Goal: Task Accomplishment & Management: Manage account settings

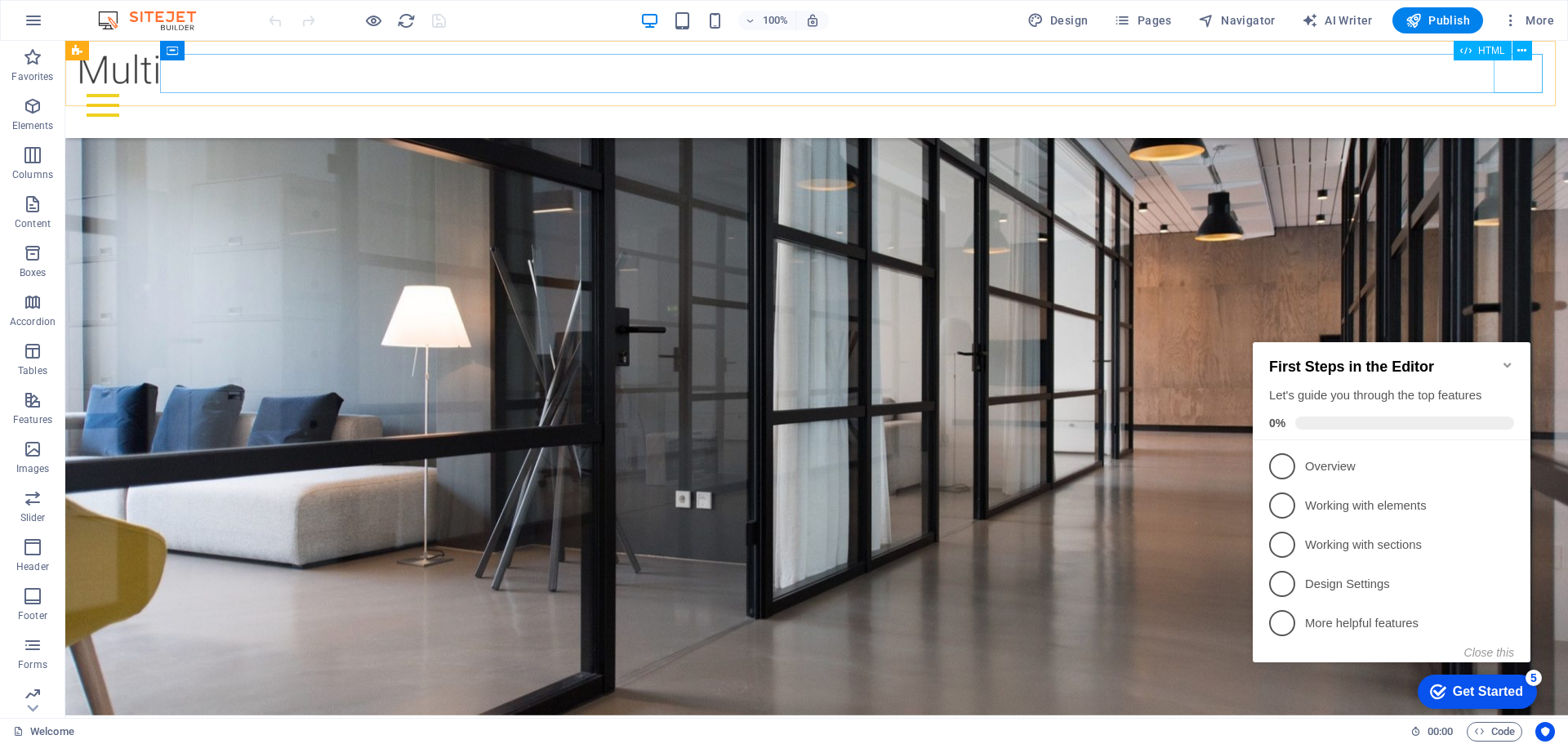
click at [1512, 86] on div at bounding box center [816, 106] width 1477 height 39
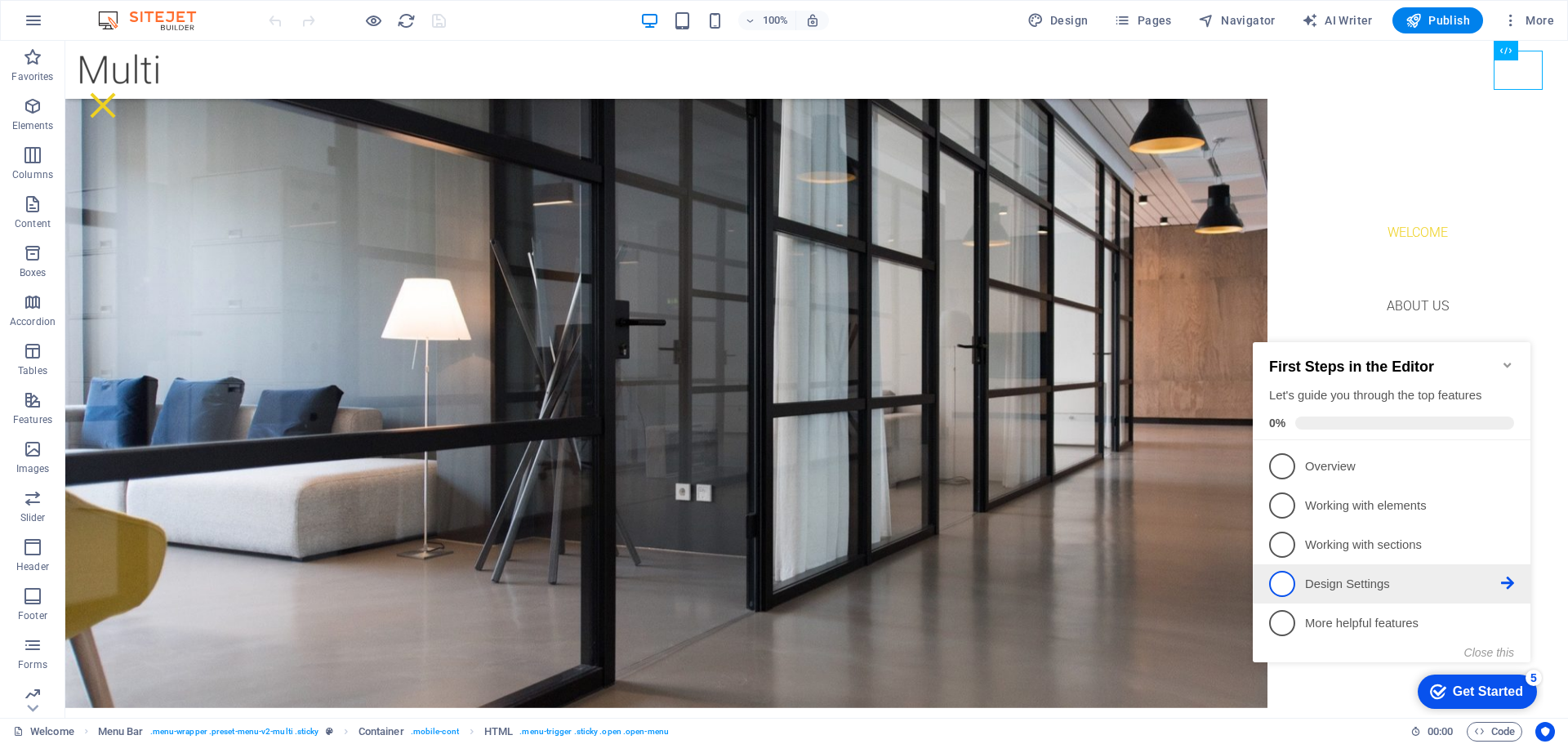
click at [1437, 583] on p "Design Settings - incomplete" at bounding box center [1403, 584] width 196 height 17
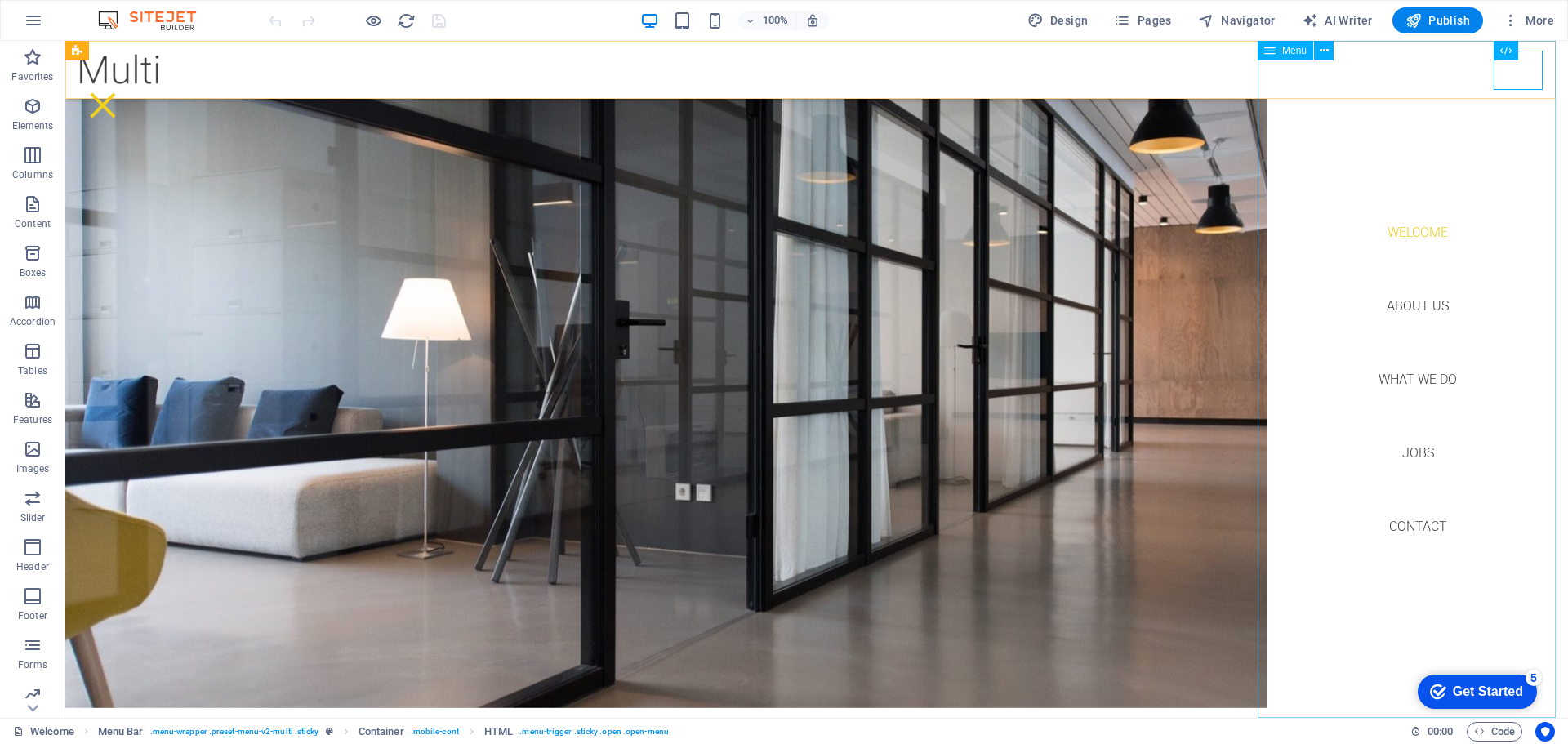
click at [1404, 308] on nav "Welcome About us What we do Jobs Contact" at bounding box center [1418, 380] width 300 height 677
click at [1421, 302] on nav "Welcome About us What we do Jobs Contact" at bounding box center [1418, 380] width 300 height 677
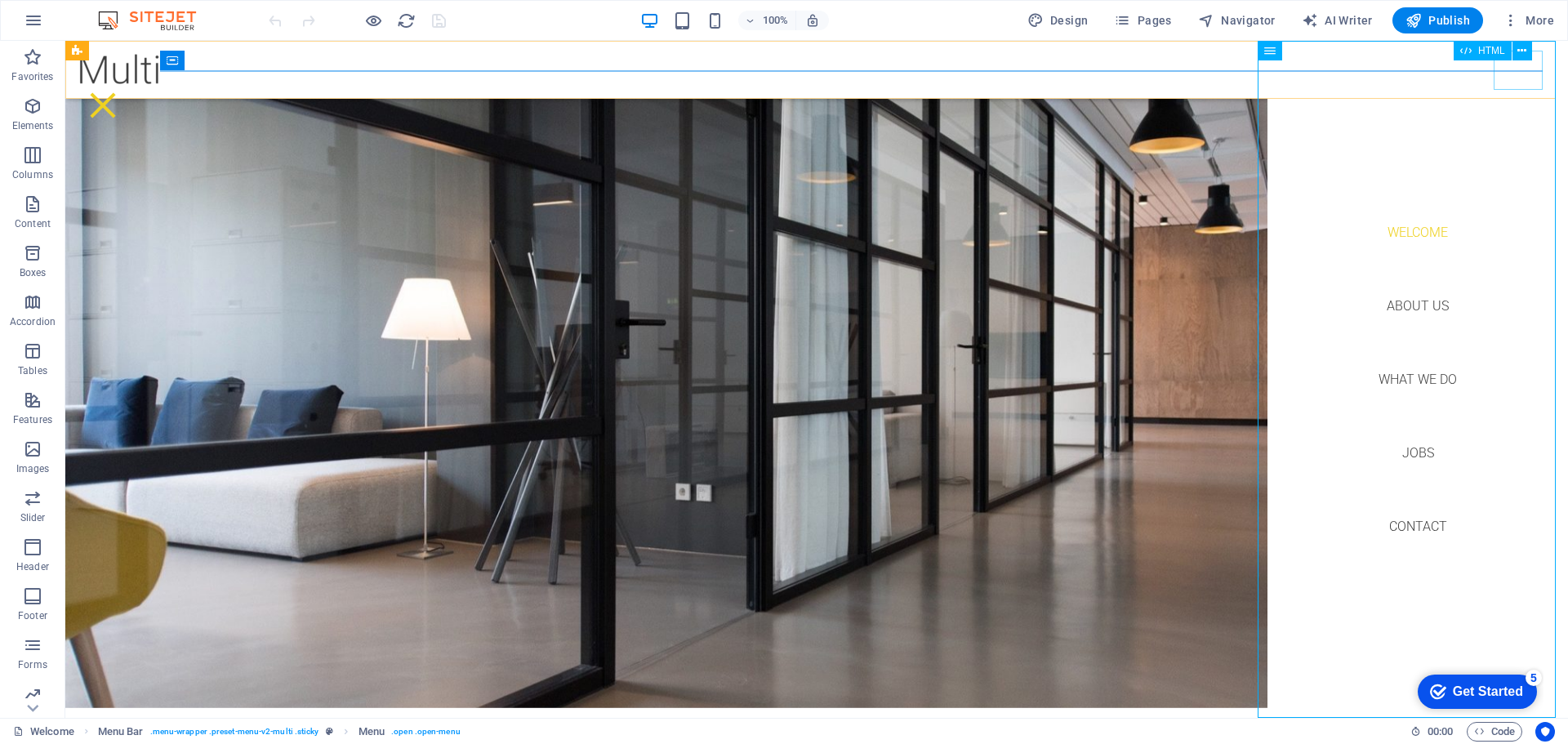
click at [127, 86] on div at bounding box center [102, 106] width 49 height 39
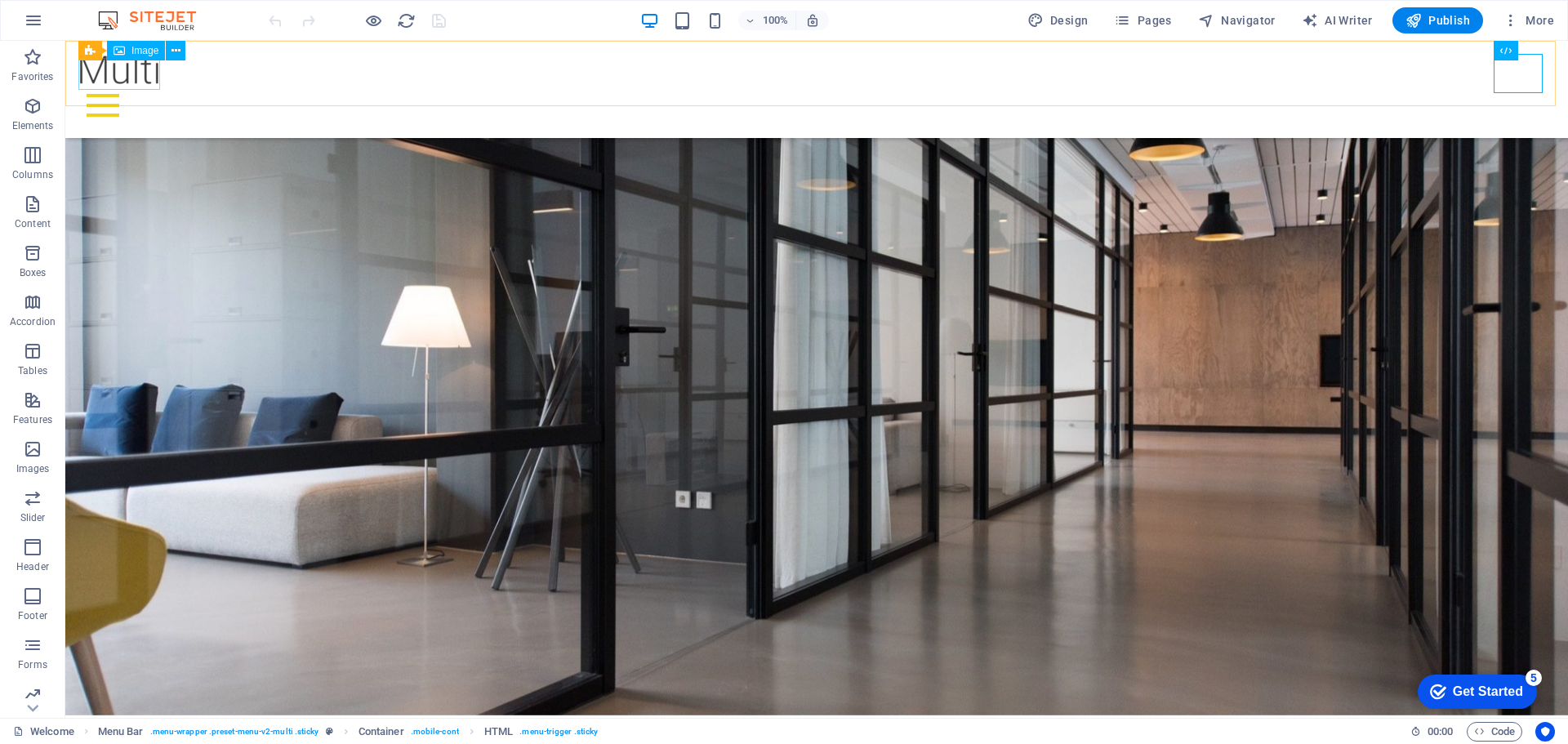
click at [107, 67] on figure at bounding box center [816, 69] width 1477 height 32
click at [118, 77] on figure at bounding box center [816, 69] width 1477 height 32
click at [247, 86] on div at bounding box center [816, 106] width 1477 height 39
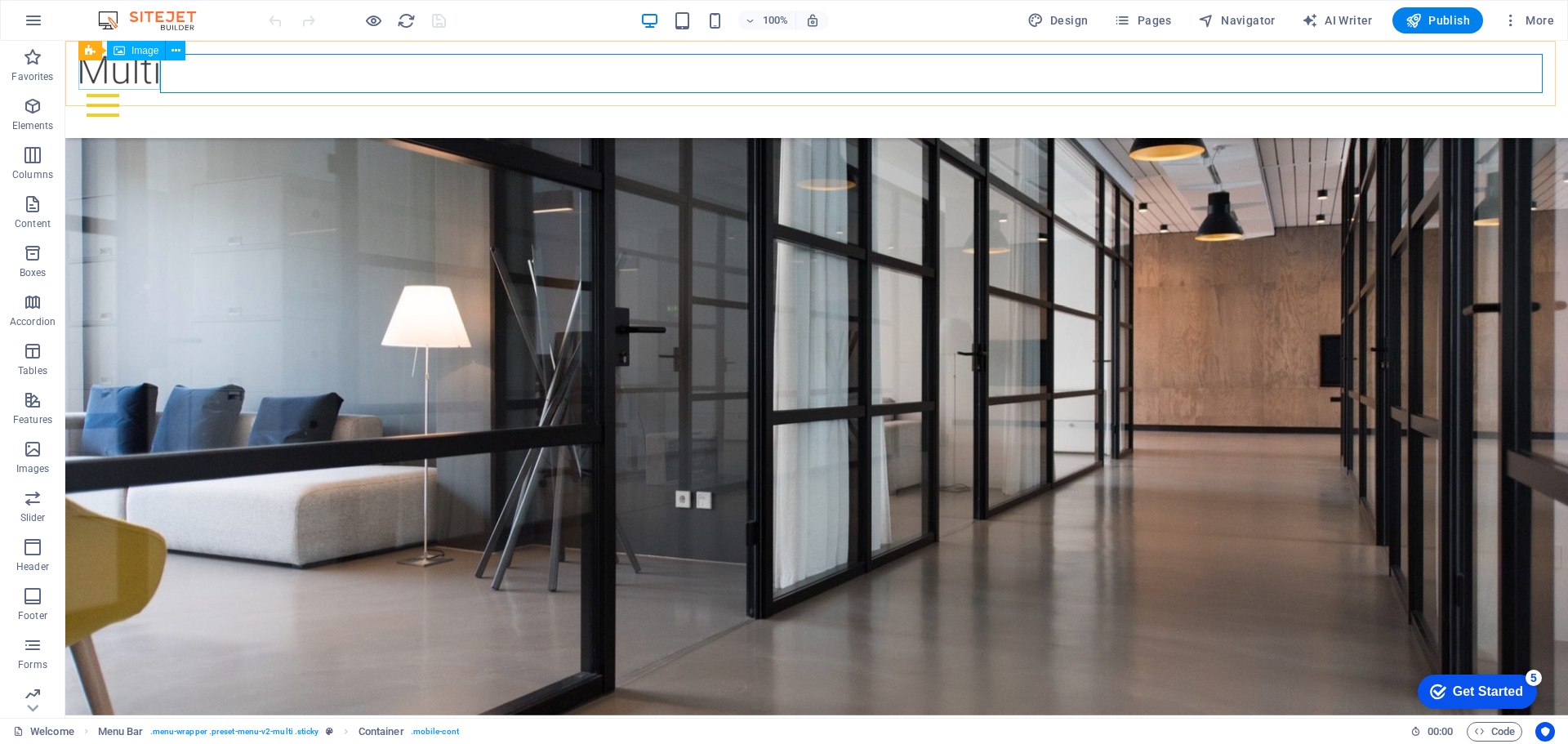
click at [120, 74] on figure at bounding box center [816, 69] width 1477 height 32
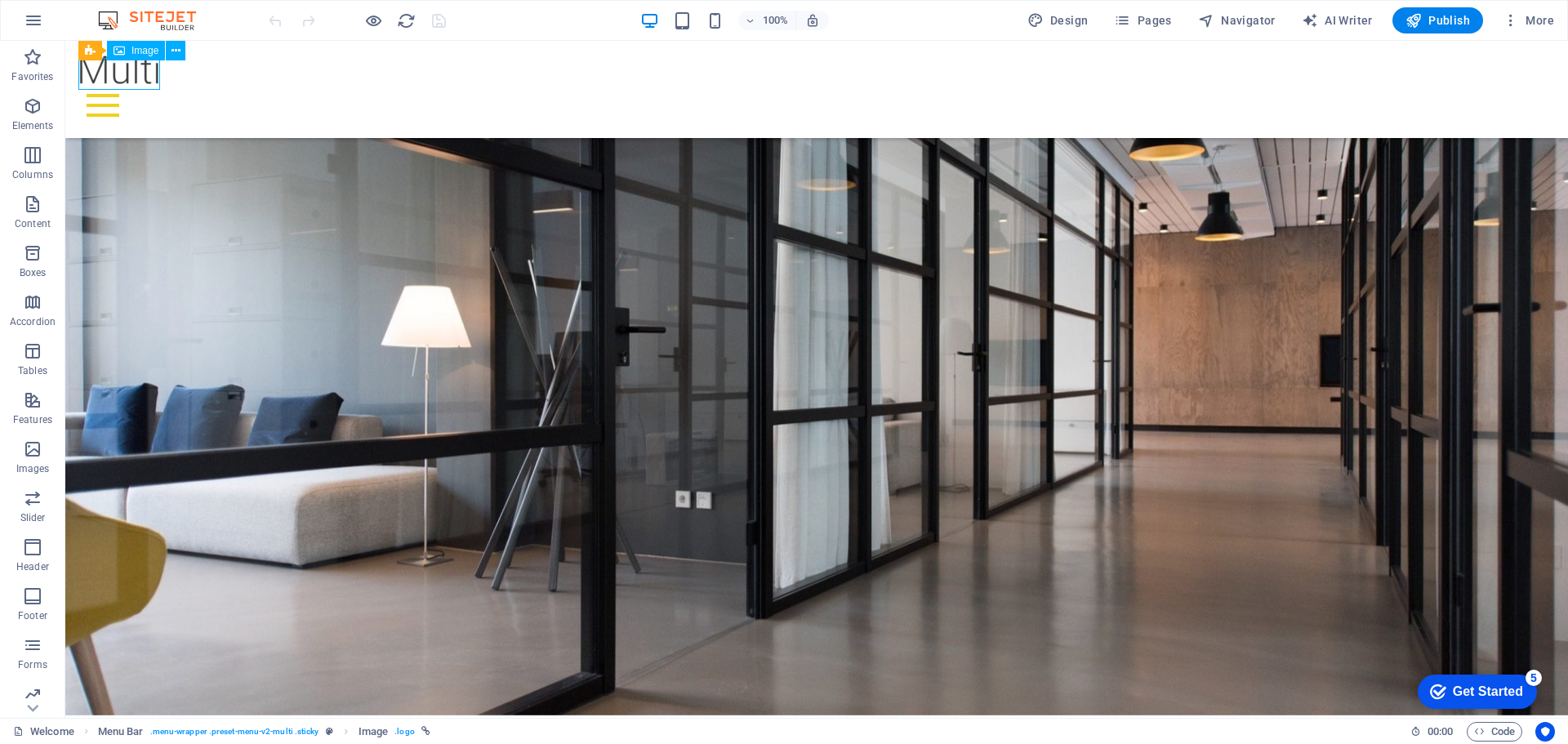
click at [120, 74] on figure at bounding box center [816, 69] width 1477 height 32
select select "px"
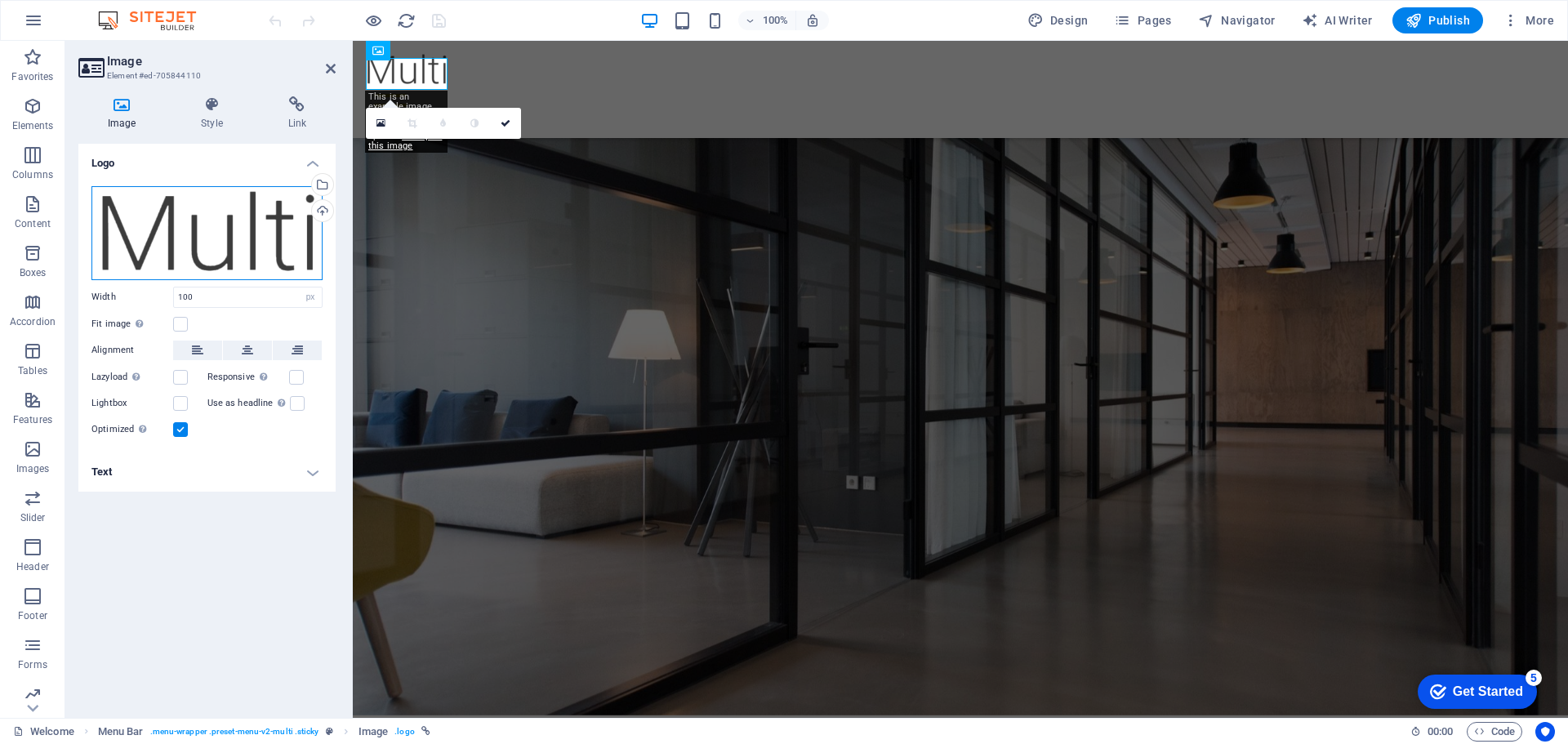
click at [219, 247] on div "Drag files here, click to choose files or select files from Files or our free s…" at bounding box center [206, 233] width 231 height 94
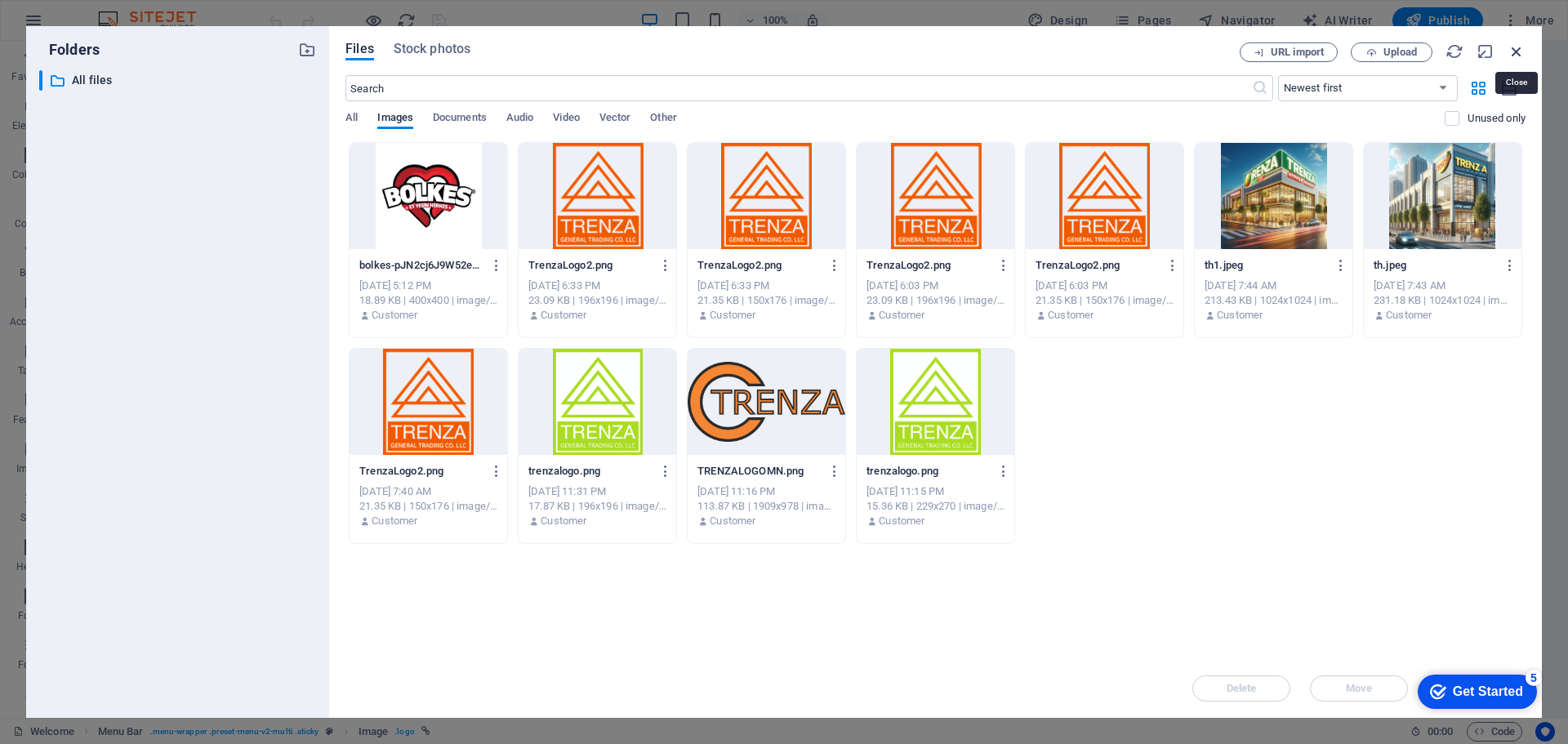
click at [1513, 49] on icon "button" at bounding box center [1516, 51] width 18 height 18
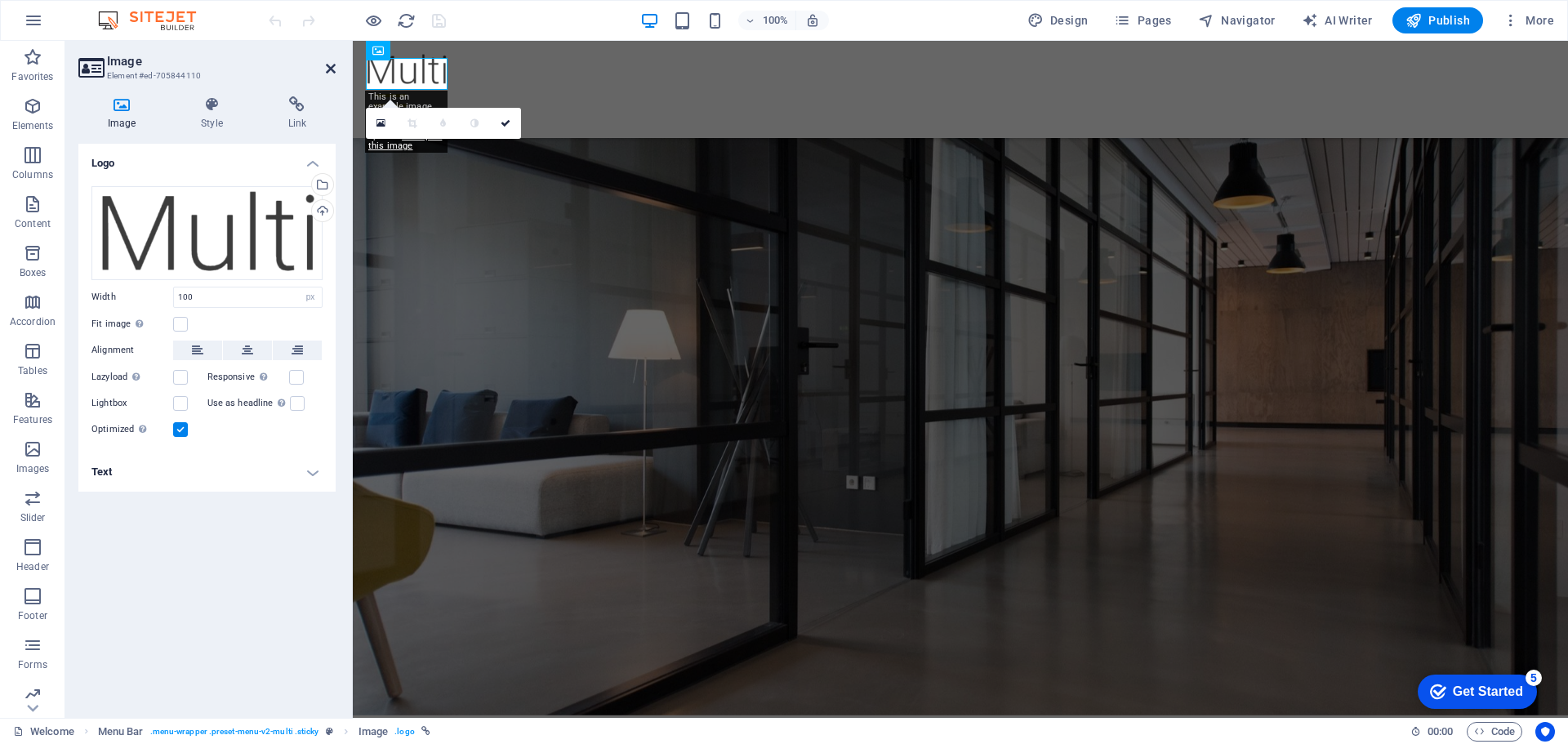
click at [328, 65] on icon at bounding box center [330, 68] width 9 height 13
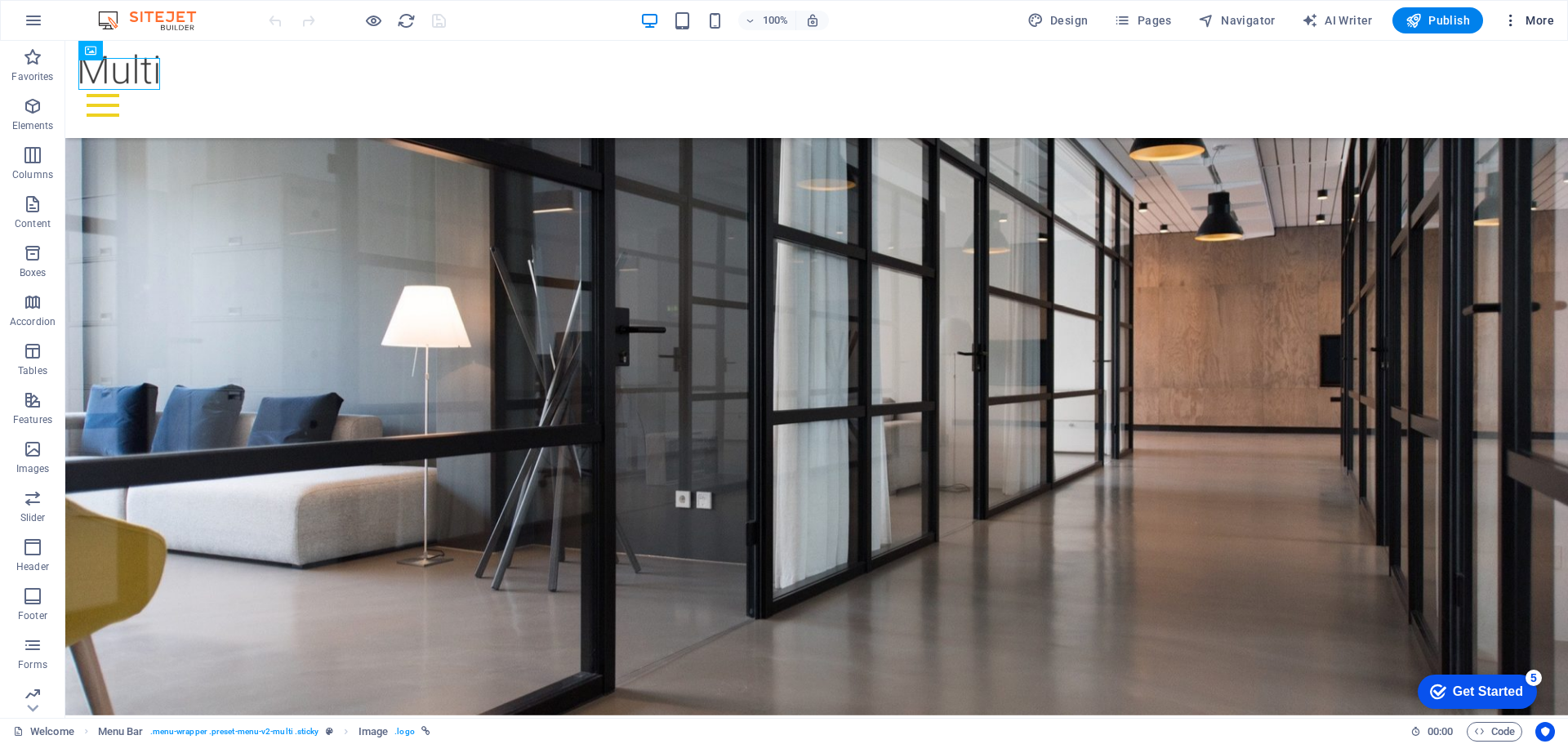
click at [1540, 24] on span "More" at bounding box center [1528, 20] width 51 height 16
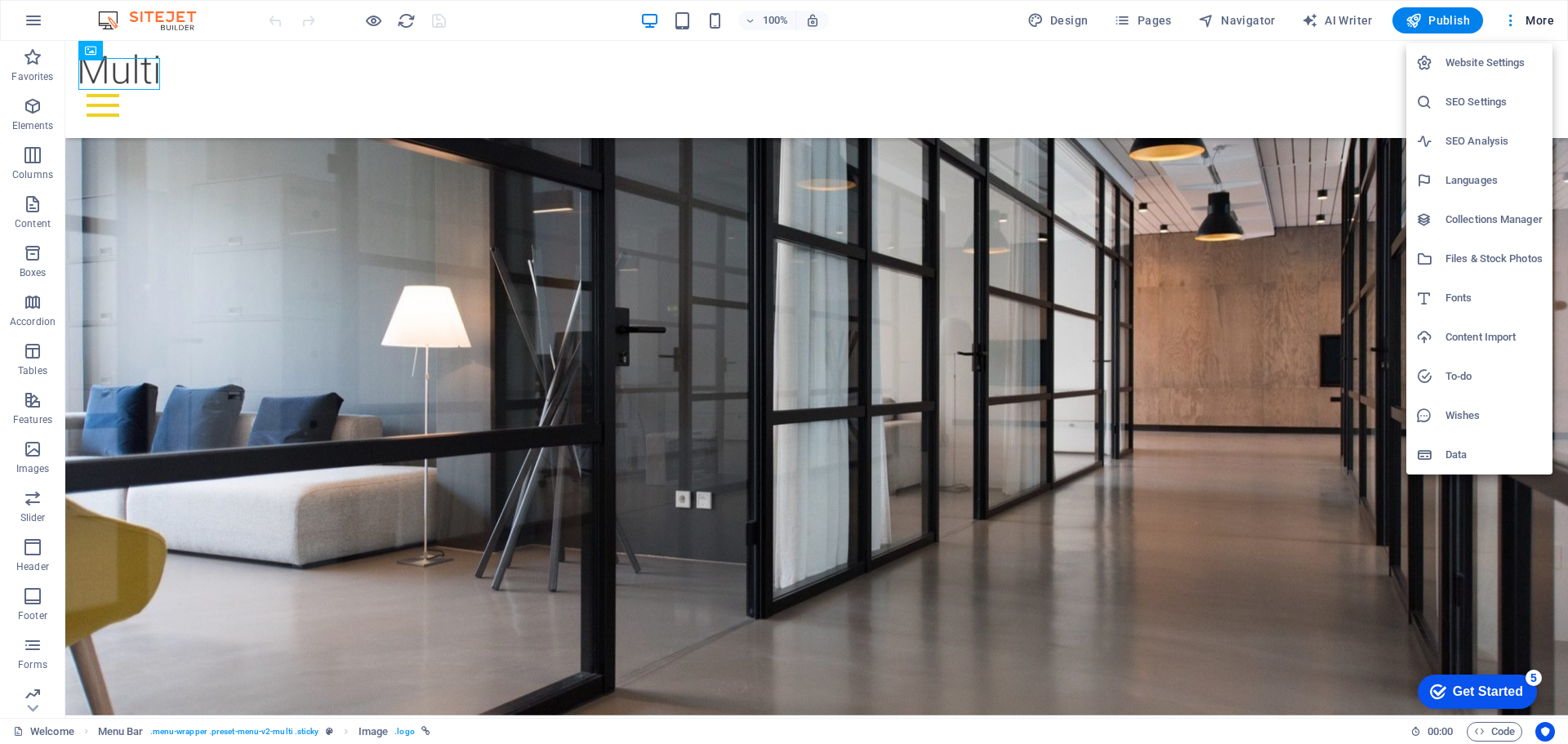
click at [1311, 695] on div at bounding box center [784, 372] width 1568 height 744
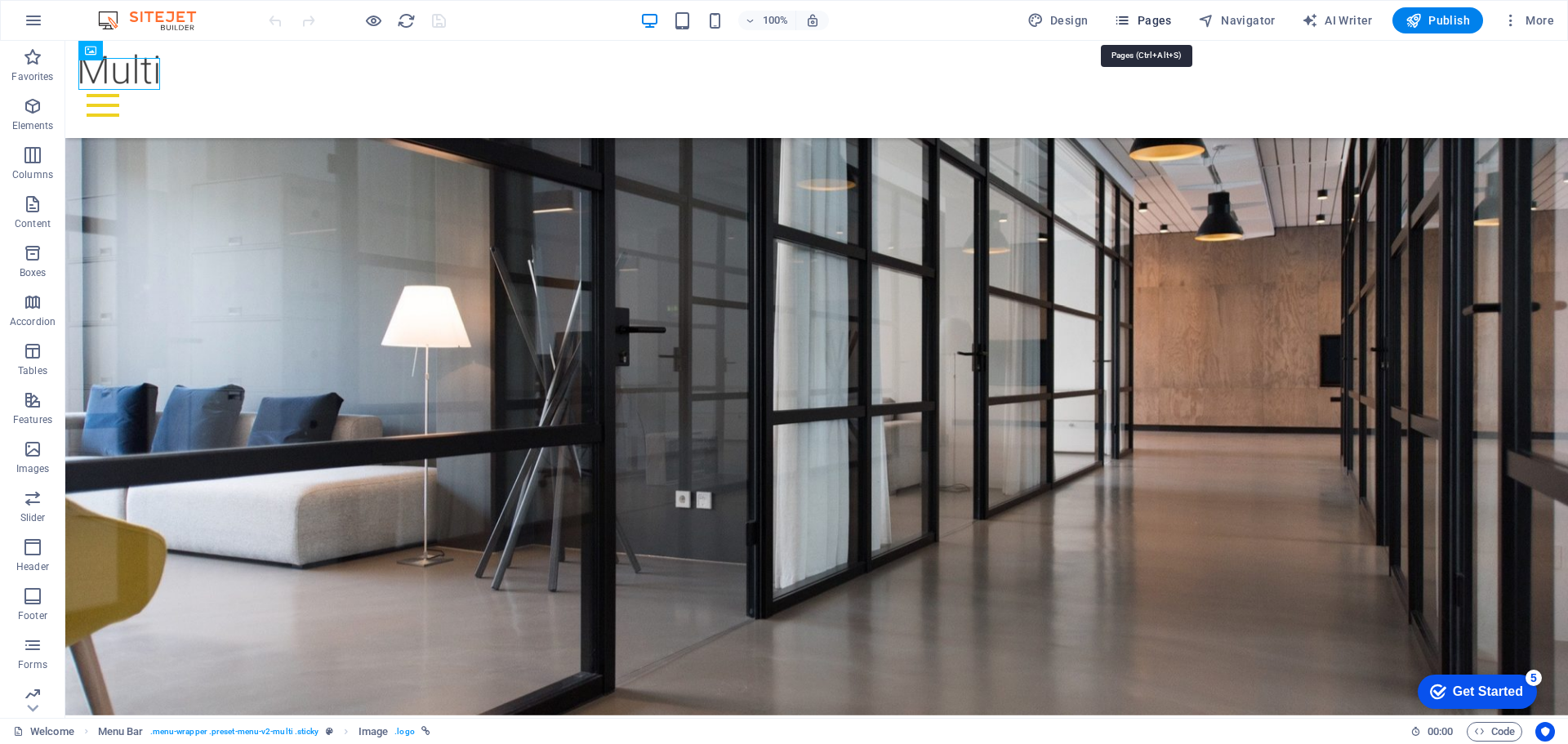
click at [1128, 19] on icon "button" at bounding box center [1122, 20] width 16 height 16
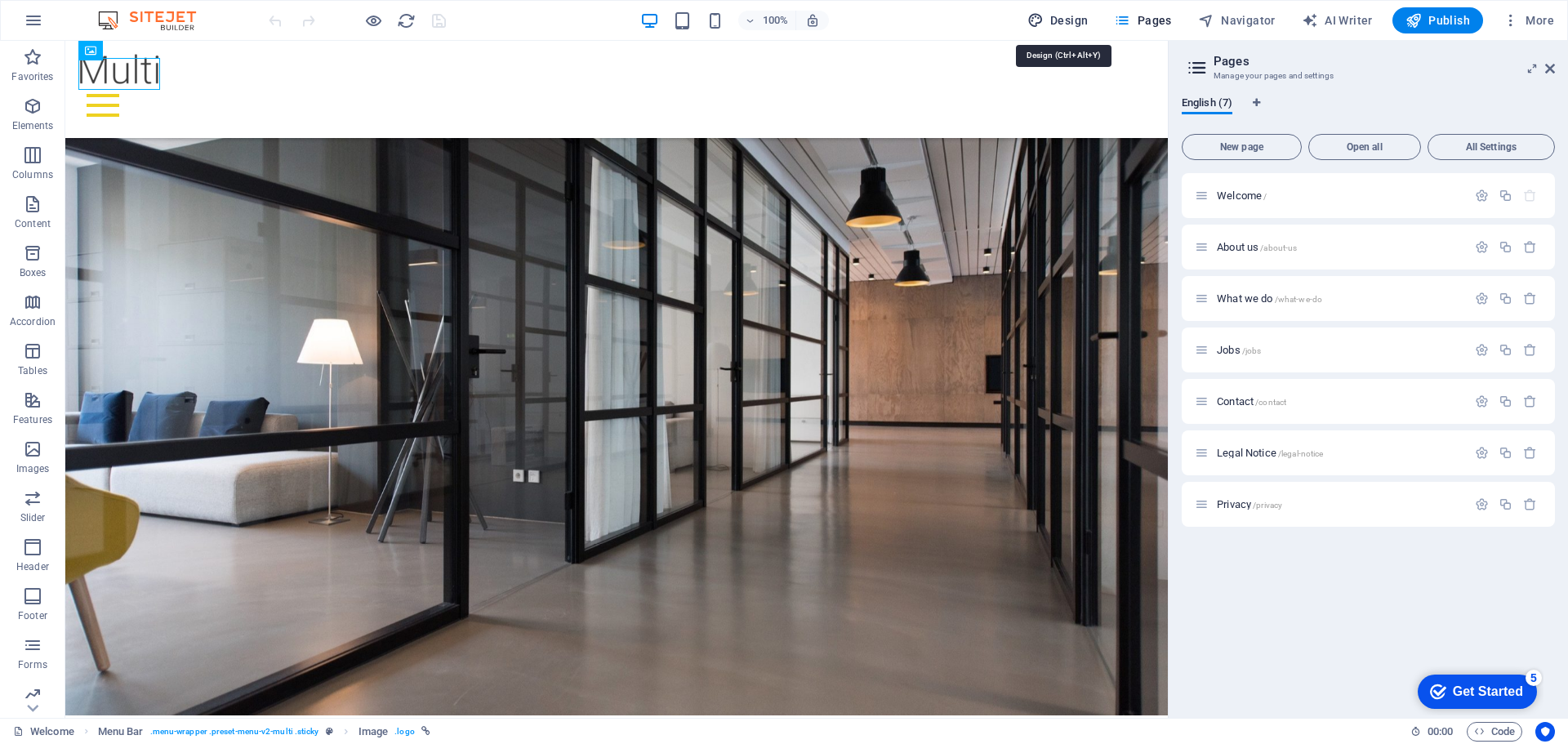
click at [1068, 19] on span "Design" at bounding box center [1058, 20] width 61 height 16
select select "px"
select select "300"
select select "px"
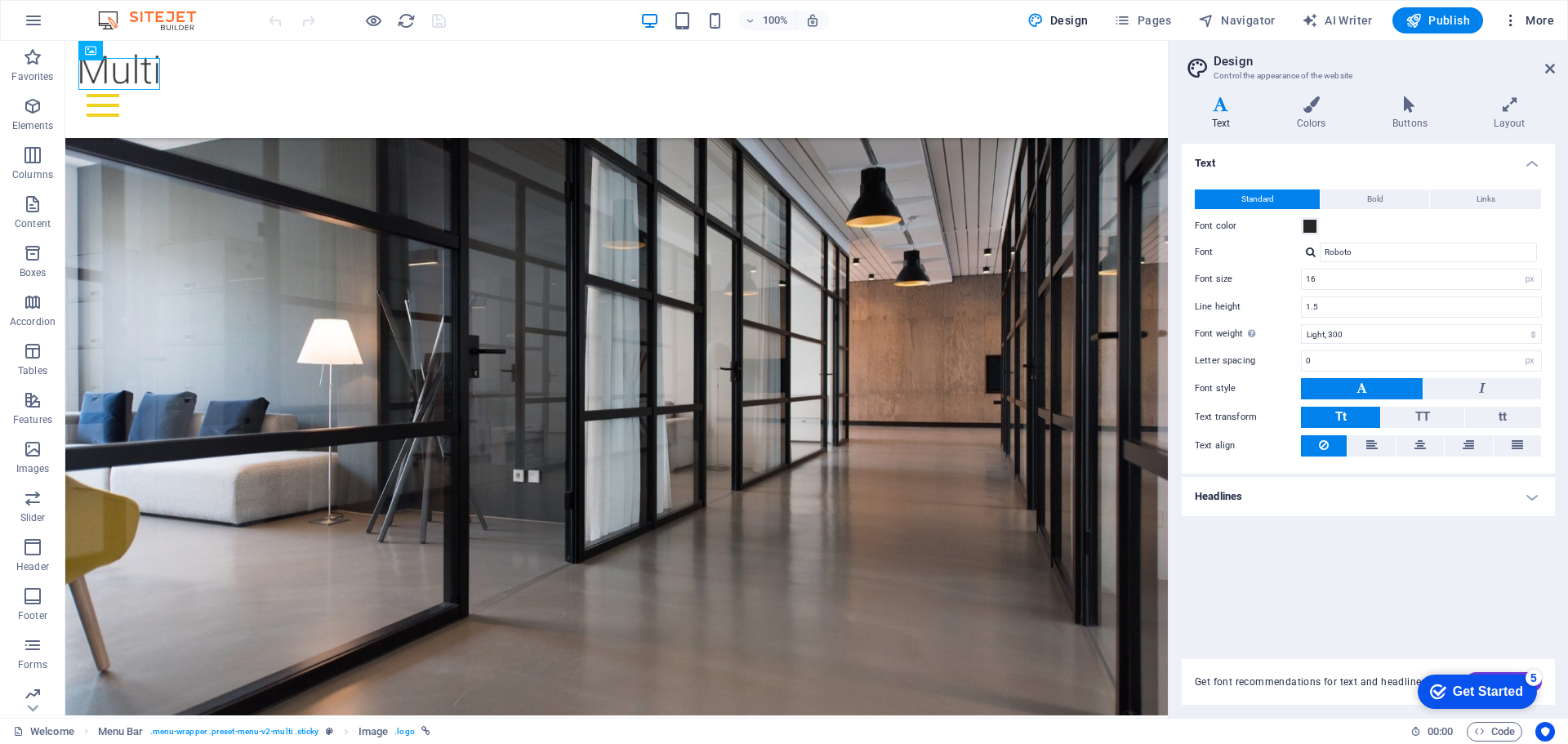
click at [1513, 25] on icon "button" at bounding box center [1510, 20] width 16 height 16
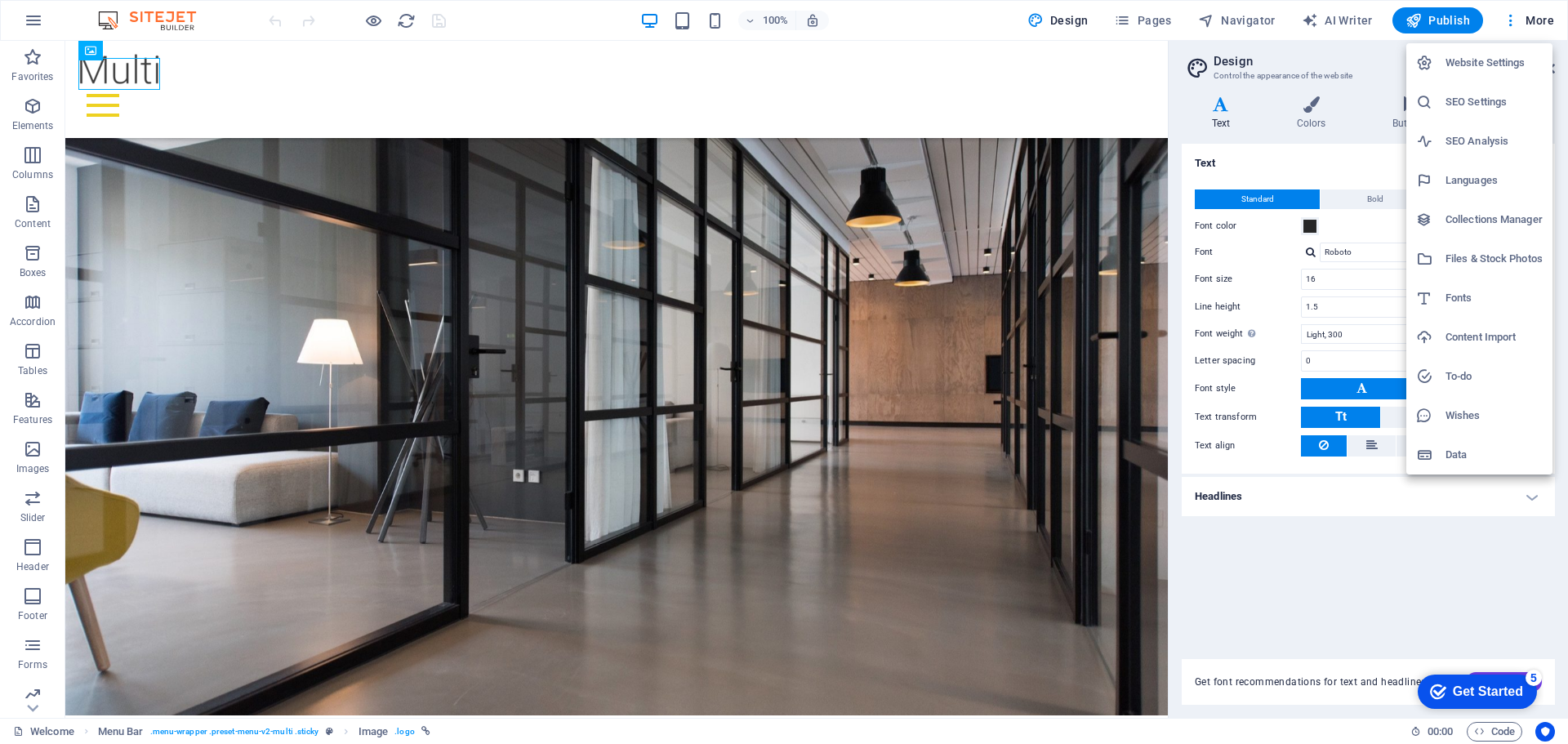
click at [1536, 21] on div at bounding box center [784, 372] width 1568 height 744
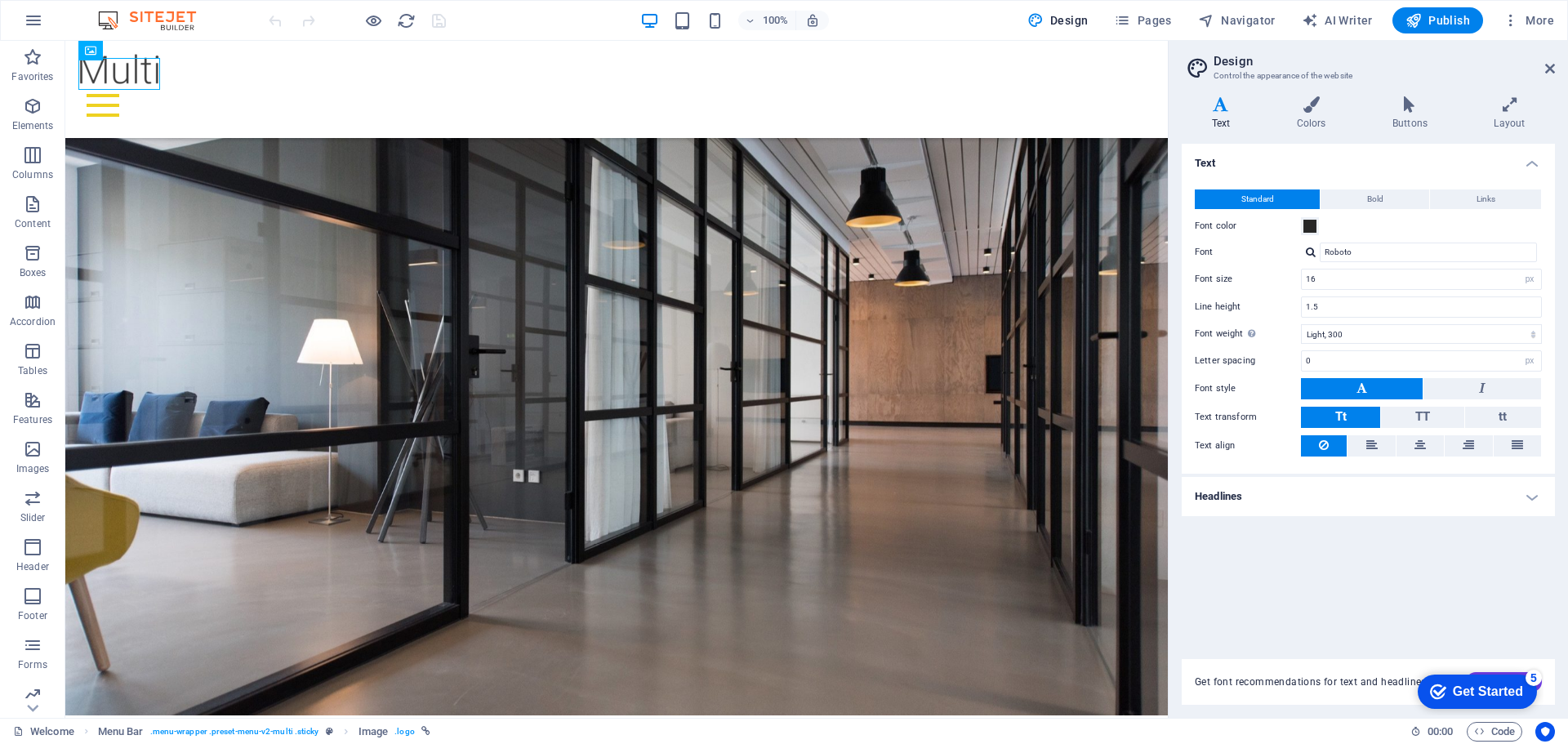
click at [1536, 21] on span "More" at bounding box center [1528, 20] width 51 height 16
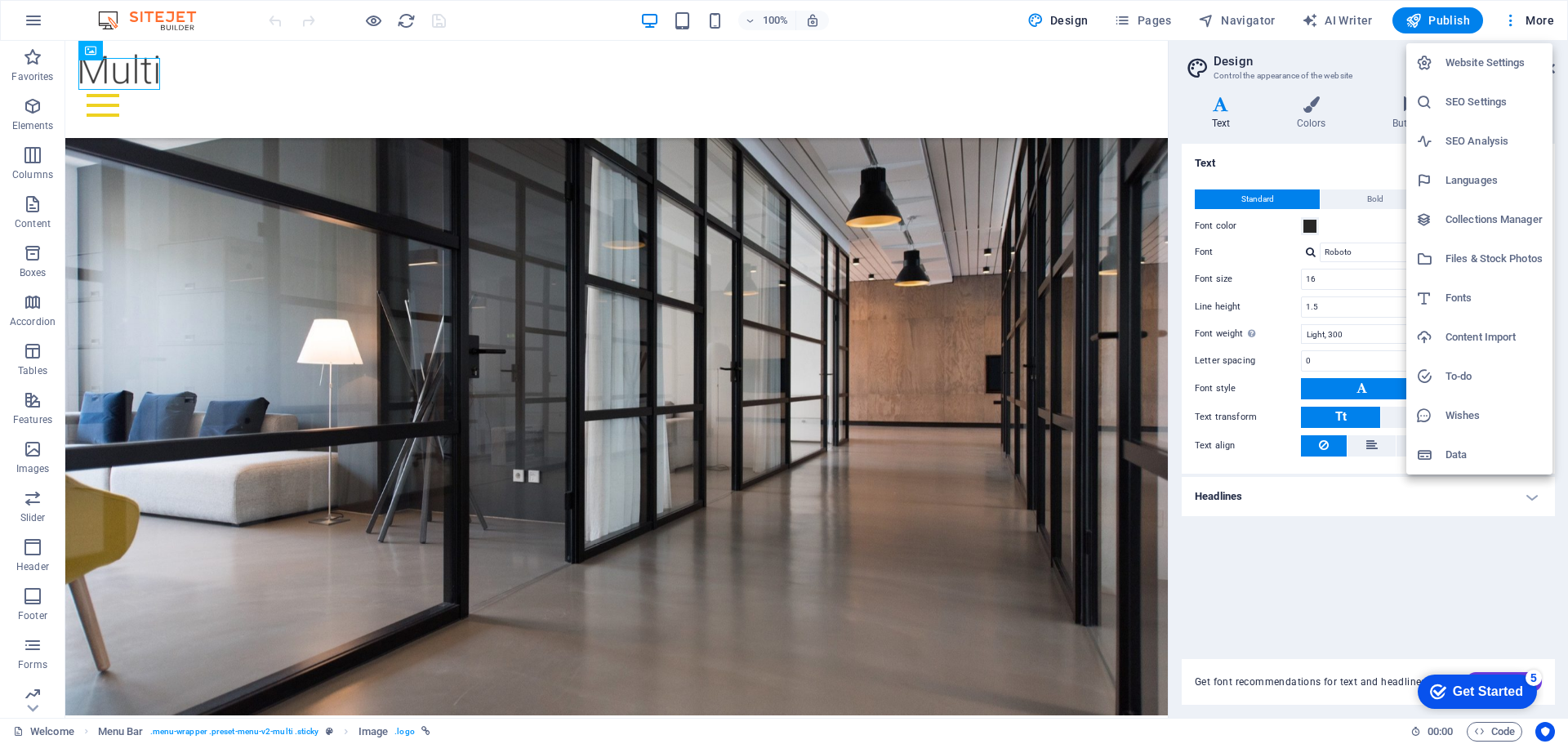
click at [1458, 566] on div at bounding box center [784, 372] width 1568 height 744
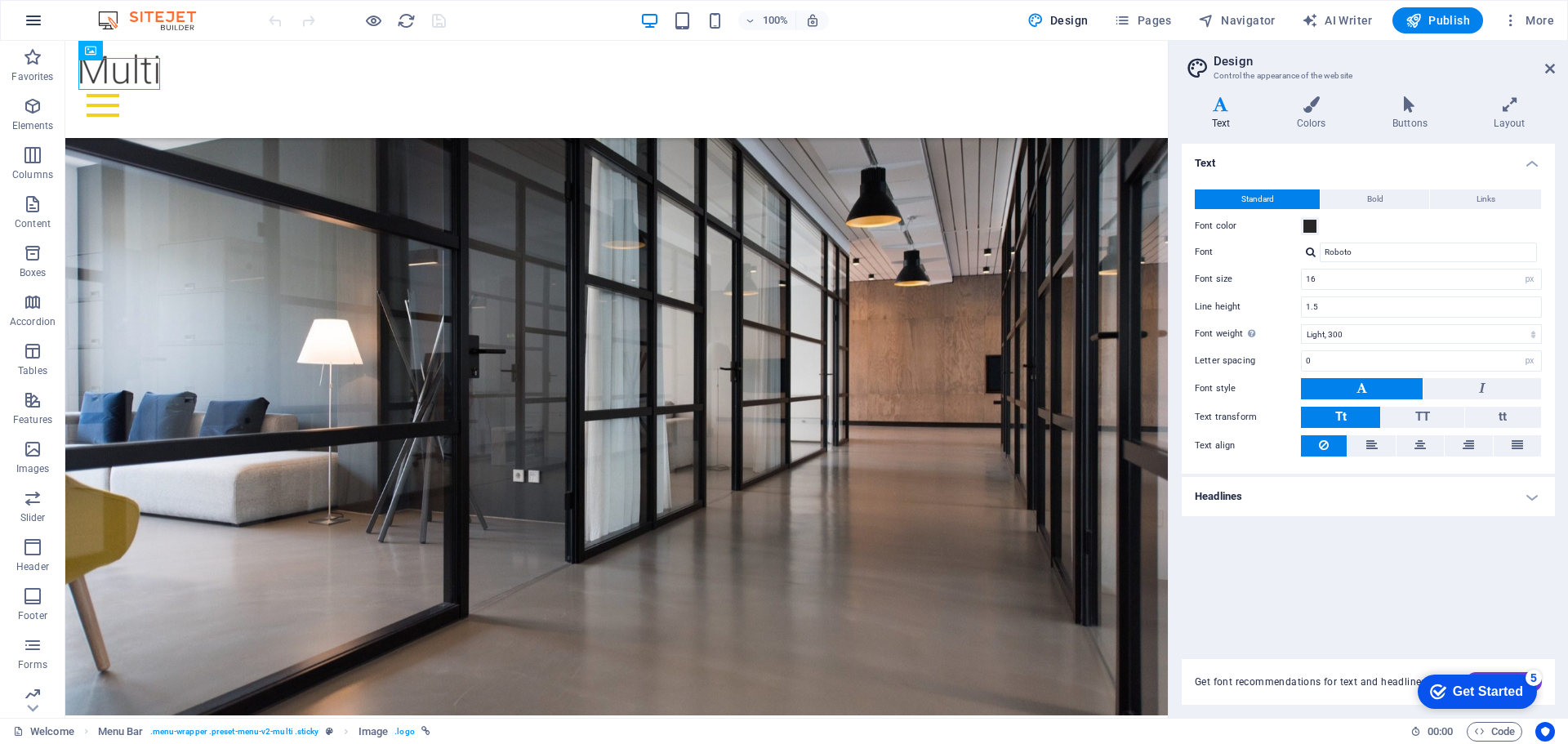
click at [24, 16] on icon "button" at bounding box center [33, 20] width 20 height 20
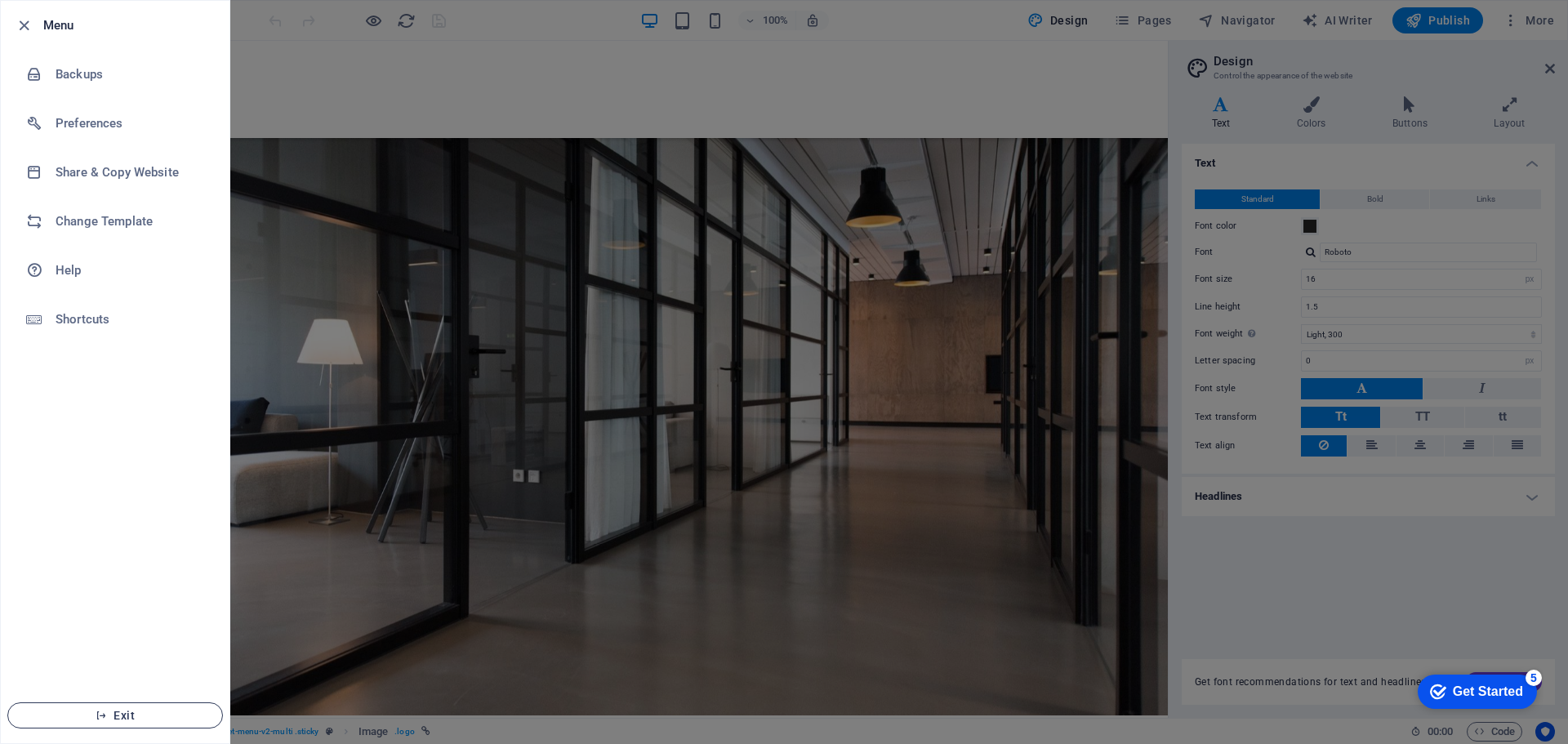
click at [139, 719] on span "Exit" at bounding box center [115, 715] width 188 height 13
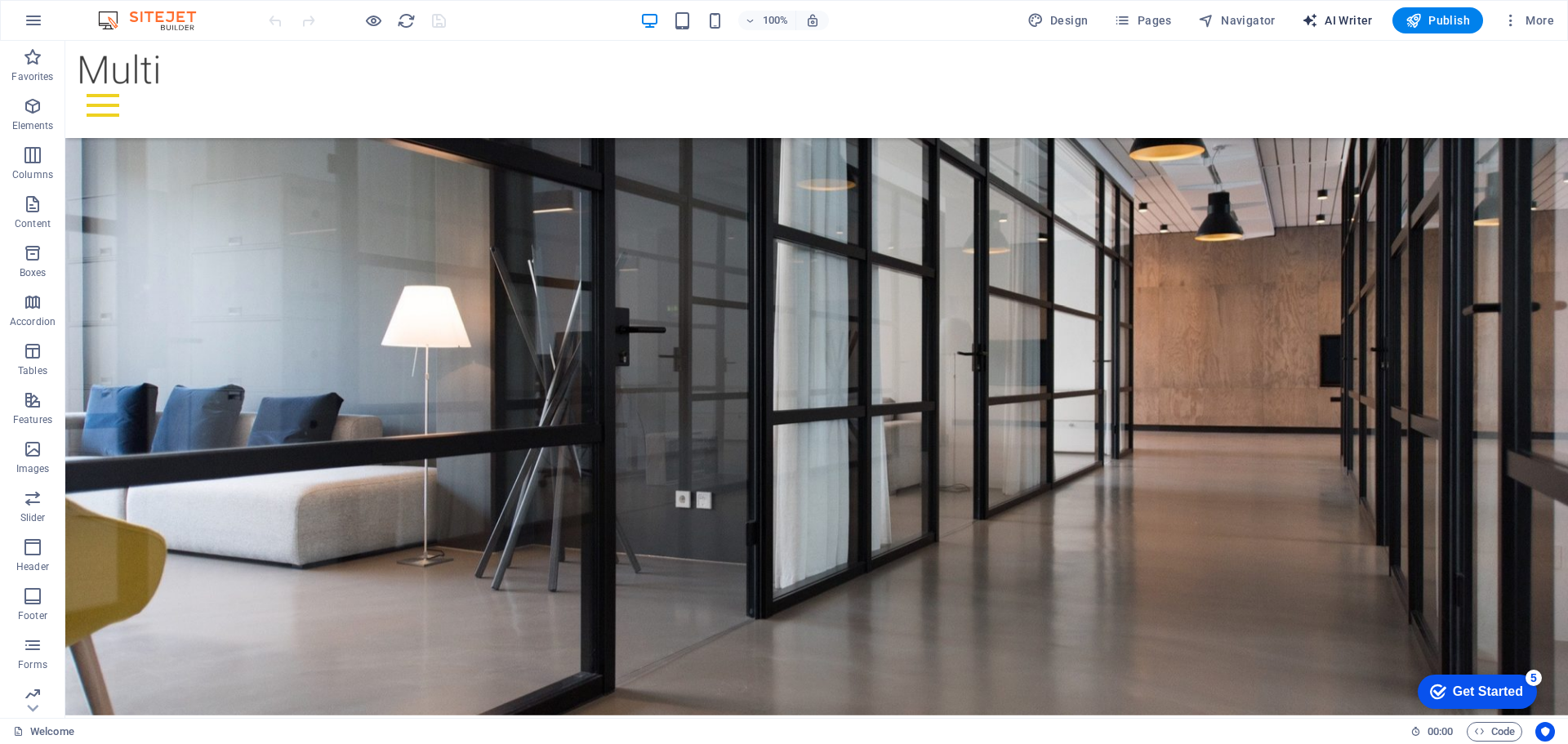
click at [1337, 9] on button "AI Writer" at bounding box center [1337, 20] width 84 height 26
select select "English"
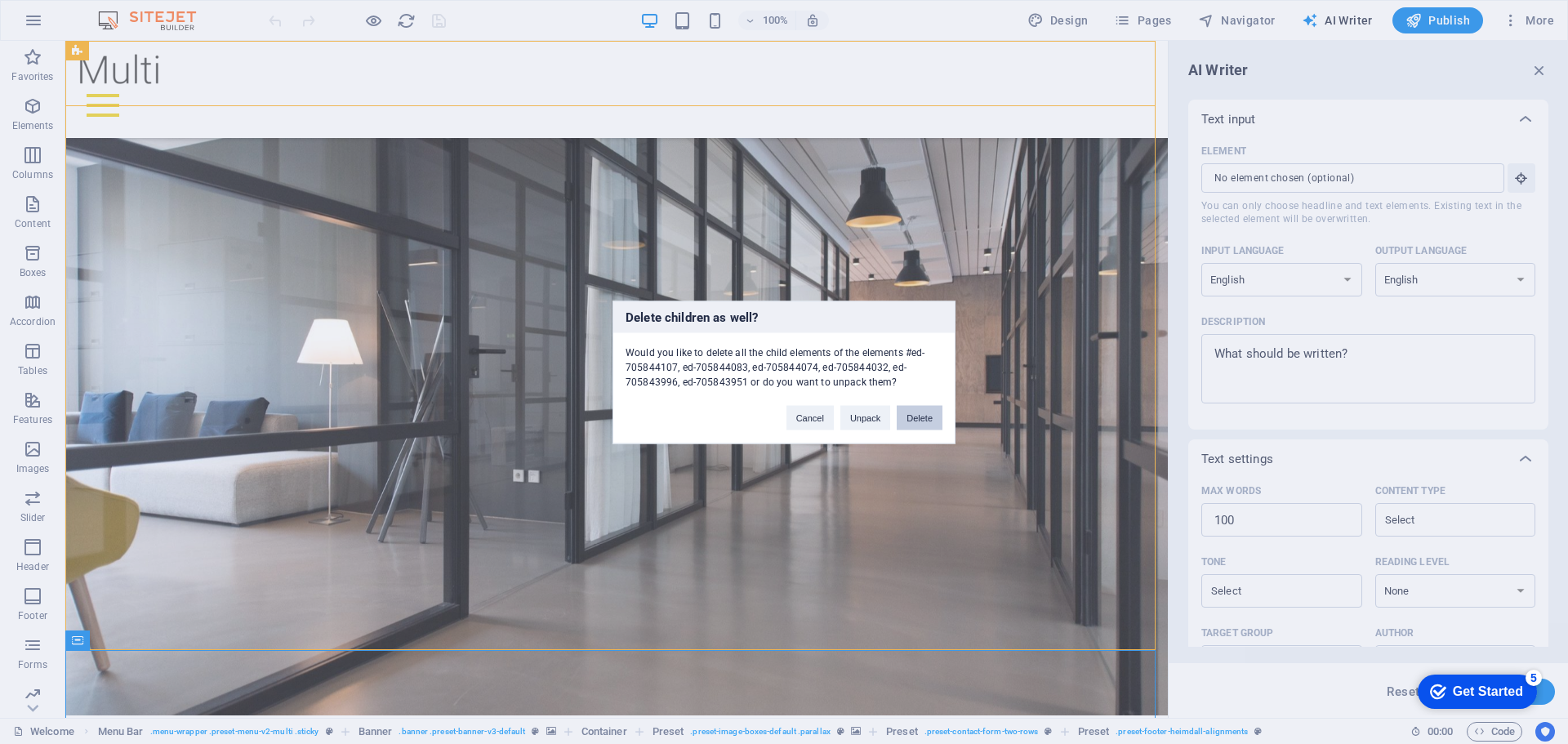
click at [915, 410] on button "Delete" at bounding box center [920, 417] width 46 height 25
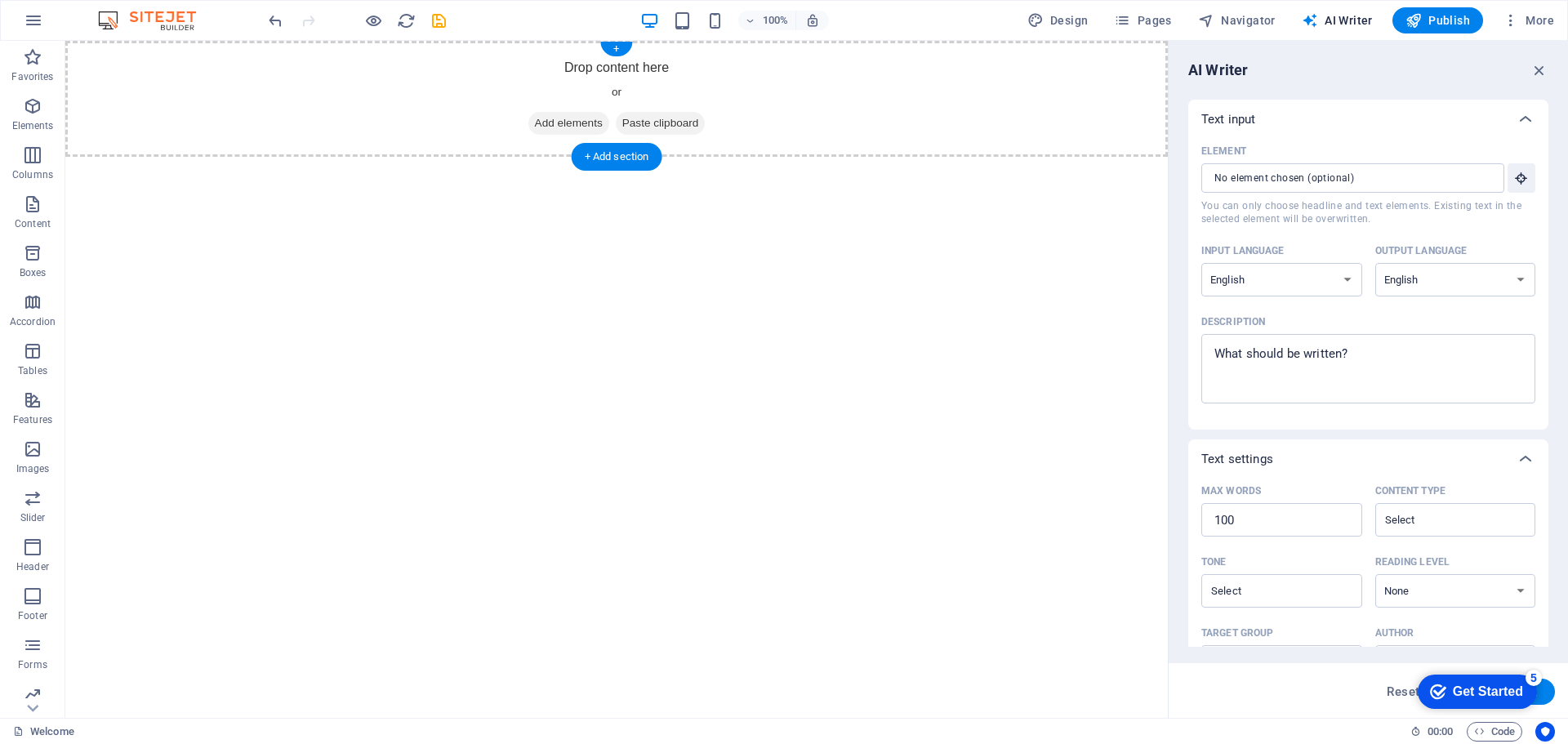
click at [553, 123] on span "Add elements" at bounding box center [568, 123] width 81 height 23
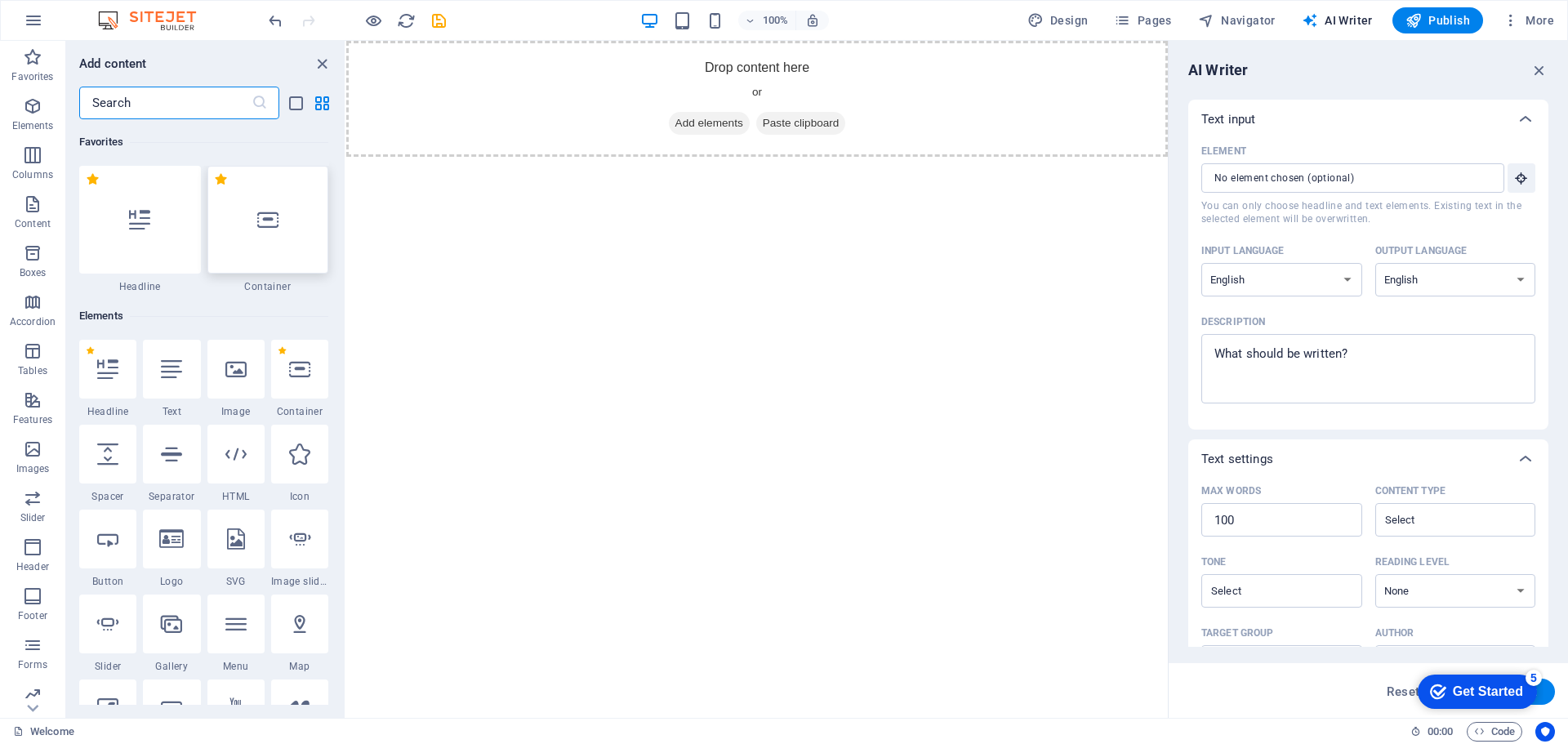
click at [241, 252] on div at bounding box center [268, 219] width 122 height 108
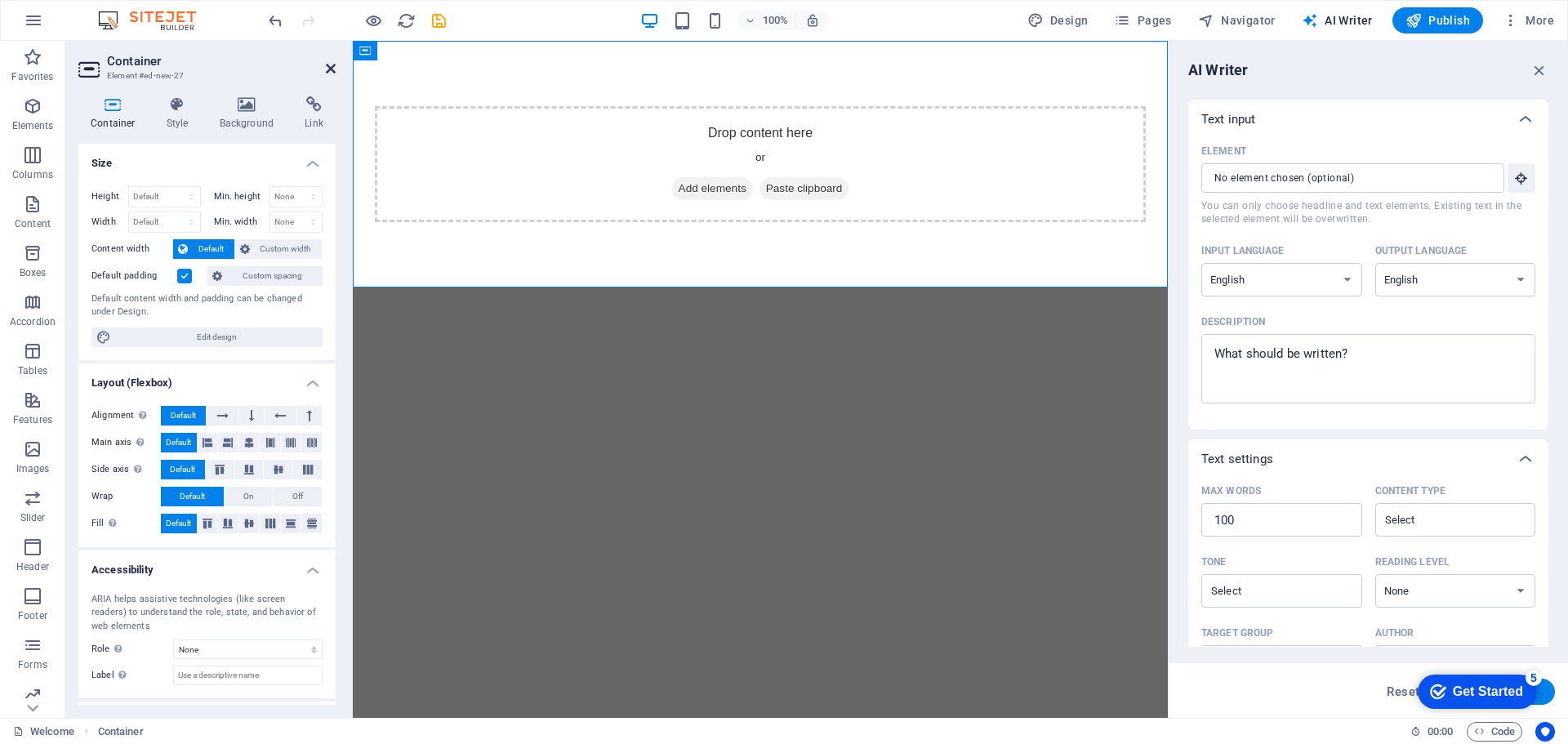
click at [329, 68] on icon at bounding box center [330, 68] width 9 height 13
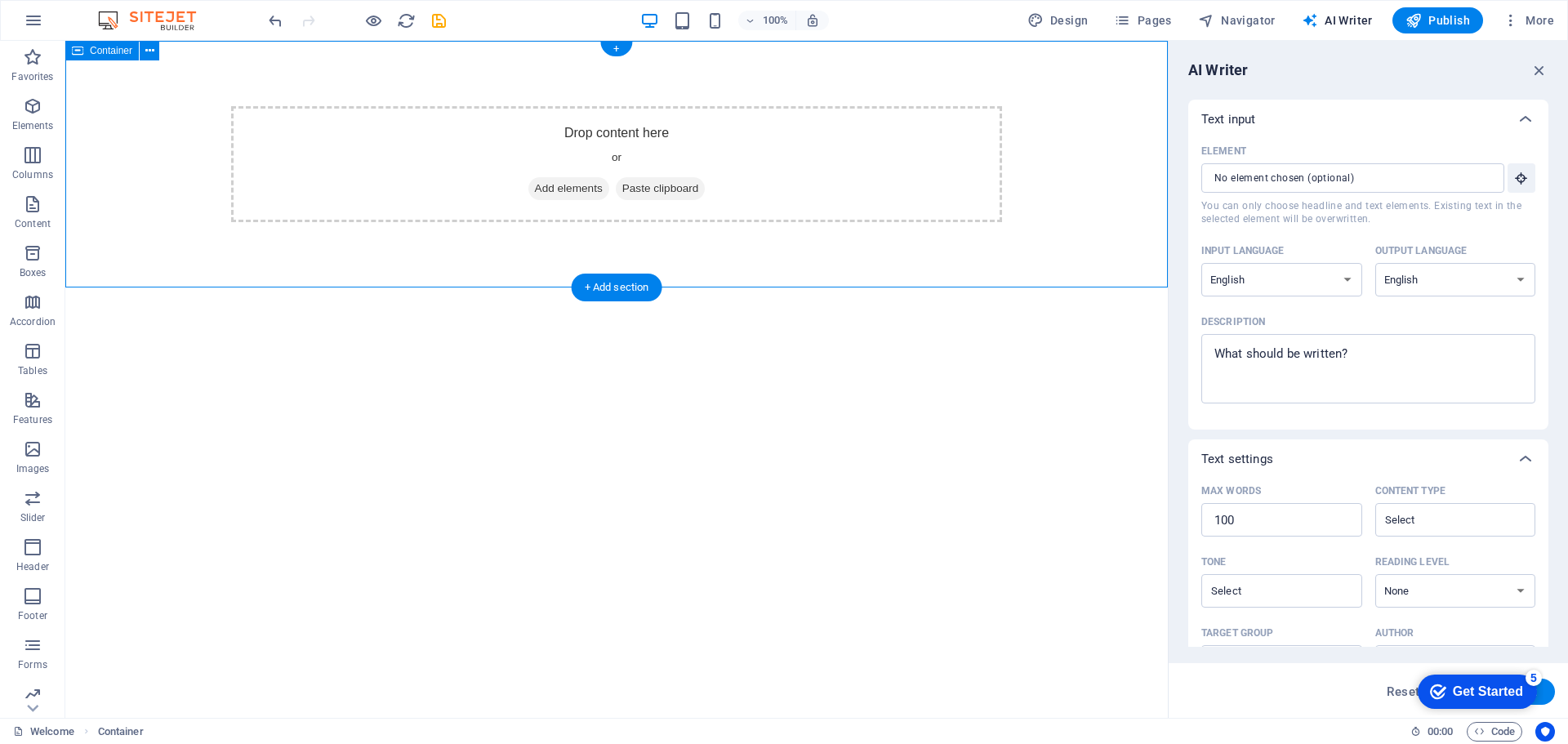
click at [556, 190] on span "Add elements" at bounding box center [568, 189] width 81 height 23
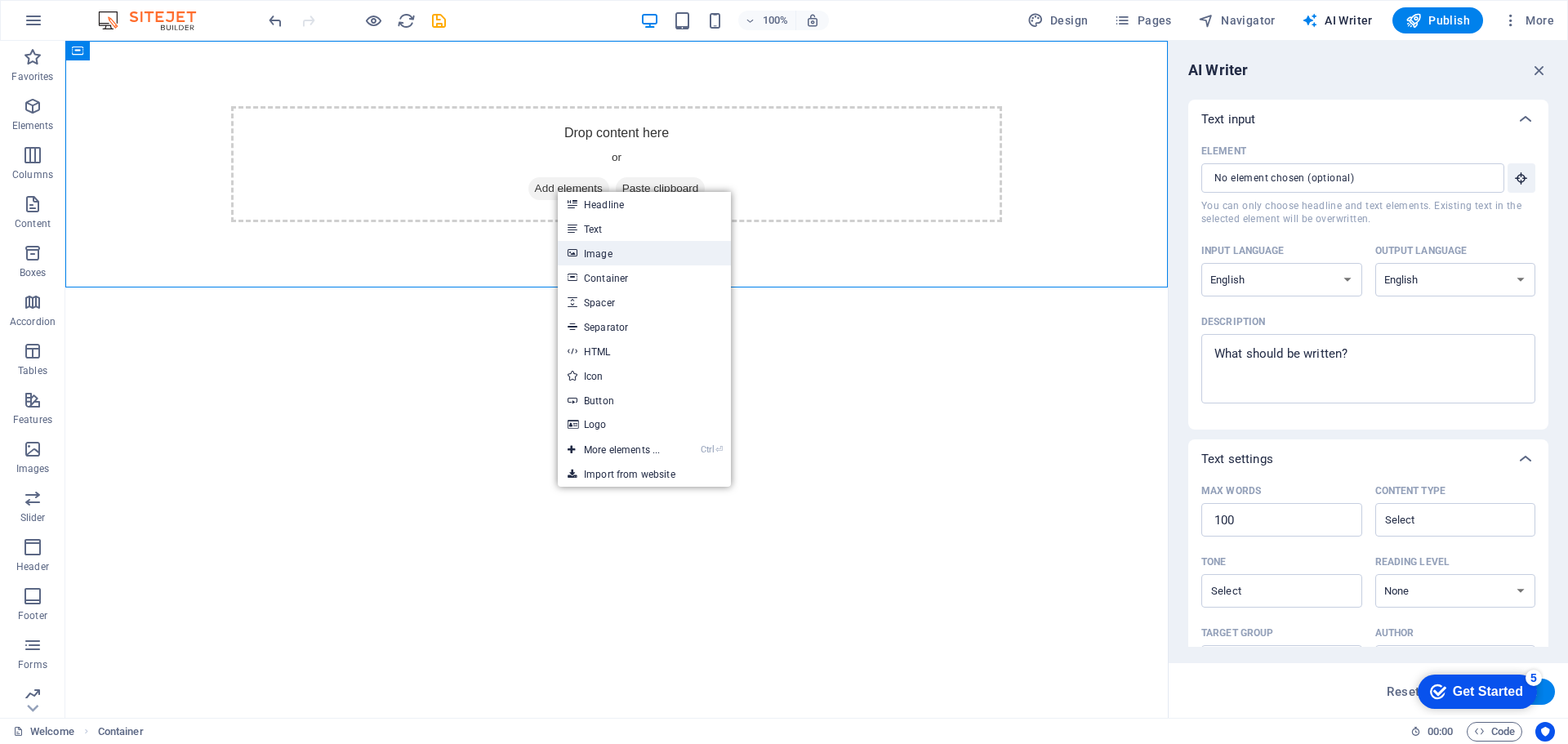
click at [602, 264] on link "Image" at bounding box center [644, 253] width 173 height 25
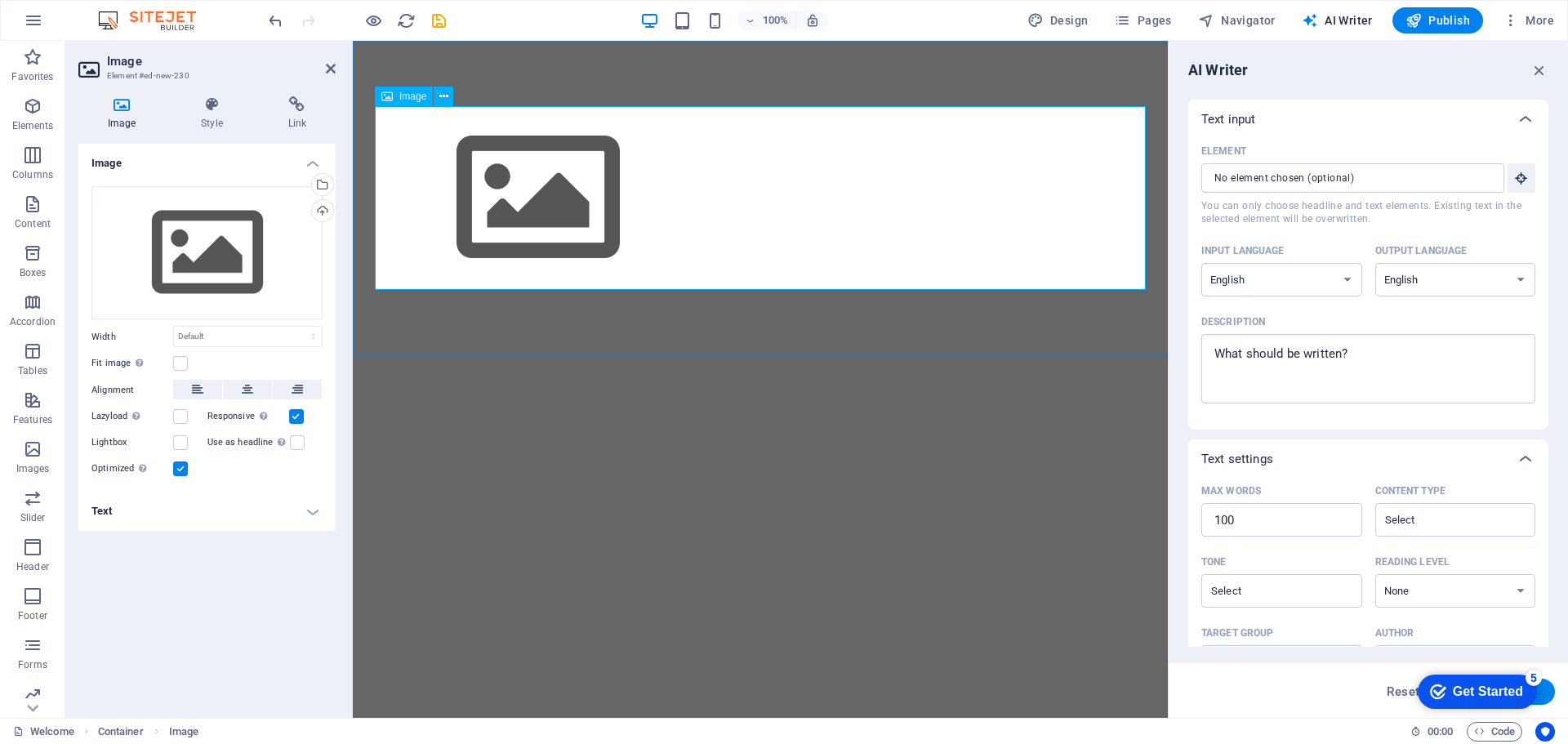
click at [545, 231] on figure at bounding box center [760, 197] width 771 height 183
click at [205, 270] on div "Drag files here, click to choose files or select files from Files or our free s…" at bounding box center [206, 253] width 231 height 134
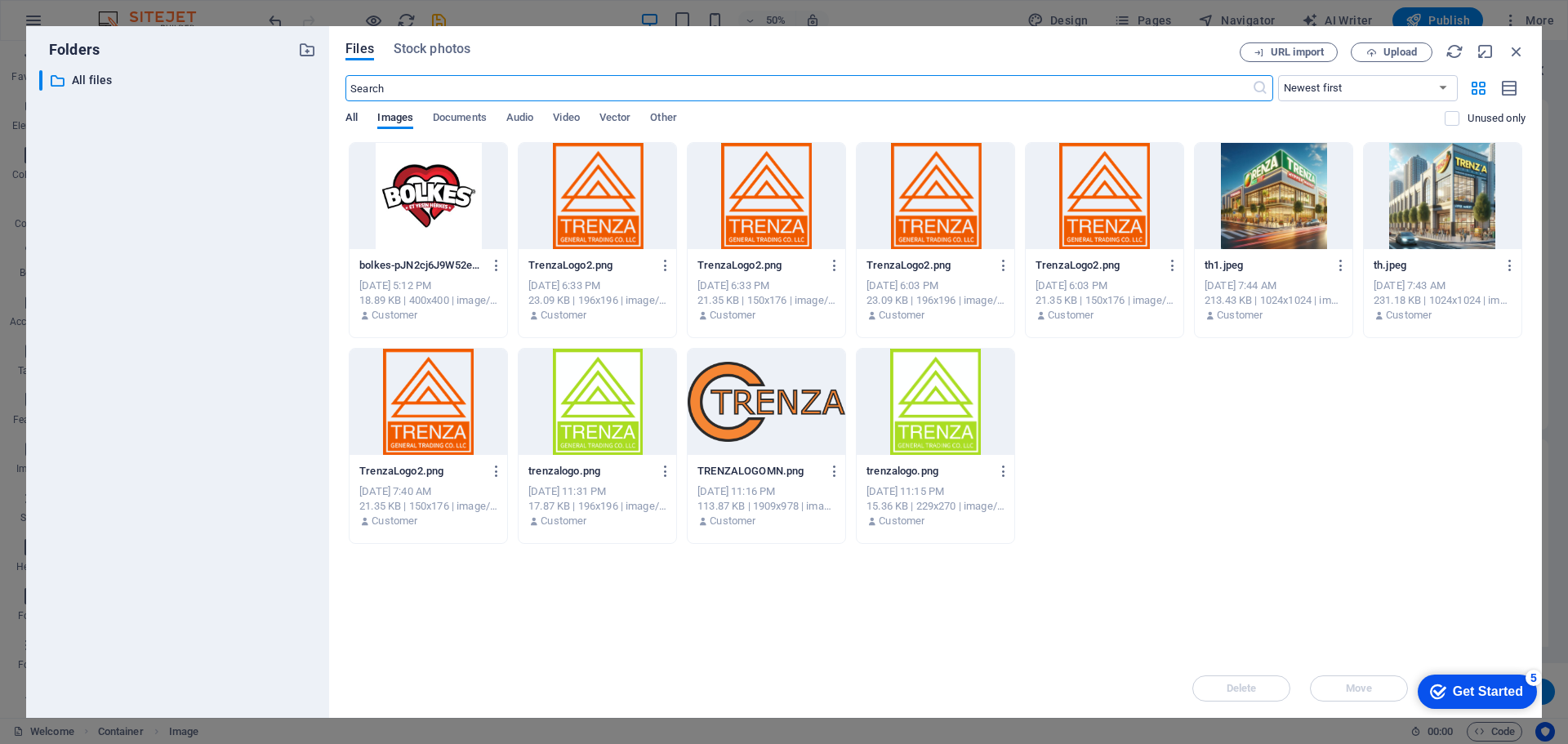
click at [352, 119] on span "All" at bounding box center [351, 119] width 12 height 23
click at [82, 83] on p "All files" at bounding box center [178, 80] width 214 height 19
click at [61, 83] on icon at bounding box center [56, 80] width 16 height 16
click at [1386, 58] on button "Upload" at bounding box center [1391, 52] width 82 height 20
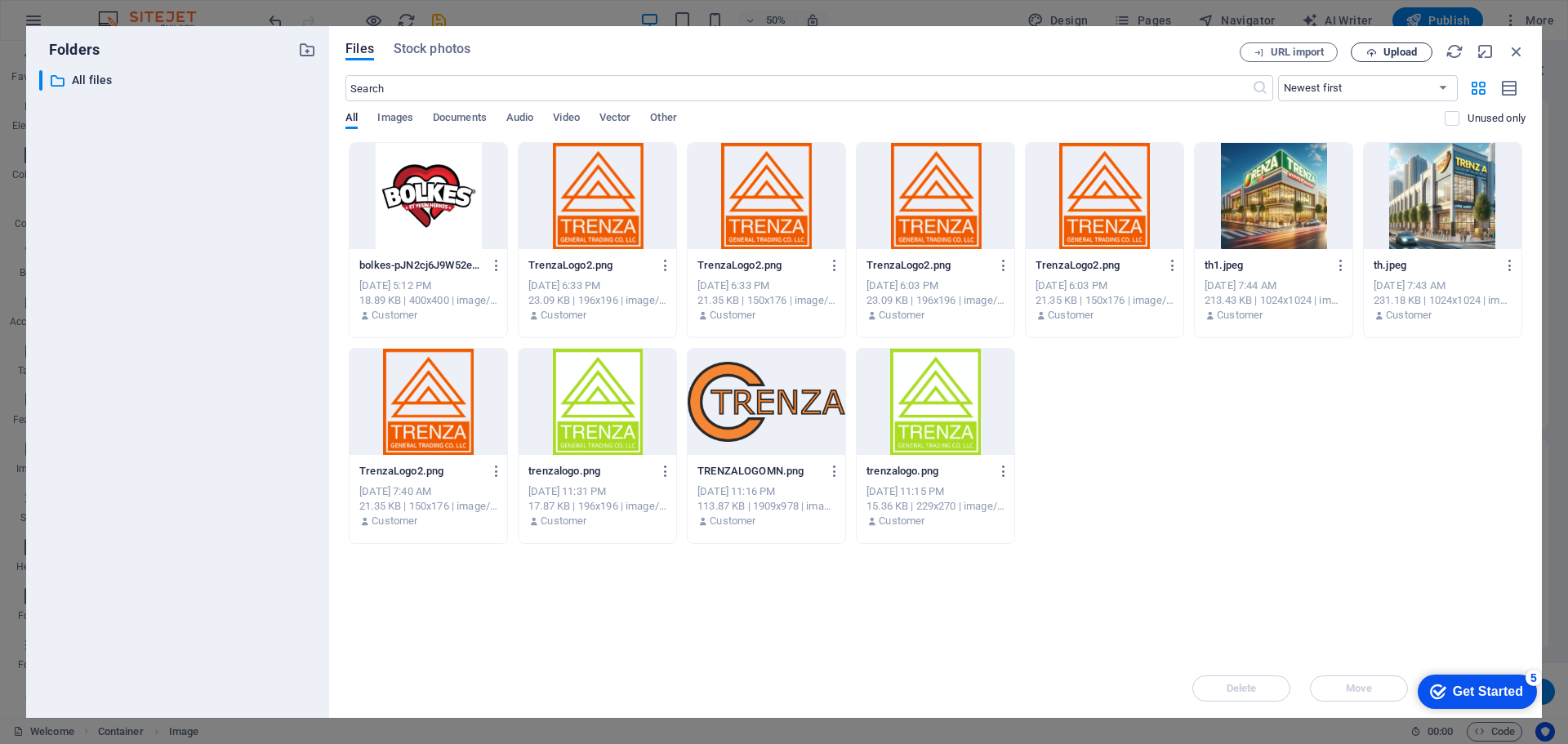
click at [1397, 51] on span "Upload" at bounding box center [1400, 52] width 33 height 9
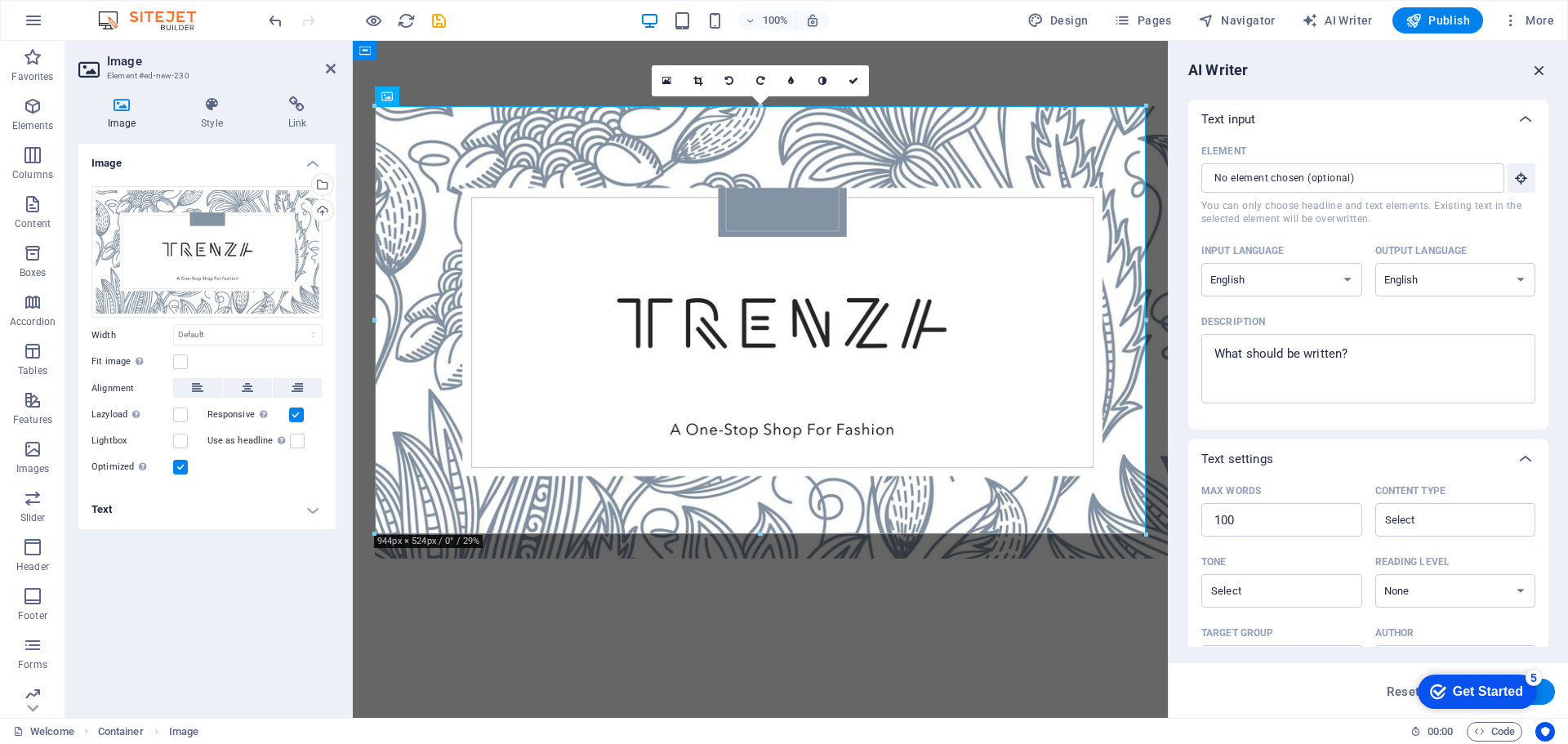
click at [1539, 68] on icon "button" at bounding box center [1539, 70] width 18 height 18
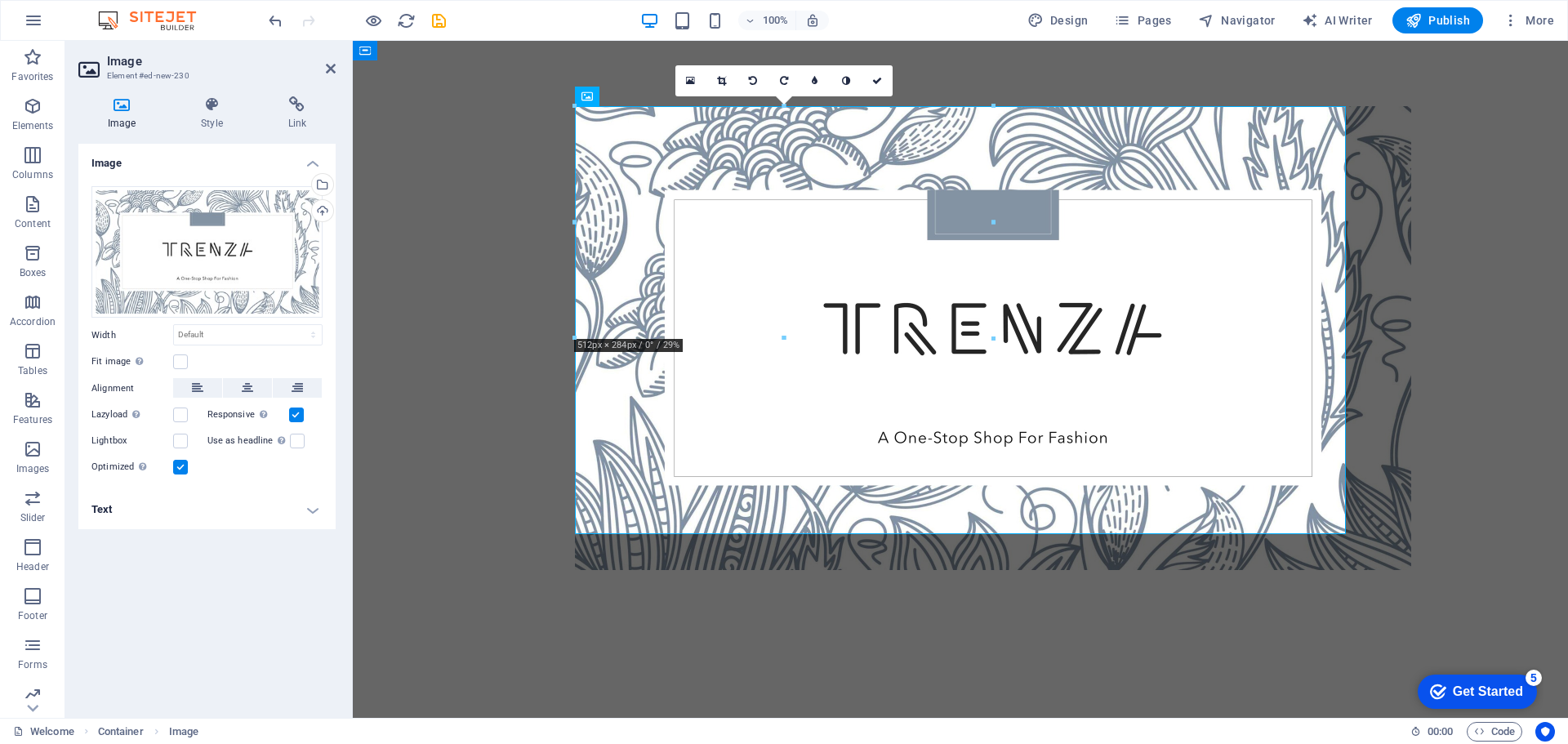
click at [828, 602] on html "Skip to main content" at bounding box center [961, 338] width 1215 height 595
click at [32, 273] on p "Boxes" at bounding box center [33, 272] width 27 height 13
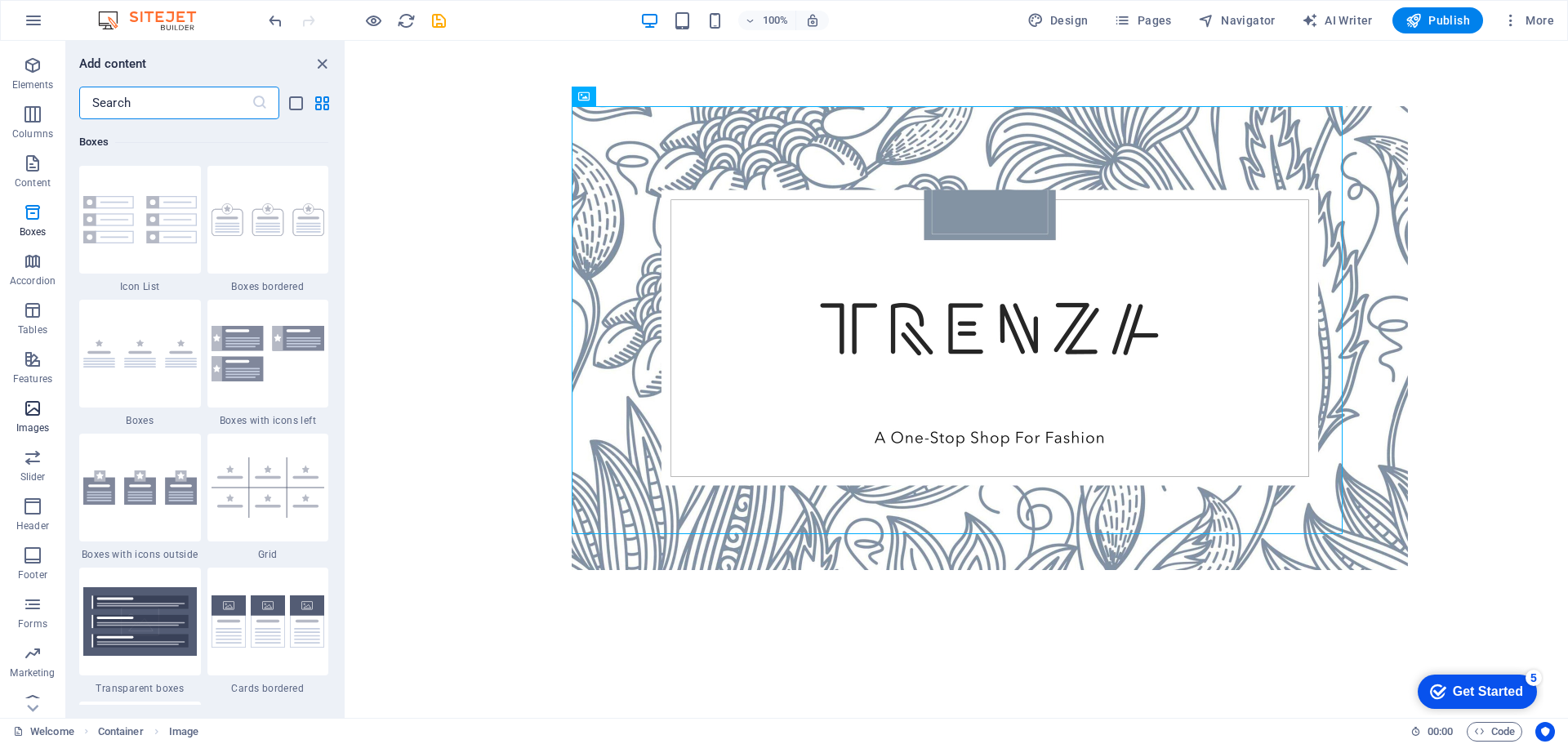
scroll to position [58, 0]
click at [35, 500] on span "Header" at bounding box center [32, 499] width 66 height 39
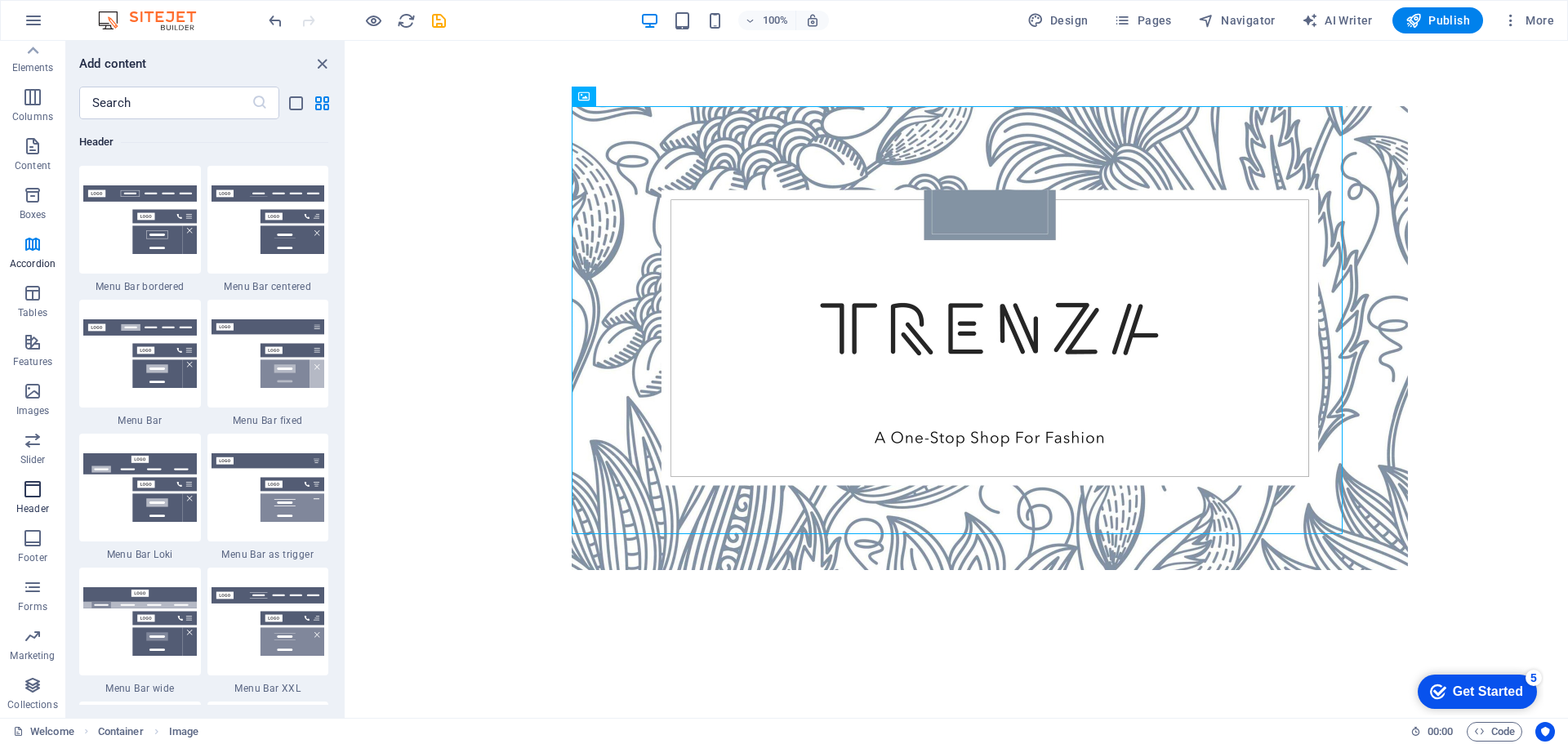
scroll to position [9835, 0]
click at [30, 551] on p "Footer" at bounding box center [32, 557] width 29 height 13
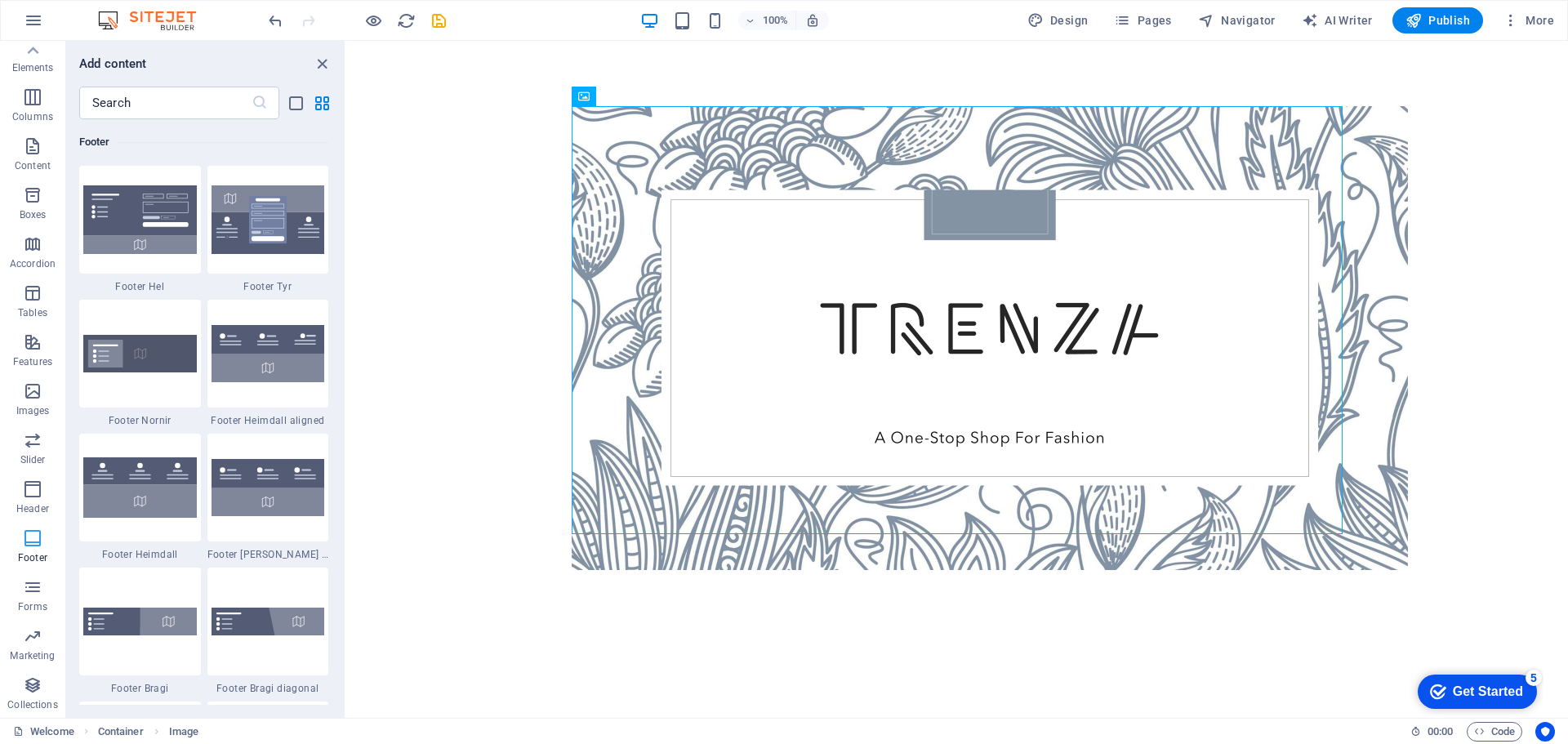
scroll to position [10813, 0]
click at [151, 634] on img at bounding box center [140, 621] width 113 height 28
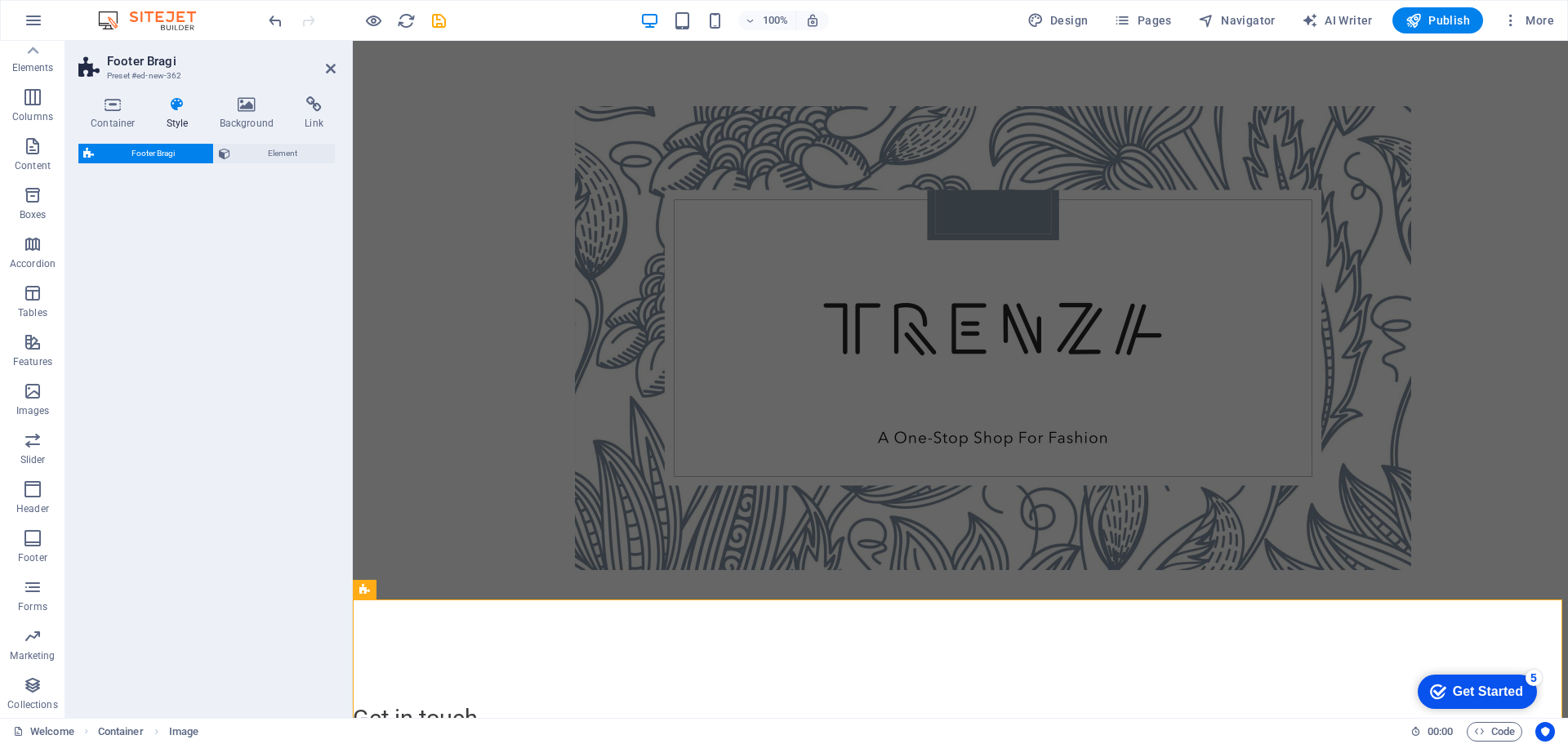
select select "%"
select select "rem"
select select "px"
select select "rem"
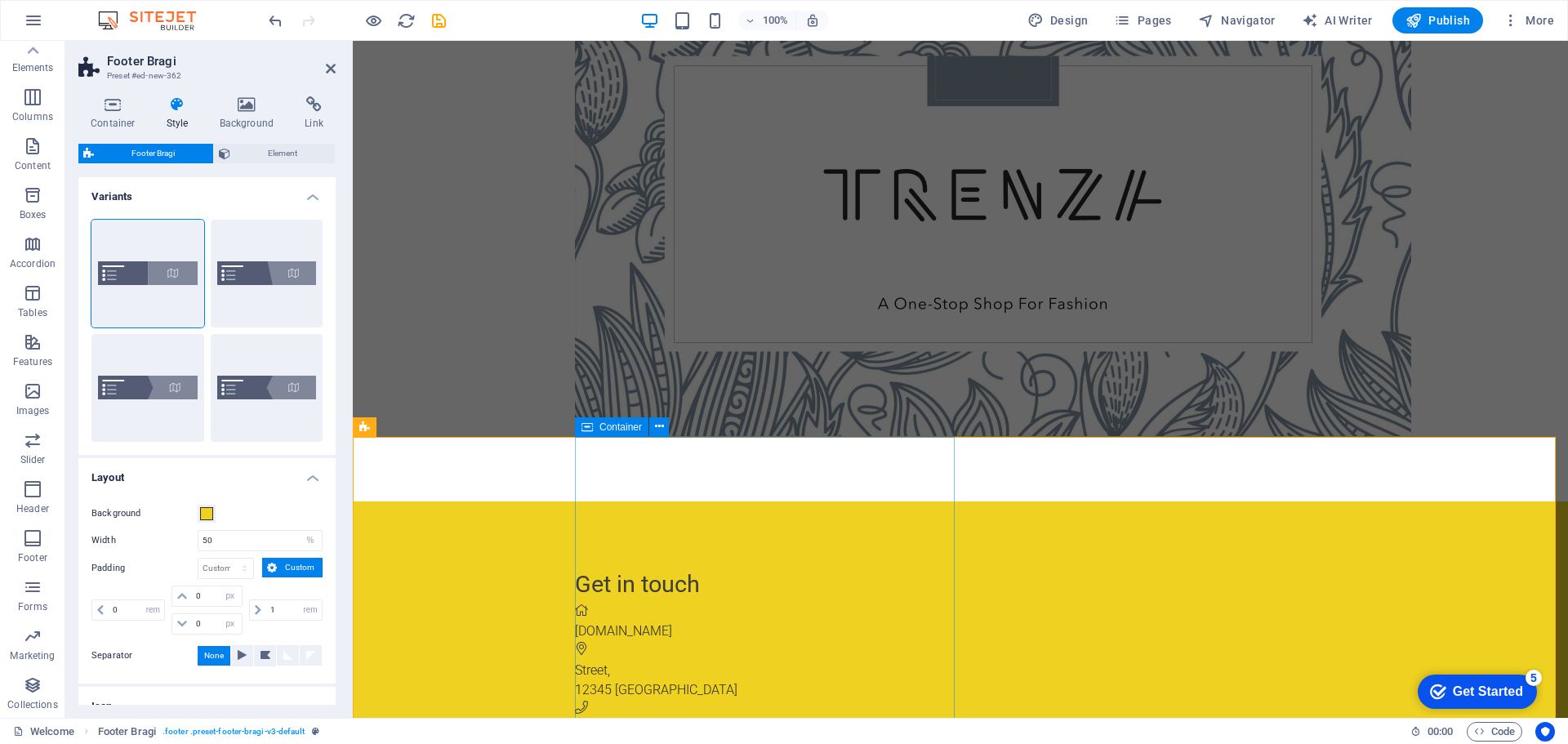
scroll to position [165, 0]
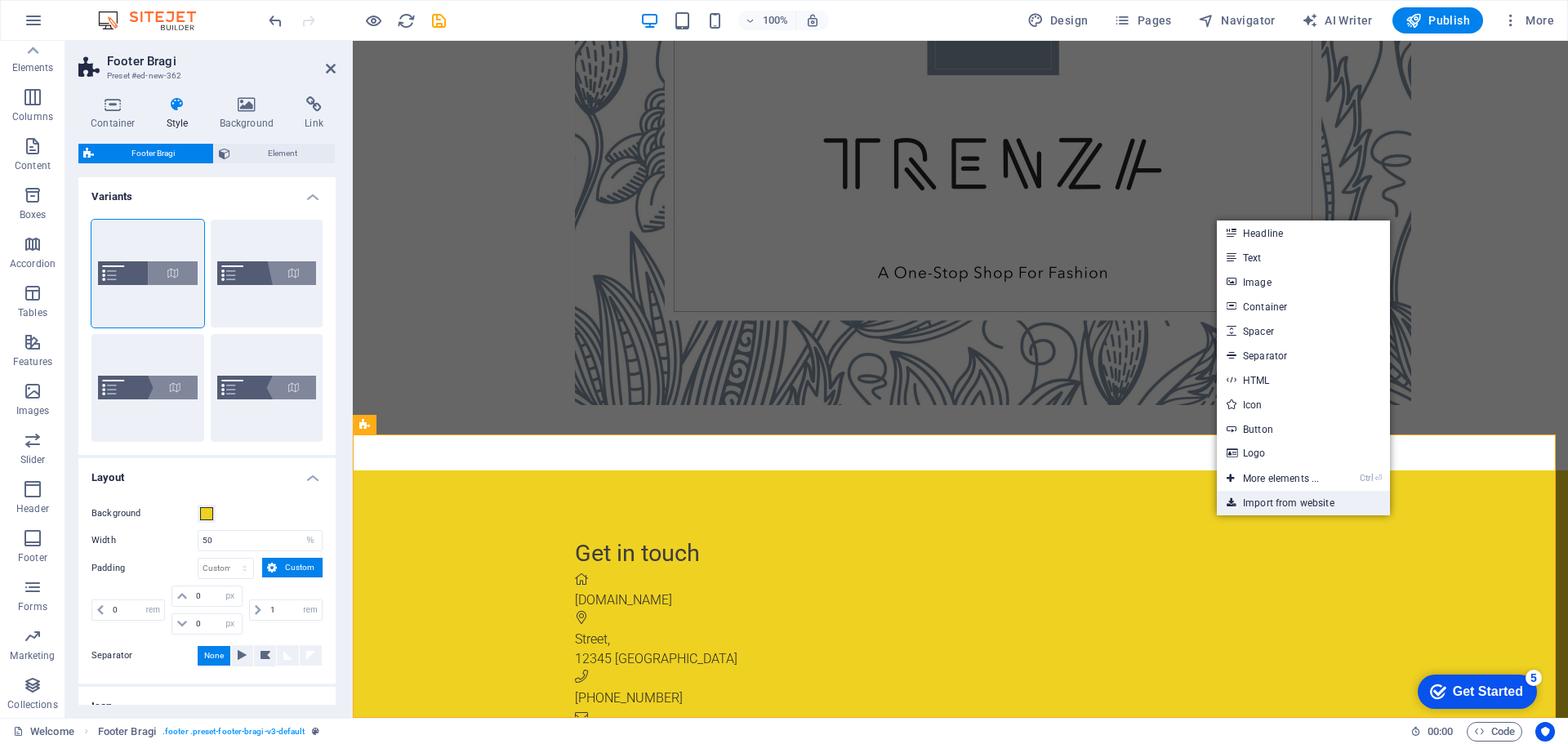
click at [1265, 503] on link "Import from website" at bounding box center [1303, 503] width 173 height 25
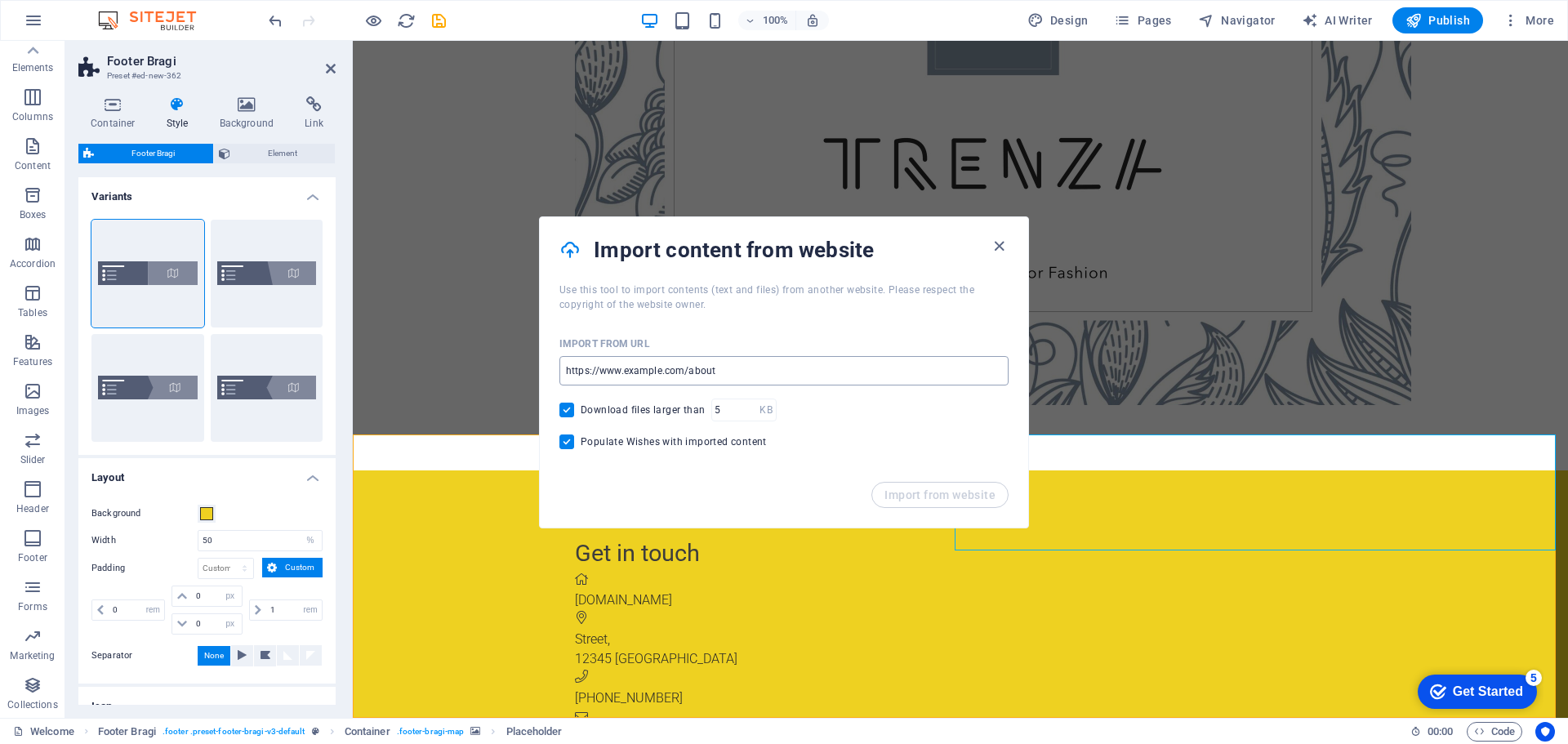
click at [769, 371] on input "url" at bounding box center [784, 370] width 449 height 29
drag, startPoint x: 724, startPoint y: 371, endPoint x: 677, endPoint y: 371, distance: 47.0
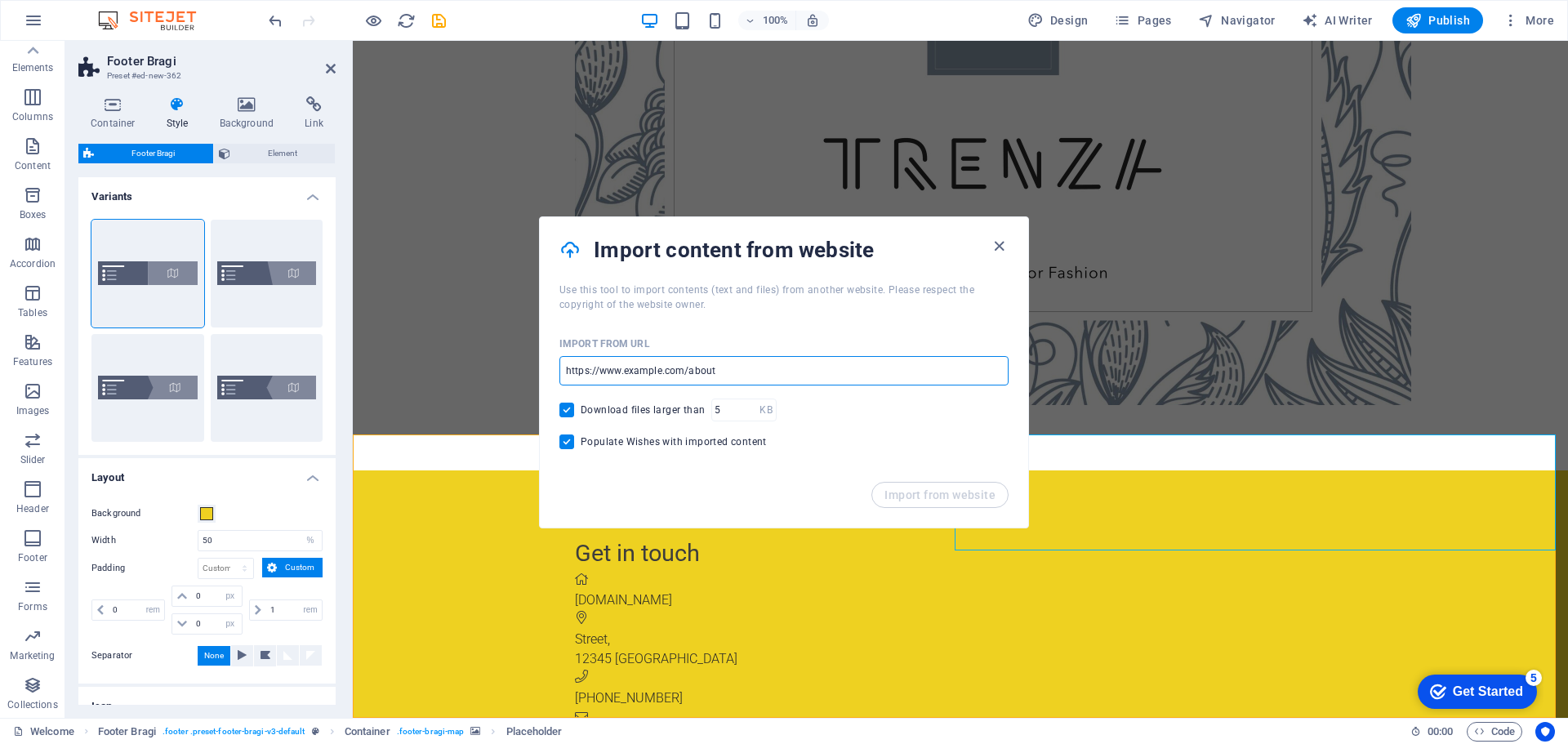
click at [723, 371] on input "url" at bounding box center [784, 370] width 449 height 29
click at [666, 371] on input "url" at bounding box center [784, 370] width 449 height 29
click at [635, 371] on input "url" at bounding box center [784, 370] width 449 height 29
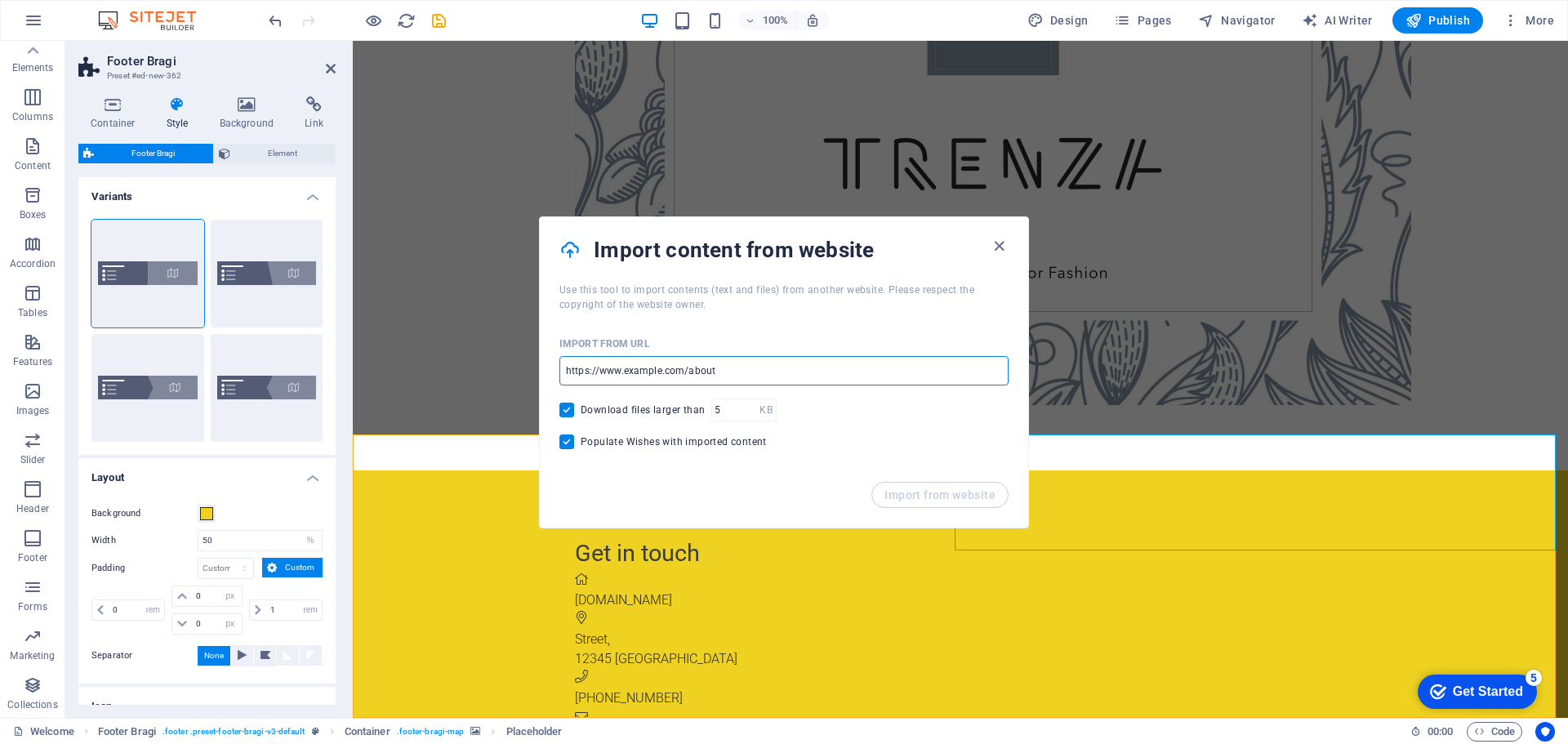
click at [635, 371] on input "url" at bounding box center [784, 370] width 449 height 29
click at [1008, 248] on icon "button" at bounding box center [999, 247] width 19 height 19
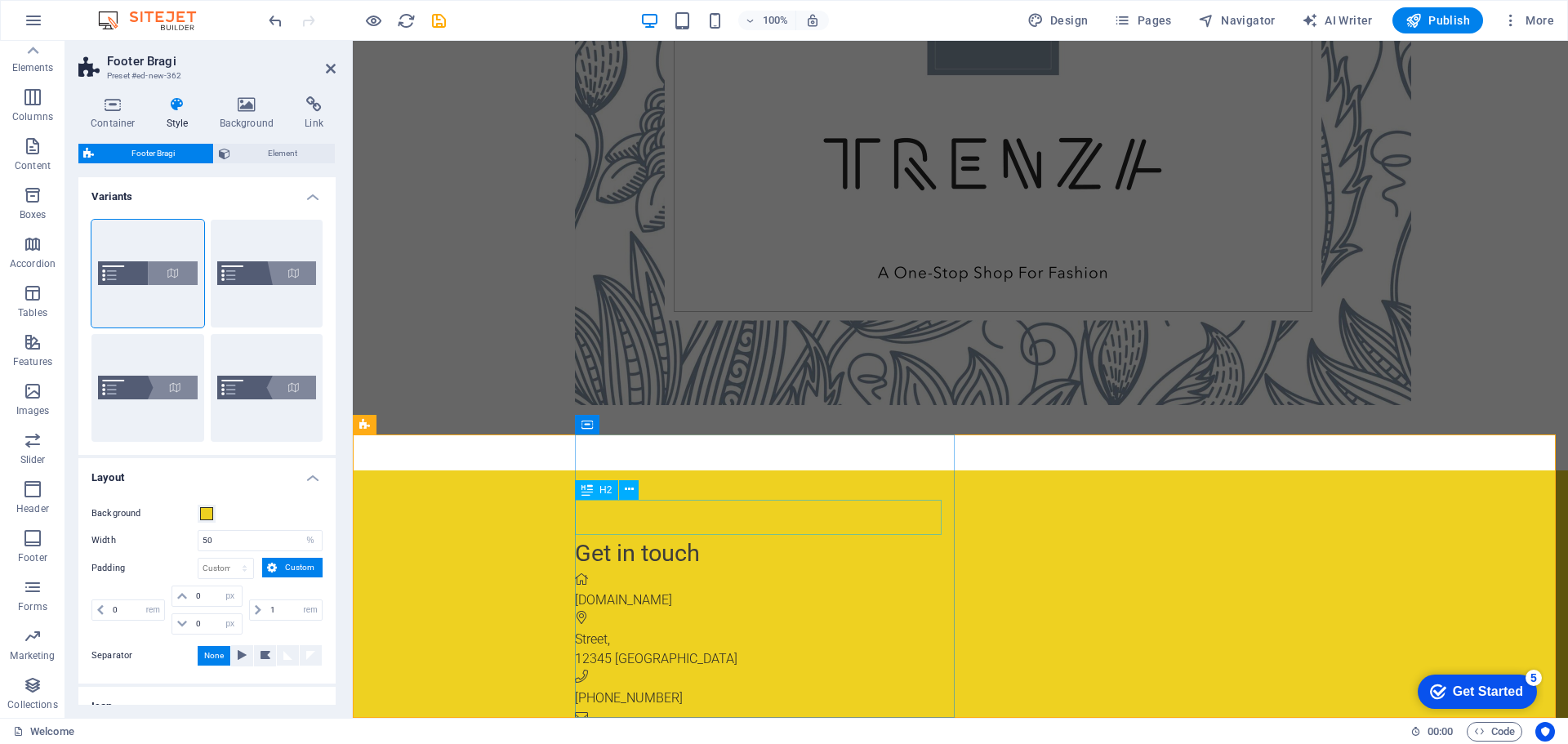
click at [671, 536] on div "Get in touch" at bounding box center [1065, 553] width 980 height 35
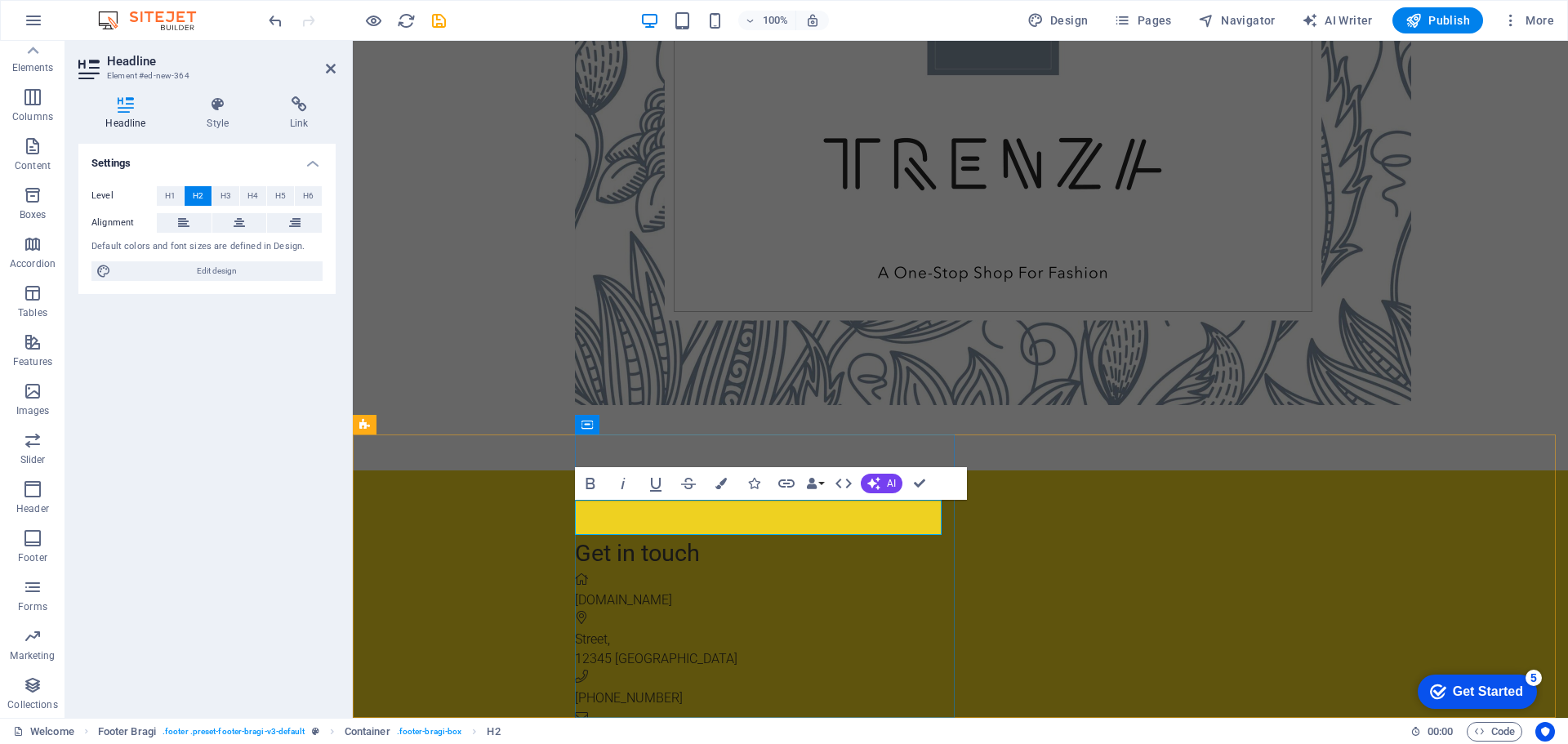
click at [743, 536] on h2 "Get in touch" at bounding box center [1065, 553] width 980 height 35
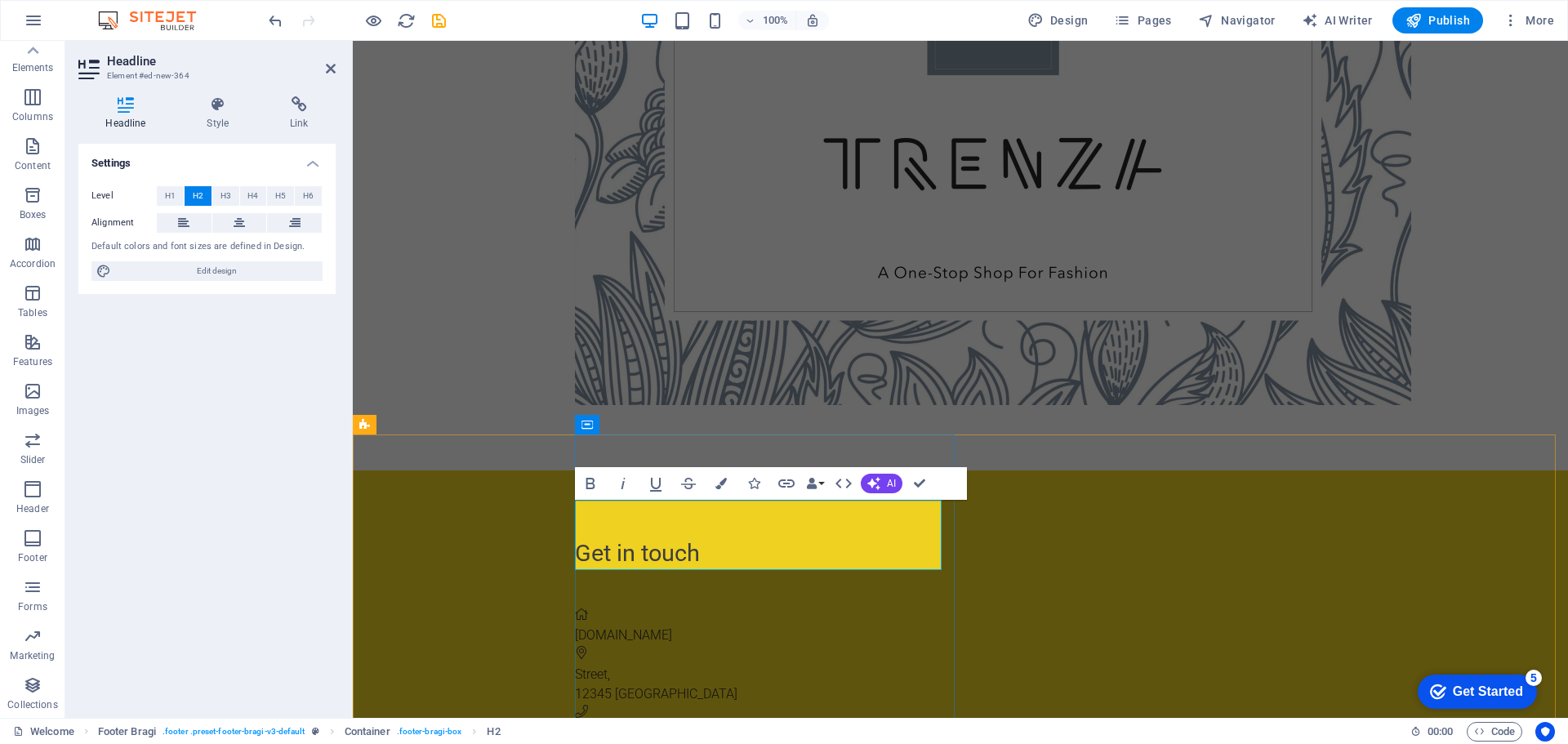
click at [665, 536] on h2 "Get in touch ‌" at bounding box center [1065, 571] width 980 height 70
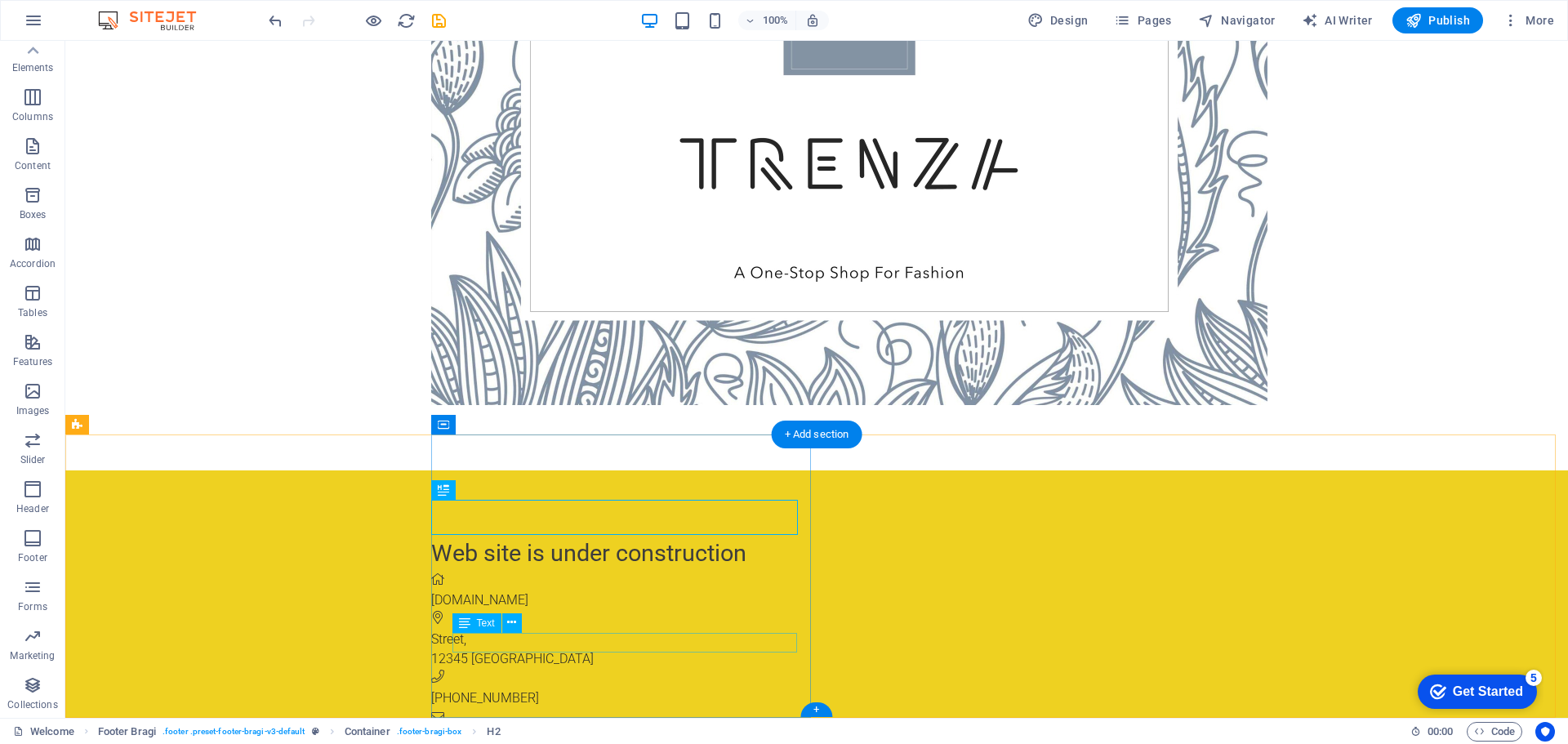
click at [439, 743] on figure at bounding box center [992, 757] width 1124 height 20
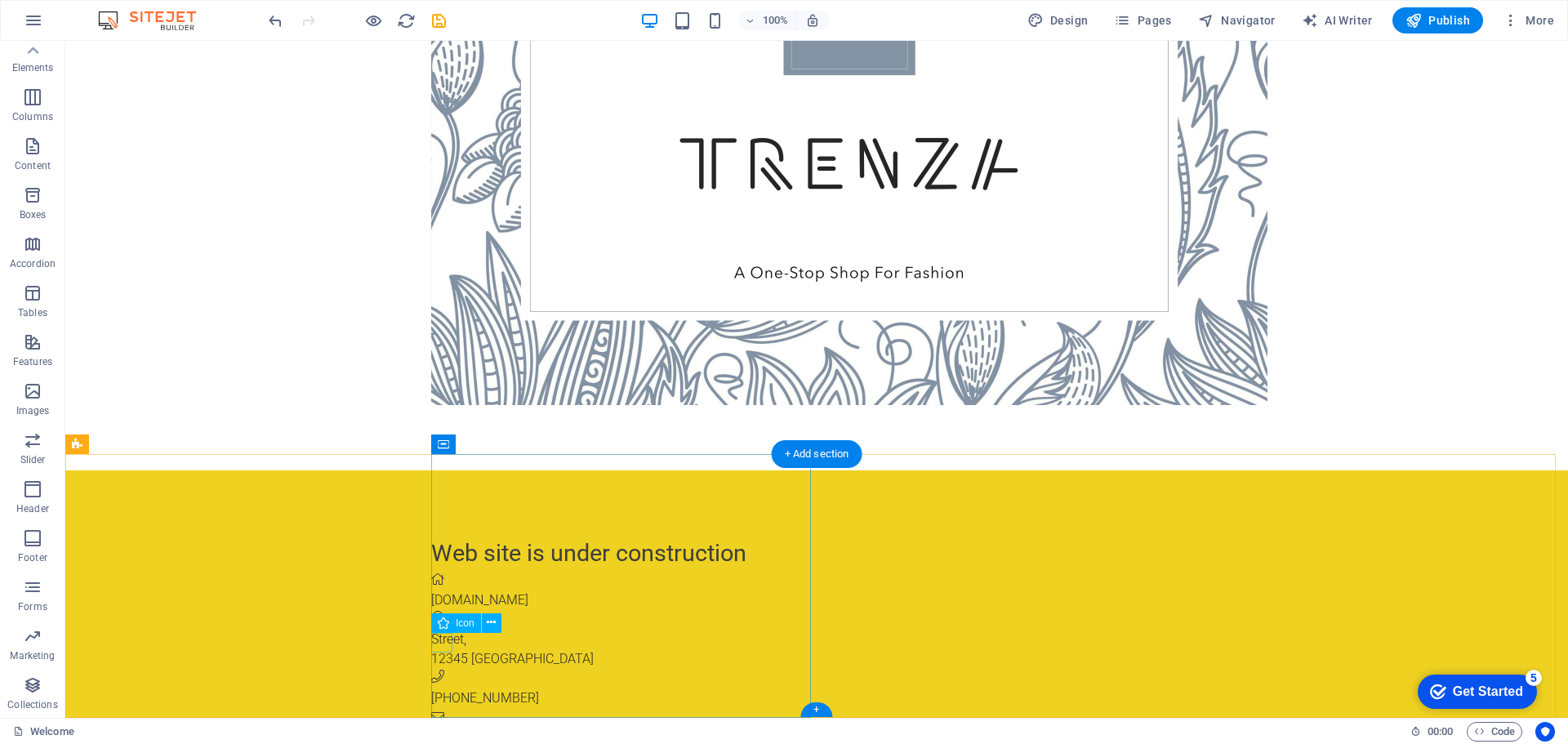
scroll to position [145, 0]
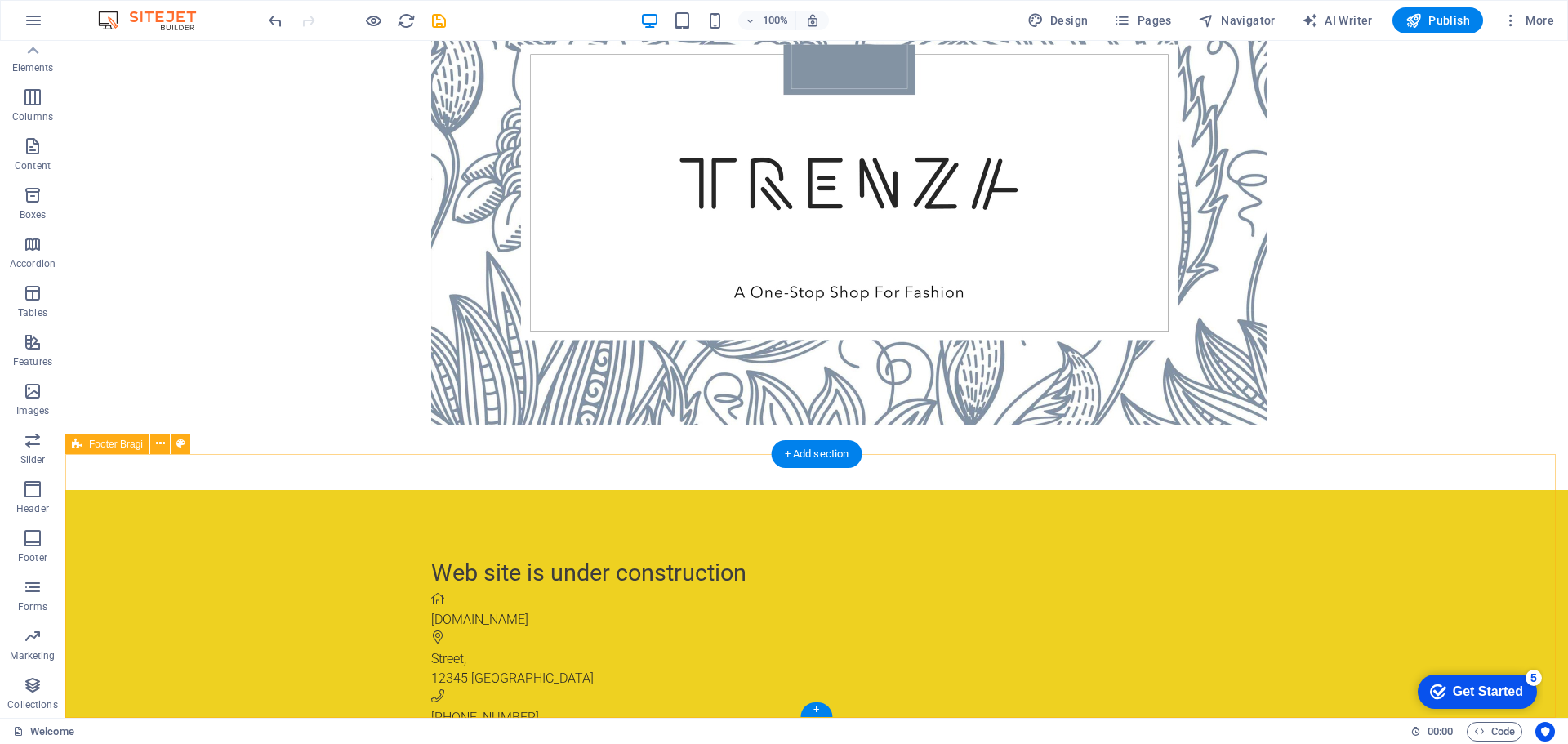
click at [1024, 576] on div "Web site is under construction [DOMAIN_NAME][GEOGRAPHIC_DATA] [PHONE_NUMBER] [E…" at bounding box center [816, 660] width 1502 height 342
select select "%"
select select "rem"
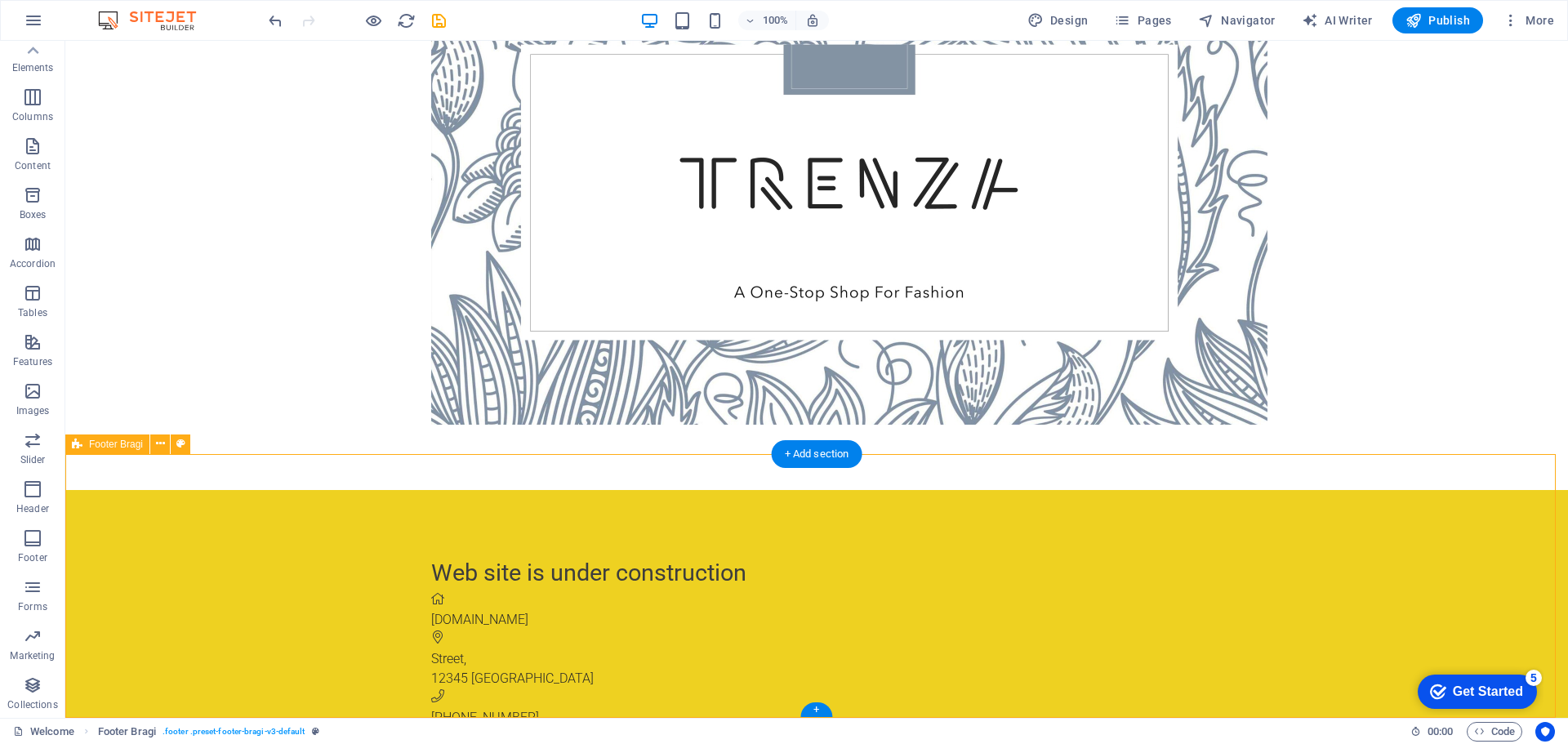
select select "px"
select select "rem"
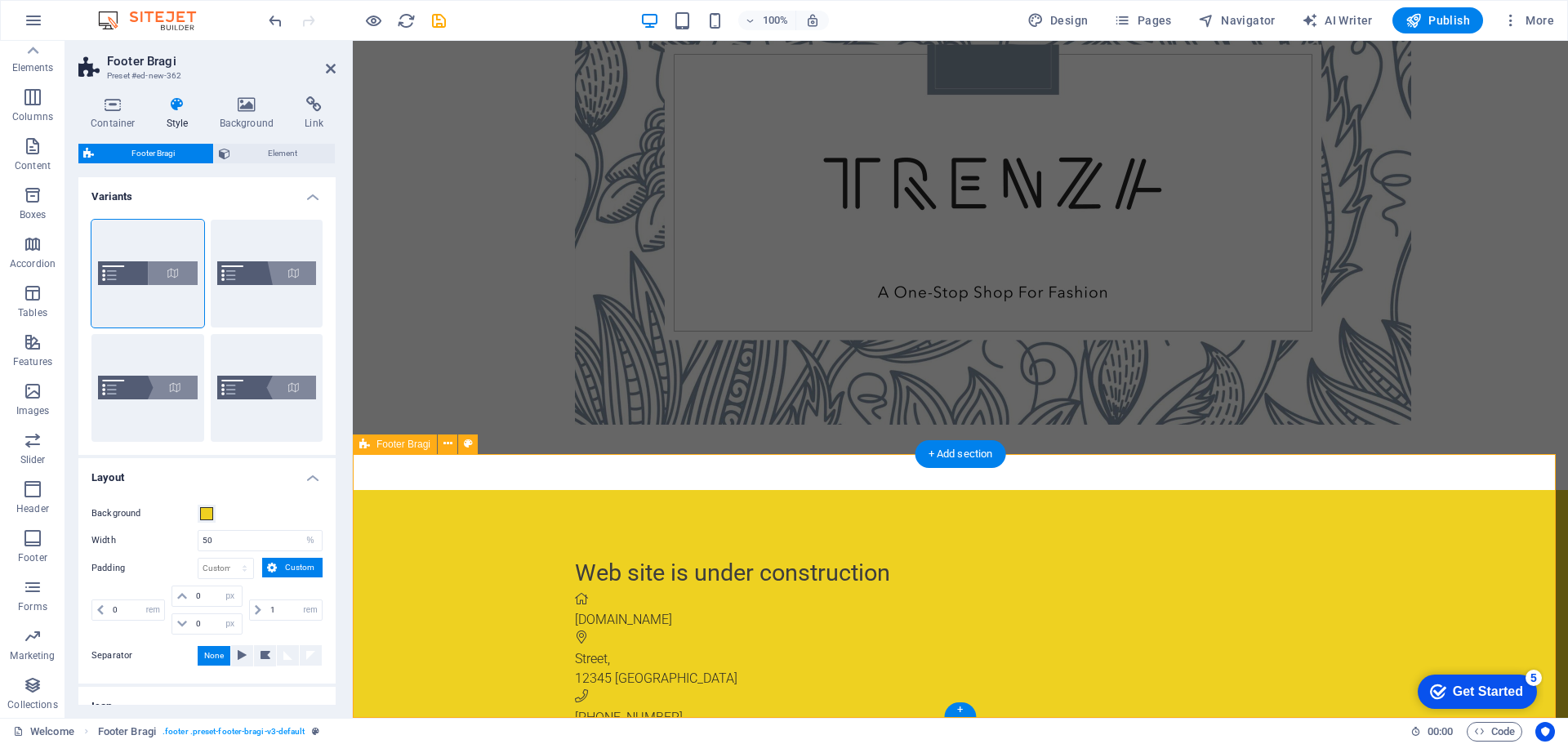
click at [1024, 576] on div "Web site is under construction [DOMAIN_NAME][GEOGRAPHIC_DATA] [PHONE_NUMBER] [E…" at bounding box center [961, 660] width 1215 height 342
click at [205, 514] on span at bounding box center [206, 513] width 13 height 13
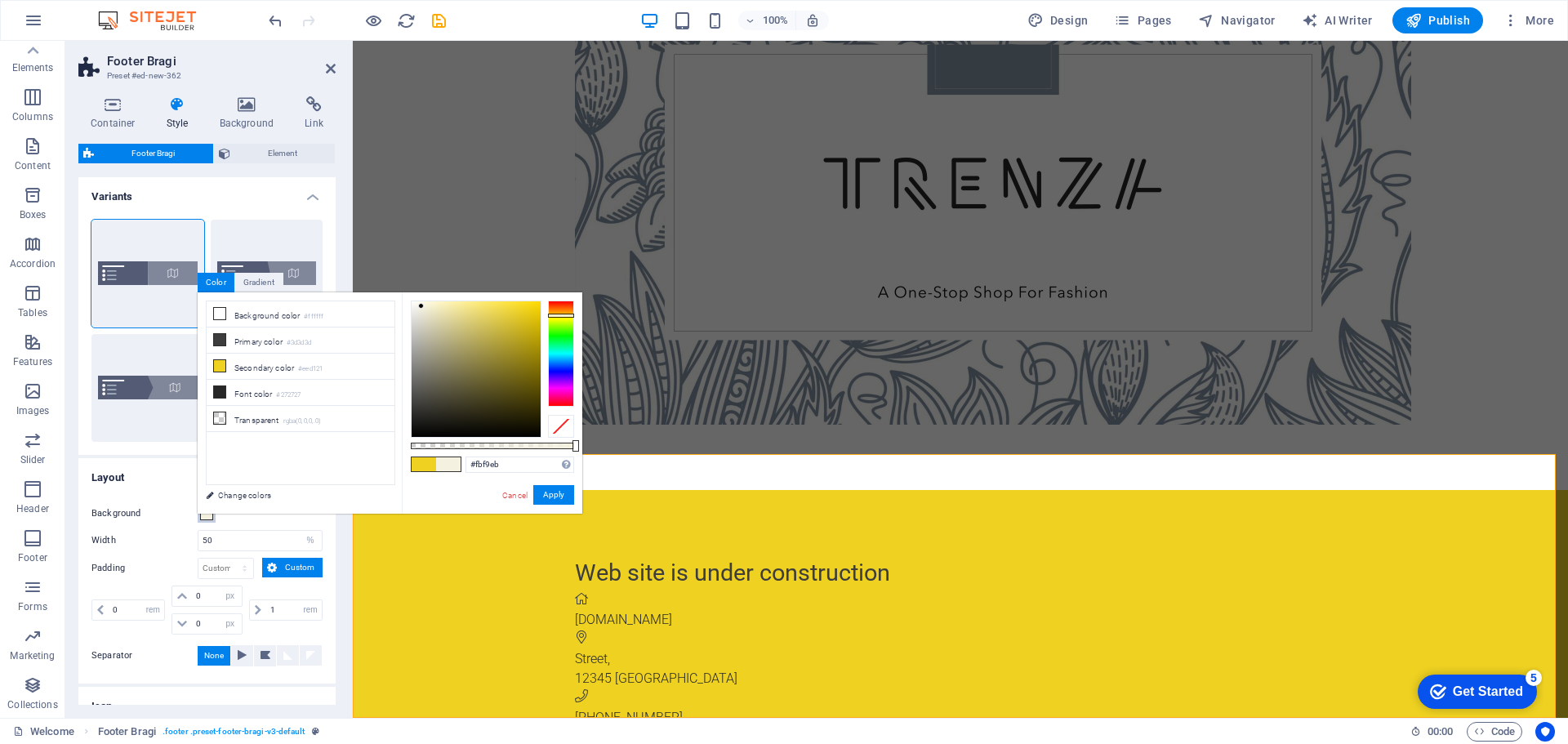
type input "#fbf9ed"
drag, startPoint x: 424, startPoint y: 313, endPoint x: 418, endPoint y: 302, distance: 12.5
click at [418, 302] on div at bounding box center [475, 369] width 129 height 136
click at [549, 495] on button "Apply" at bounding box center [554, 495] width 41 height 20
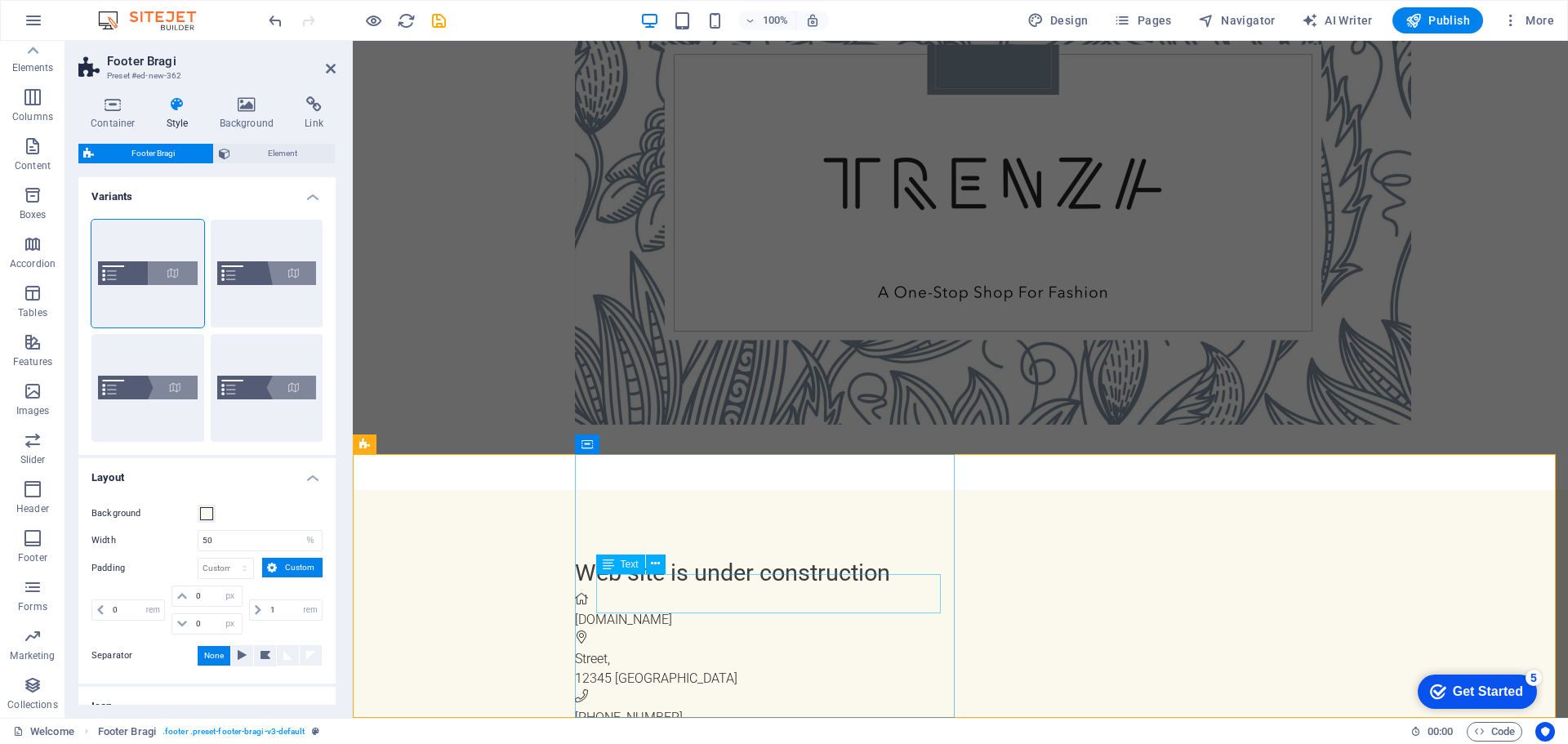
click at [607, 651] on span "Street" at bounding box center [591, 659] width 32 height 15
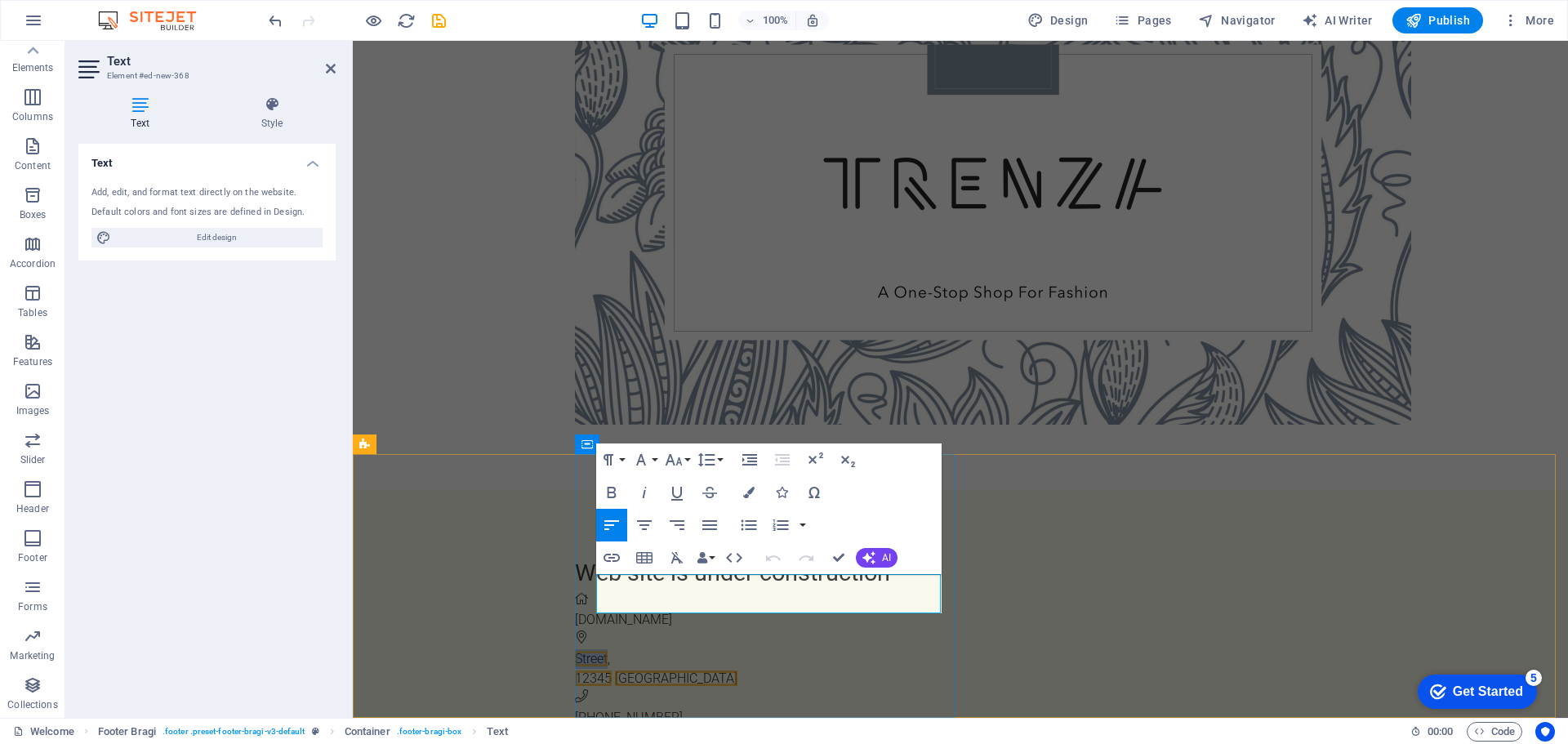
click at [600, 651] on span "Street" at bounding box center [591, 659] width 32 height 15
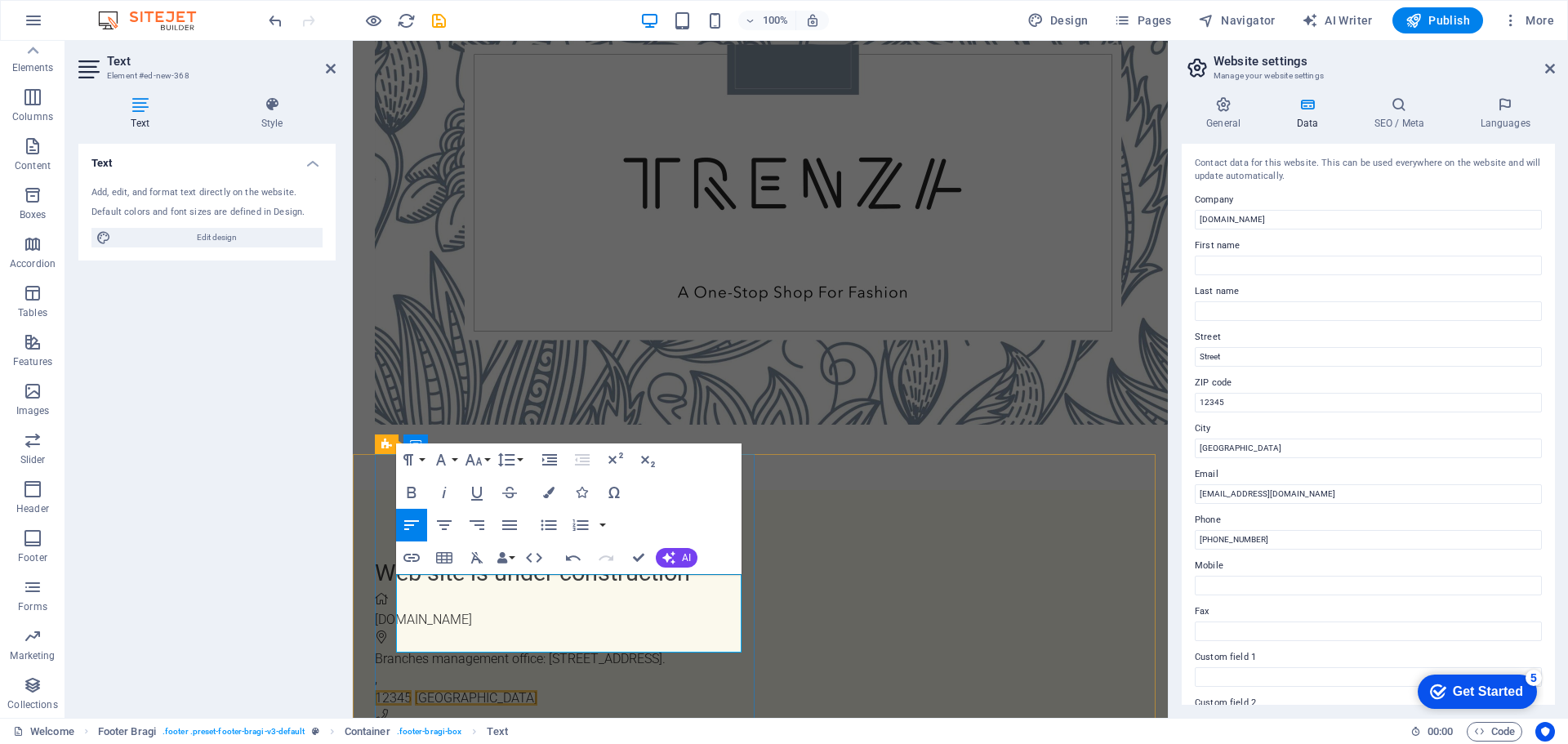
click at [489, 689] on p "12345 [GEOGRAPHIC_DATA]" at bounding box center [764, 698] width 780 height 20
click at [441, 690] on span "[GEOGRAPHIC_DATA]" at bounding box center [476, 698] width 123 height 15
click at [411, 690] on span "12345" at bounding box center [392, 698] width 37 height 15
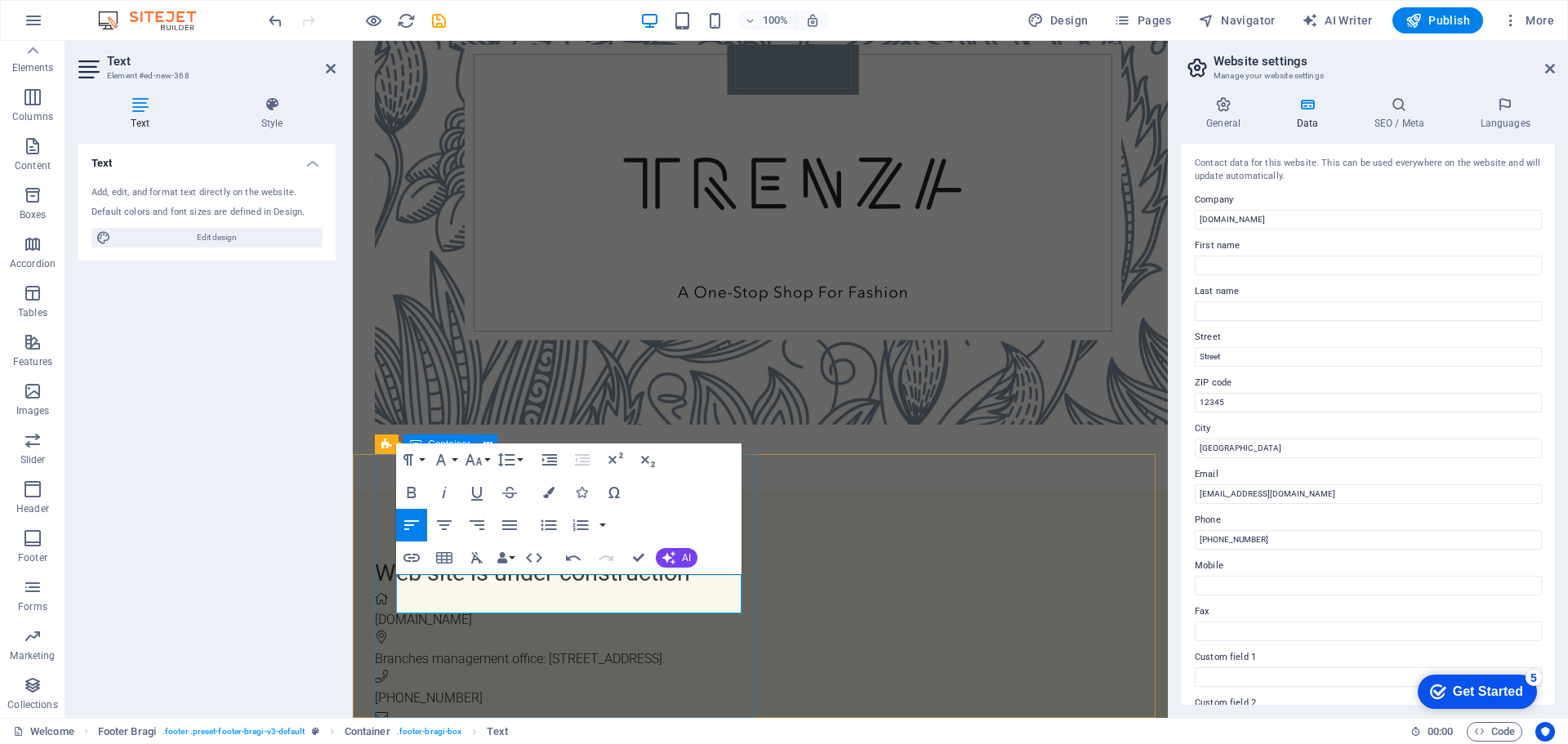
click at [748, 650] on div "Web site is under construction [DOMAIN_NAME] Branches management office: [STREE…" at bounding box center [770, 651] width 793 height 323
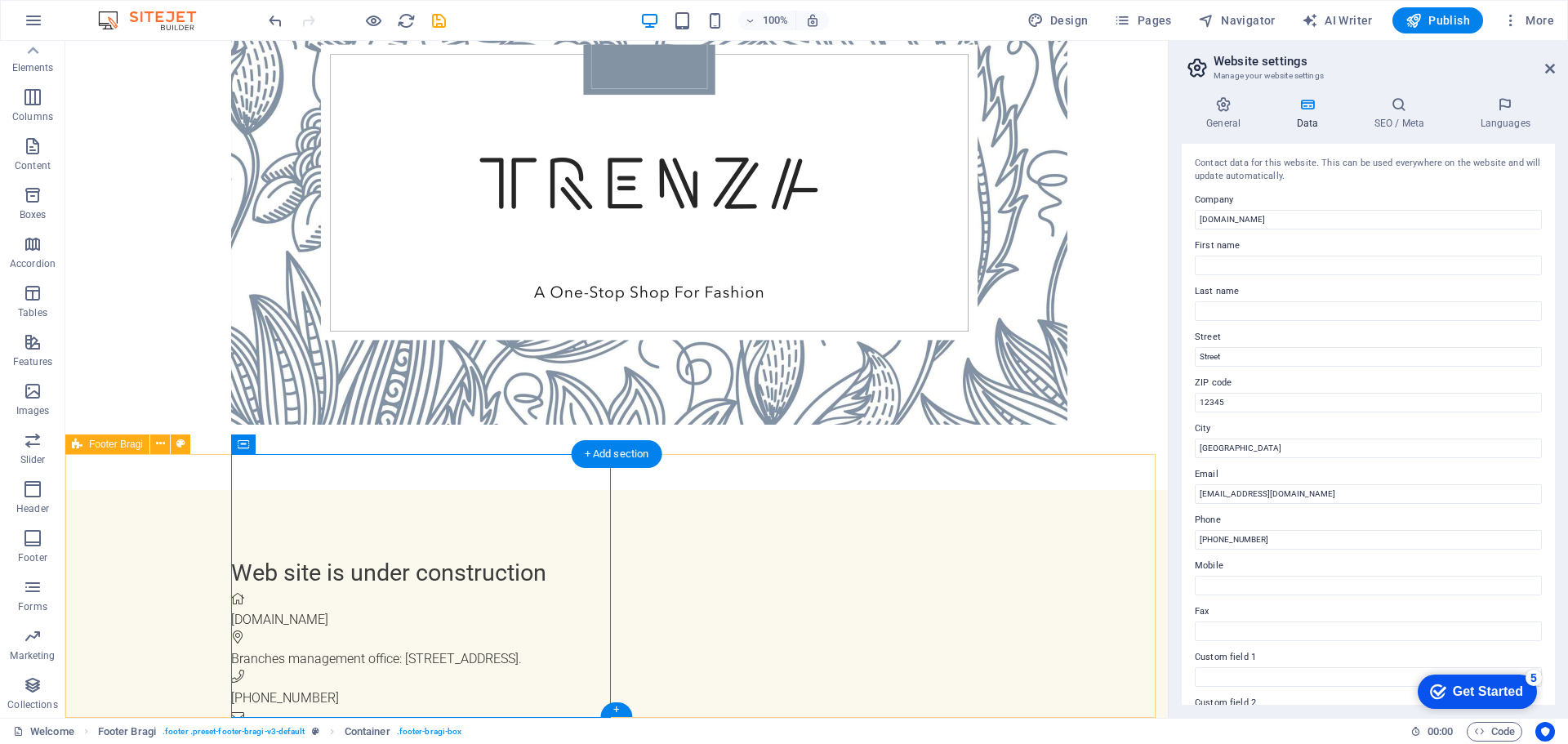
click at [866, 584] on div "Web site is under construction [DOMAIN_NAME] Branches management office: [STREE…" at bounding box center [617, 651] width 1102 height 323
select select "%"
select select "rem"
select select "px"
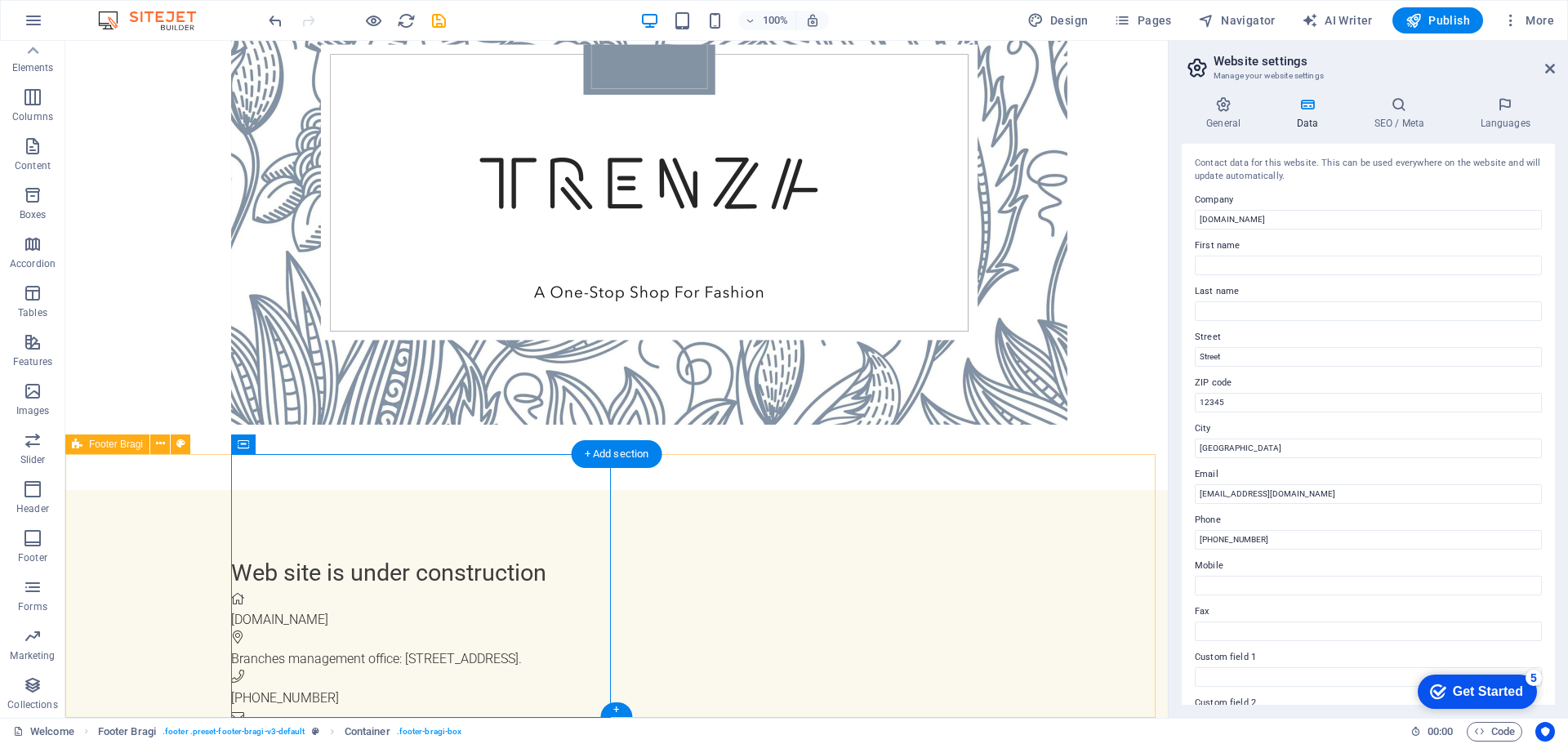
select select "px"
select select "rem"
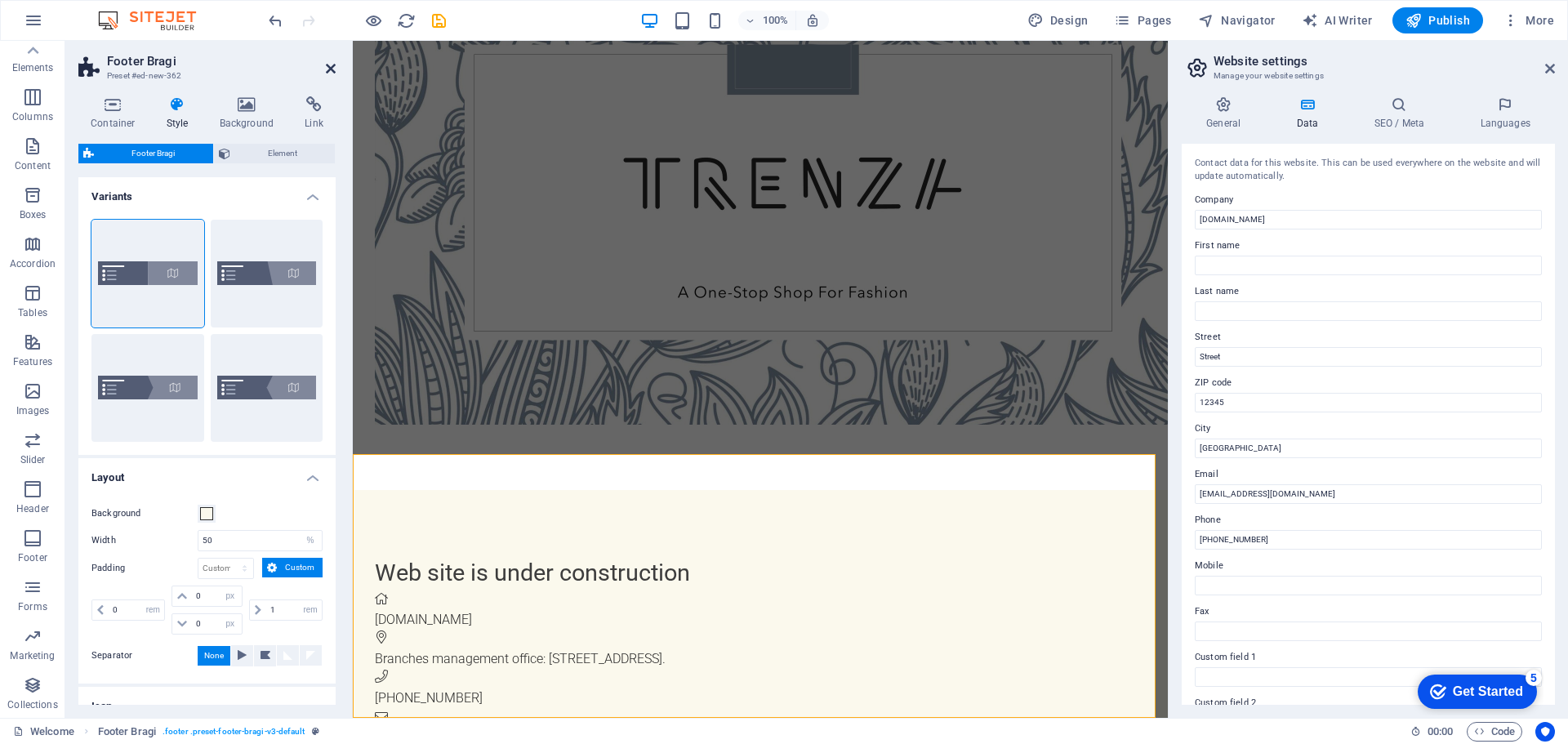
click at [326, 66] on icon at bounding box center [330, 68] width 9 height 13
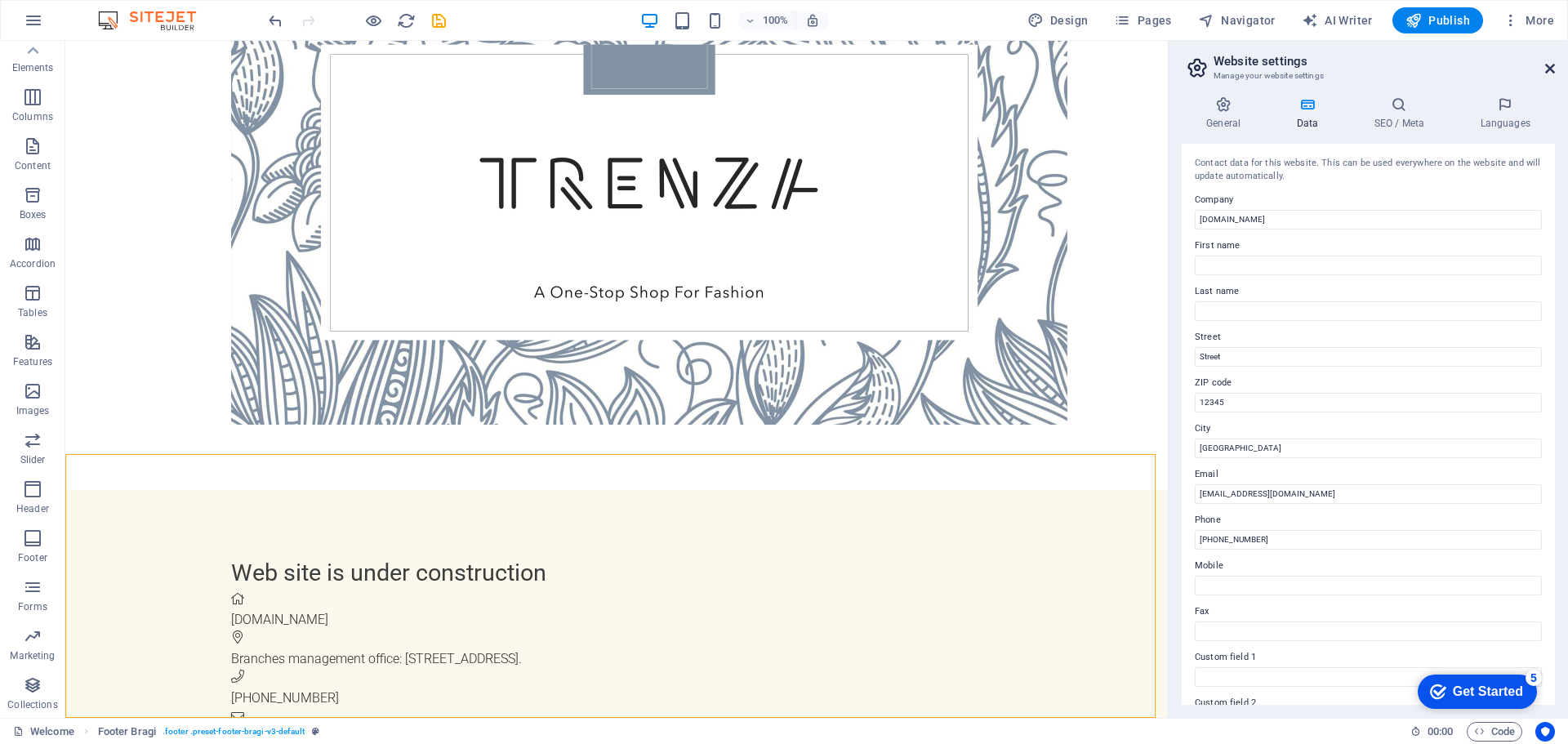
click at [1546, 67] on icon at bounding box center [1549, 68] width 9 height 13
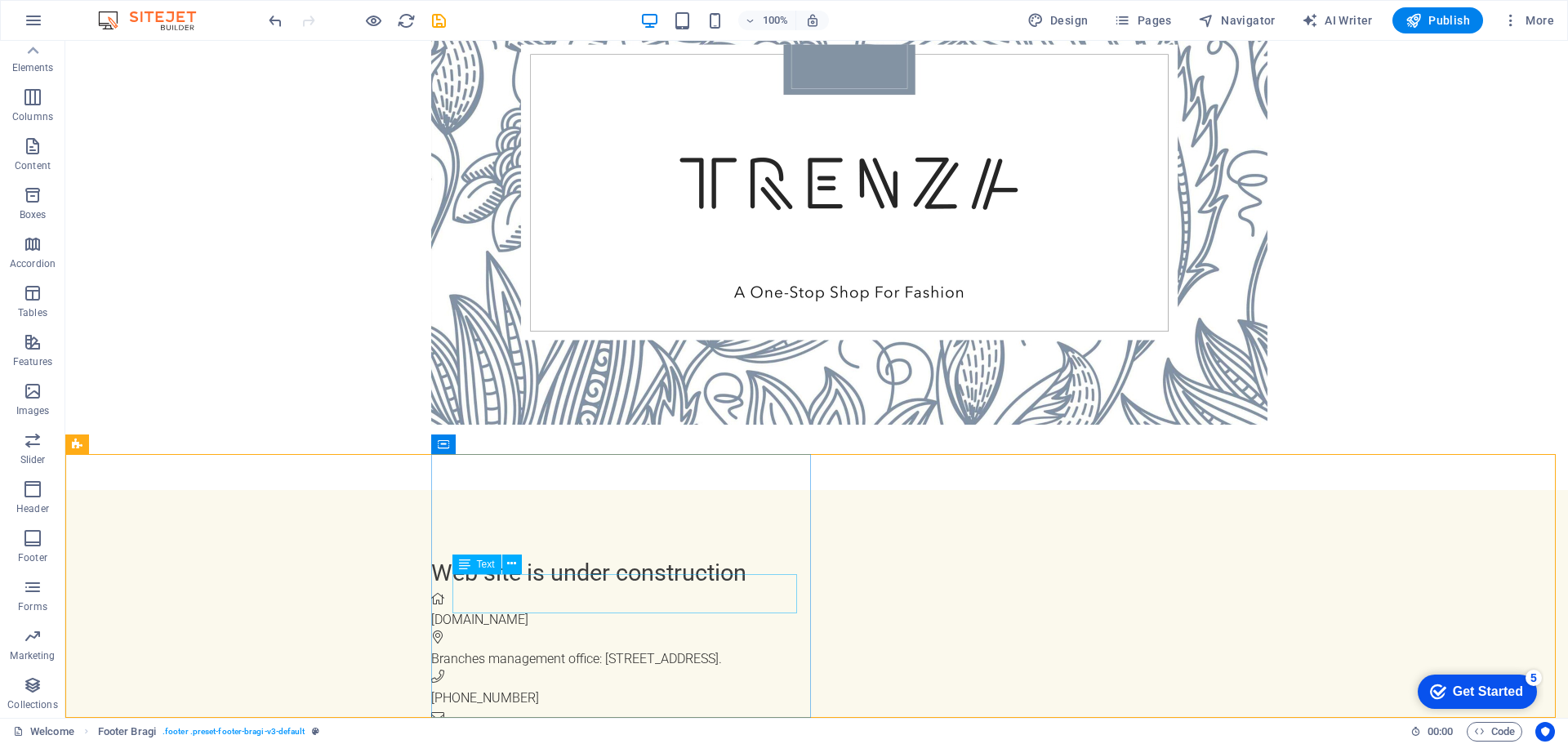
click at [478, 567] on span "Text" at bounding box center [485, 564] width 18 height 9
click at [514, 561] on icon at bounding box center [511, 564] width 9 height 17
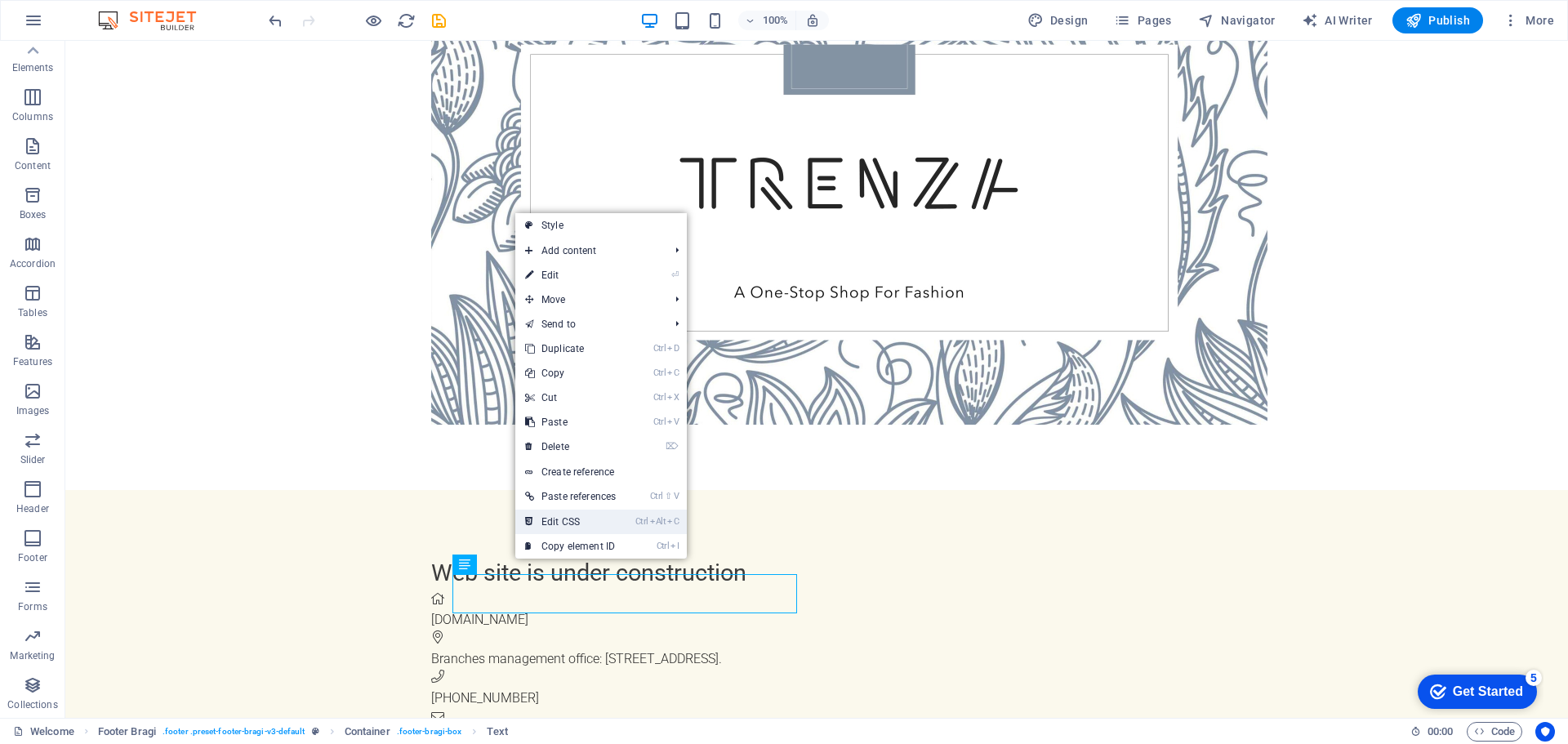
click at [562, 525] on link "Ctrl Alt C Edit CSS" at bounding box center [570, 521] width 110 height 25
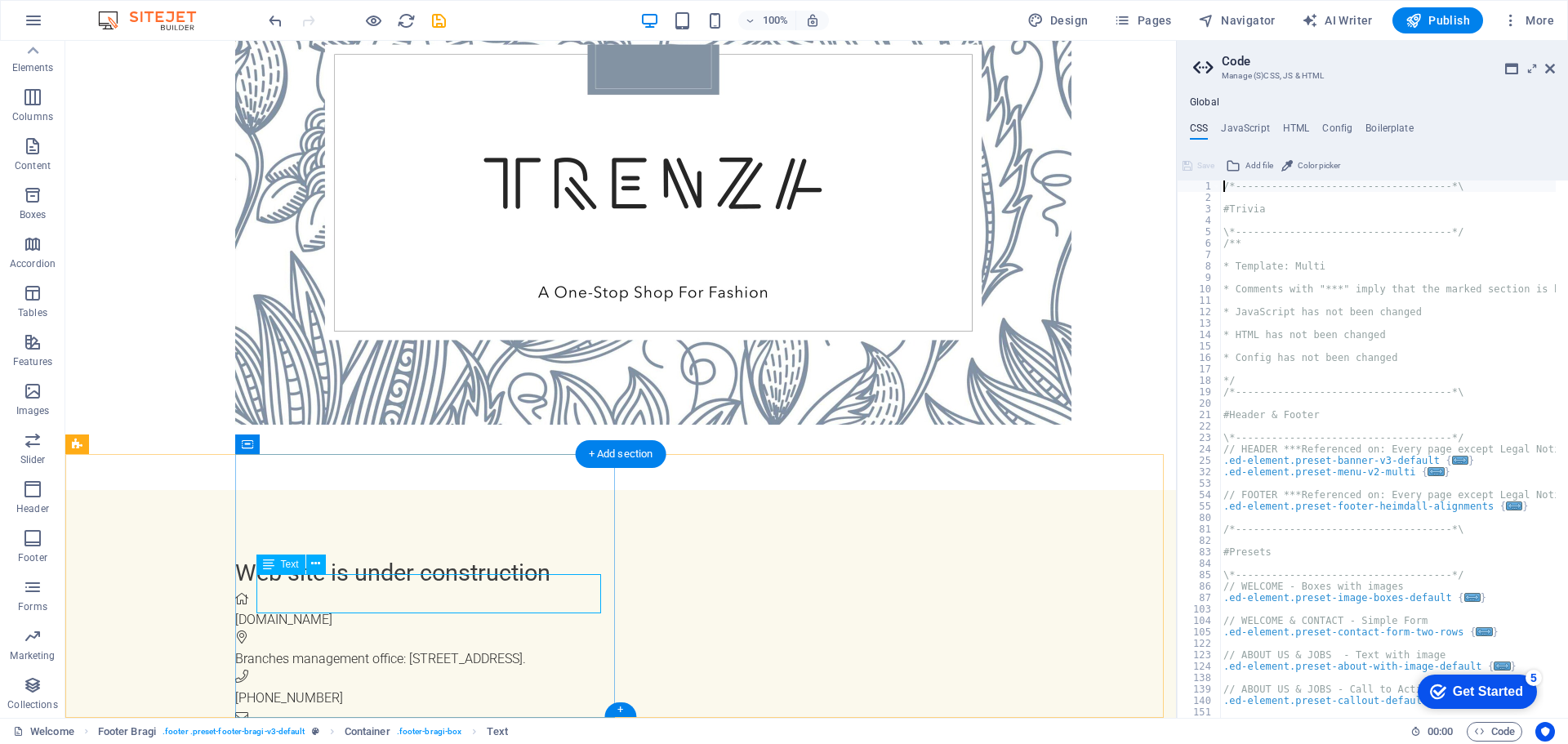
click at [267, 649] on div "Branches management office: [STREET_ADDRESS]." at bounding box center [699, 659] width 927 height 20
click at [271, 649] on div "Branches management office: [STREET_ADDRESS]." at bounding box center [699, 659] width 927 height 20
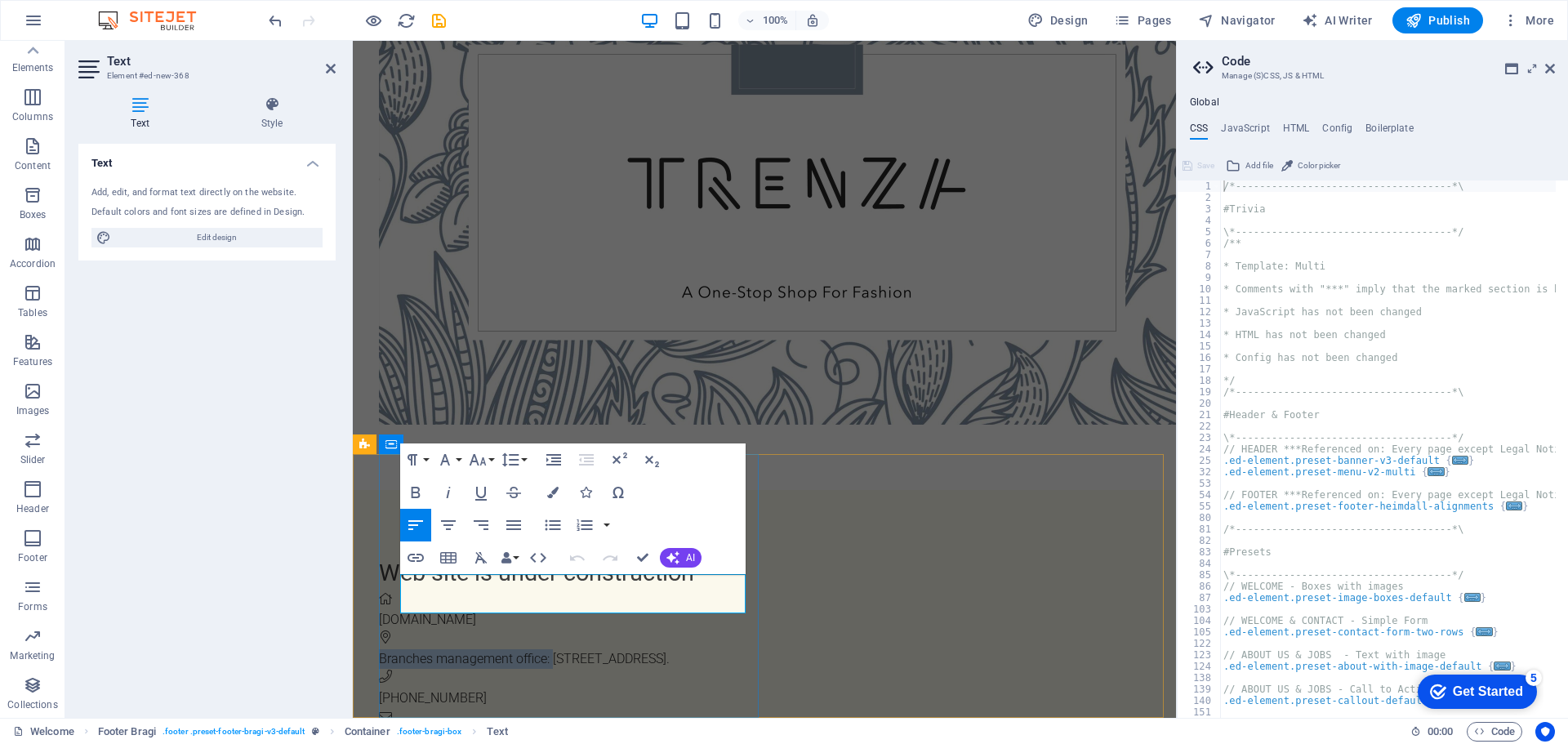
drag, startPoint x: 403, startPoint y: 582, endPoint x: 572, endPoint y: 586, distance: 169.0
click at [572, 649] on p "Branches management office: [STREET_ADDRESS]." at bounding box center [770, 659] width 784 height 20
click at [420, 497] on icon "button" at bounding box center [415, 492] width 20 height 20
click at [909, 598] on div "Web site is under construction [DOMAIN_NAME] Branches management office: [STREE…" at bounding box center [764, 651] width 823 height 323
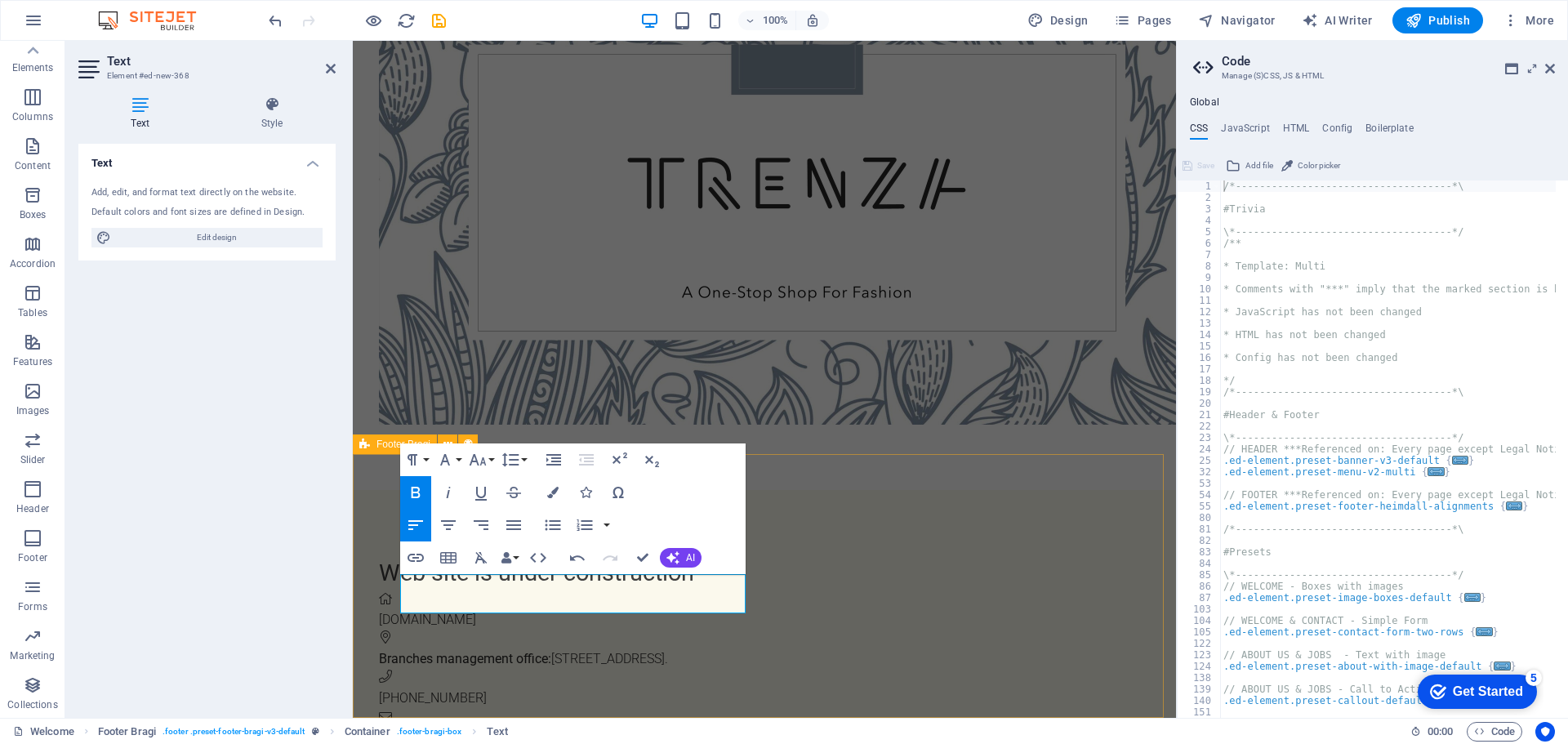
select select "%"
select select "rem"
select select "px"
select select "rem"
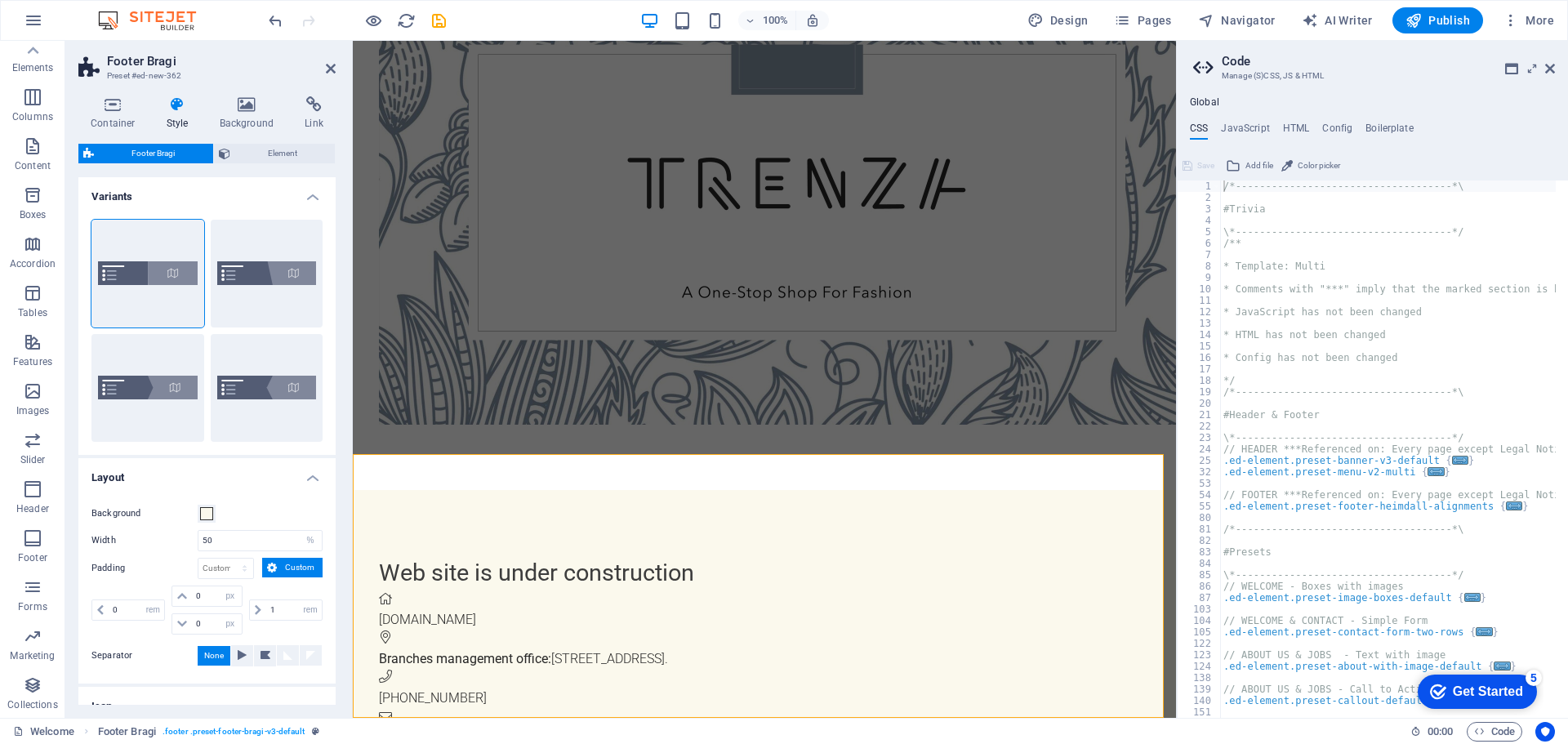
click at [324, 66] on h2 "Footer Bragi" at bounding box center [221, 61] width 229 height 15
click at [329, 69] on icon at bounding box center [330, 68] width 9 height 13
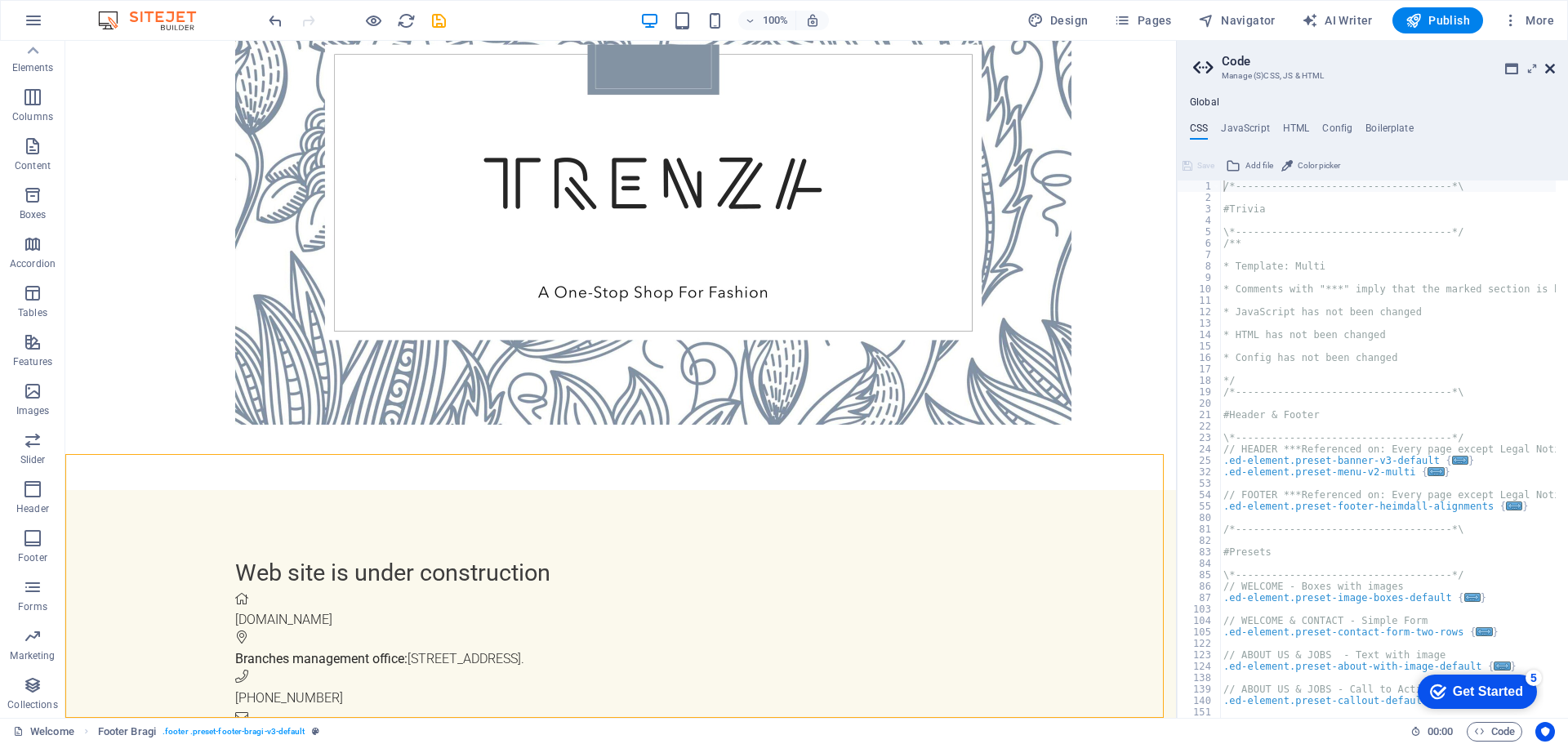
click at [1553, 71] on icon at bounding box center [1549, 68] width 9 height 13
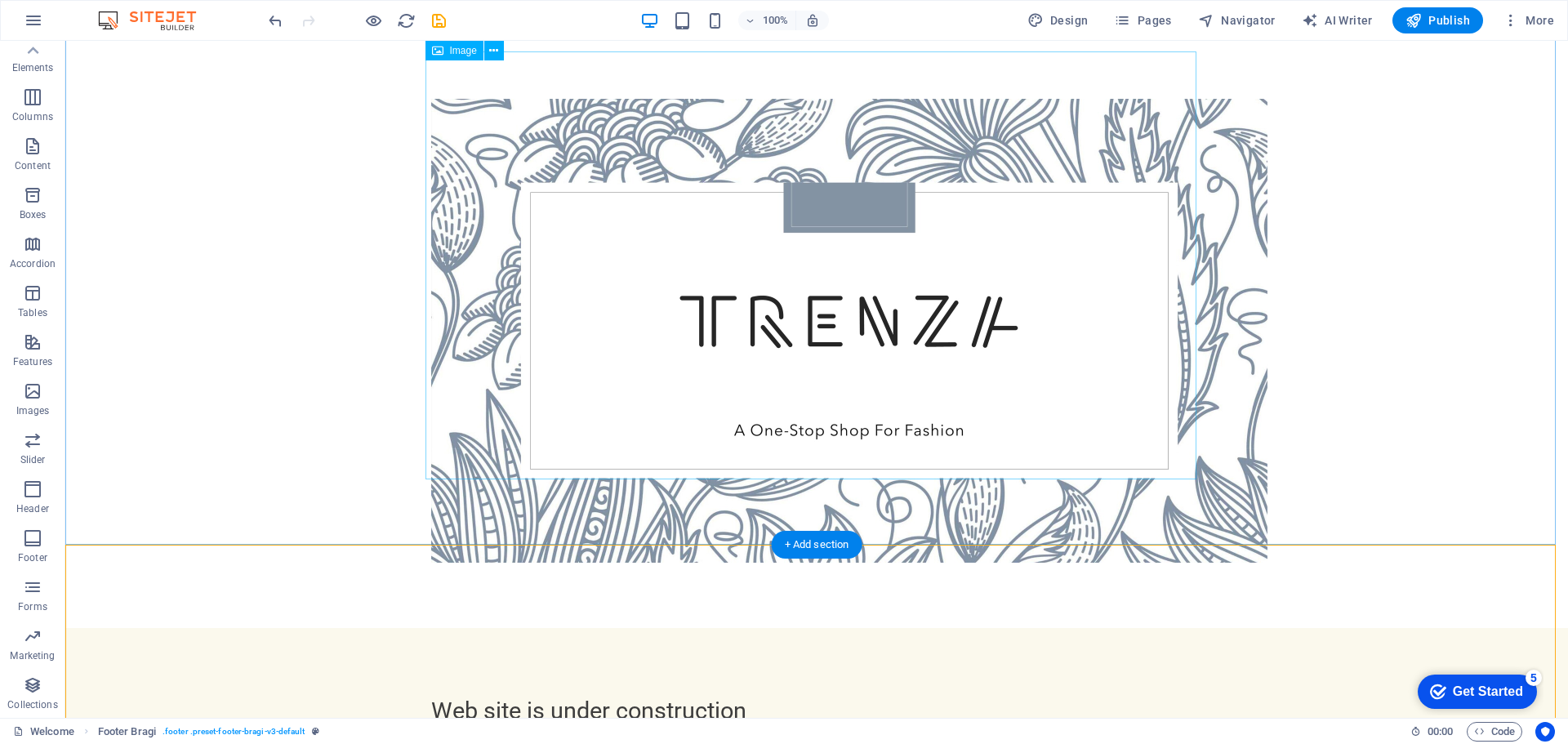
scroll to position [0, 0]
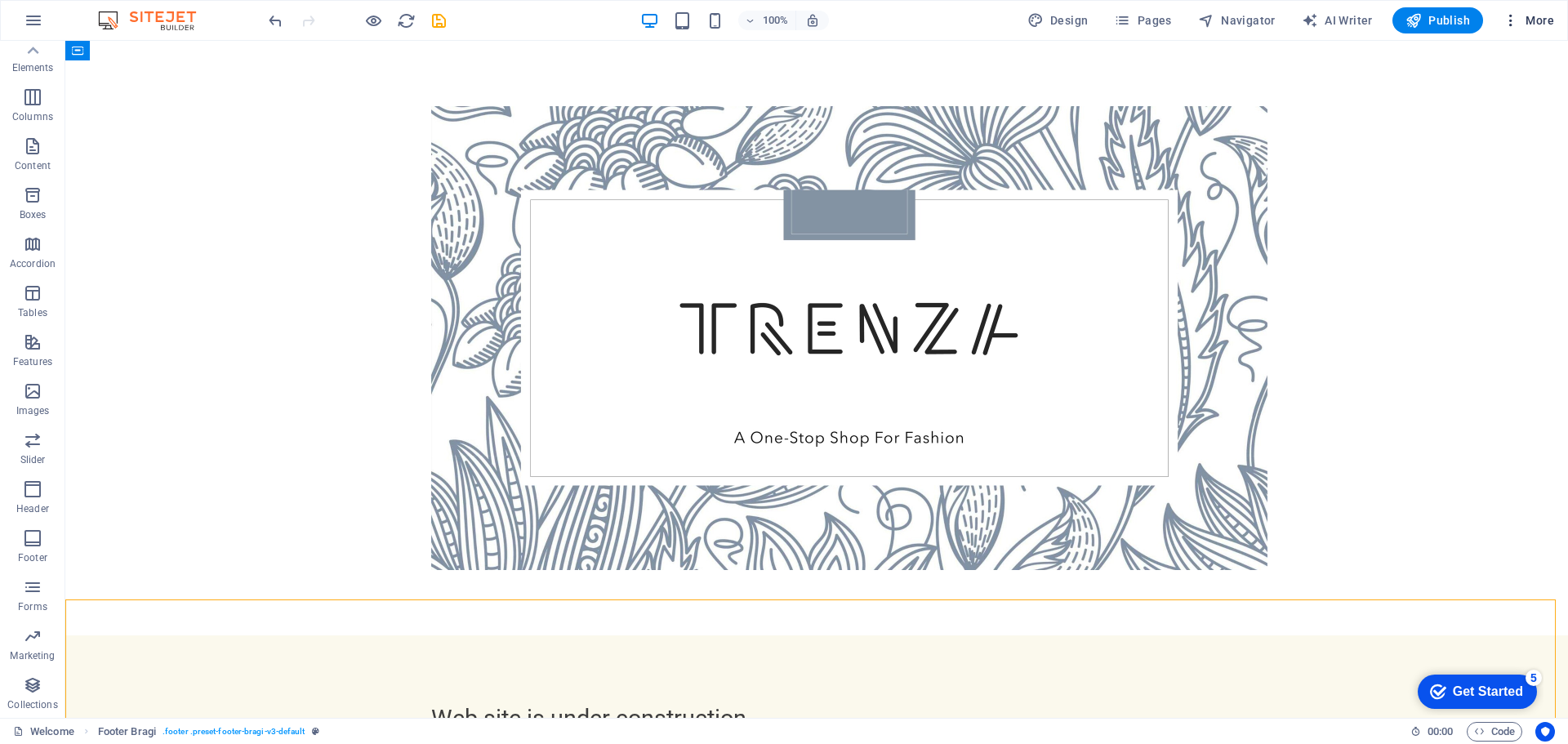
click at [1531, 15] on span "More" at bounding box center [1528, 20] width 51 height 16
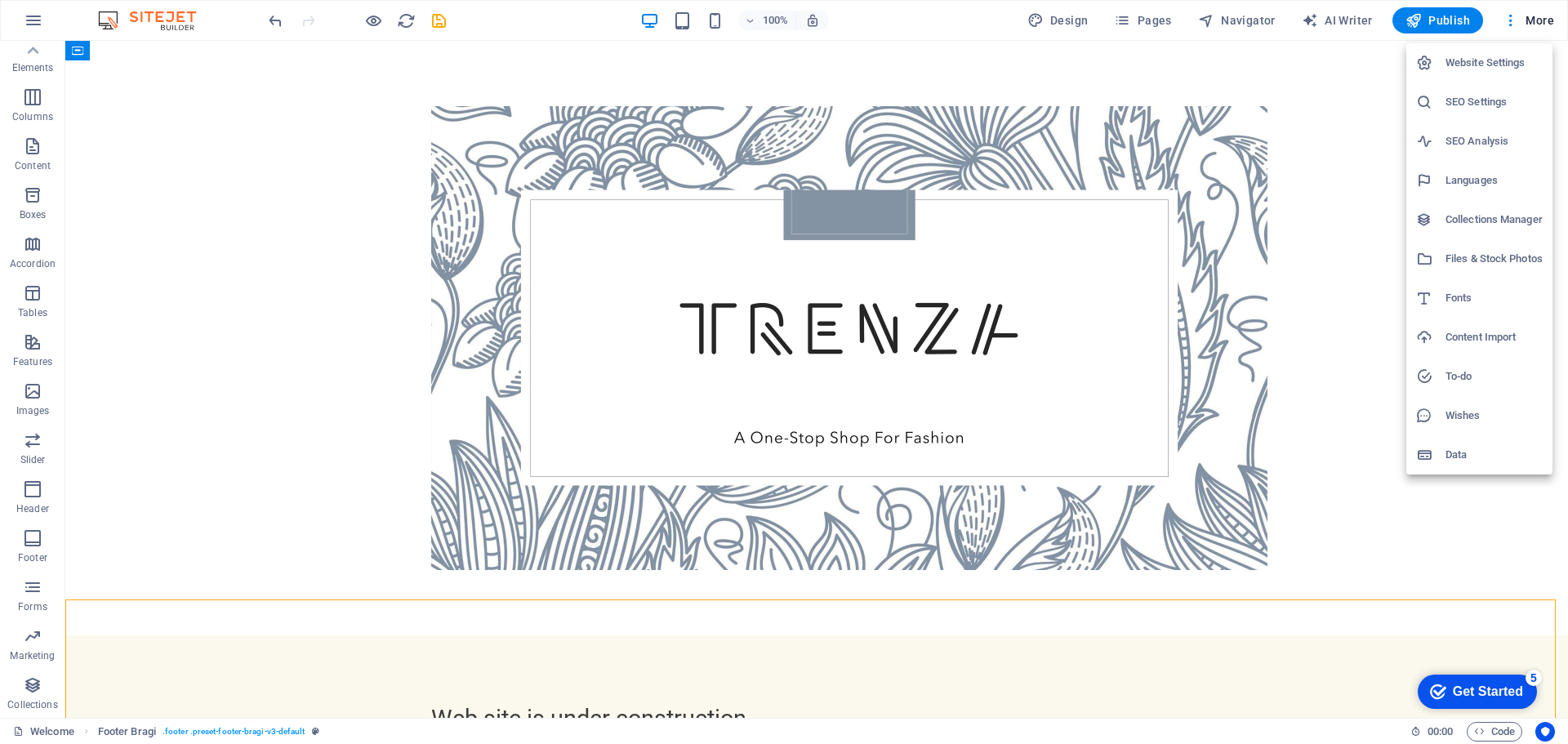
click at [1487, 61] on h6 "Website Settings" at bounding box center [1494, 62] width 97 height 20
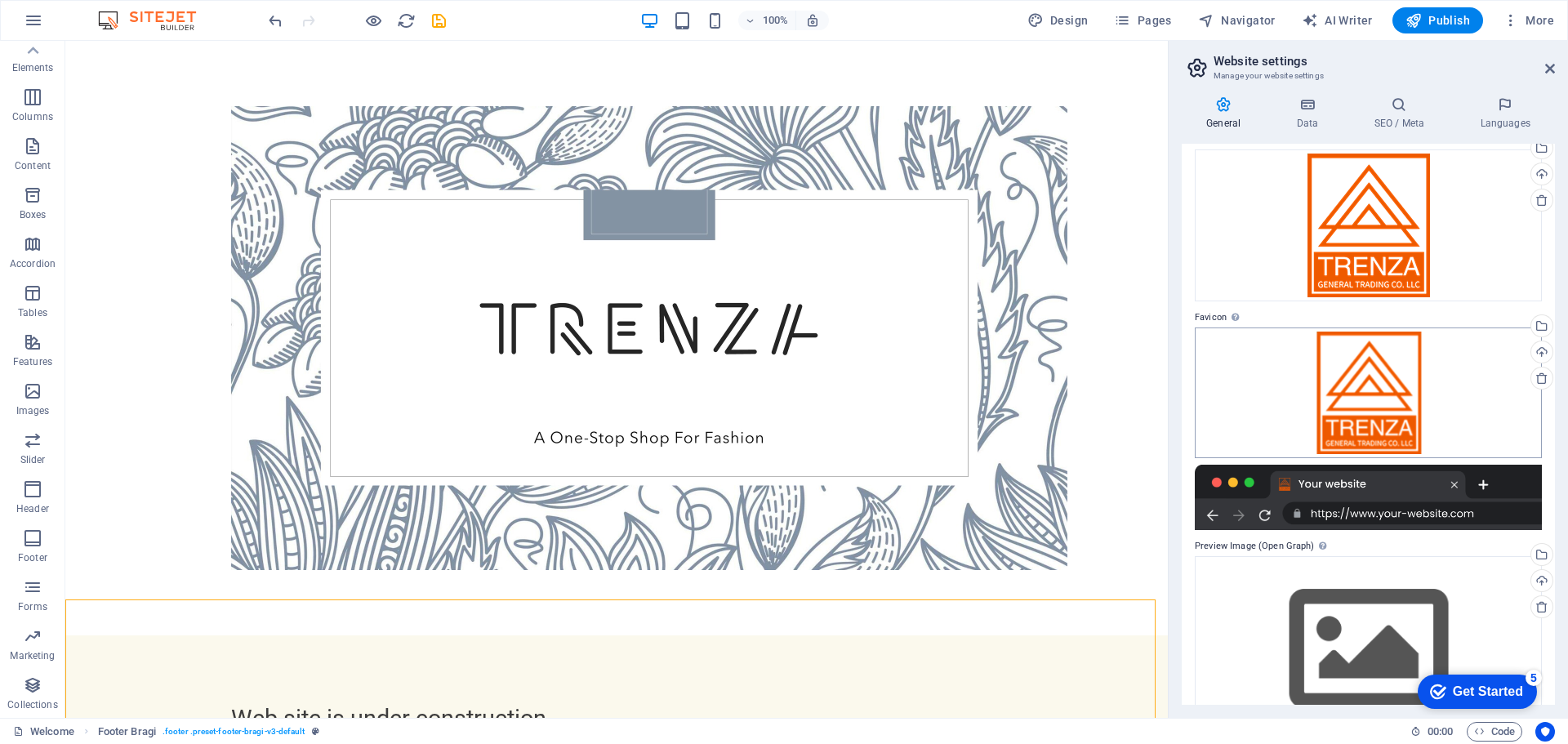
scroll to position [124, 0]
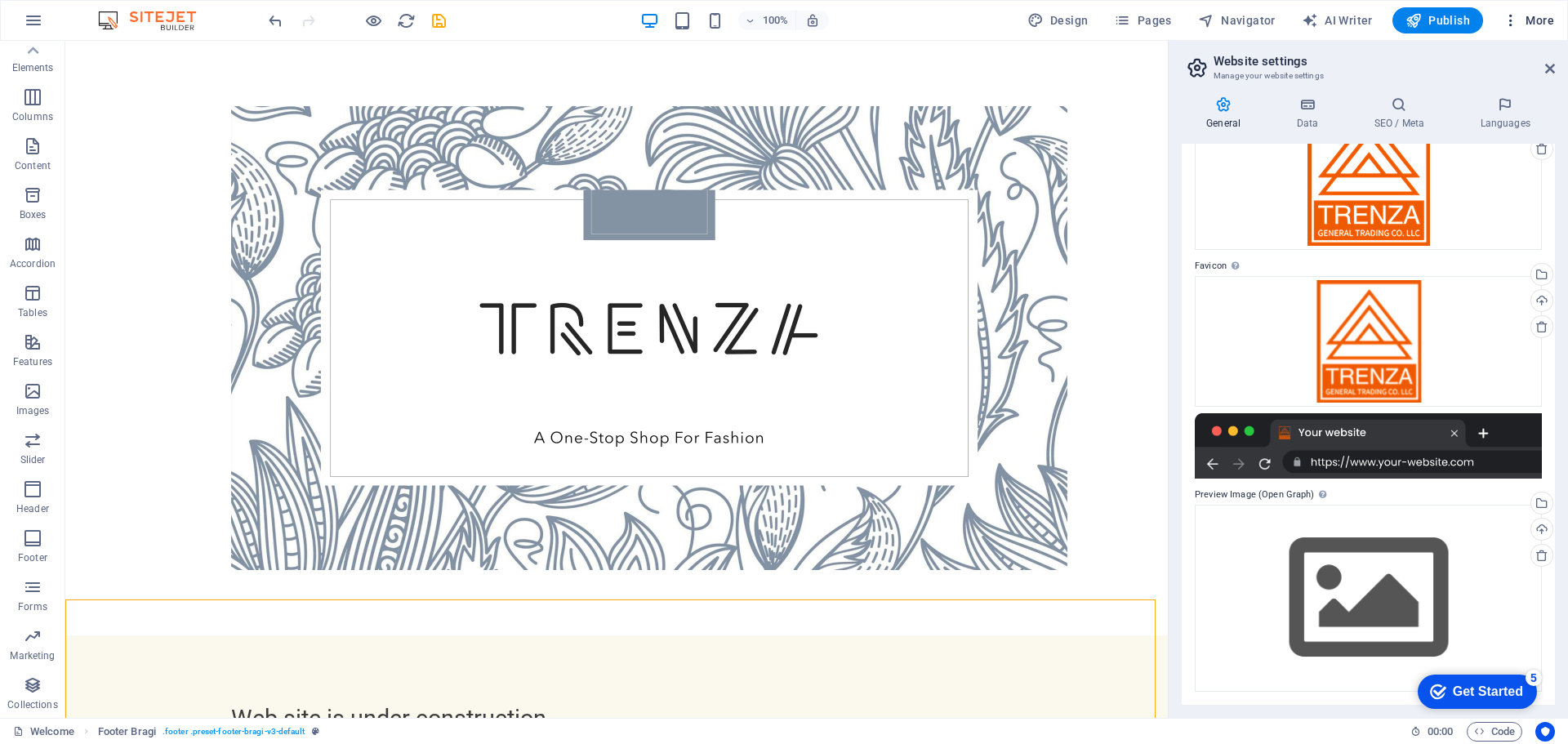
click at [1524, 19] on span "More" at bounding box center [1528, 20] width 51 height 16
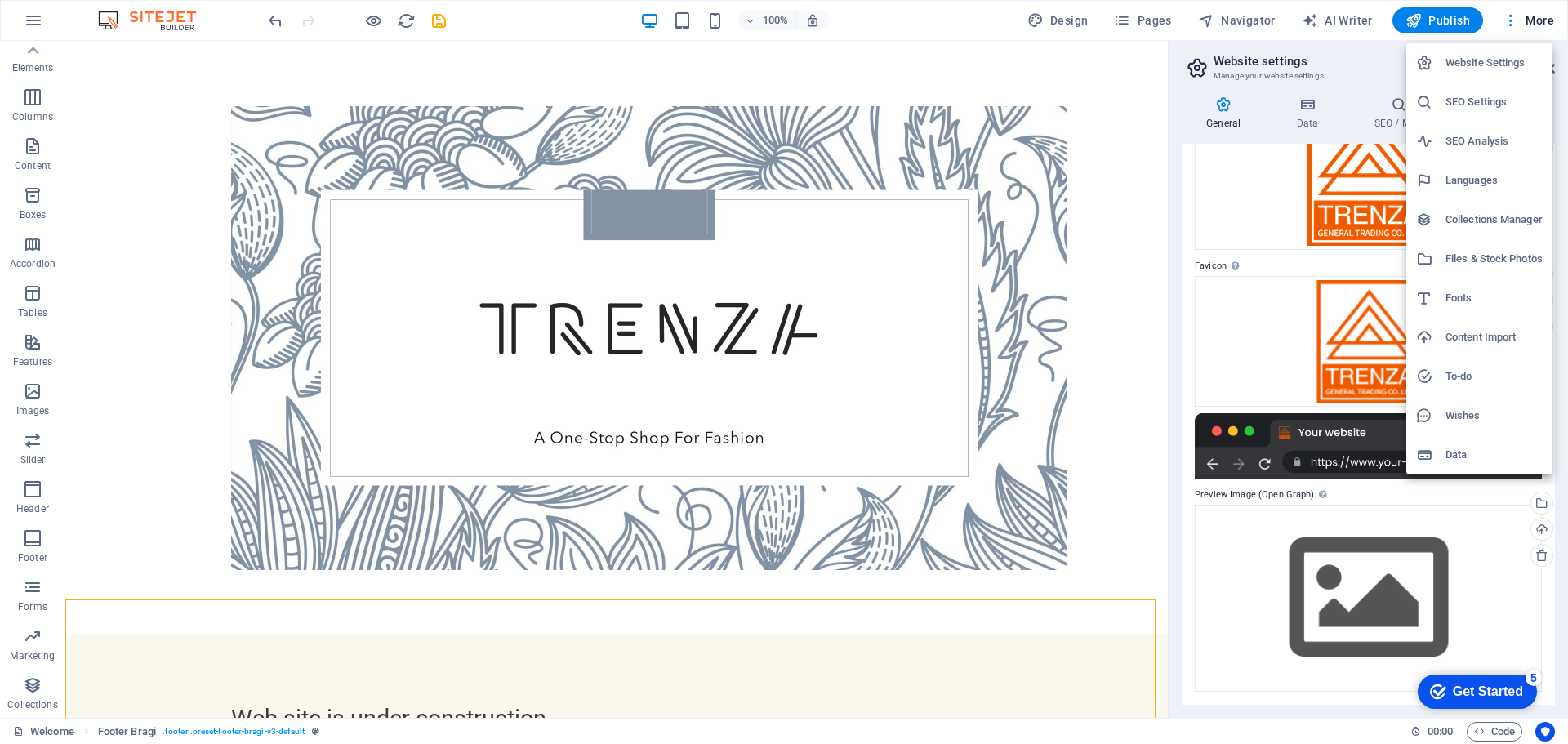
click at [1472, 100] on h6 "SEO Settings" at bounding box center [1494, 102] width 97 height 20
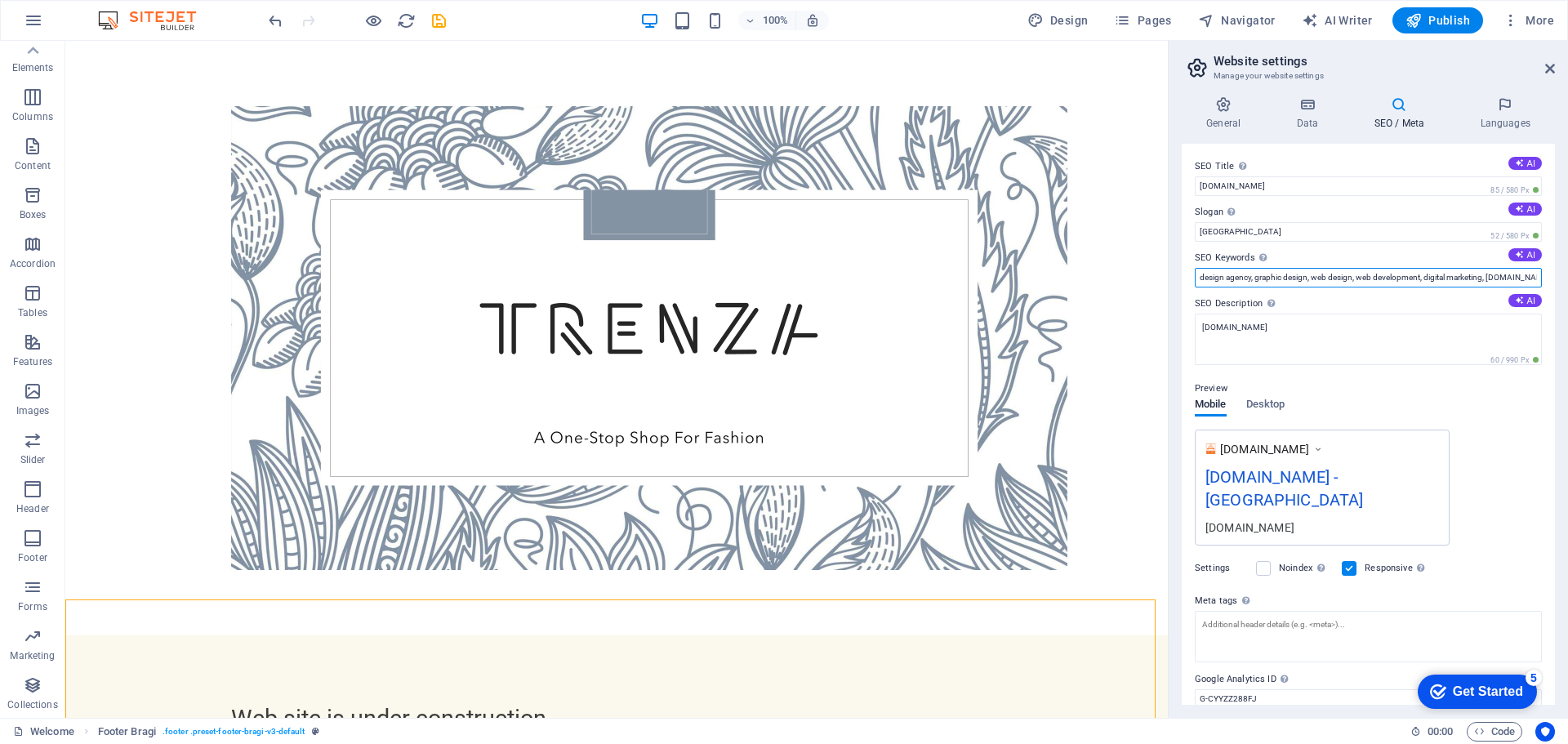
click at [1290, 276] on input "design agency, graphic design, web design, web development, digital marketing, …" at bounding box center [1368, 277] width 347 height 20
type input "Fashion"
click at [1315, 478] on div "[DOMAIN_NAME] - [GEOGRAPHIC_DATA]" at bounding box center [1322, 492] width 234 height 55
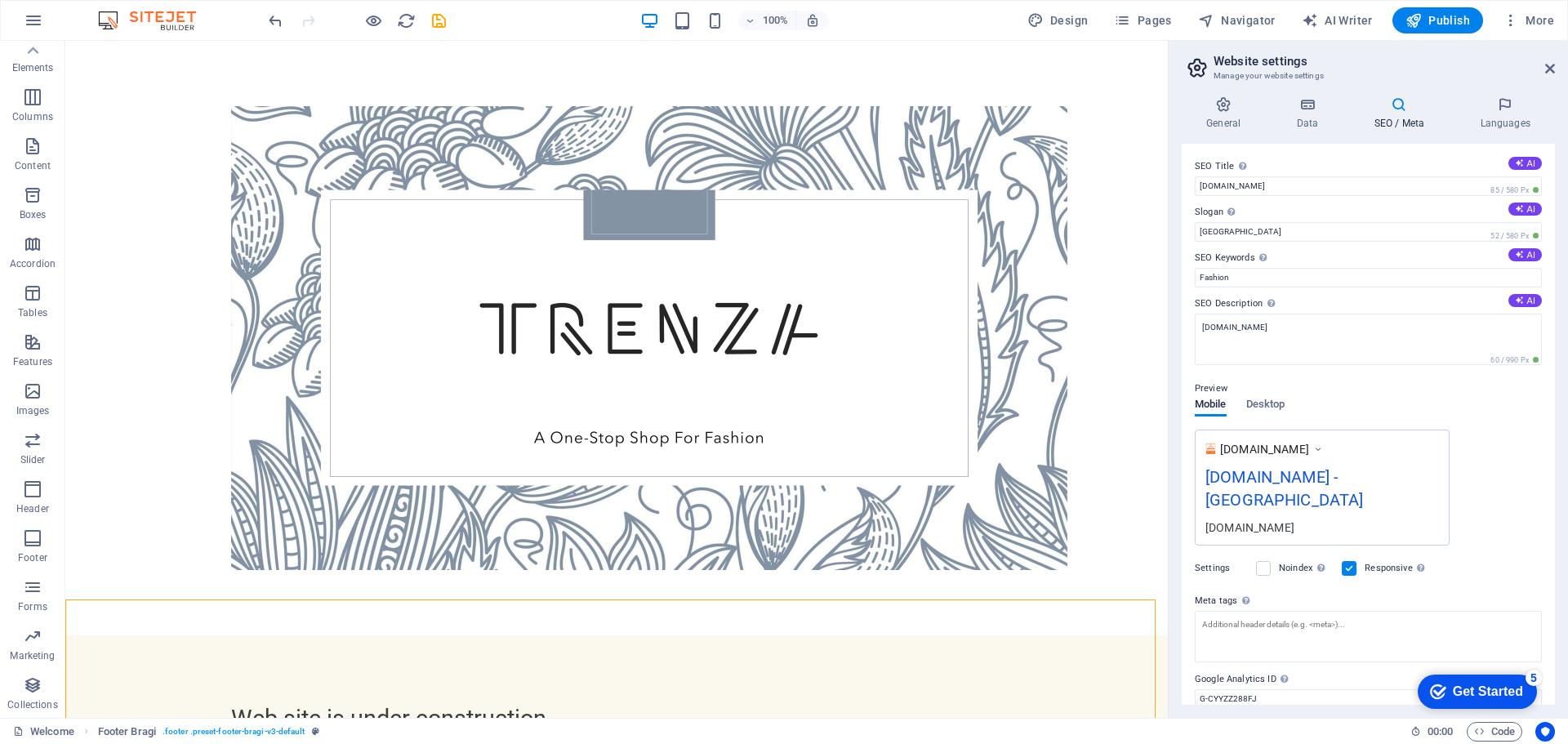
click at [1269, 397] on div "Preview" at bounding box center [1368, 388] width 347 height 20
click at [1259, 409] on span "Desktop" at bounding box center [1266, 405] width 39 height 23
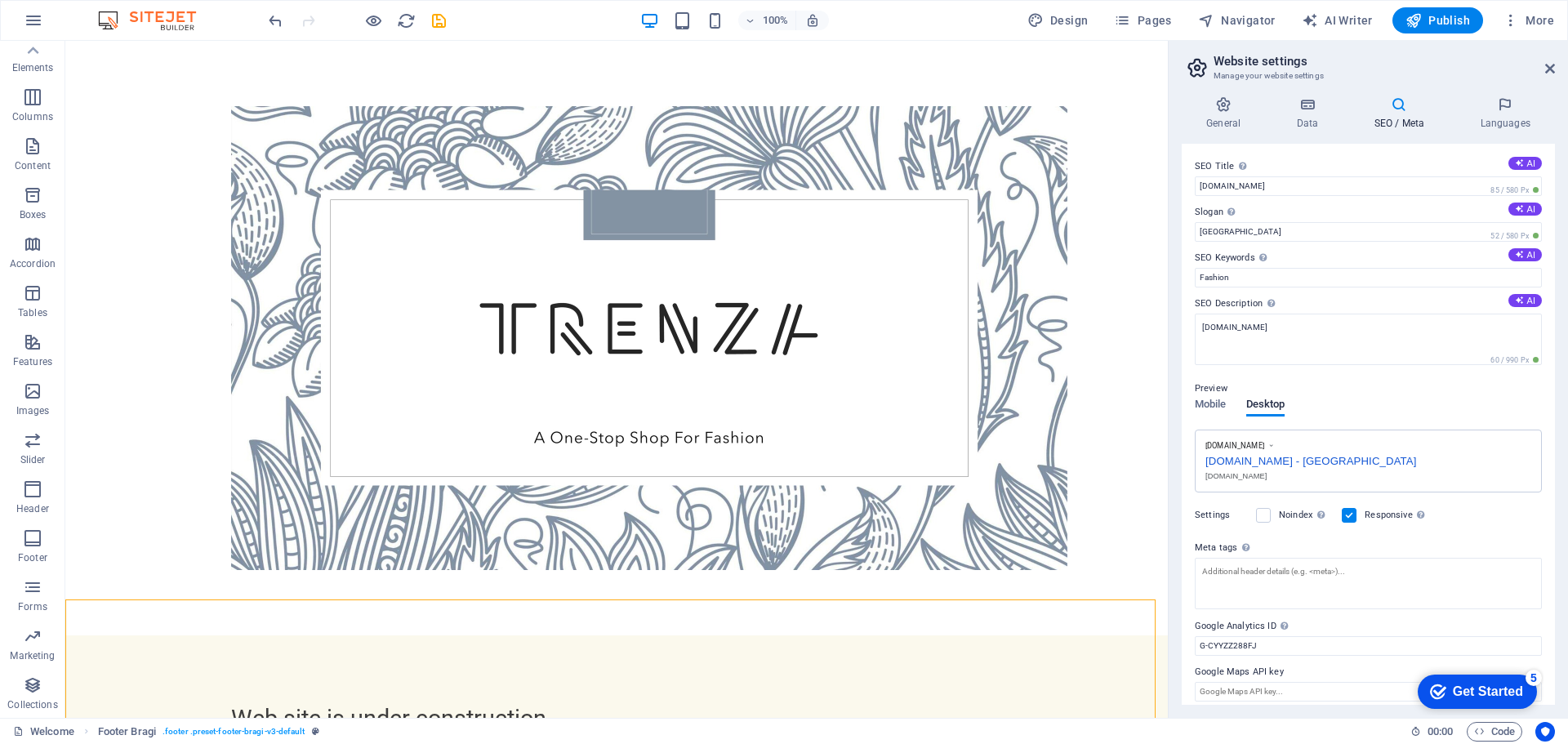
click at [1243, 460] on div "[DOMAIN_NAME] - [GEOGRAPHIC_DATA]" at bounding box center [1368, 459] width 326 height 17
click at [1261, 460] on div "[DOMAIN_NAME] - [GEOGRAPHIC_DATA]" at bounding box center [1368, 459] width 326 height 17
click at [1262, 470] on div "[DOMAIN_NAME]" at bounding box center [1368, 476] width 326 height 12
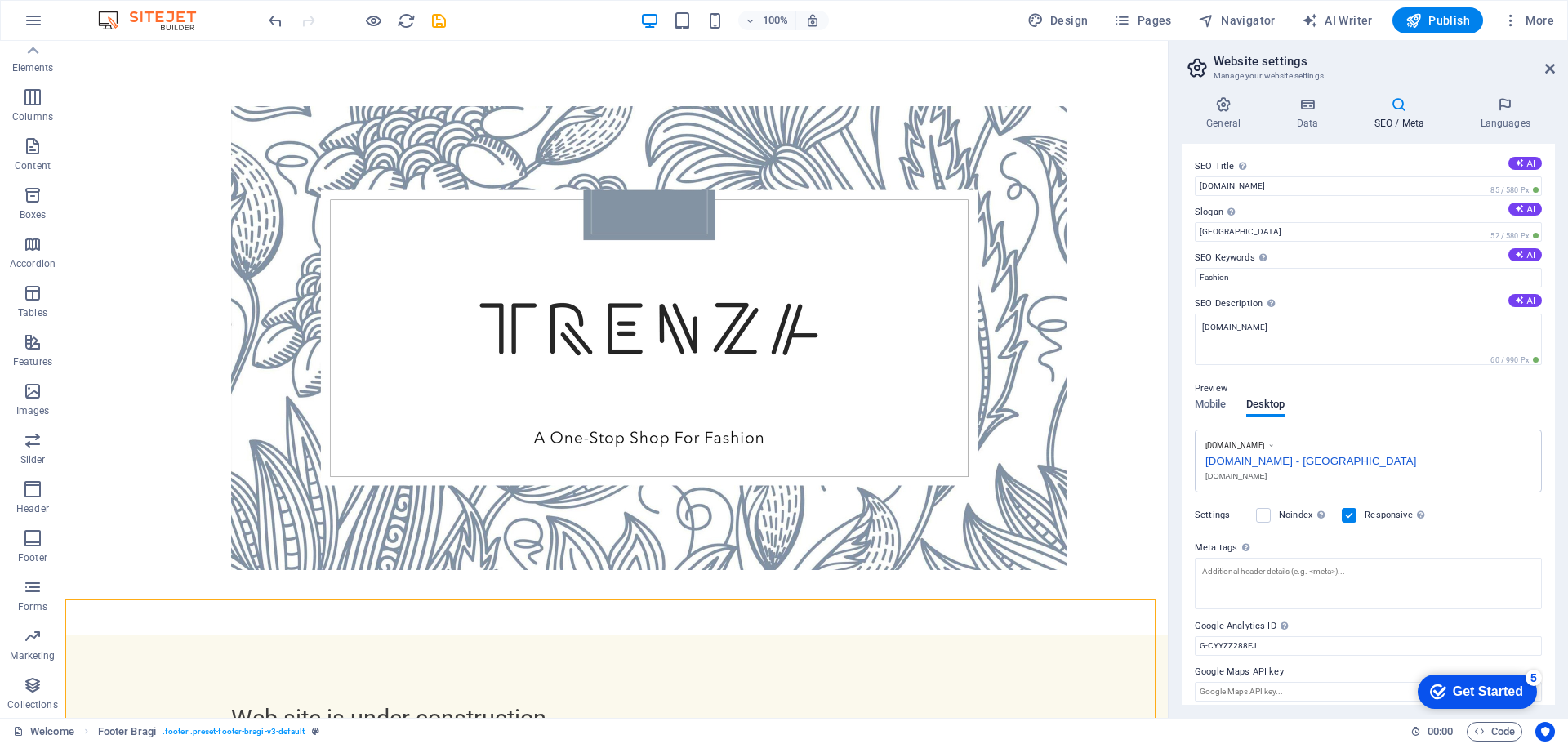
click at [1222, 475] on div "[DOMAIN_NAME]" at bounding box center [1368, 476] width 326 height 12
click at [1215, 406] on span "Mobile" at bounding box center [1210, 405] width 32 height 23
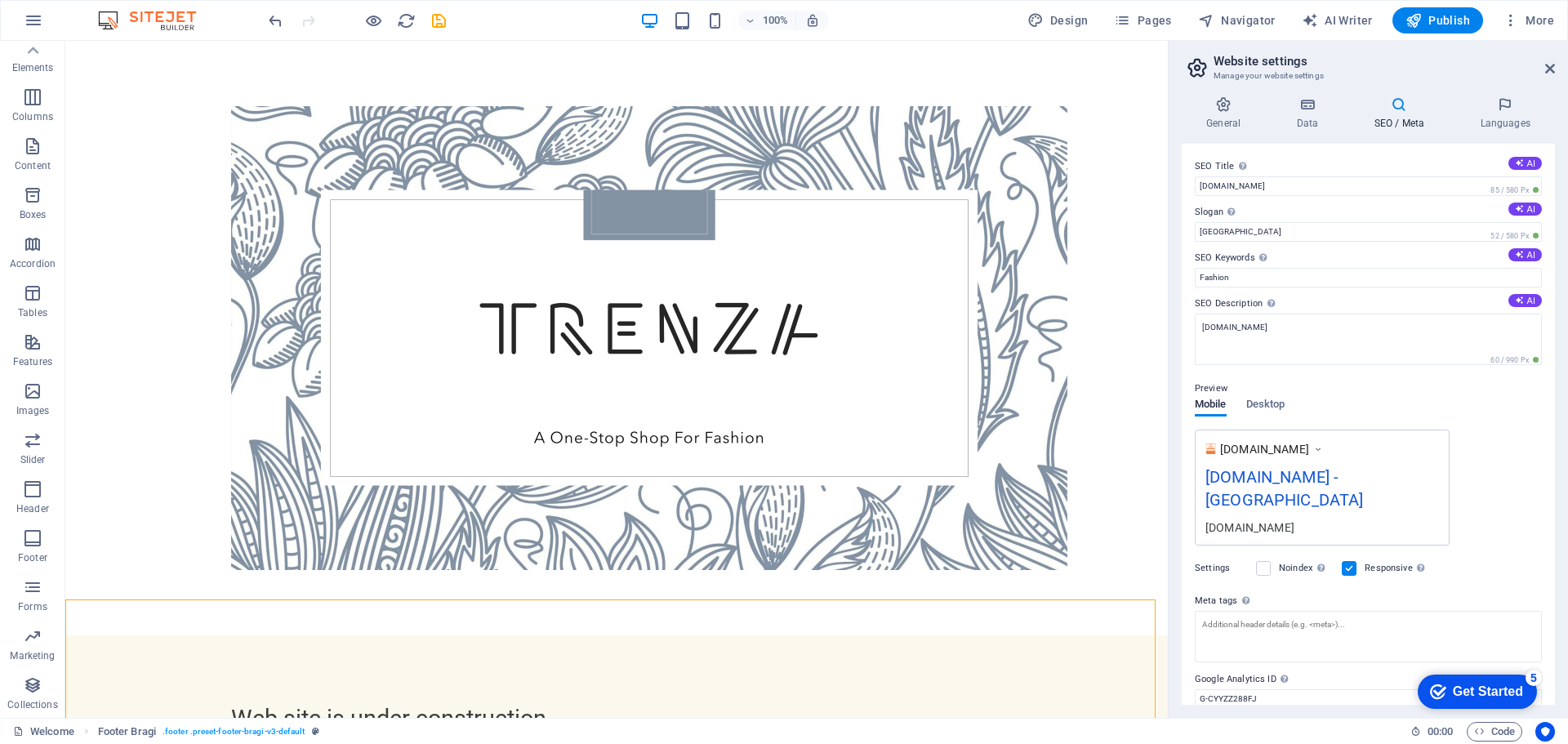
click at [1239, 475] on div "[DOMAIN_NAME] - [GEOGRAPHIC_DATA]" at bounding box center [1322, 492] width 234 height 55
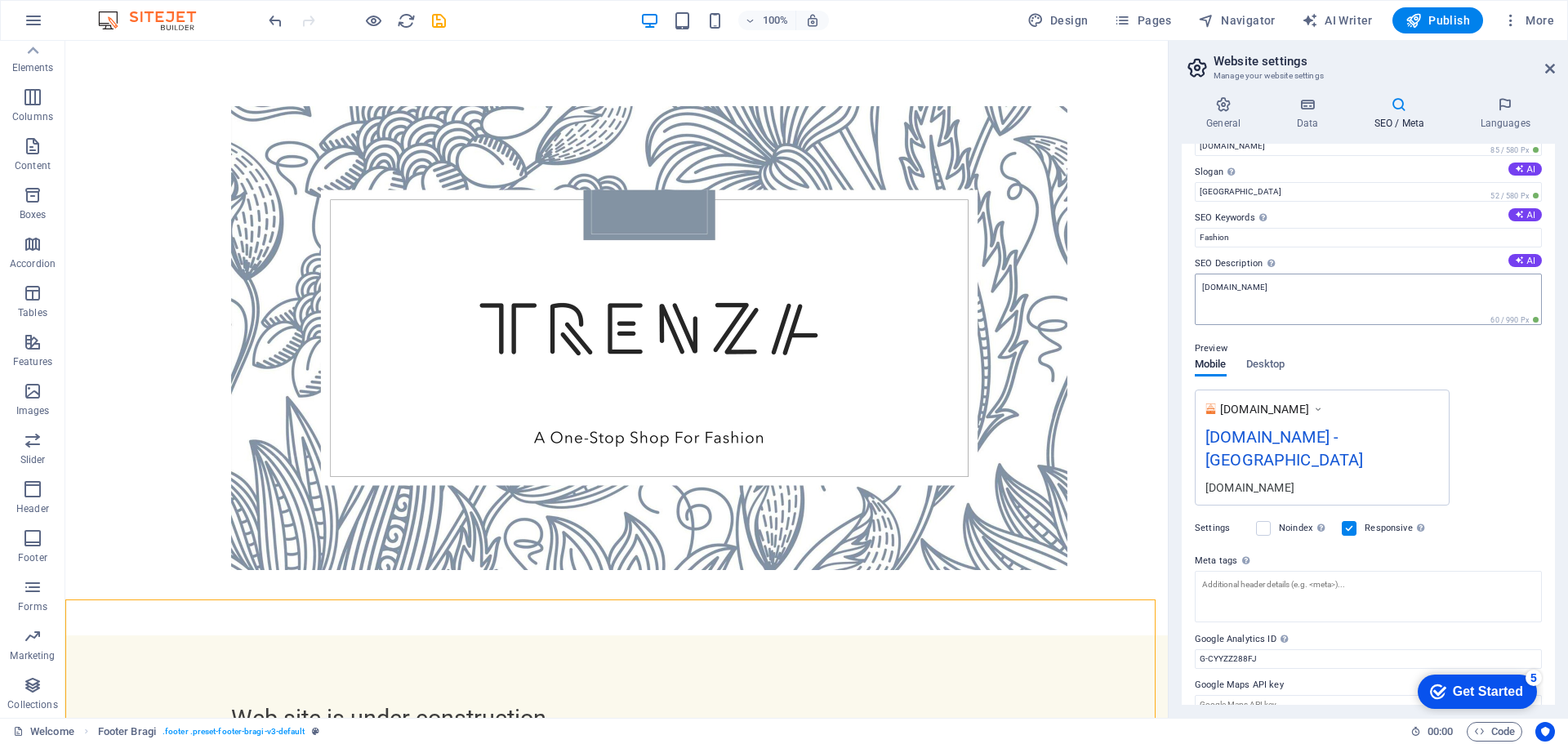
scroll to position [0, 0]
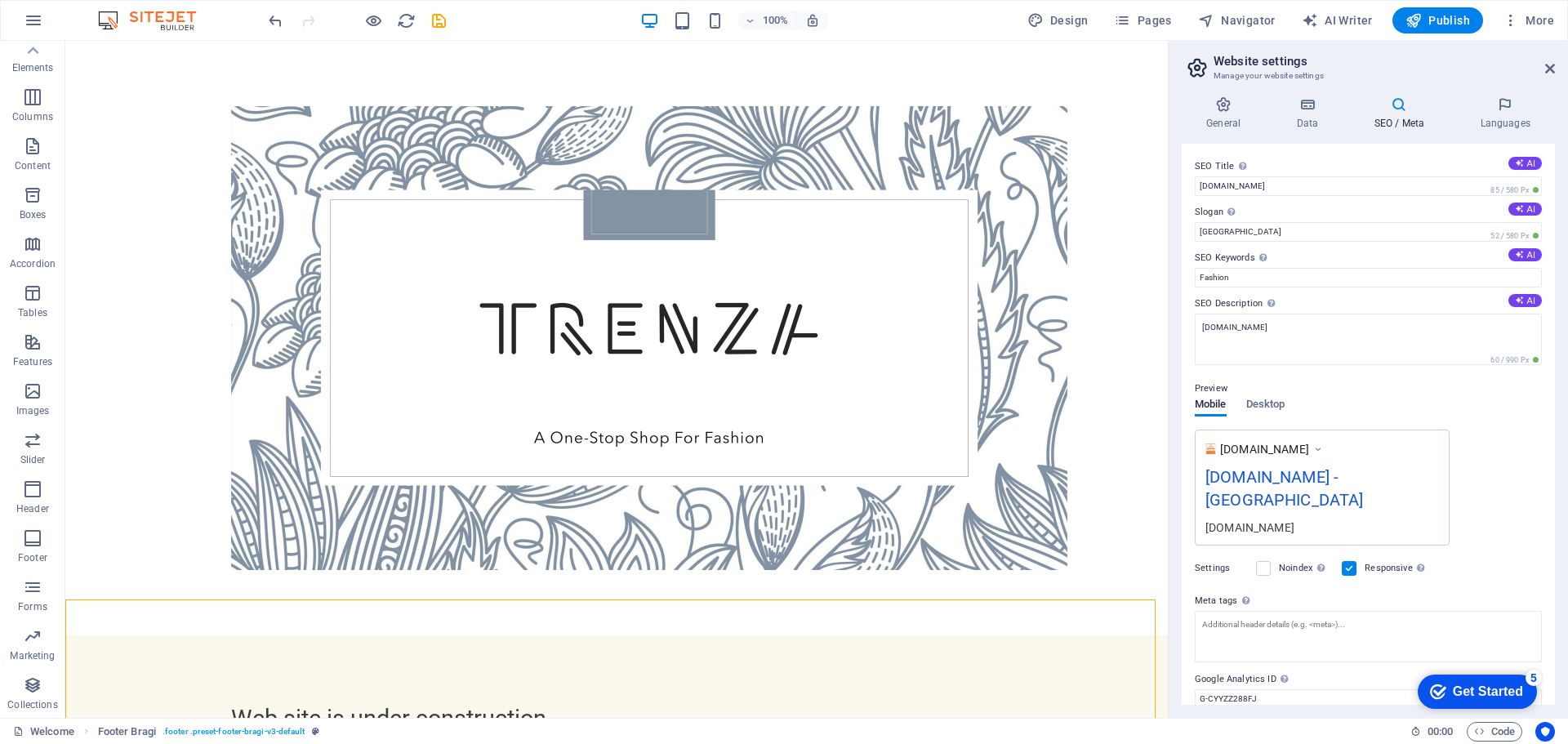
click at [1389, 113] on h4 "SEO / Meta" at bounding box center [1402, 113] width 106 height 34
click at [1315, 108] on icon at bounding box center [1306, 104] width 71 height 16
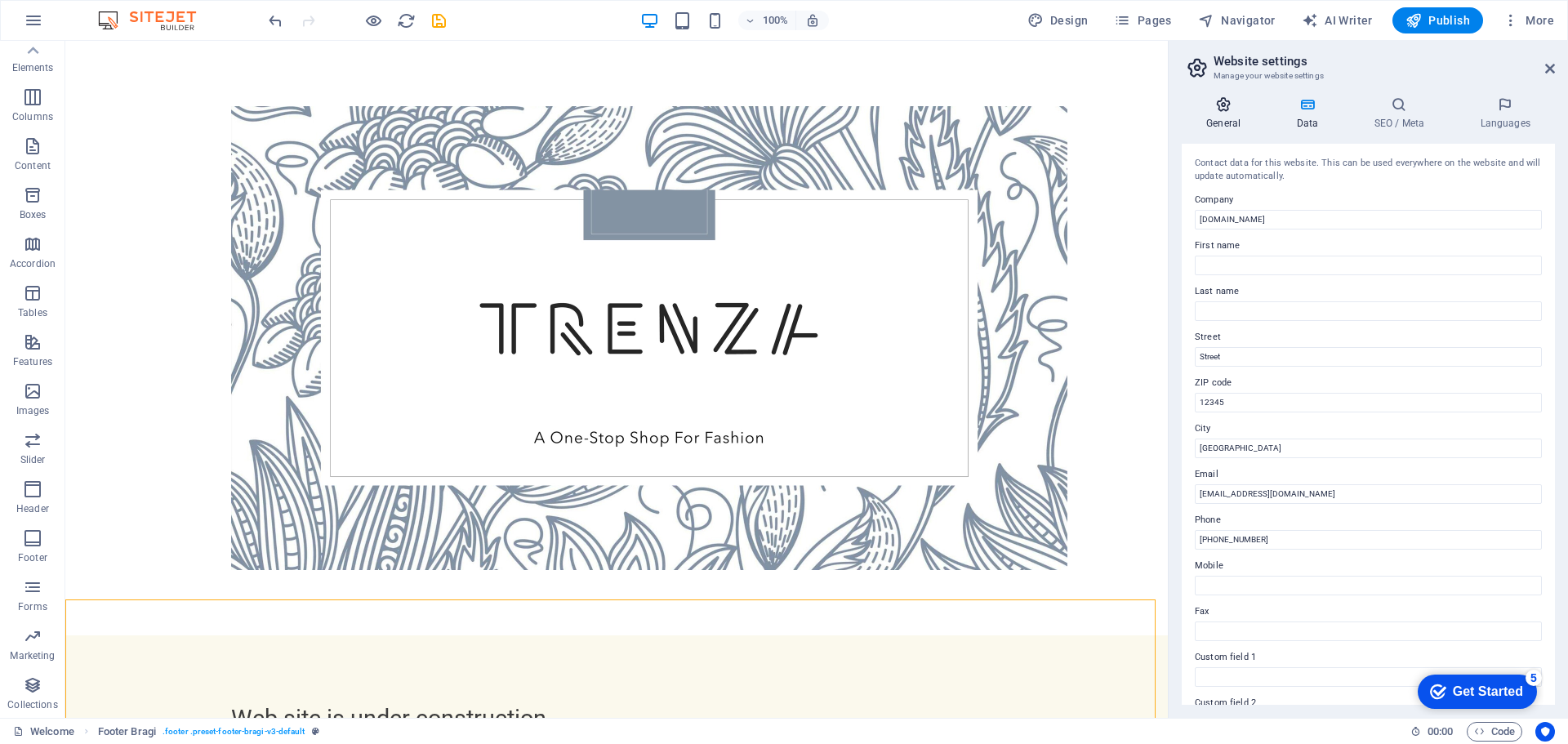
click at [1224, 108] on icon at bounding box center [1223, 104] width 84 height 16
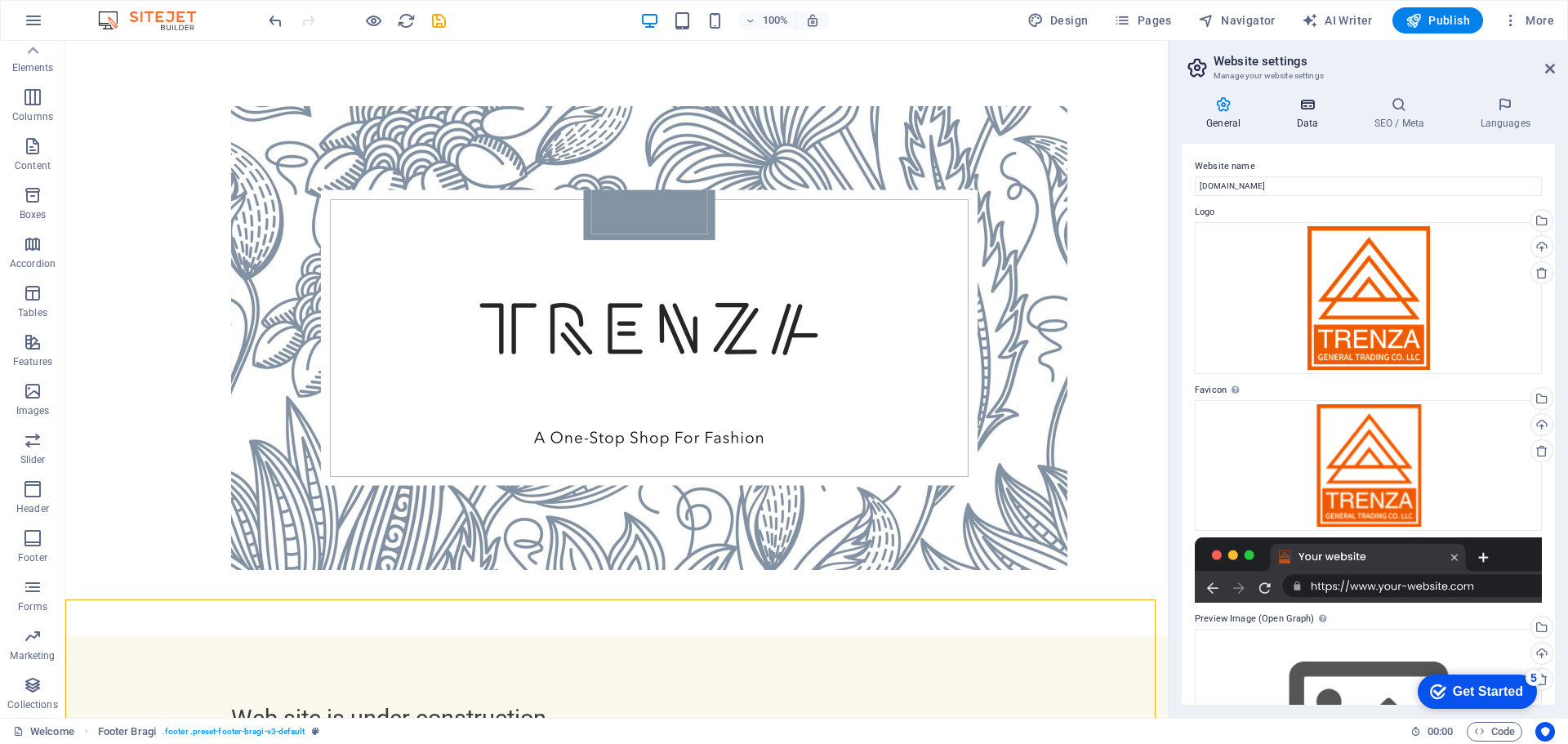
click at [1302, 108] on icon at bounding box center [1306, 104] width 71 height 16
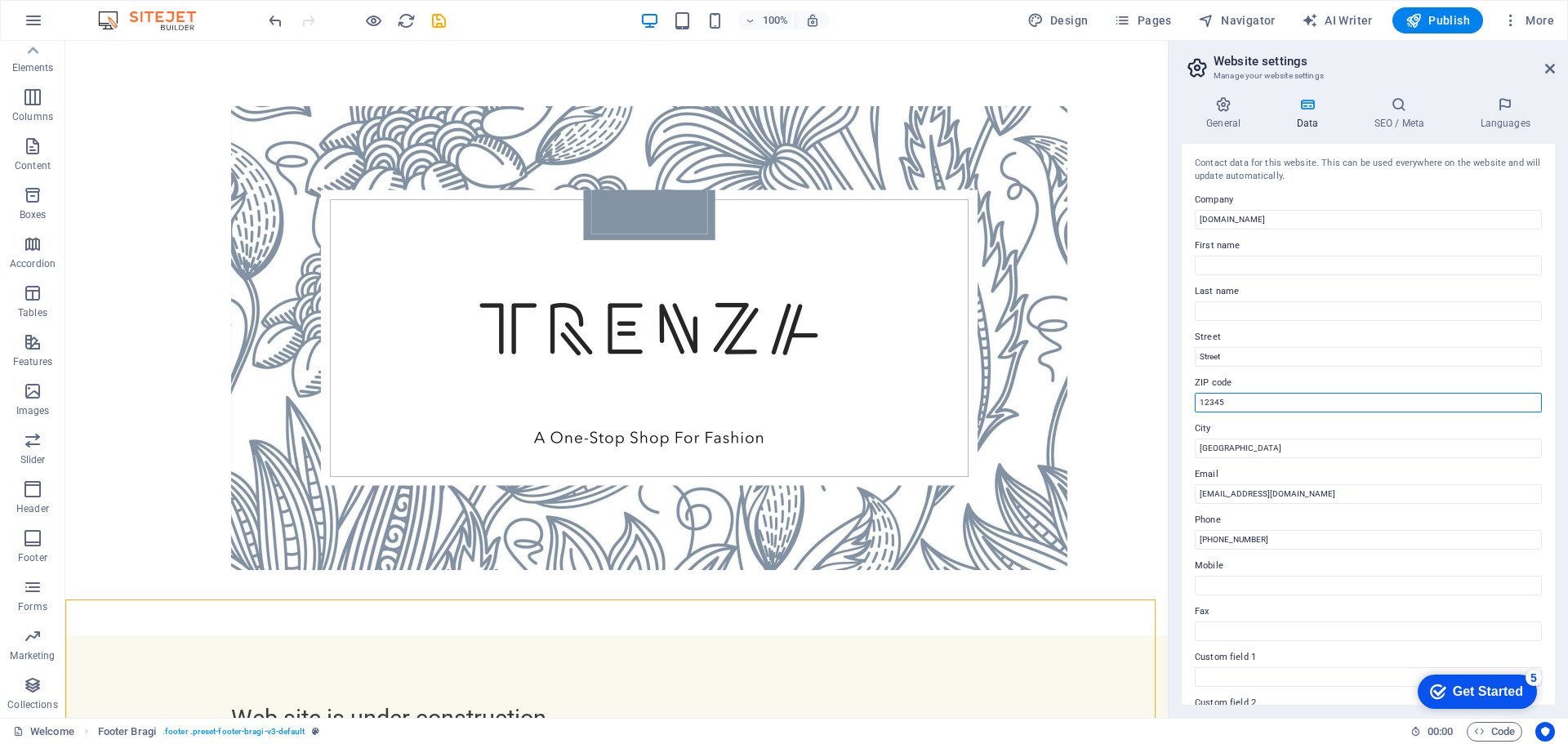
click at [1292, 410] on input "12345" at bounding box center [1368, 402] width 347 height 20
type input "1"
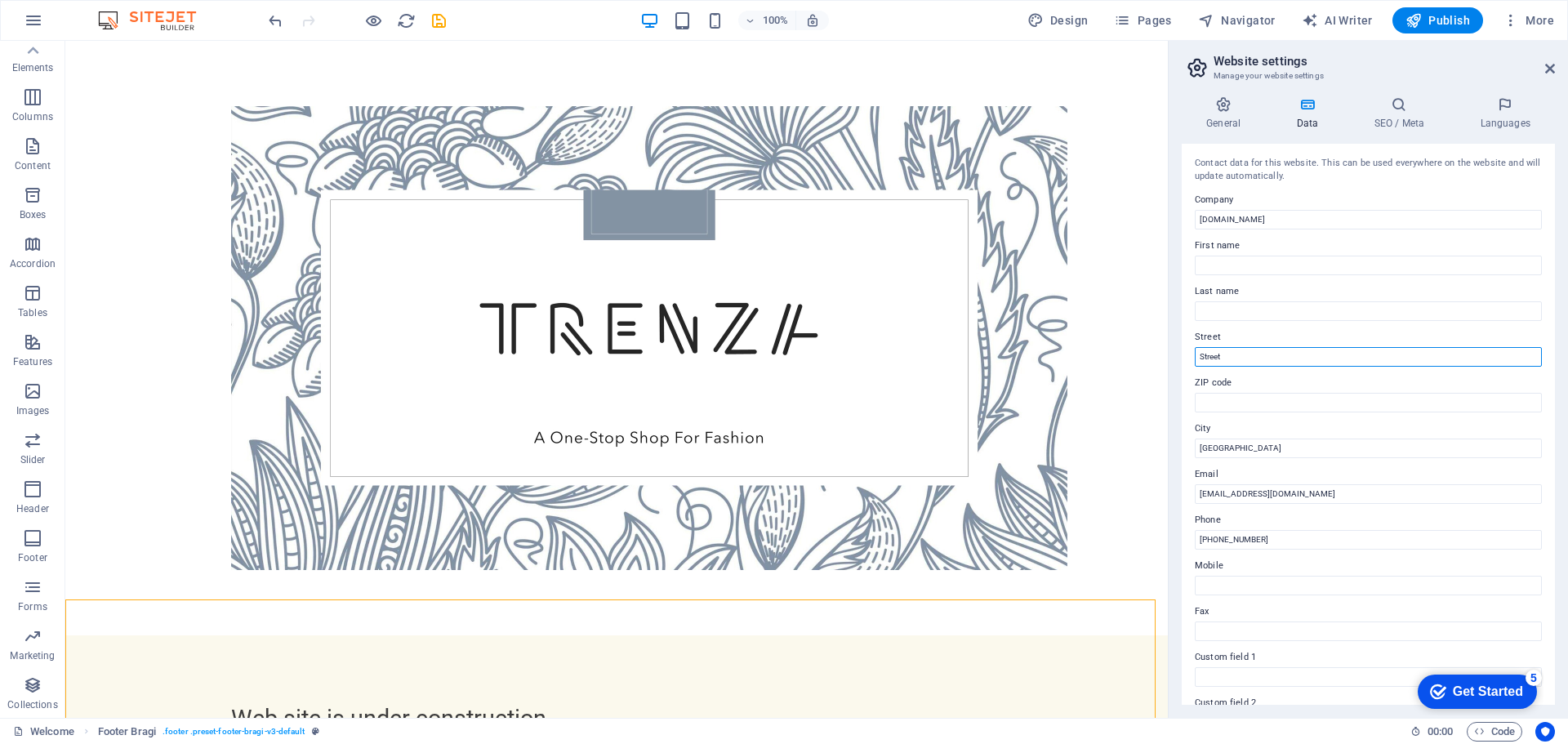
drag, startPoint x: 1236, startPoint y: 351, endPoint x: 1189, endPoint y: 353, distance: 47.0
click at [1189, 353] on div "Contact data for this website. This can be used everywhere on the website and w…" at bounding box center [1368, 424] width 373 height 561
paste input "Branches management office: [STREET_ADDRESS]."
type input "Branches management office: [STREET_ADDRESS]."
click at [1388, 105] on icon at bounding box center [1398, 104] width 100 height 16
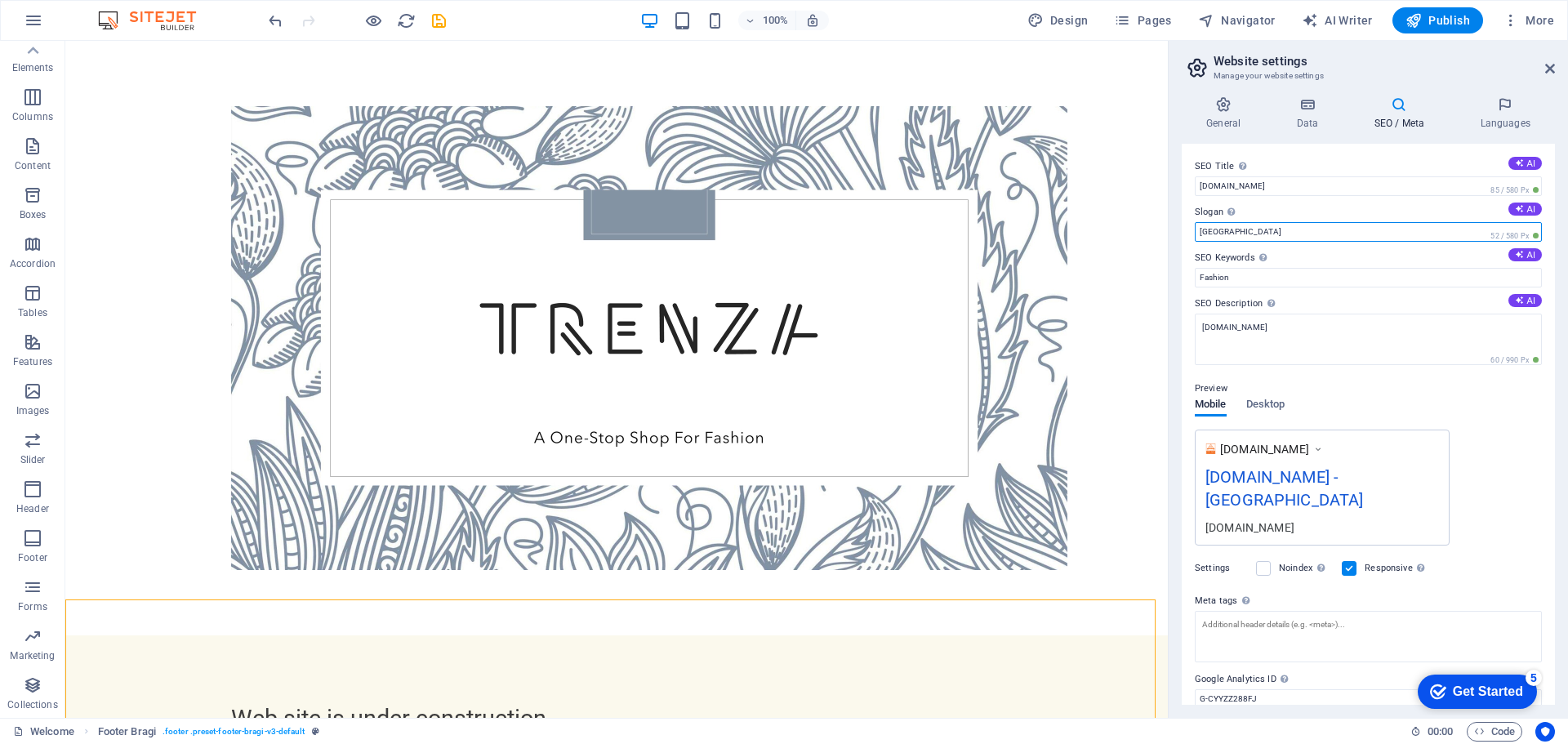
click at [1291, 232] on input "[GEOGRAPHIC_DATA]" at bounding box center [1368, 231] width 347 height 20
type input "B"
type input "A One-Stop For Fashion"
click at [1200, 189] on input "[DOMAIN_NAME]" at bounding box center [1368, 186] width 347 height 20
type input "[DOMAIN_NAME]"
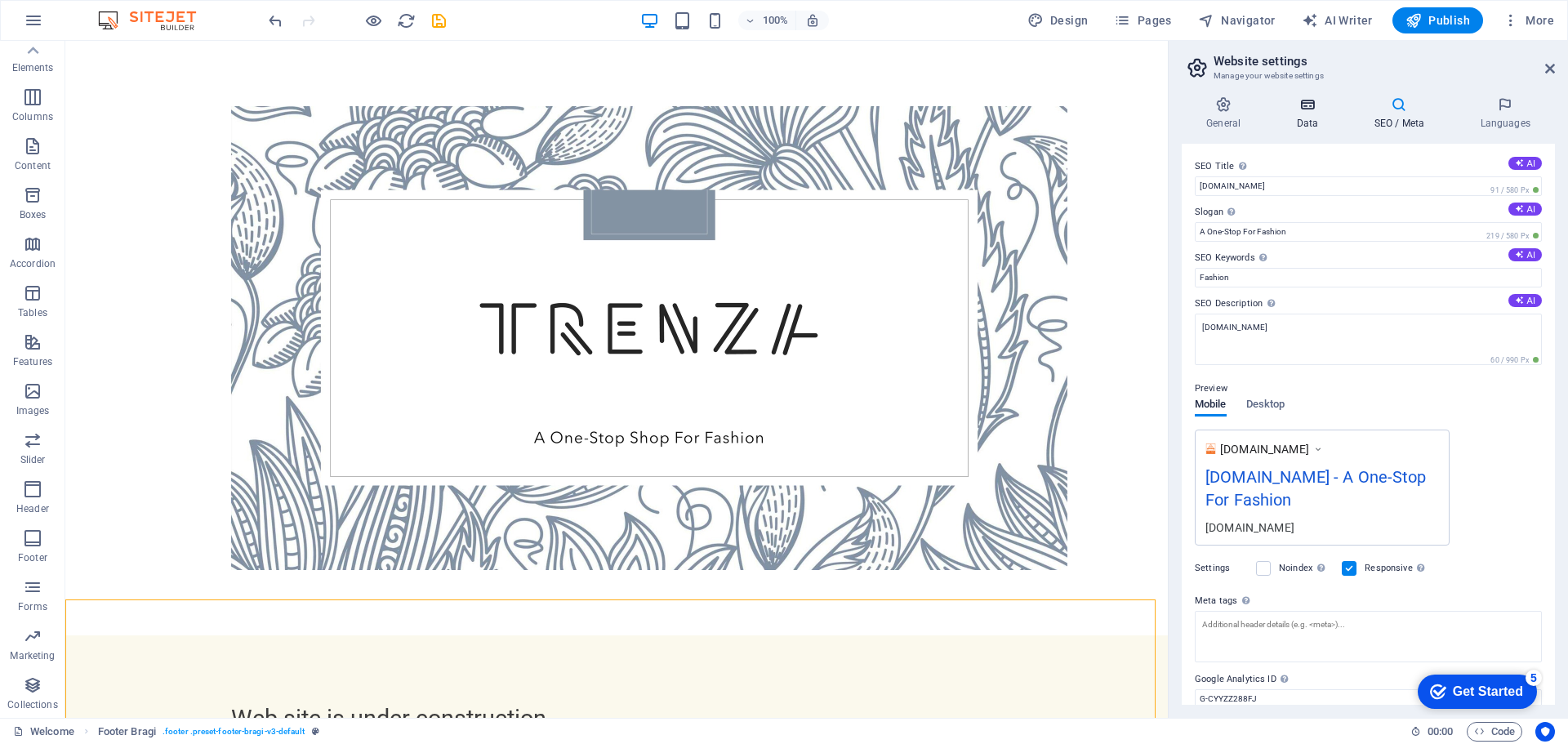
click at [1297, 115] on h4 "Data" at bounding box center [1310, 113] width 78 height 34
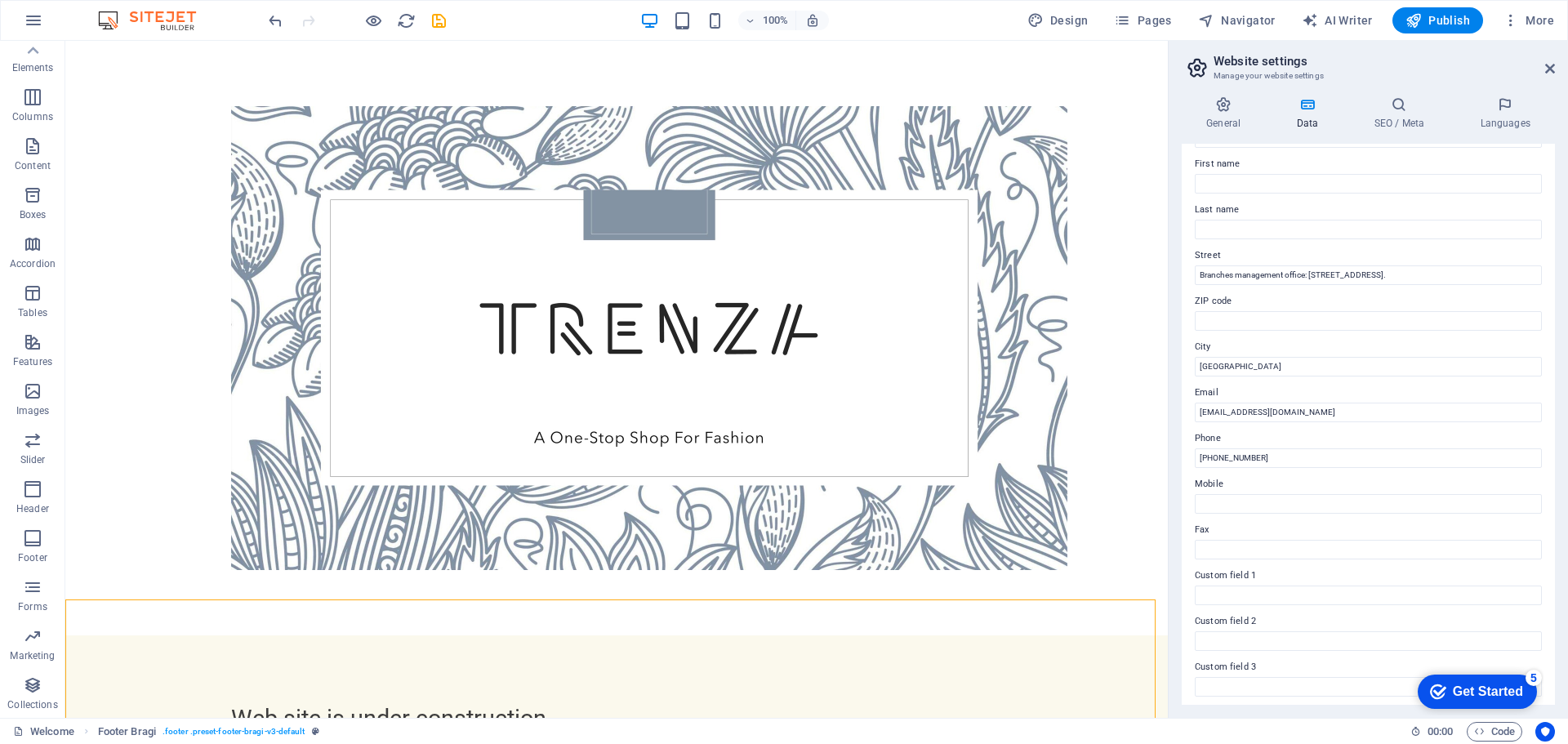
scroll to position [163, 0]
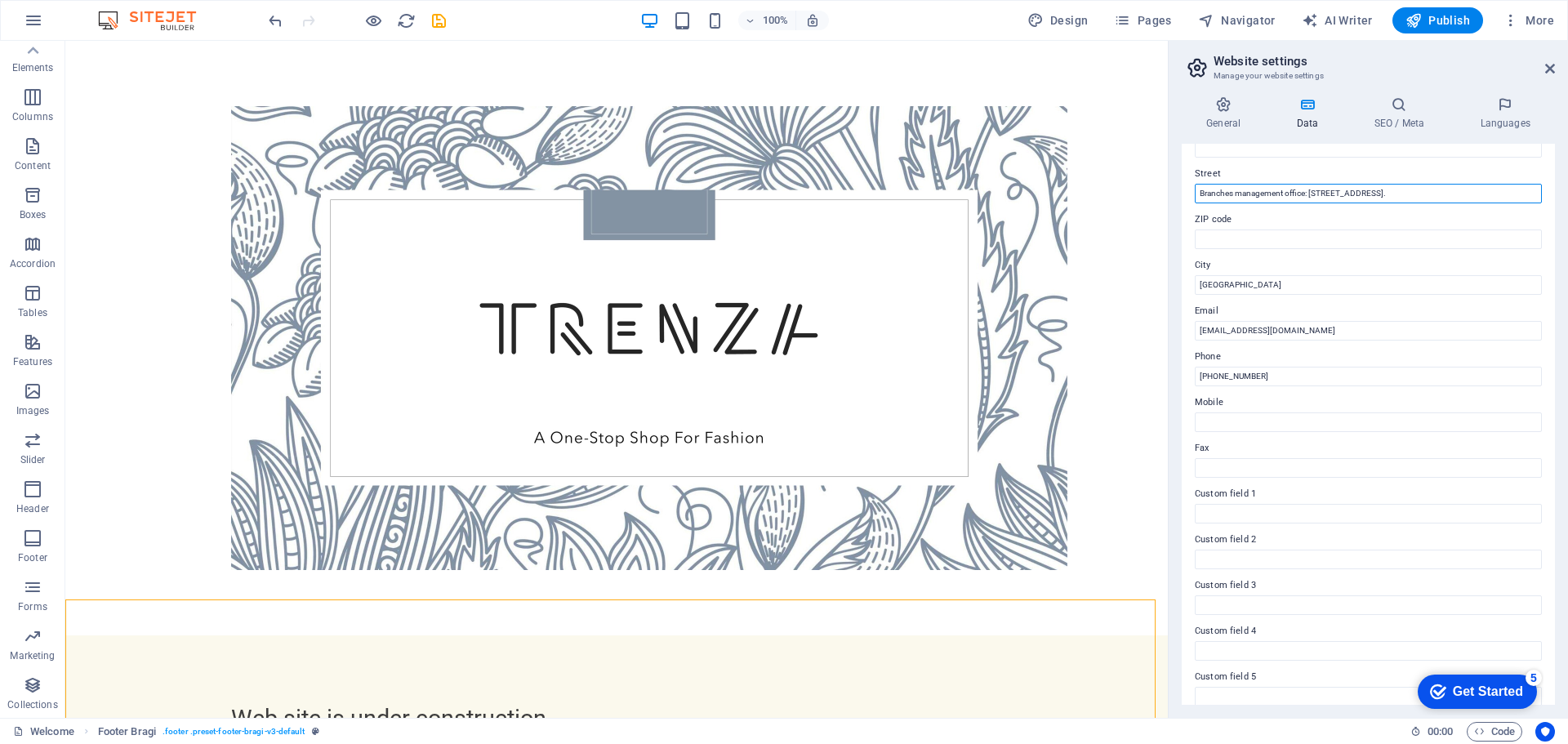
click at [1509, 200] on input "Branches management office: [STREET_ADDRESS]." at bounding box center [1368, 193] width 347 height 20
type input "Branches management office: [STREET_ADDRESS]"
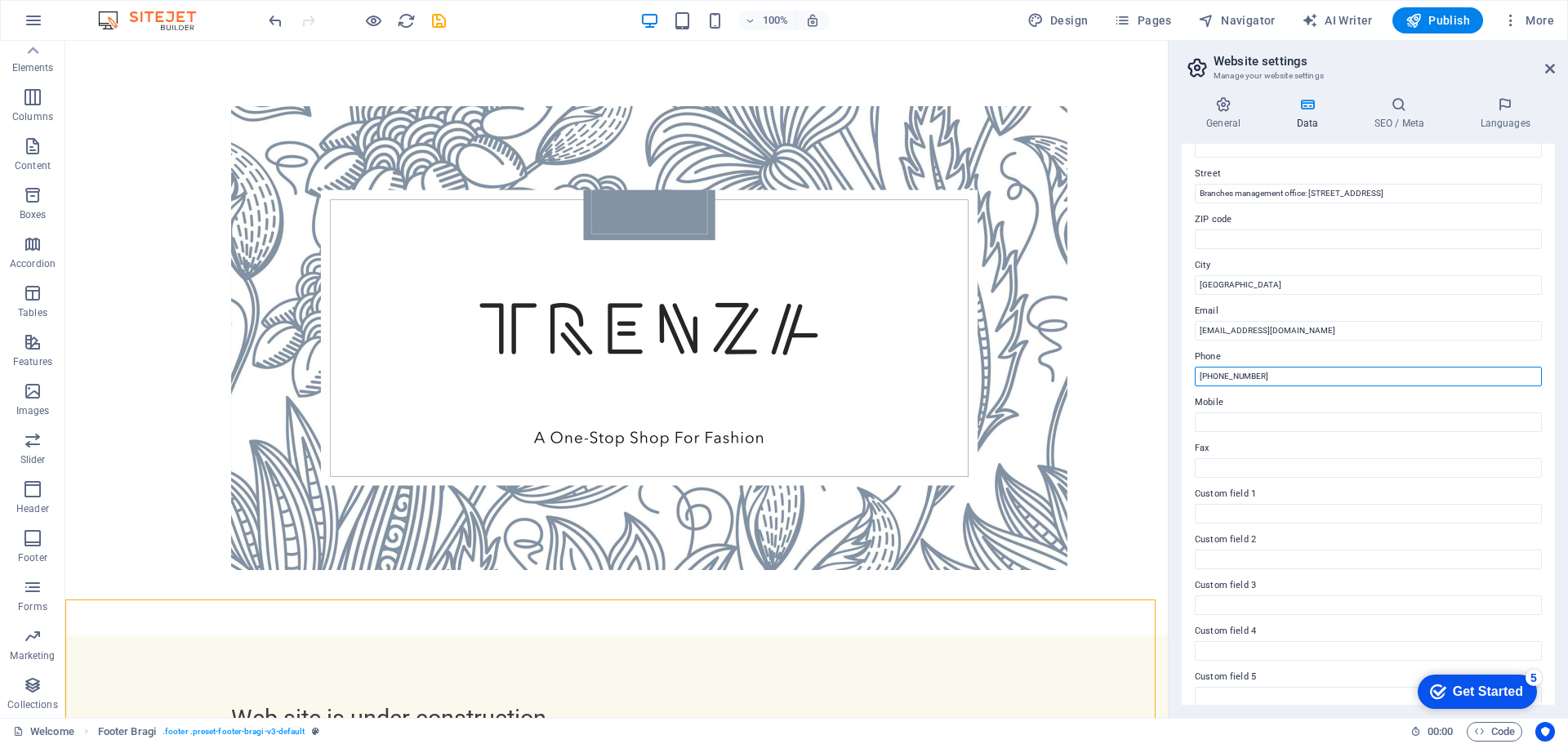
click at [1382, 384] on input "[PHONE_NUMBER]" at bounding box center [1368, 376] width 347 height 20
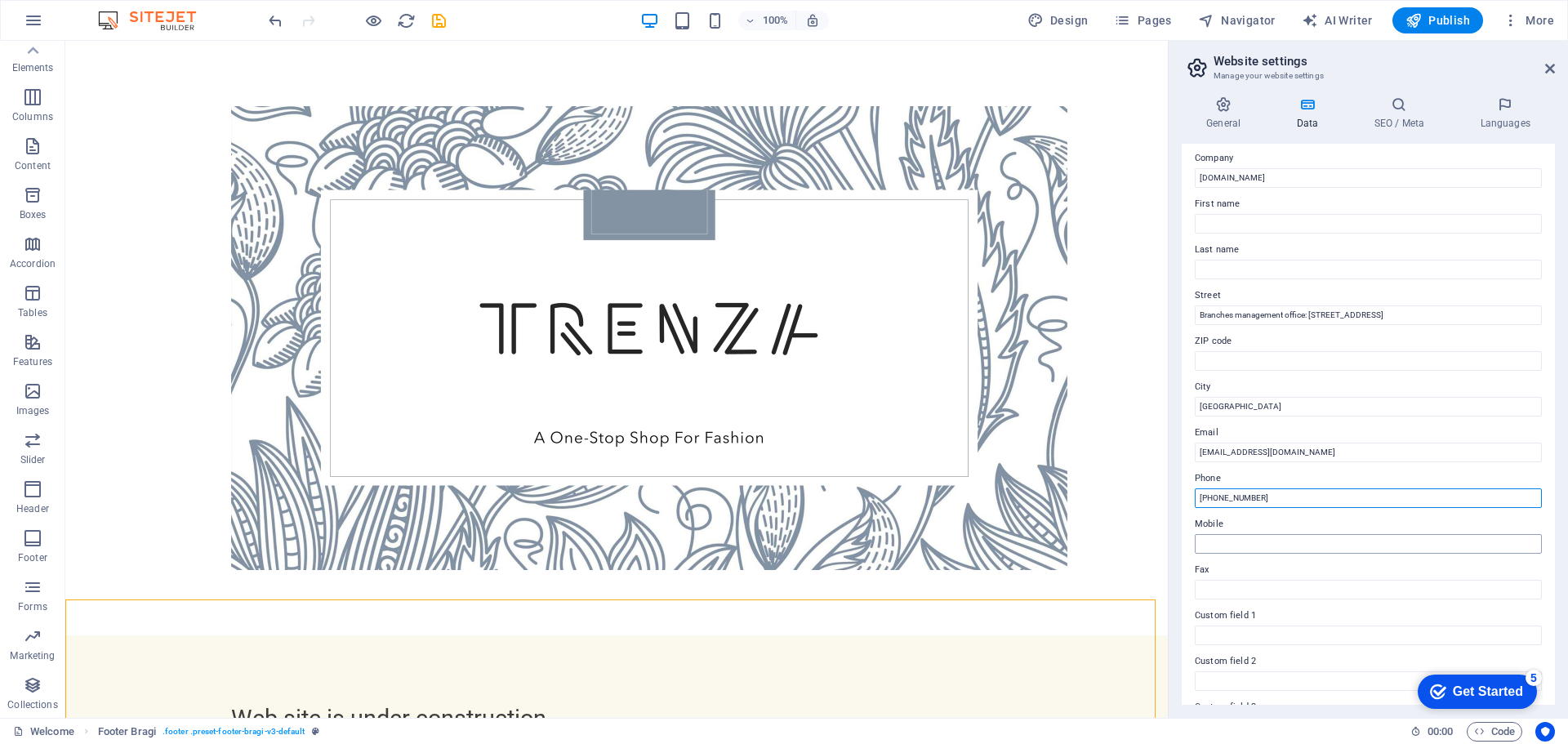
scroll to position [0, 0]
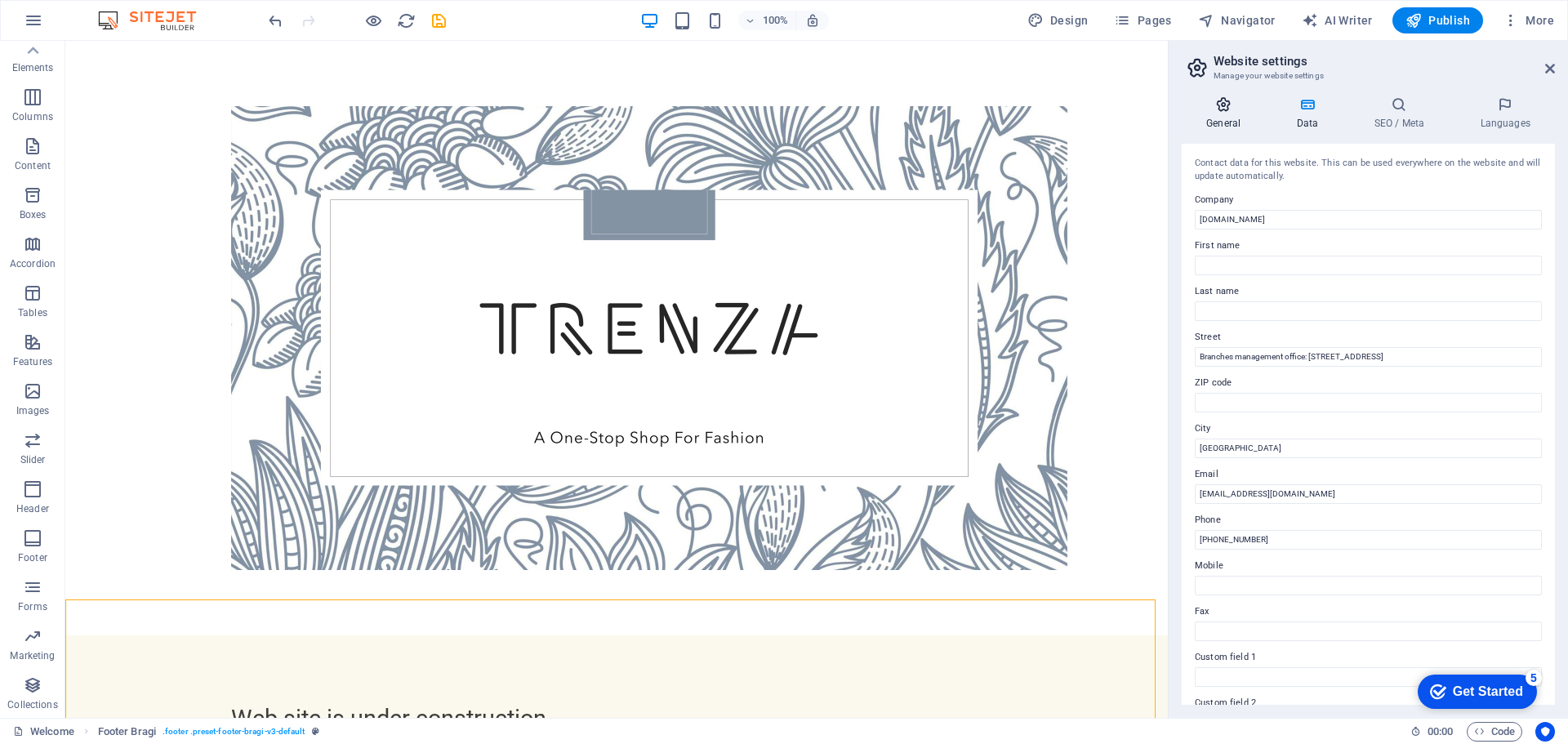
click at [1236, 120] on h4 "General" at bounding box center [1226, 113] width 90 height 34
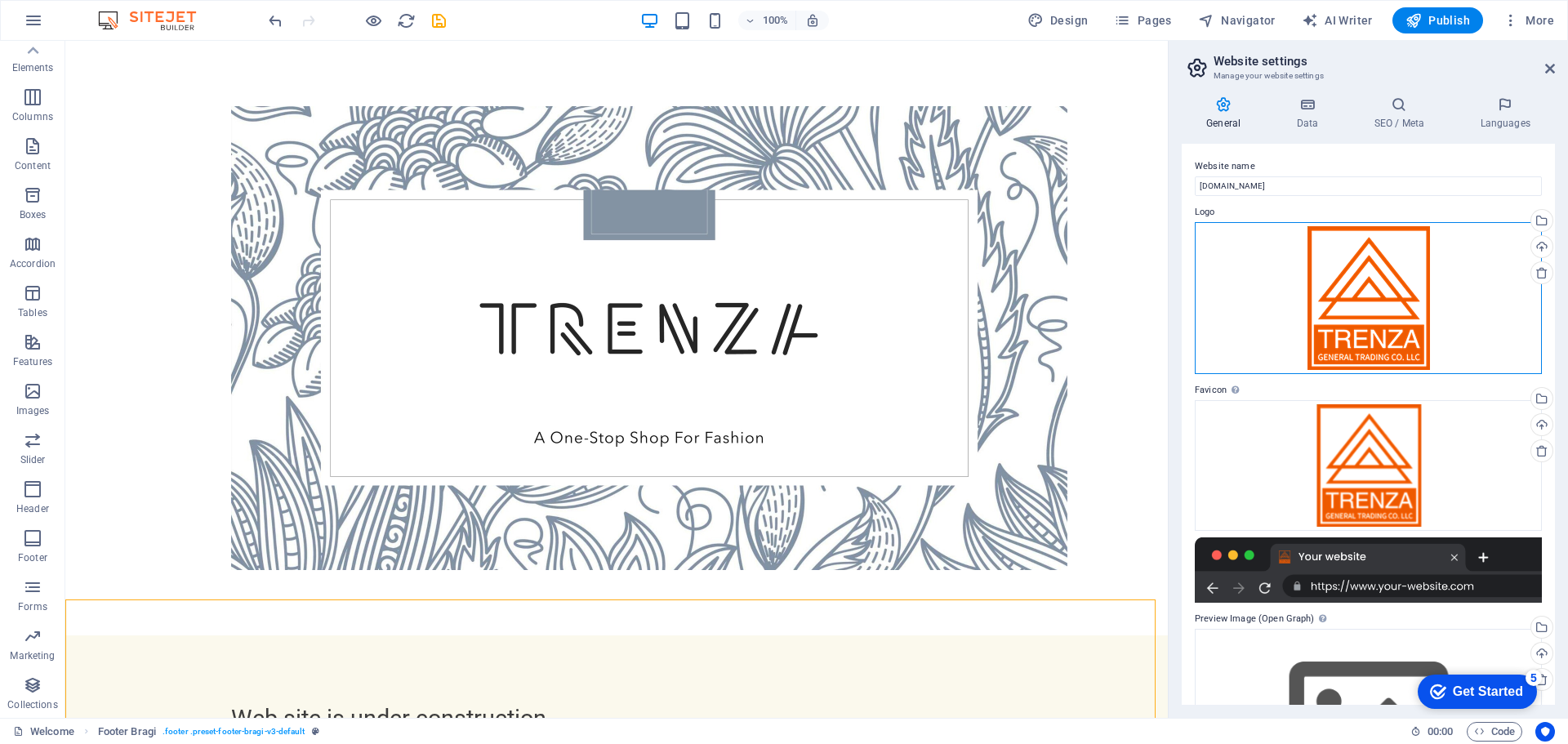
click at [1362, 313] on div "Drag files here, click to choose files or select files from Files or our free s…" at bounding box center [1368, 298] width 347 height 152
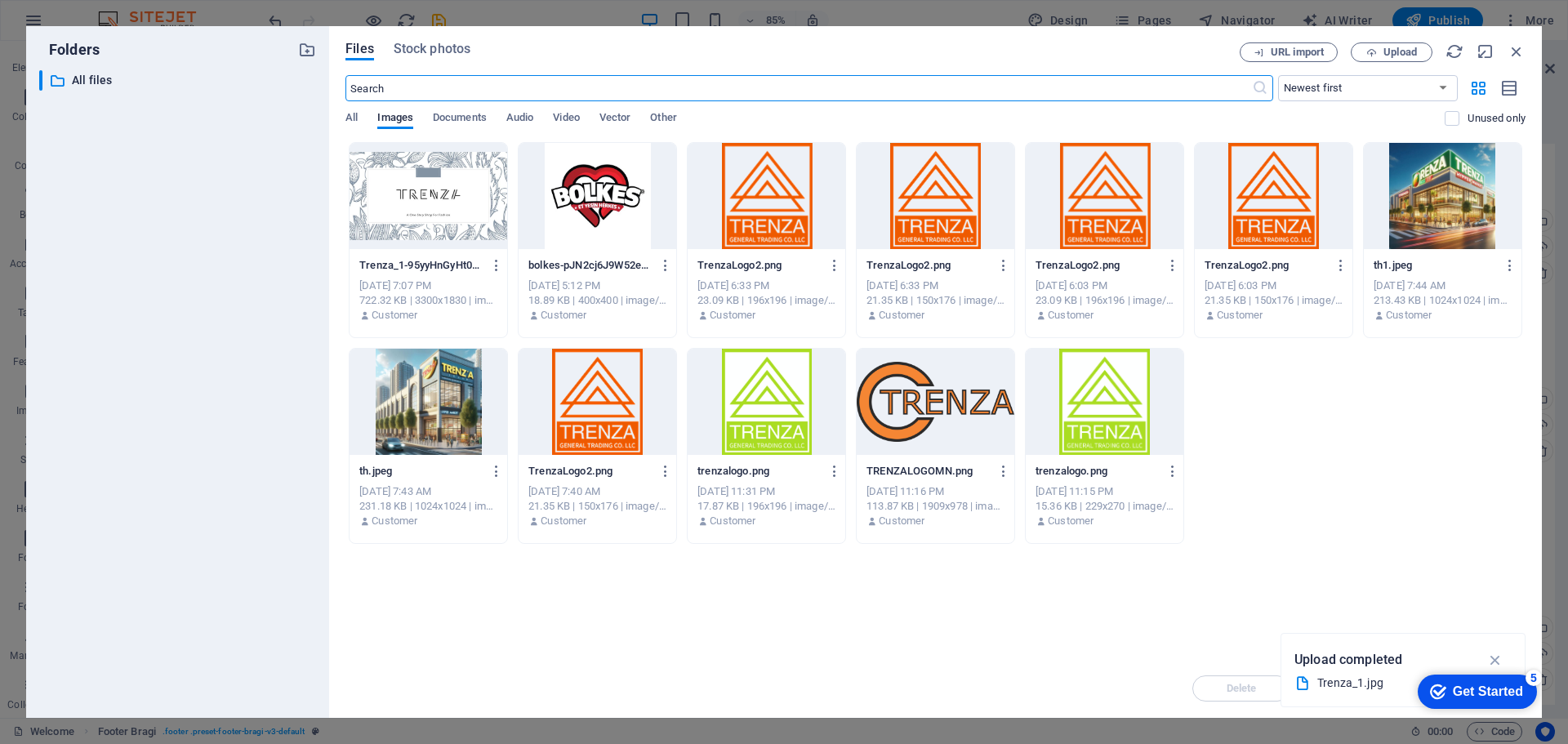
click at [434, 223] on div at bounding box center [428, 196] width 158 height 106
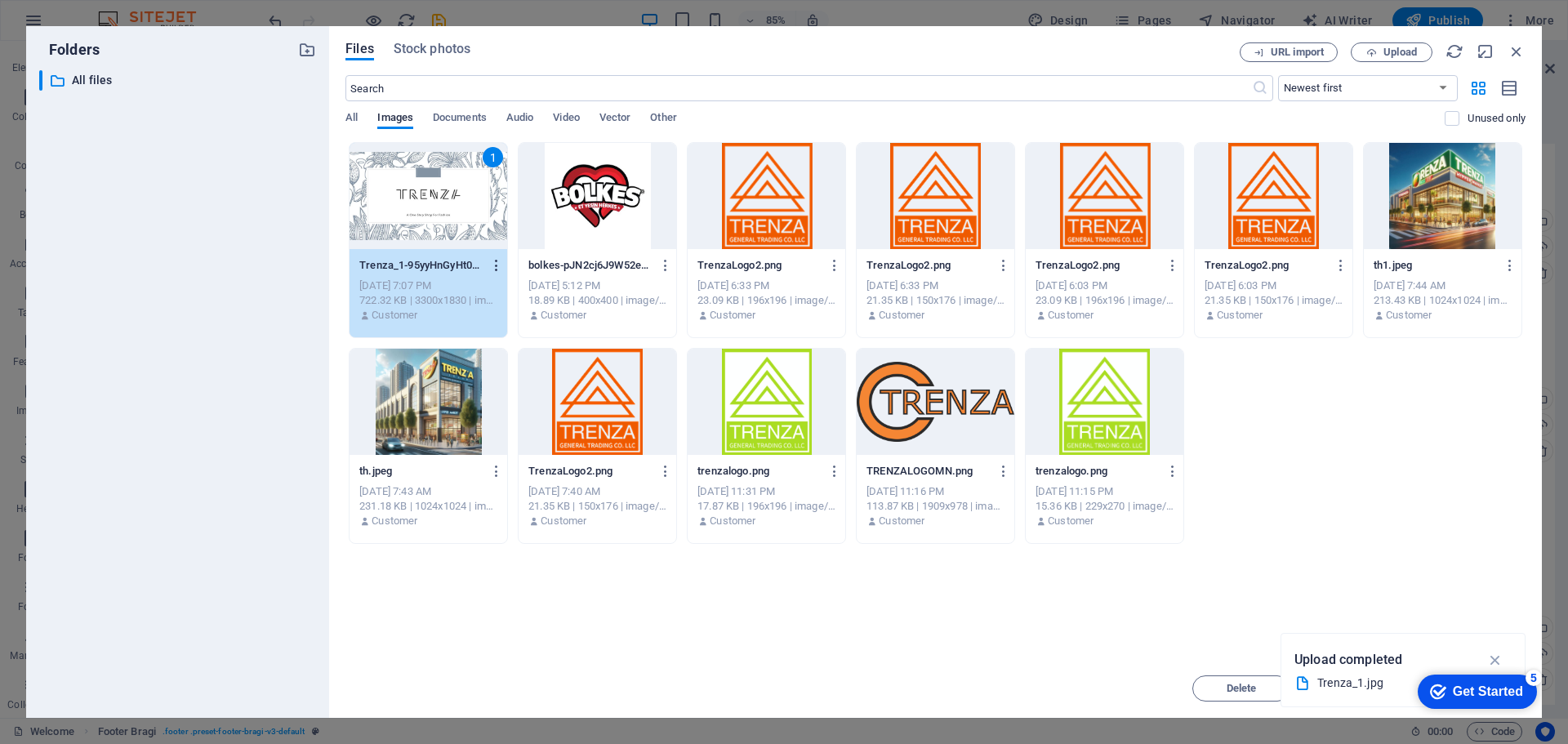
click at [492, 264] on icon "button" at bounding box center [497, 264] width 15 height 15
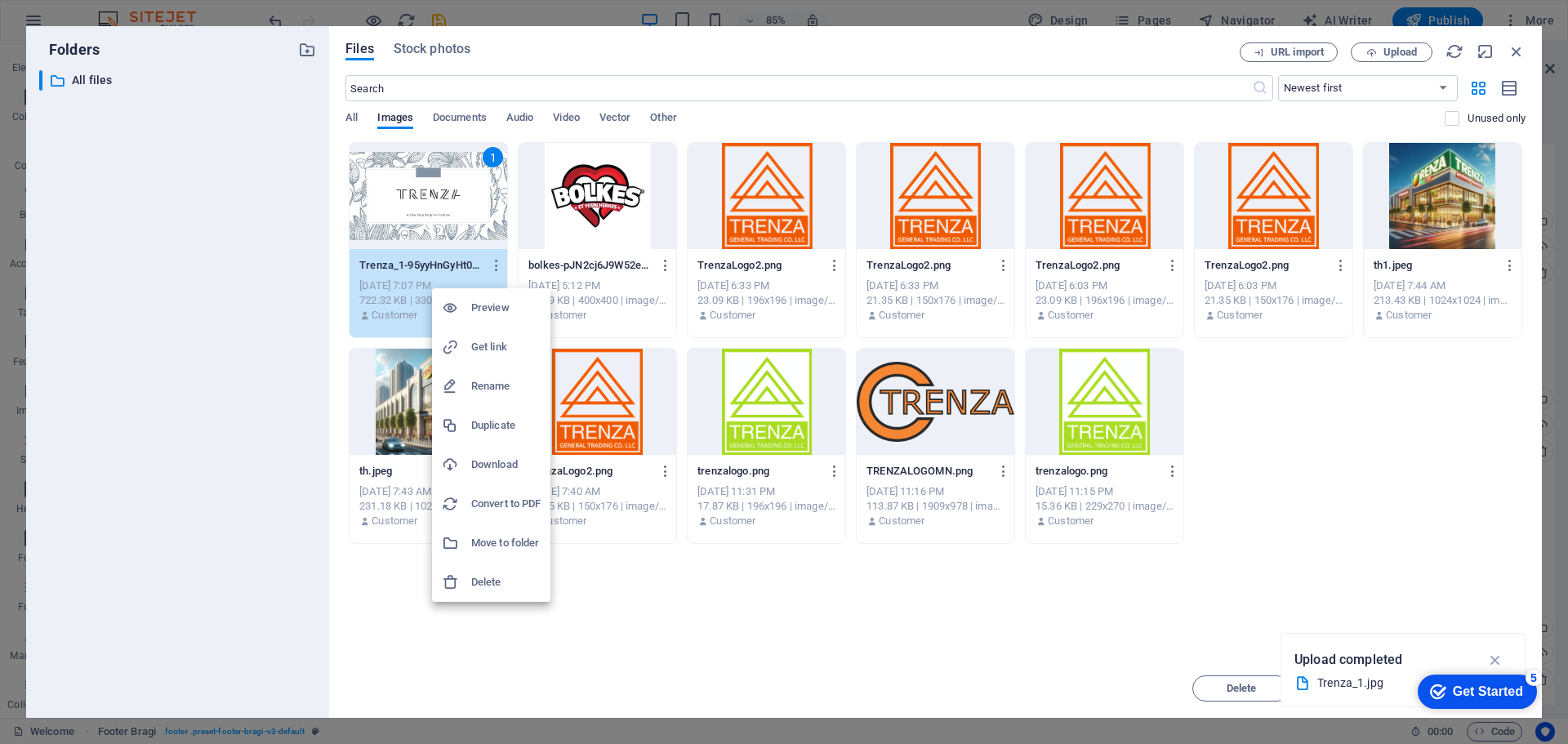
click at [438, 207] on div at bounding box center [784, 372] width 1568 height 744
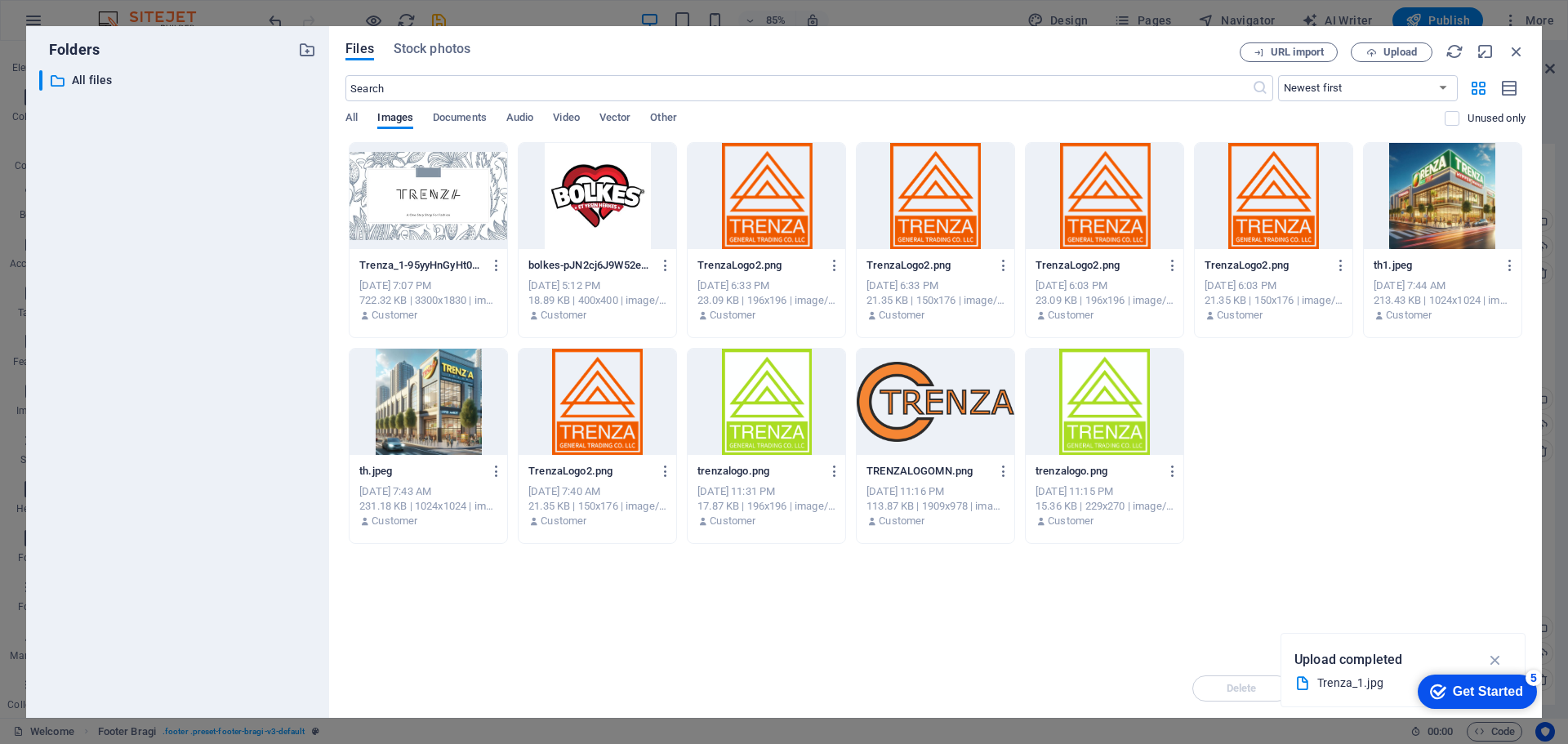
click at [438, 207] on div at bounding box center [428, 196] width 158 height 106
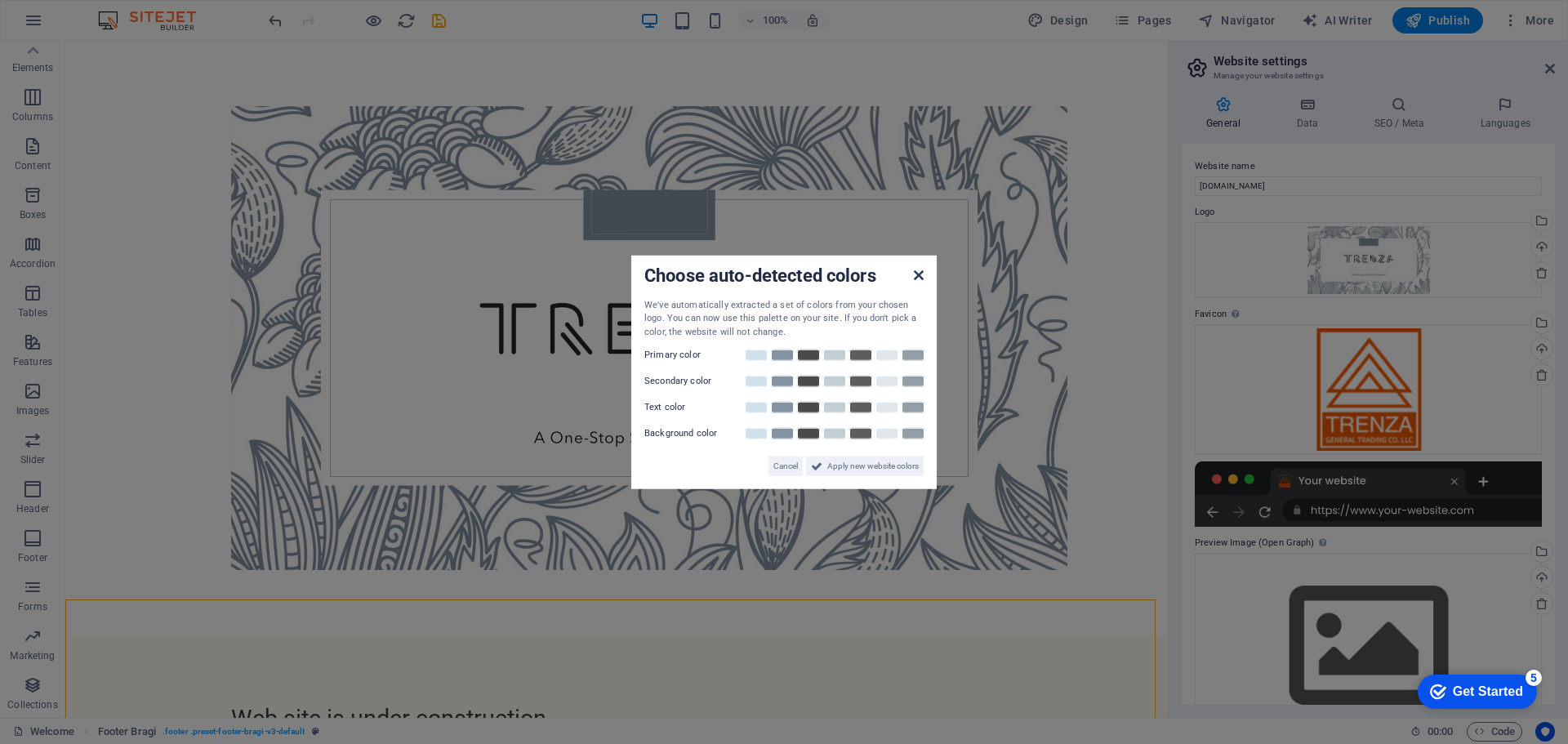
click at [923, 277] on icon at bounding box center [918, 274] width 9 height 13
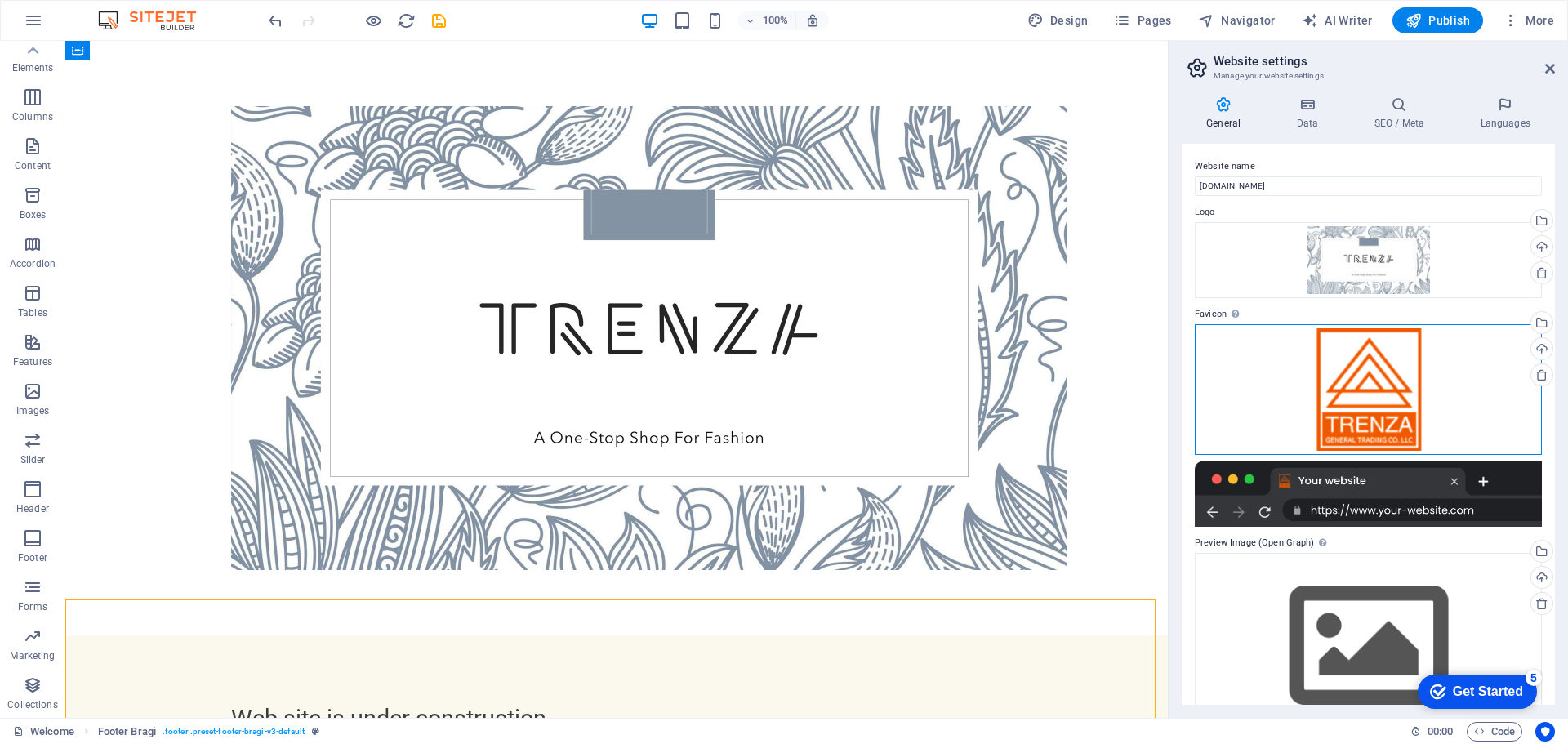
click at [1372, 392] on div "Drag files here, click to choose files or select files from Files or our free s…" at bounding box center [1368, 389] width 347 height 131
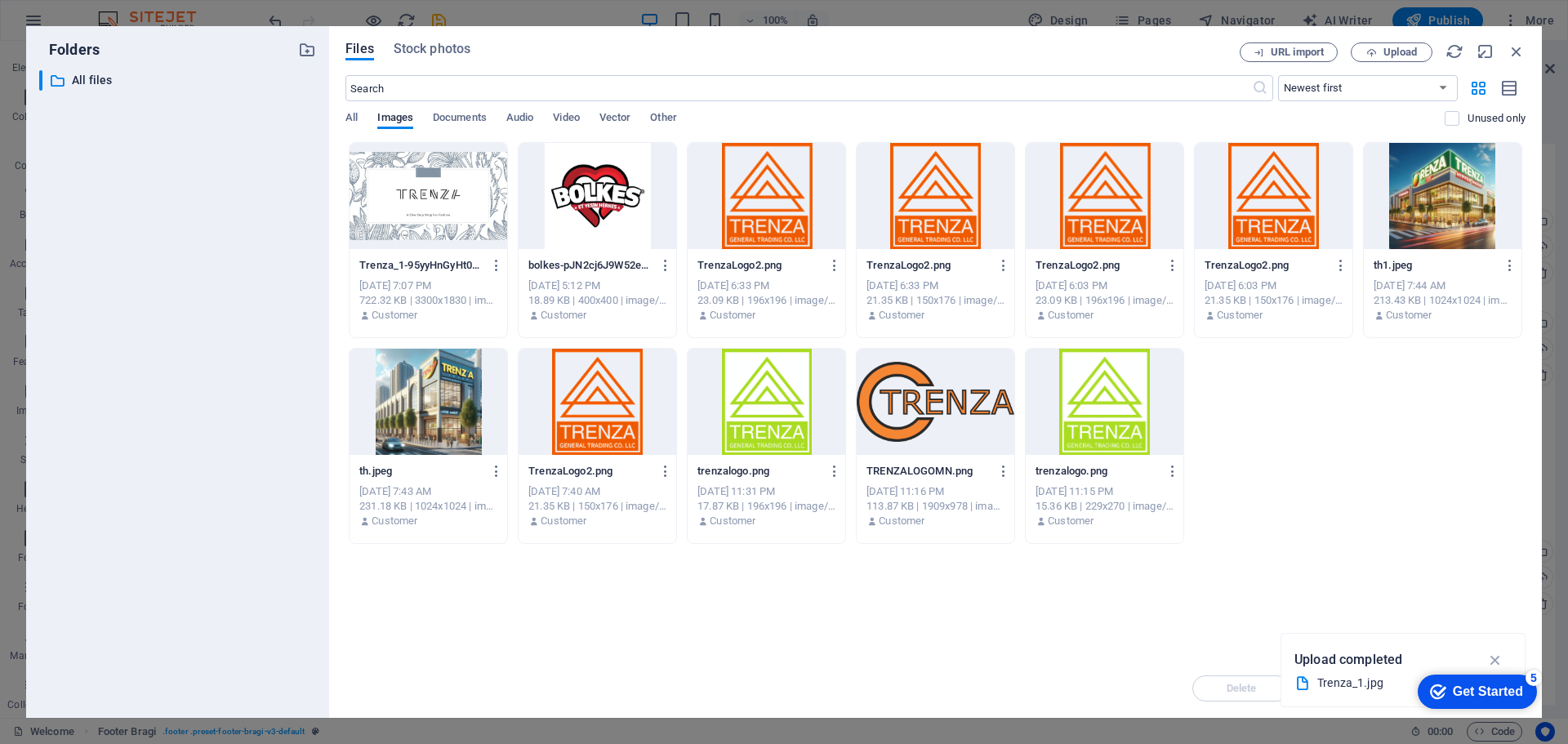
click at [1372, 392] on div "Trenza_1-95yyHnGyHt0G9NAr2pyiVQ.jpg Trenza_1-95yyHnGyHt0G9NAr2pyiVQ.jpg [DATE] …" at bounding box center [935, 343] width 1180 height 402
click at [416, 212] on div at bounding box center [428, 196] width 158 height 106
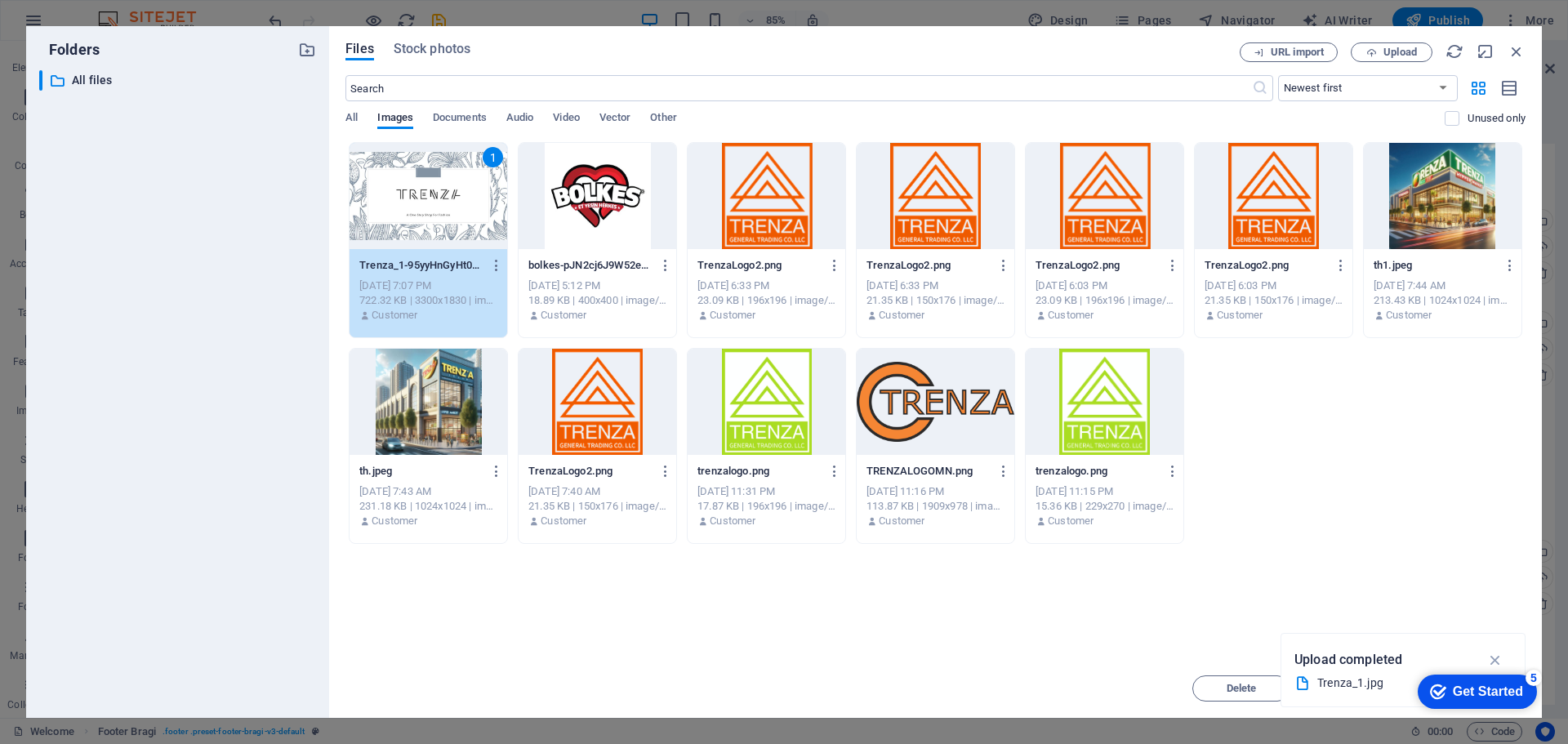
click at [416, 212] on div "1" at bounding box center [428, 196] width 158 height 106
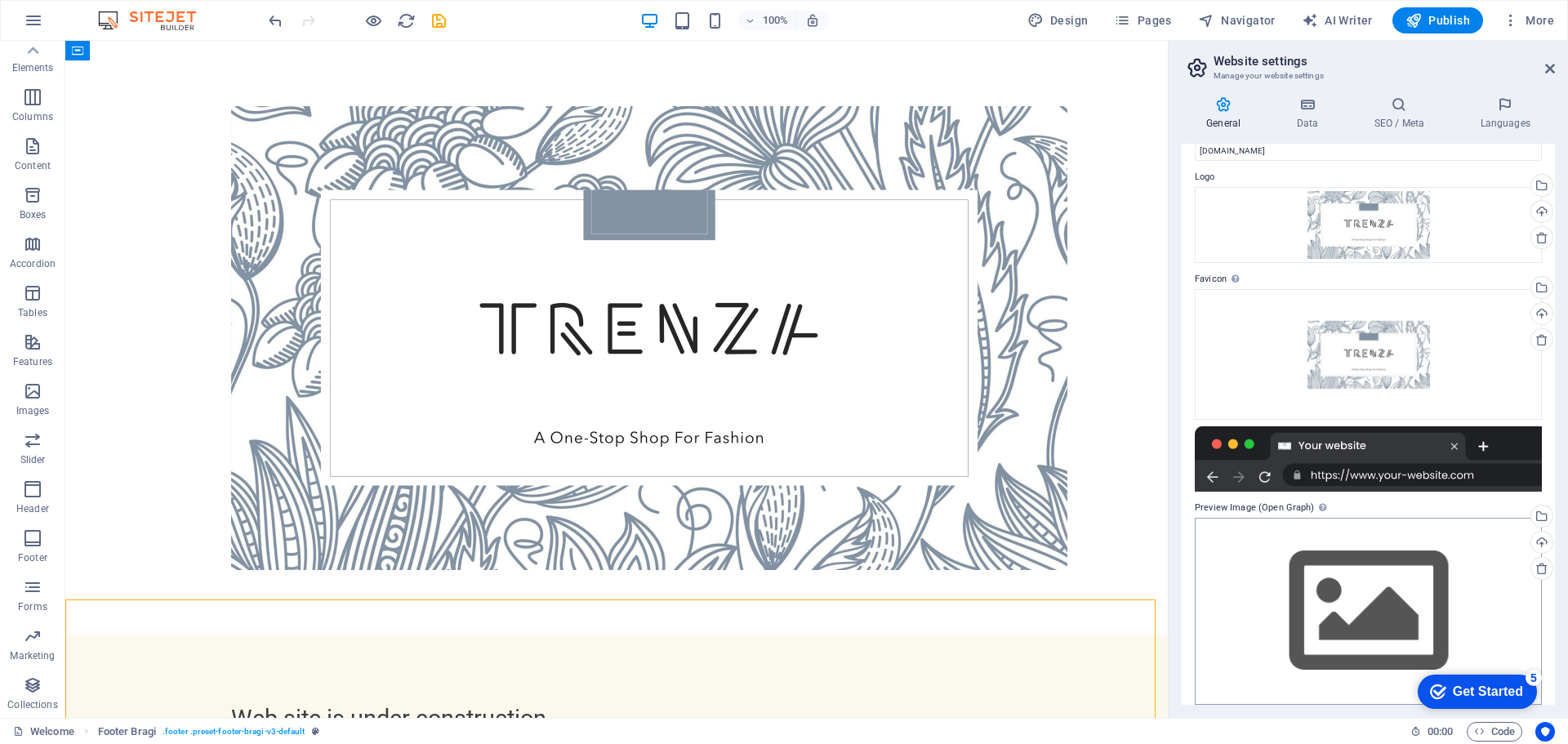
scroll to position [48, 0]
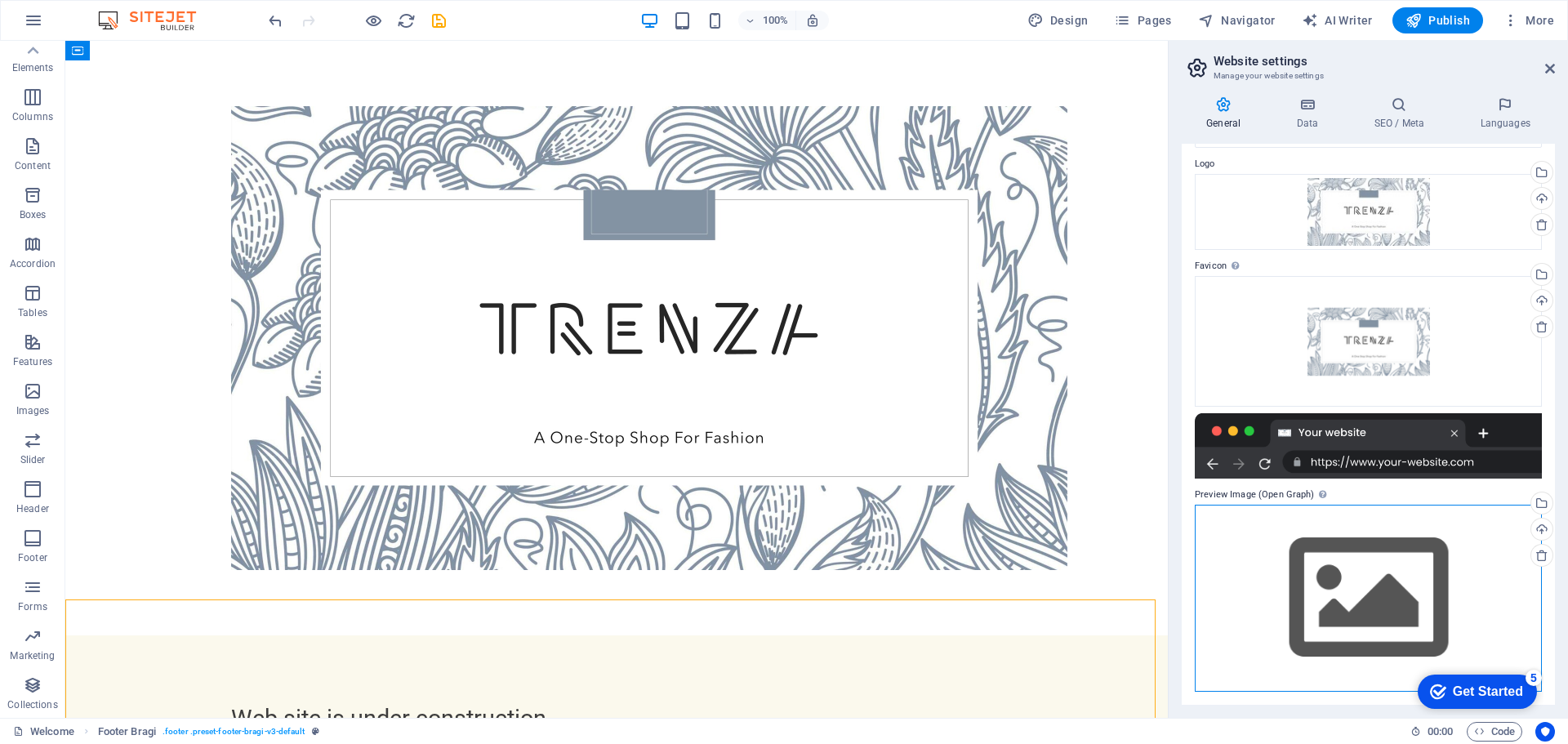
click at [1301, 573] on div "Drag files here, click to choose files or select files from Files or our free s…" at bounding box center [1368, 598] width 347 height 187
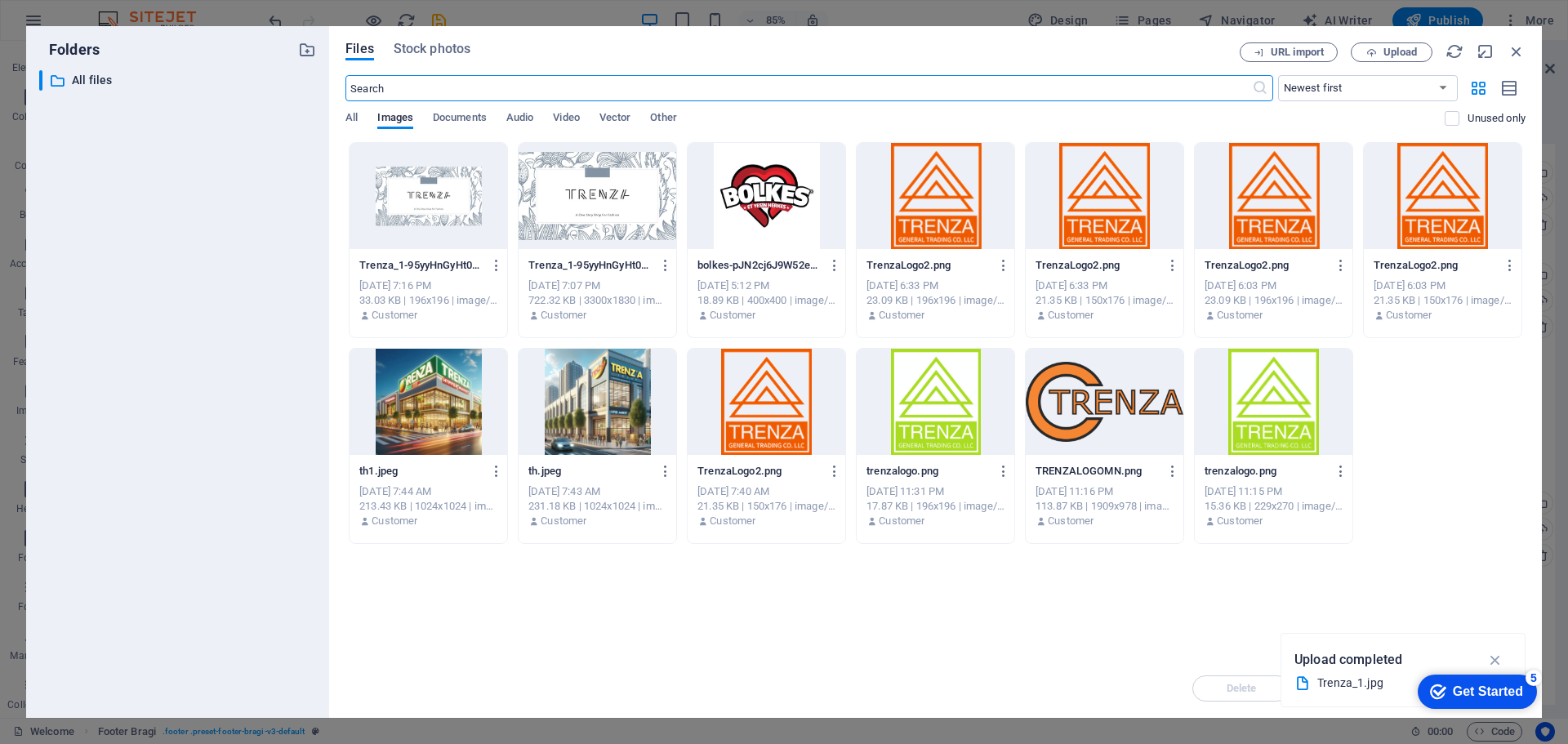
click at [1301, 573] on div "Drop files here to upload them instantly Trenza_1-95yyHnGyHt0G9NAr2pyiVQ-YRl6Nv…" at bounding box center [935, 401] width 1180 height 517
click at [572, 199] on div at bounding box center [597, 196] width 158 height 106
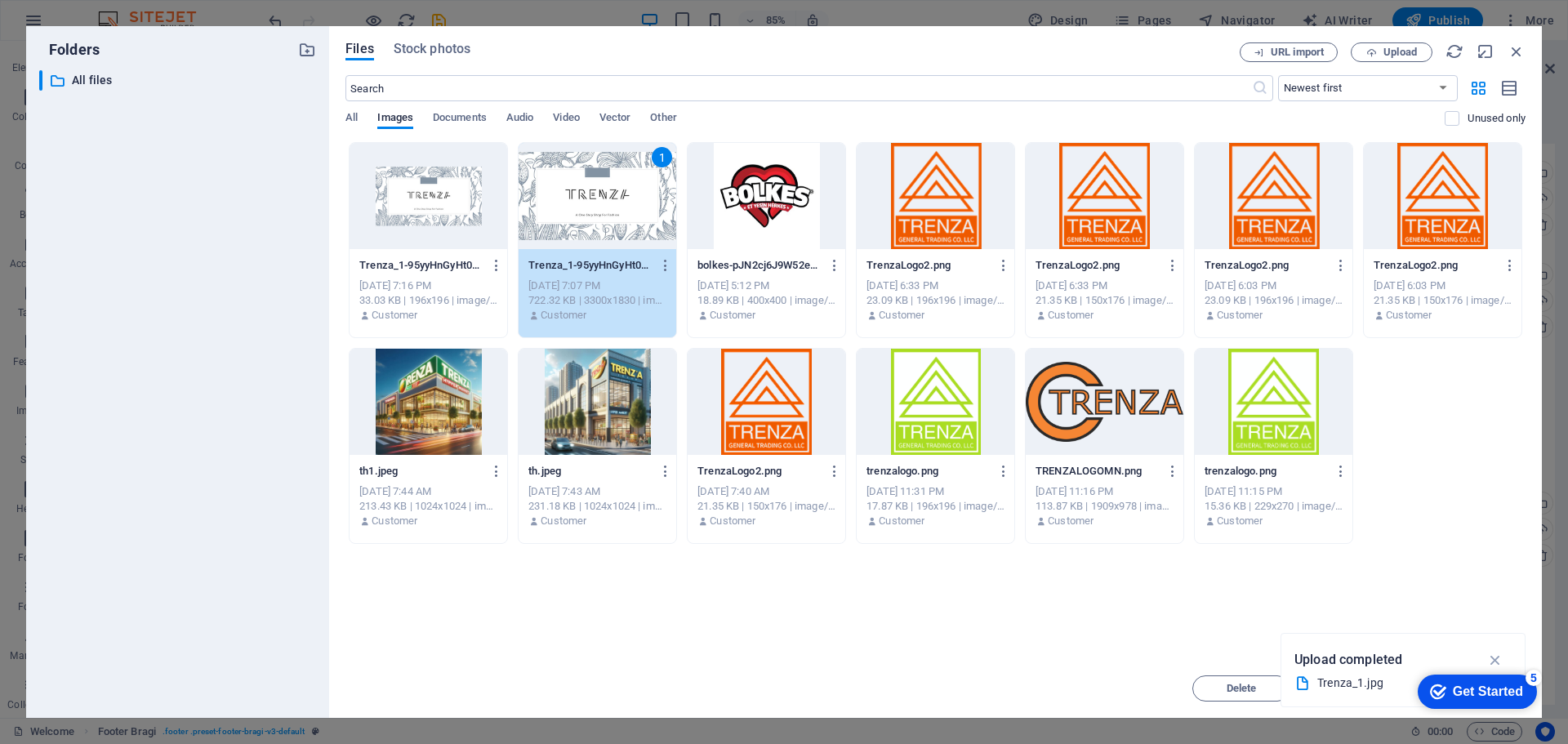
click at [572, 199] on div "1" at bounding box center [597, 196] width 158 height 106
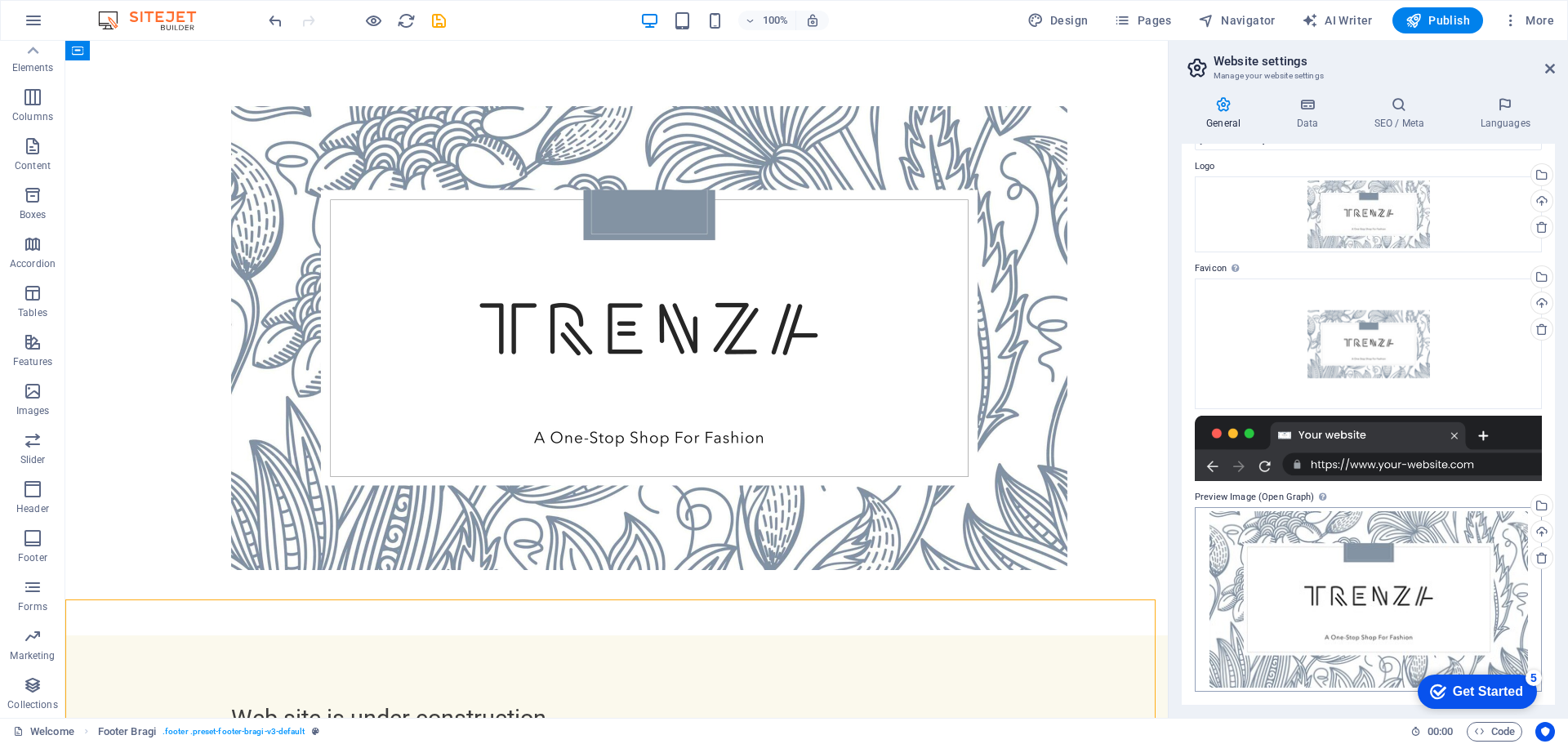
scroll to position [0, 0]
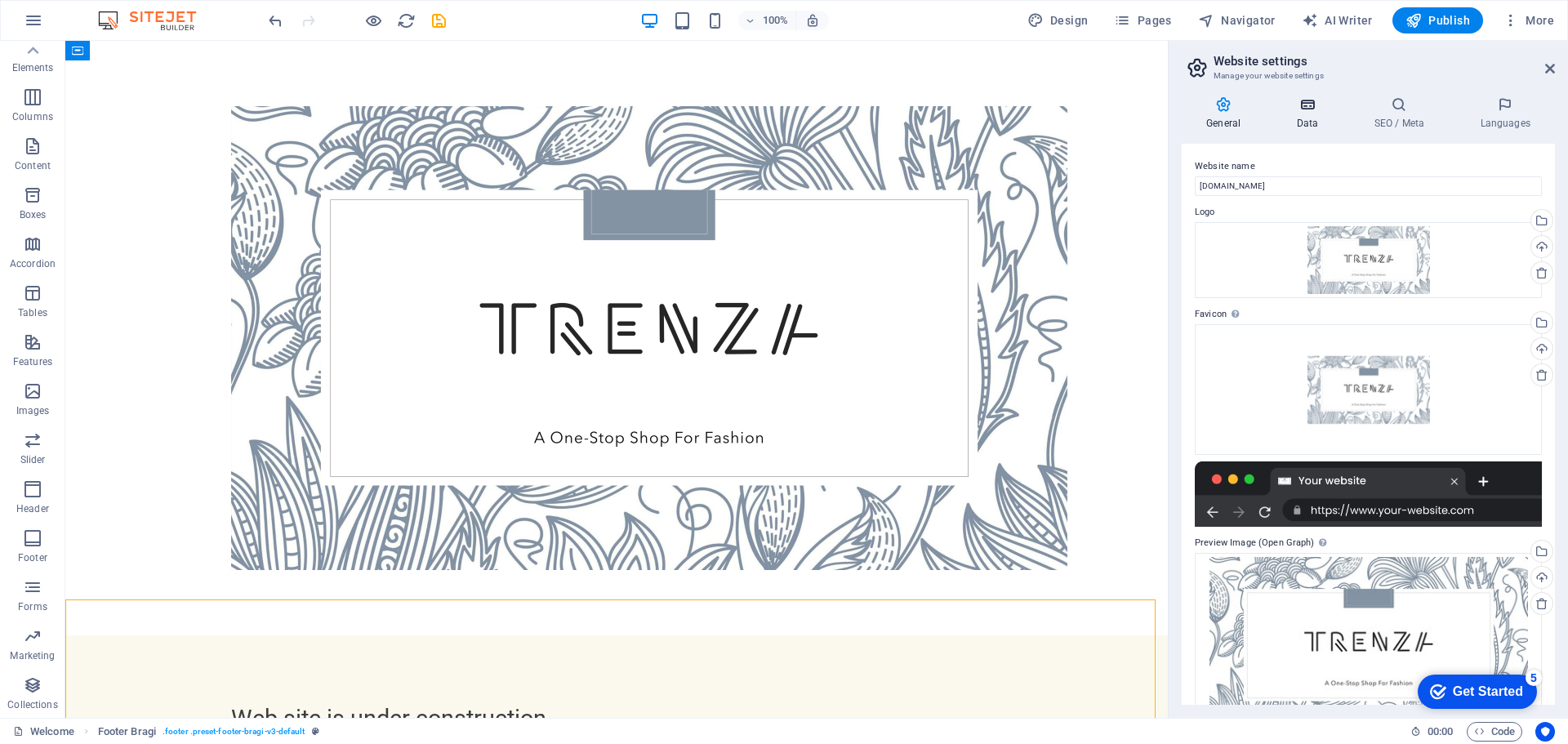
click at [1305, 115] on h4 "Data" at bounding box center [1310, 113] width 78 height 34
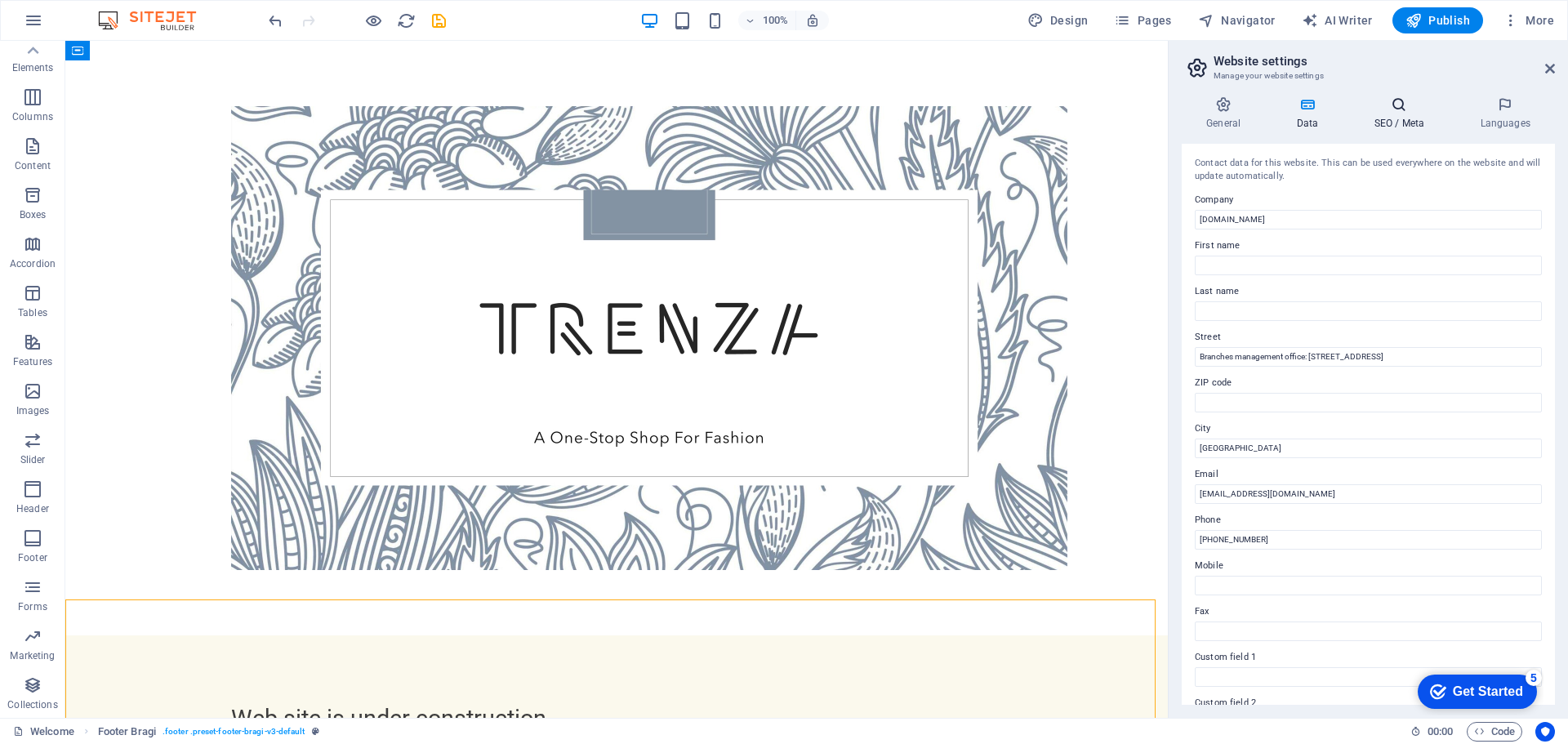
click at [1398, 111] on icon at bounding box center [1398, 104] width 100 height 16
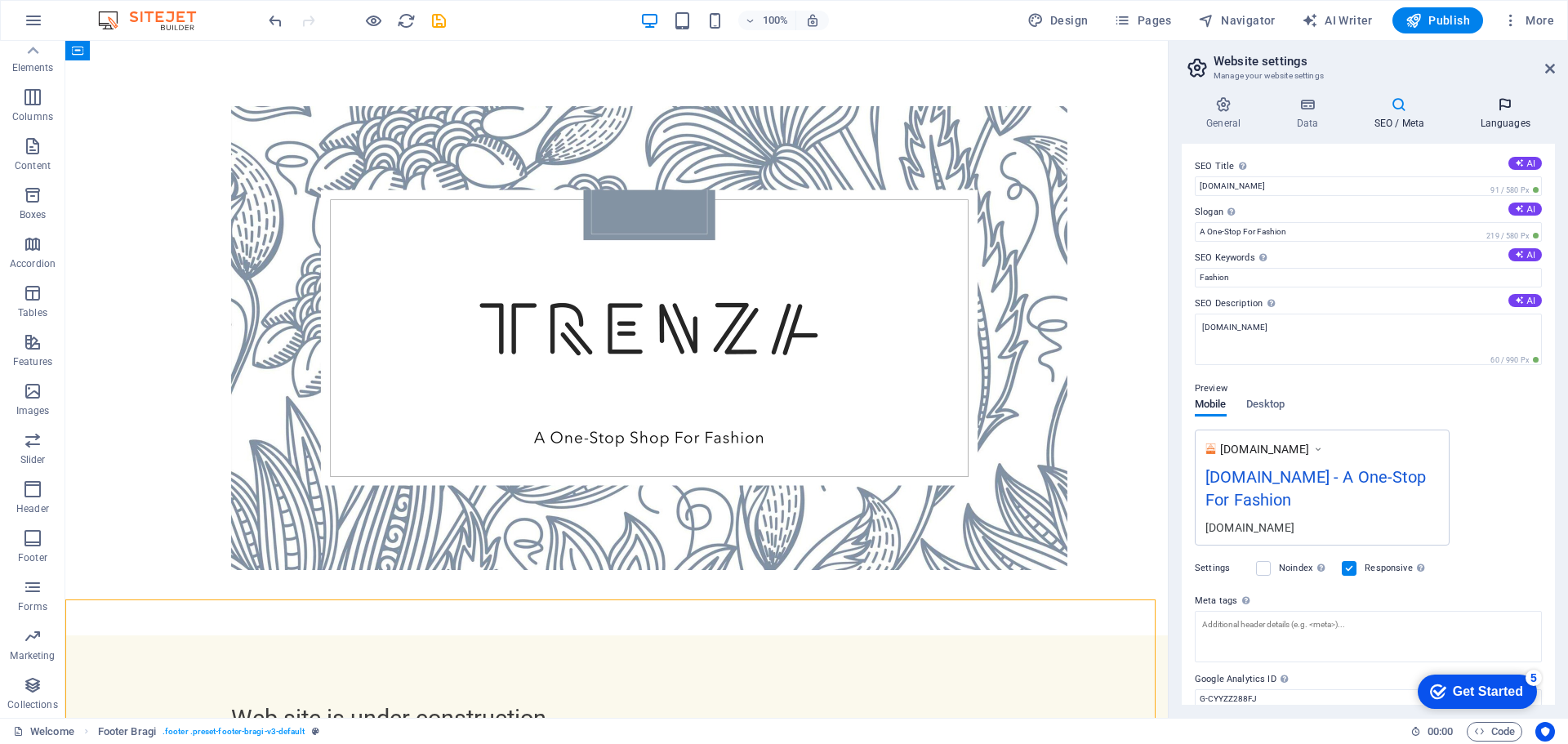
click at [1497, 120] on h4 "Languages" at bounding box center [1505, 113] width 100 height 34
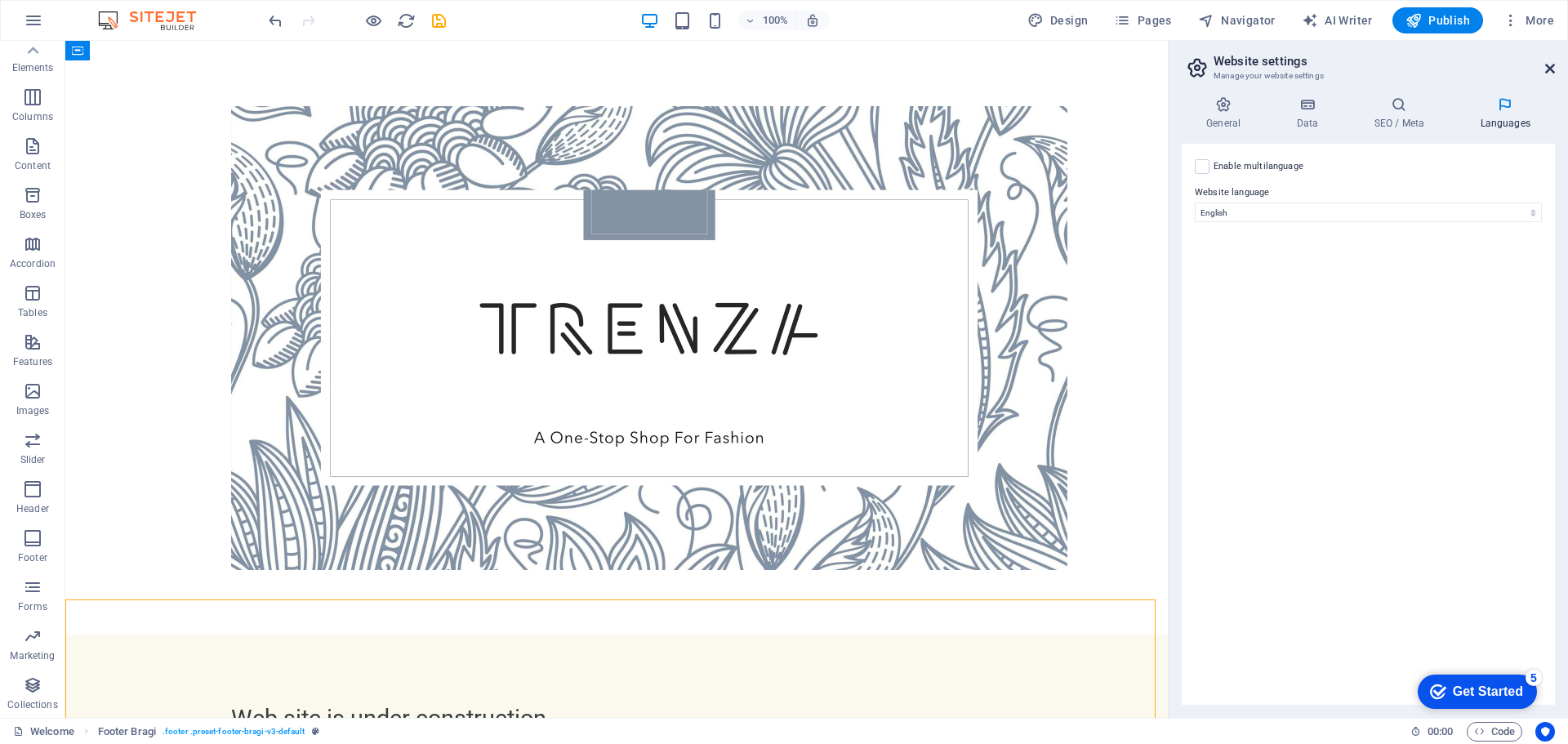
click at [1548, 67] on icon at bounding box center [1549, 68] width 9 height 13
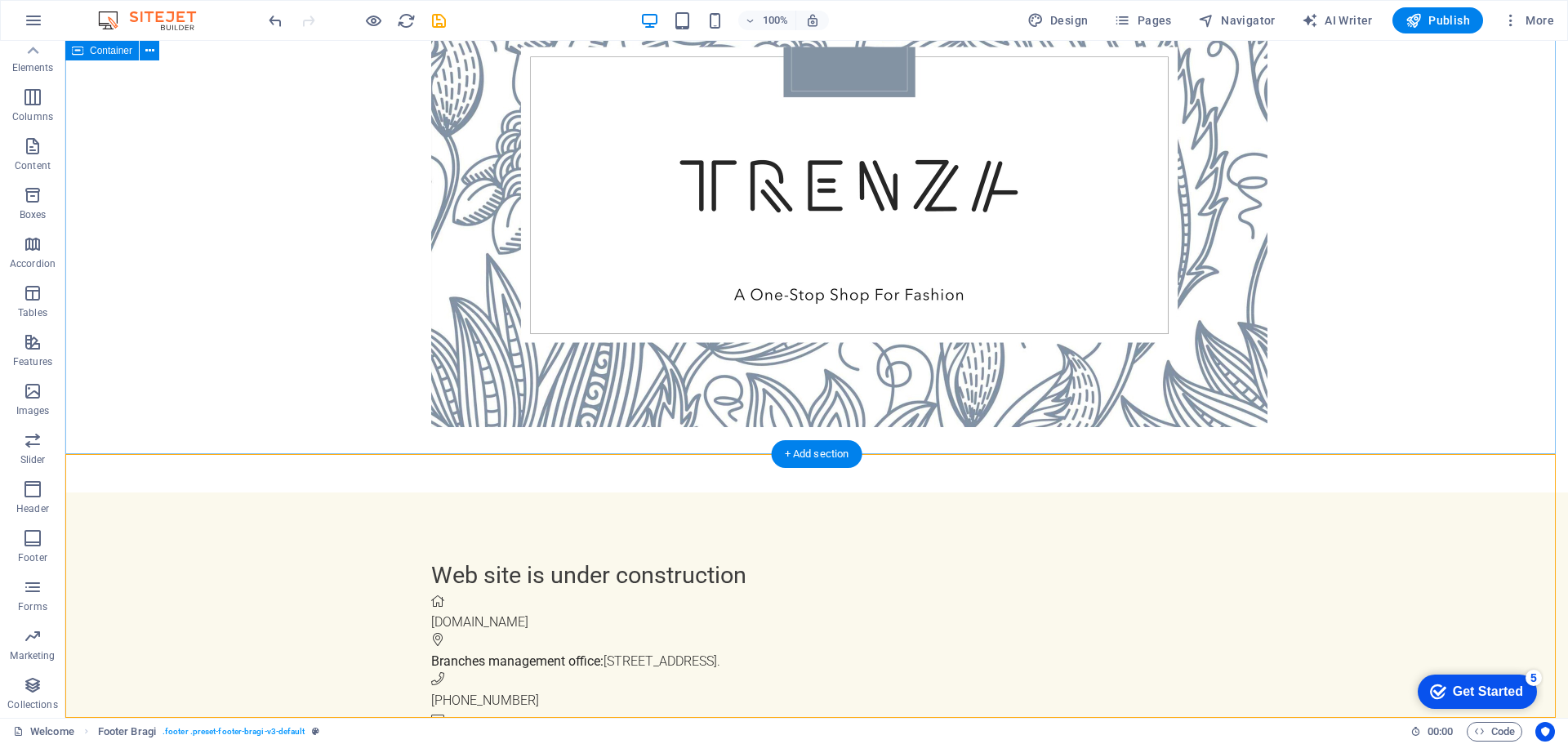
scroll to position [145, 0]
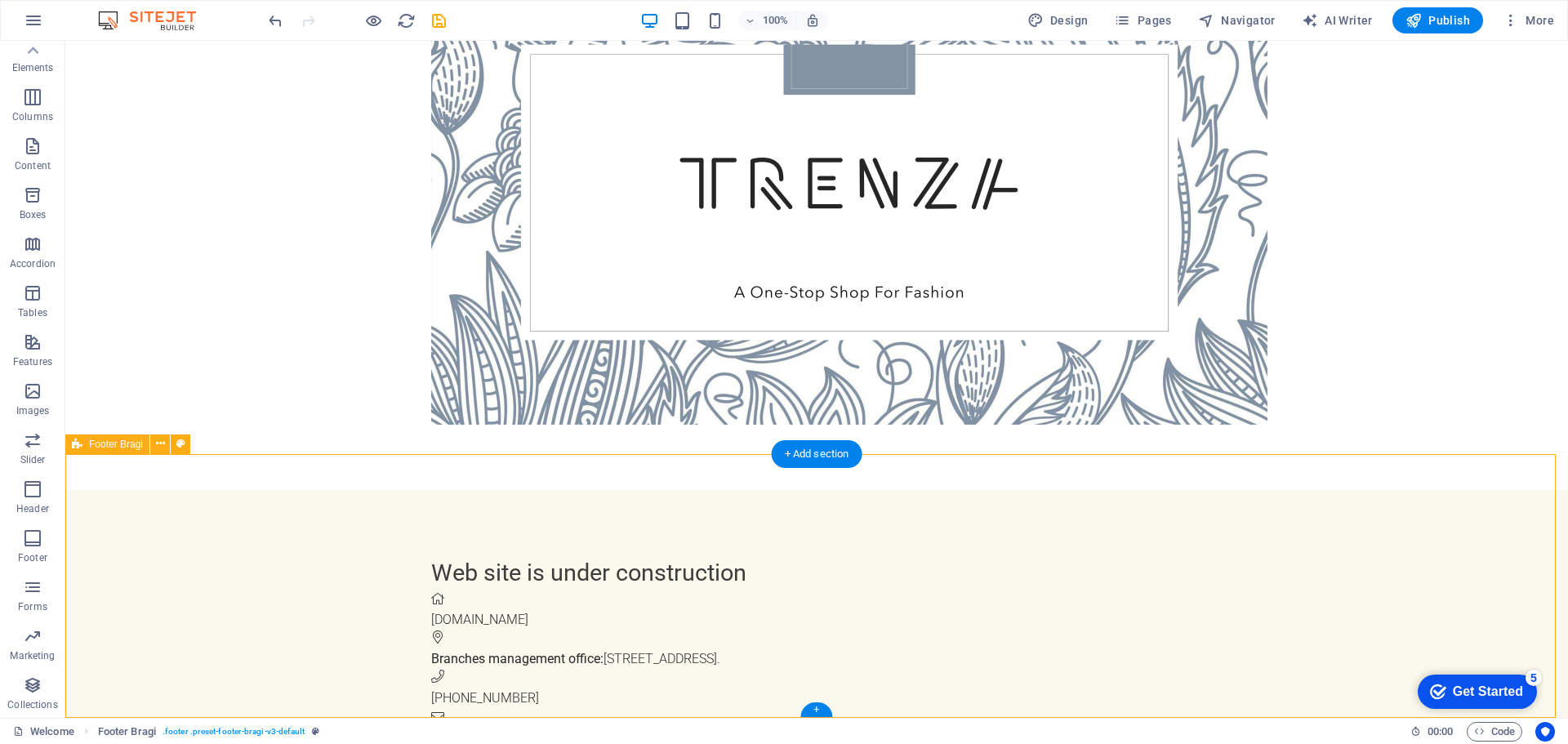
click at [924, 522] on div "Web site is under construction [DOMAIN_NAME] Branches management office: [STREE…" at bounding box center [816, 651] width 1502 height 323
click at [178, 450] on icon at bounding box center [181, 444] width 9 height 17
select select "%"
select select "rem"
select select "px"
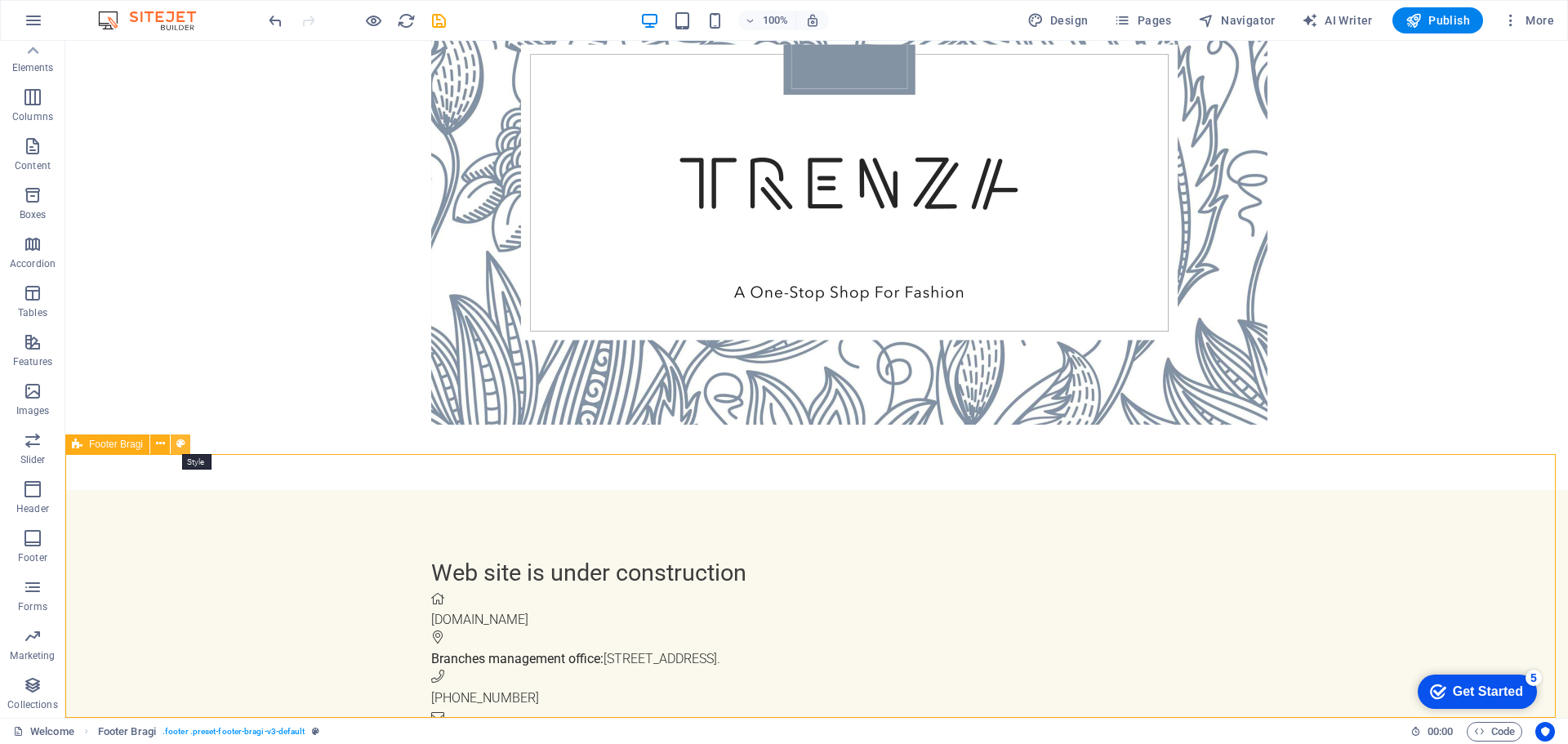
select select "px"
select select "rem"
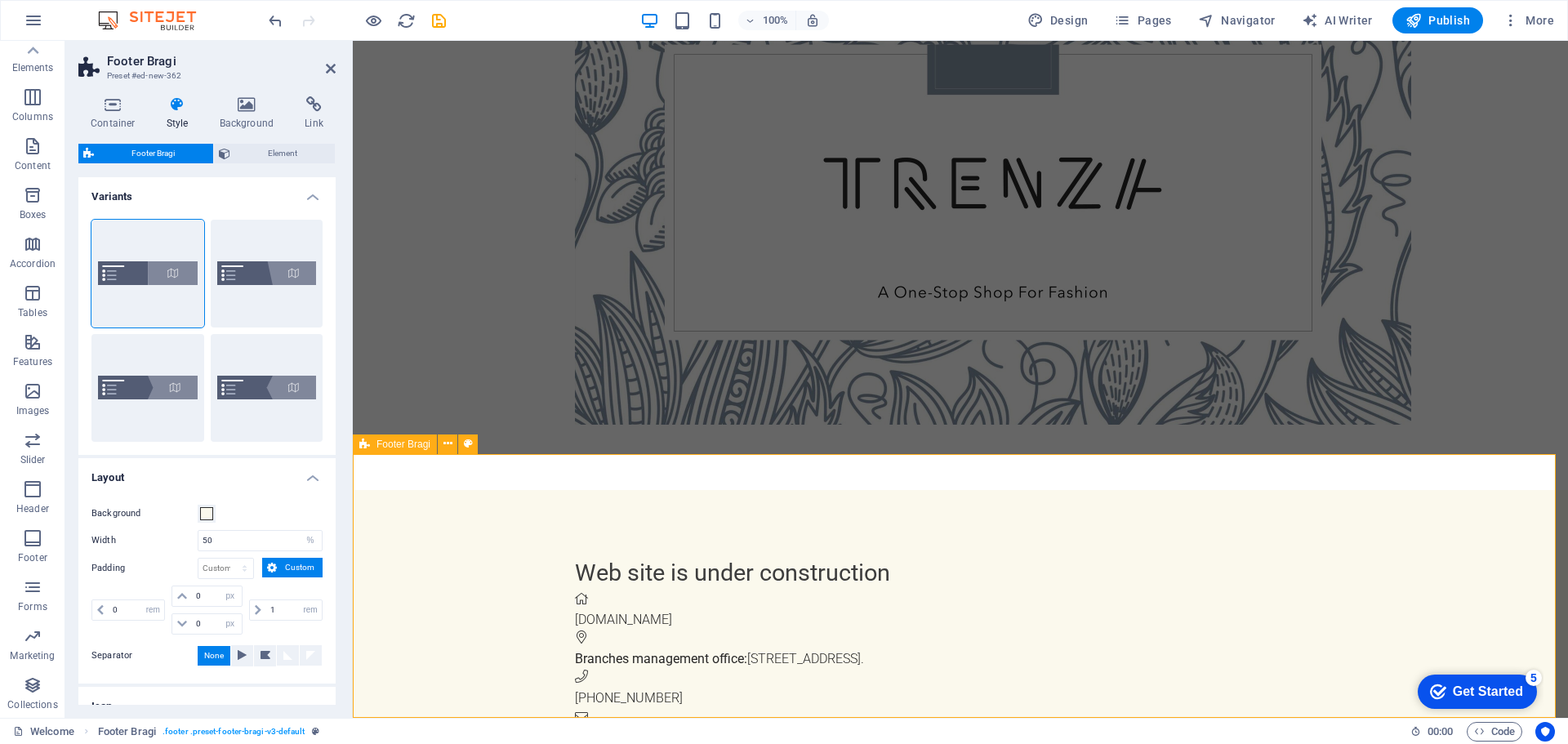
click at [427, 557] on div "Web site is under construction [DOMAIN_NAME] Branches management office: [STREE…" at bounding box center [961, 651] width 1215 height 323
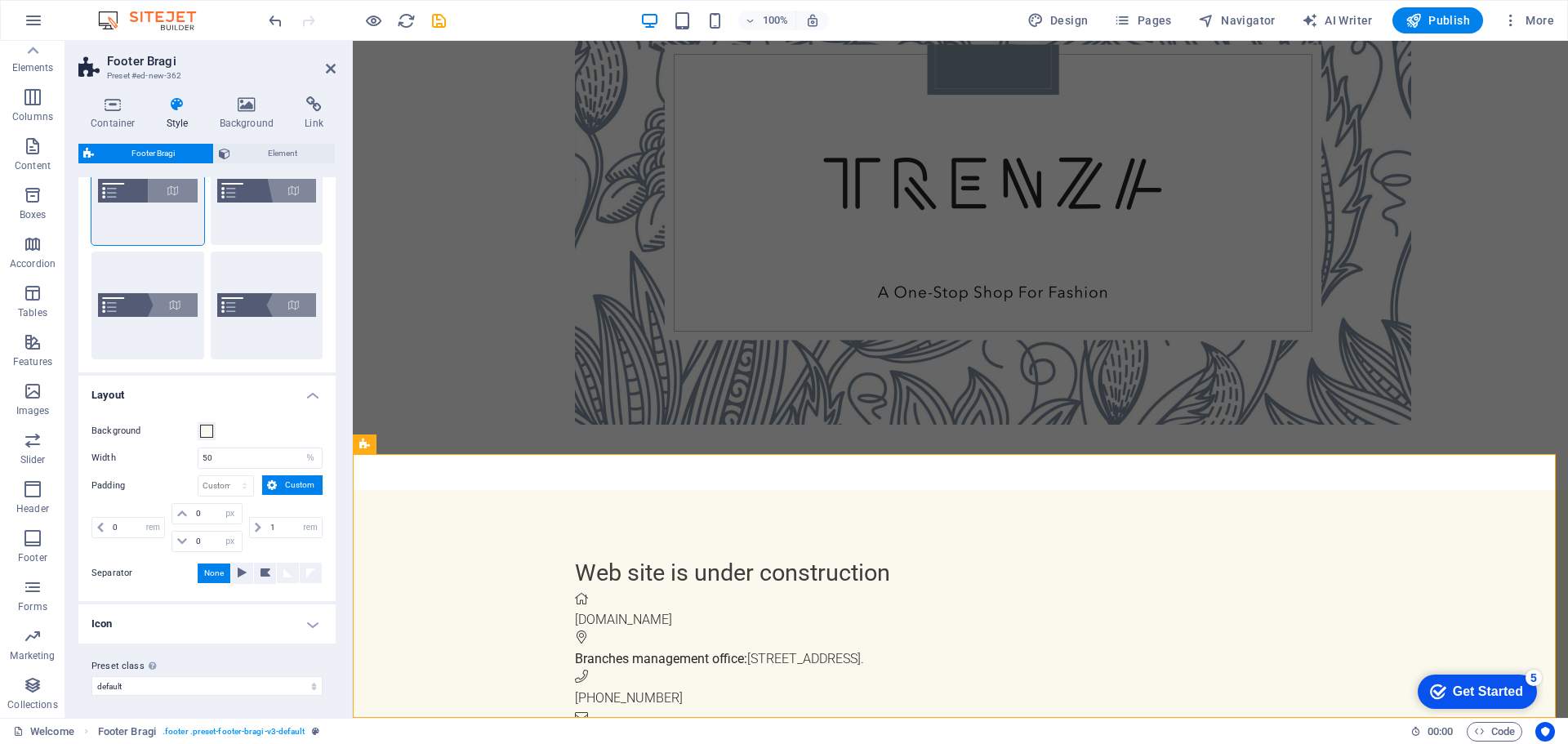
scroll to position [86, 0]
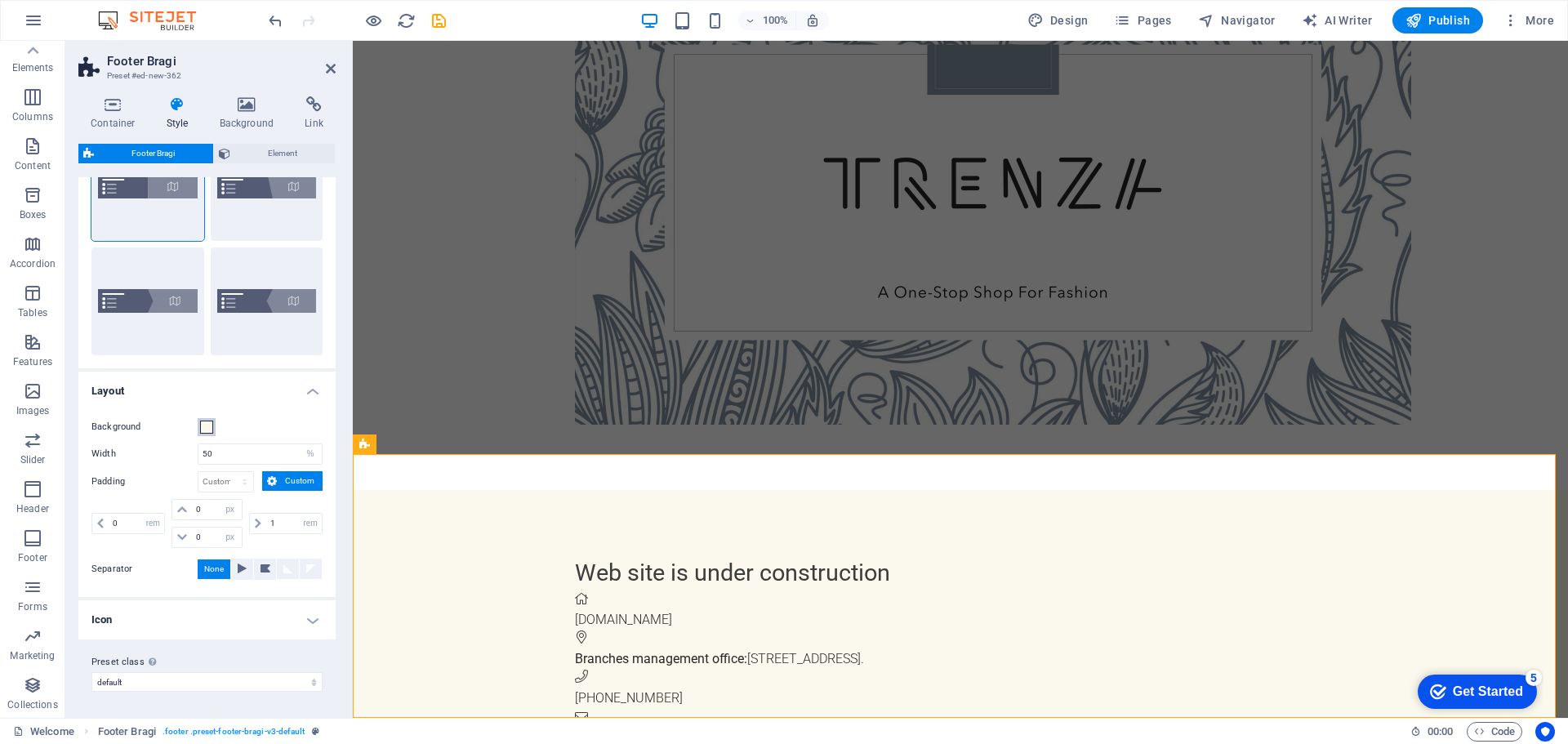
click at [208, 430] on span at bounding box center [206, 427] width 13 height 13
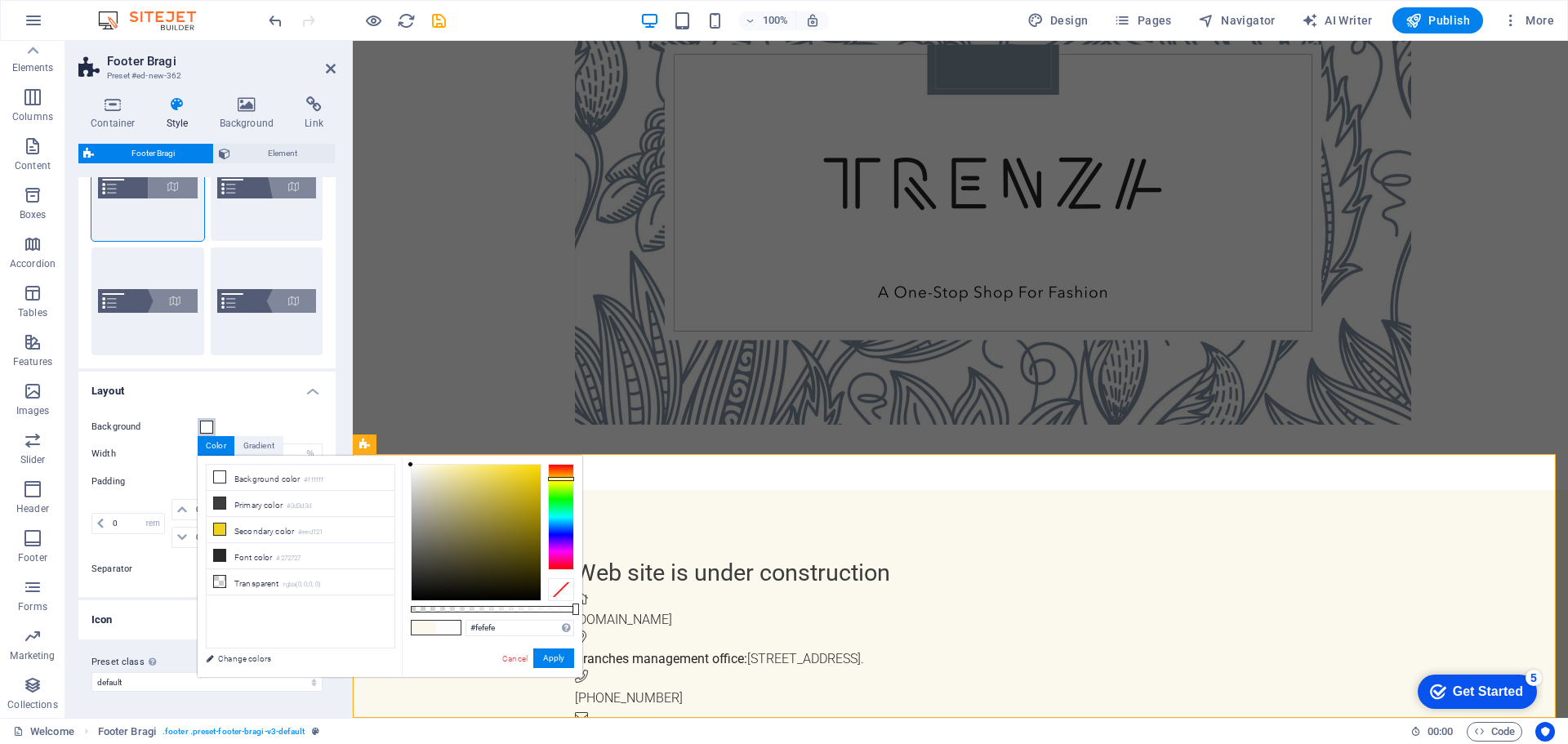
type input "#ffffff"
drag, startPoint x: 415, startPoint y: 468, endPoint x: 400, endPoint y: 454, distance: 20.5
click at [400, 454] on body "[DOMAIN_NAME] Welcome Favorites Elements Columns Content Boxes Accordion Tables…" at bounding box center [784, 372] width 1568 height 744
click at [544, 655] on button "Apply" at bounding box center [554, 658] width 41 height 20
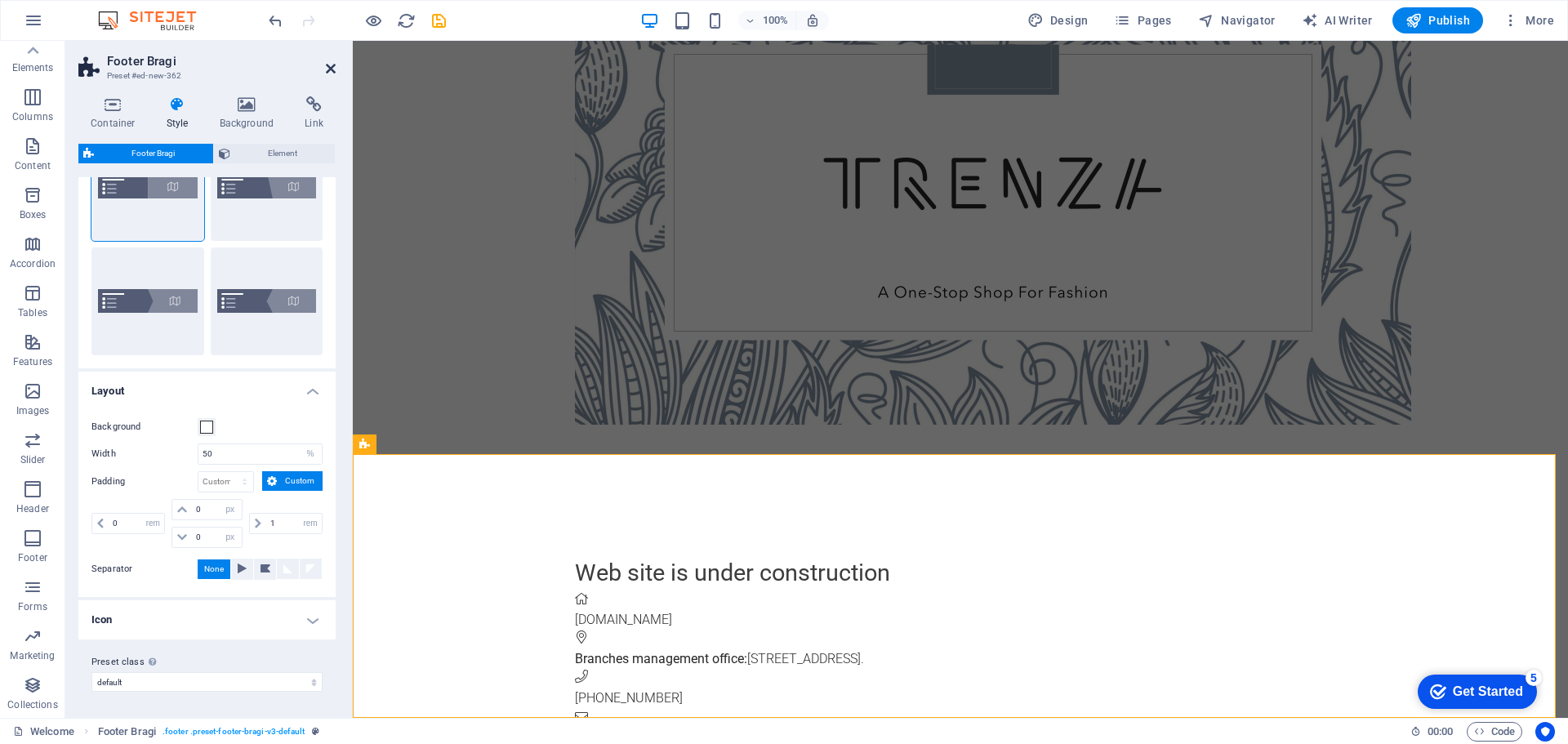
click at [329, 69] on icon at bounding box center [330, 68] width 9 height 13
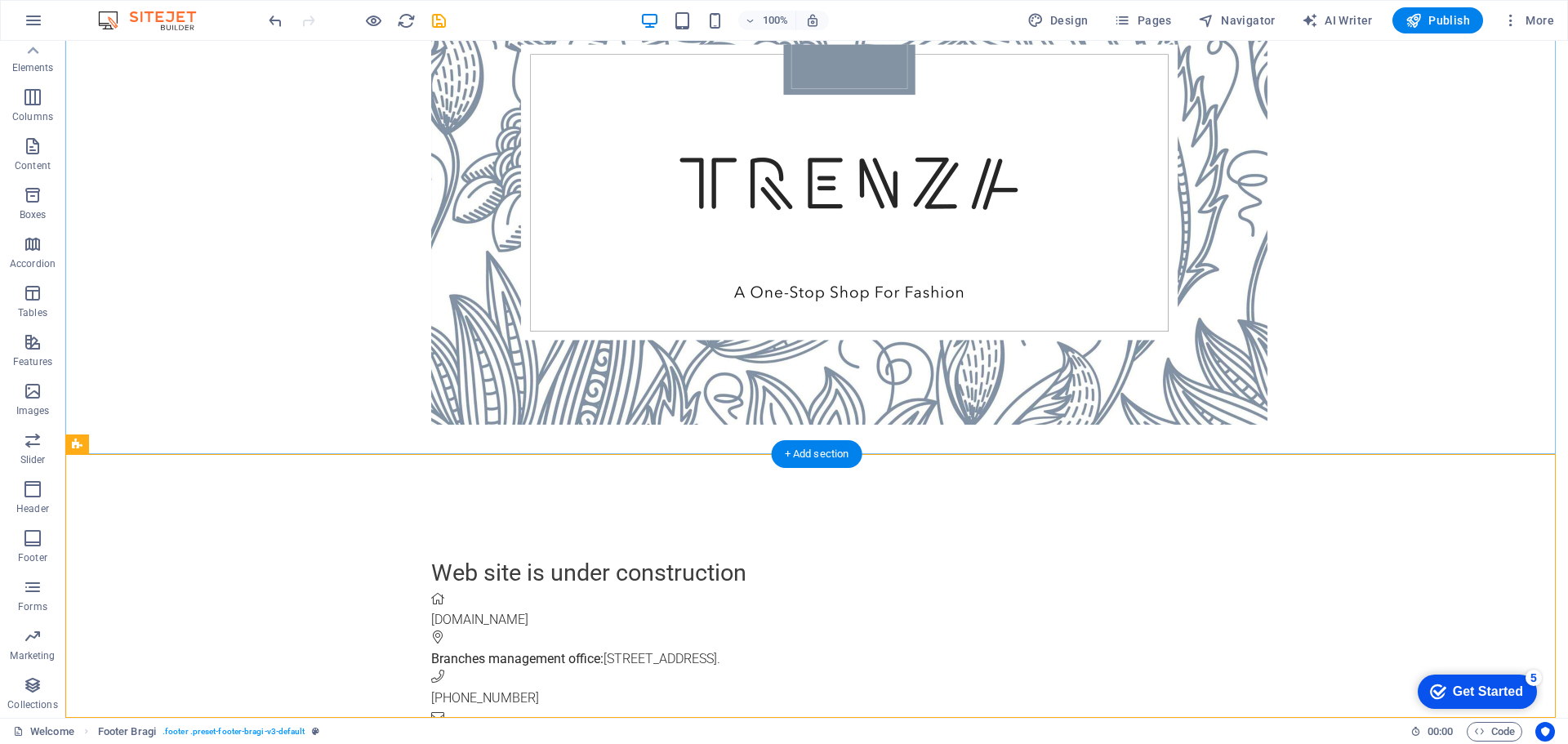
click at [354, 278] on div at bounding box center [816, 192] width 1502 height 595
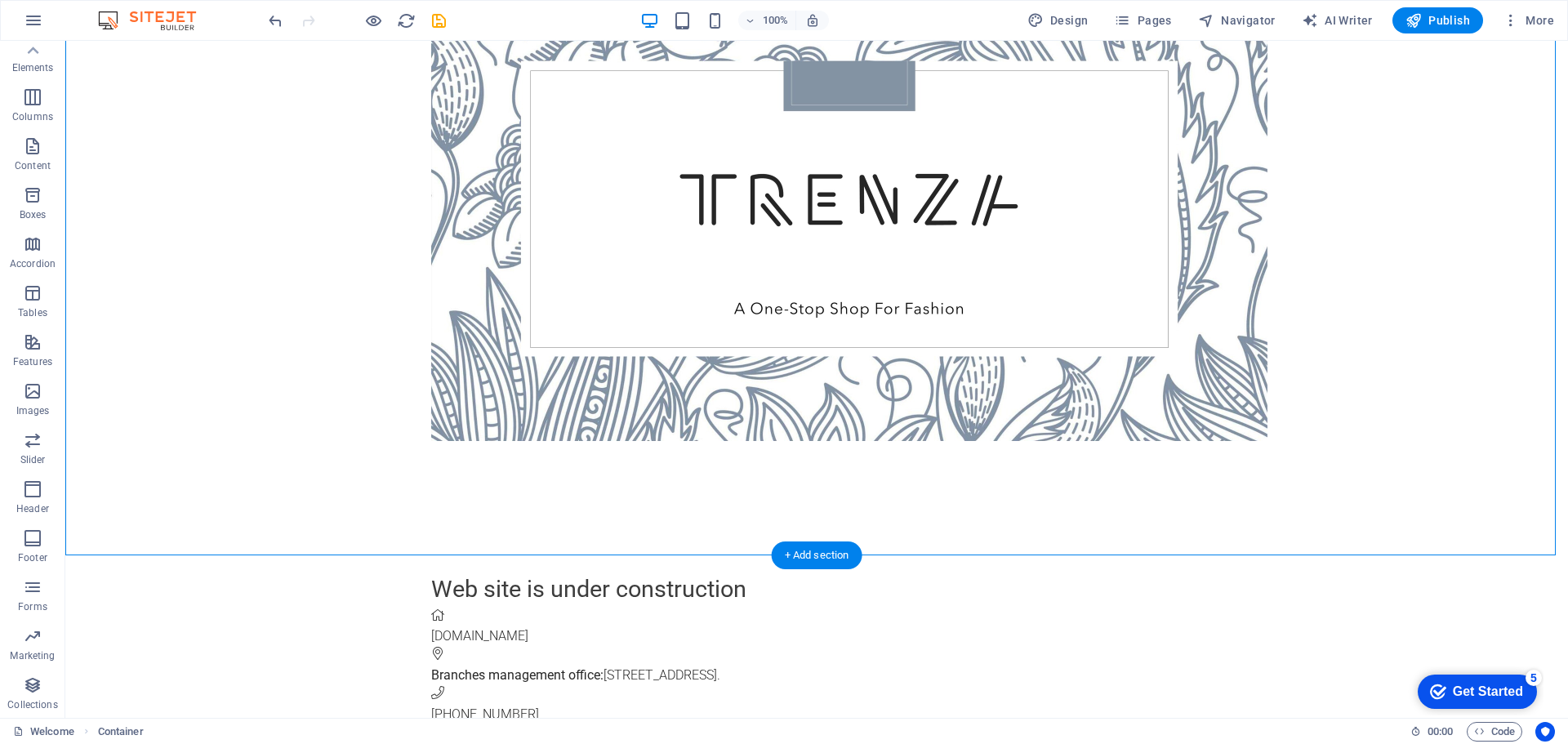
scroll to position [145, 0]
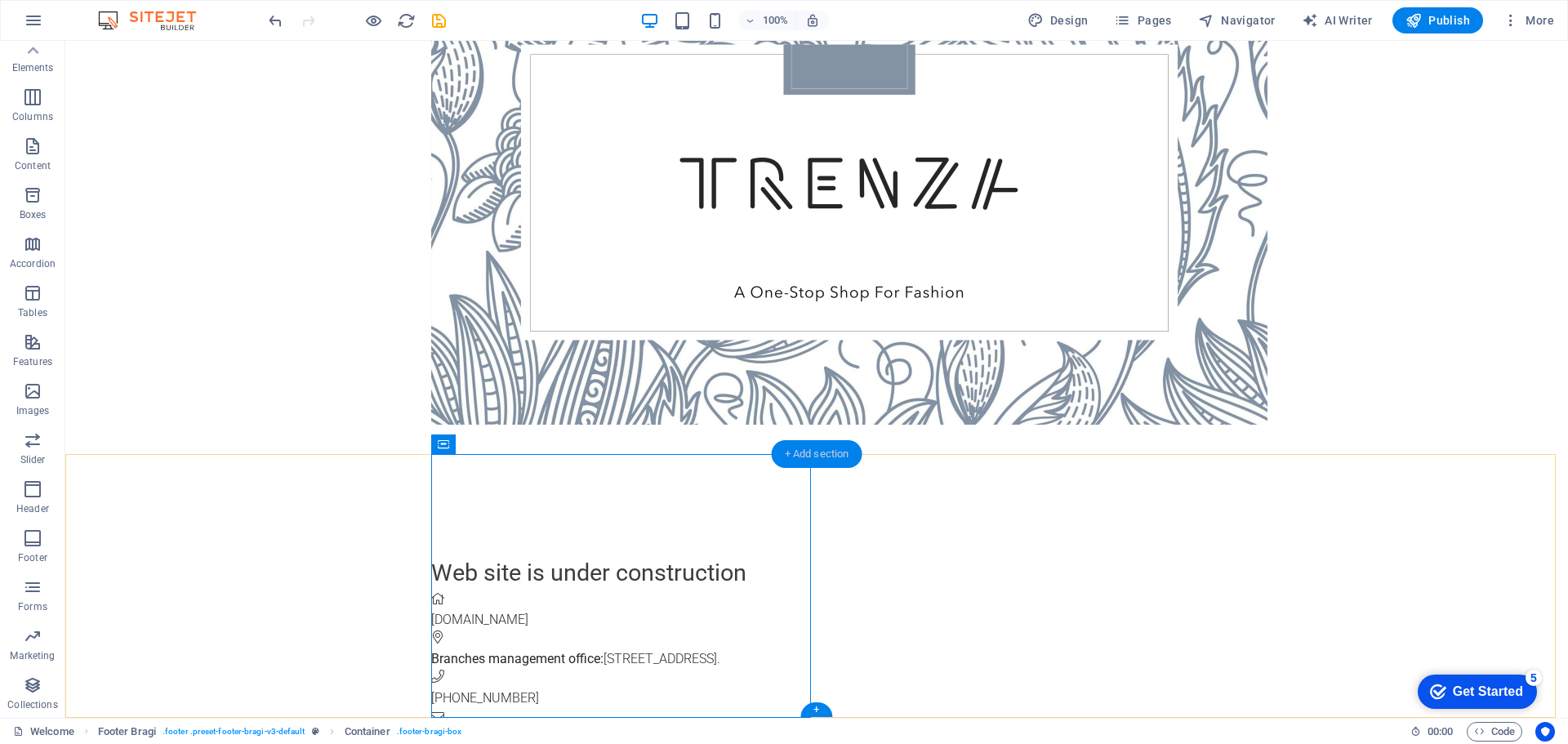
drag, startPoint x: 465, startPoint y: 450, endPoint x: 842, endPoint y: 463, distance: 377.2
click at [842, 463] on div "Drag here to replace the existing content. Press “Ctrl” if you want to create a…" at bounding box center [816, 306] width 1502 height 822
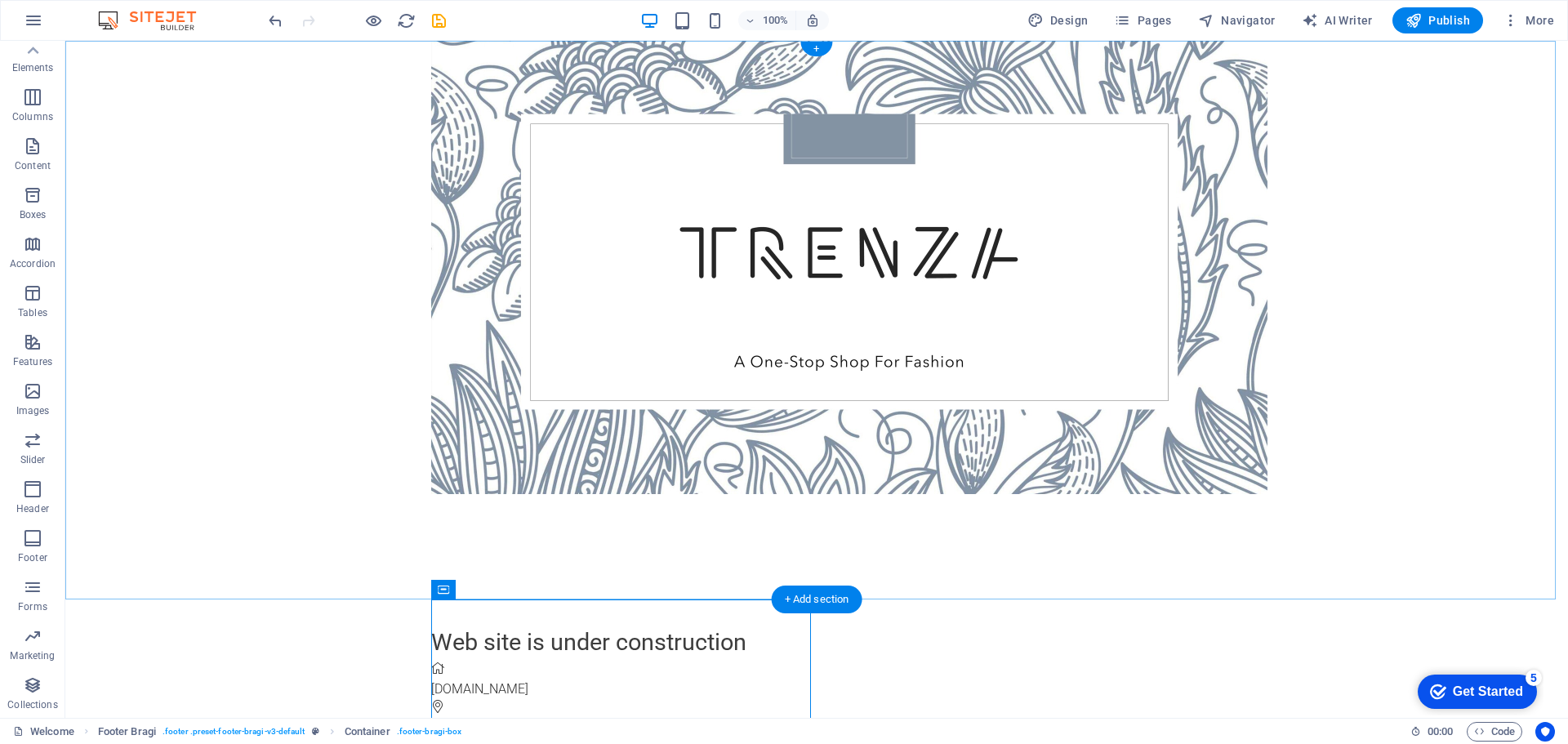
scroll to position [0, 0]
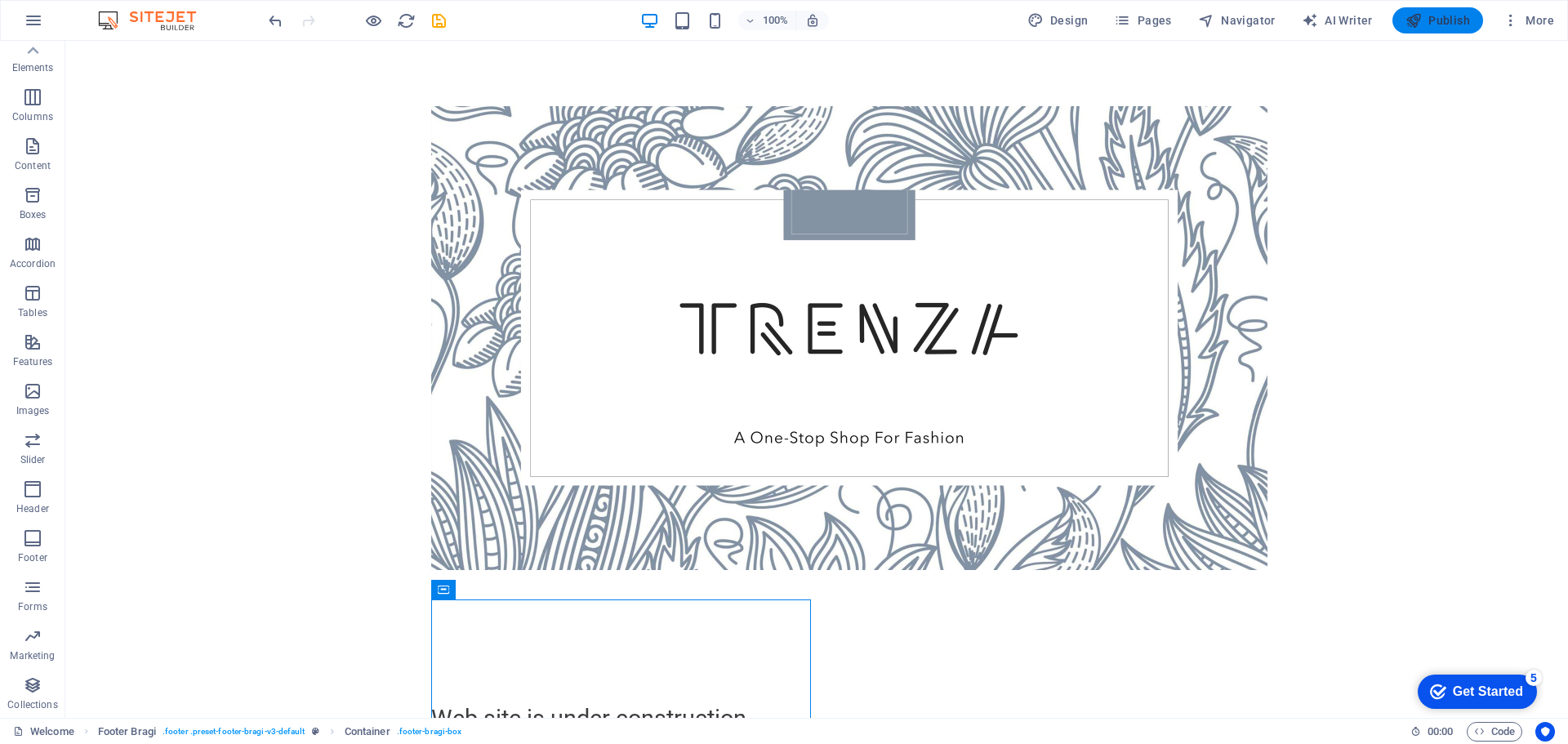
click at [1436, 22] on span "Publish" at bounding box center [1437, 20] width 65 height 16
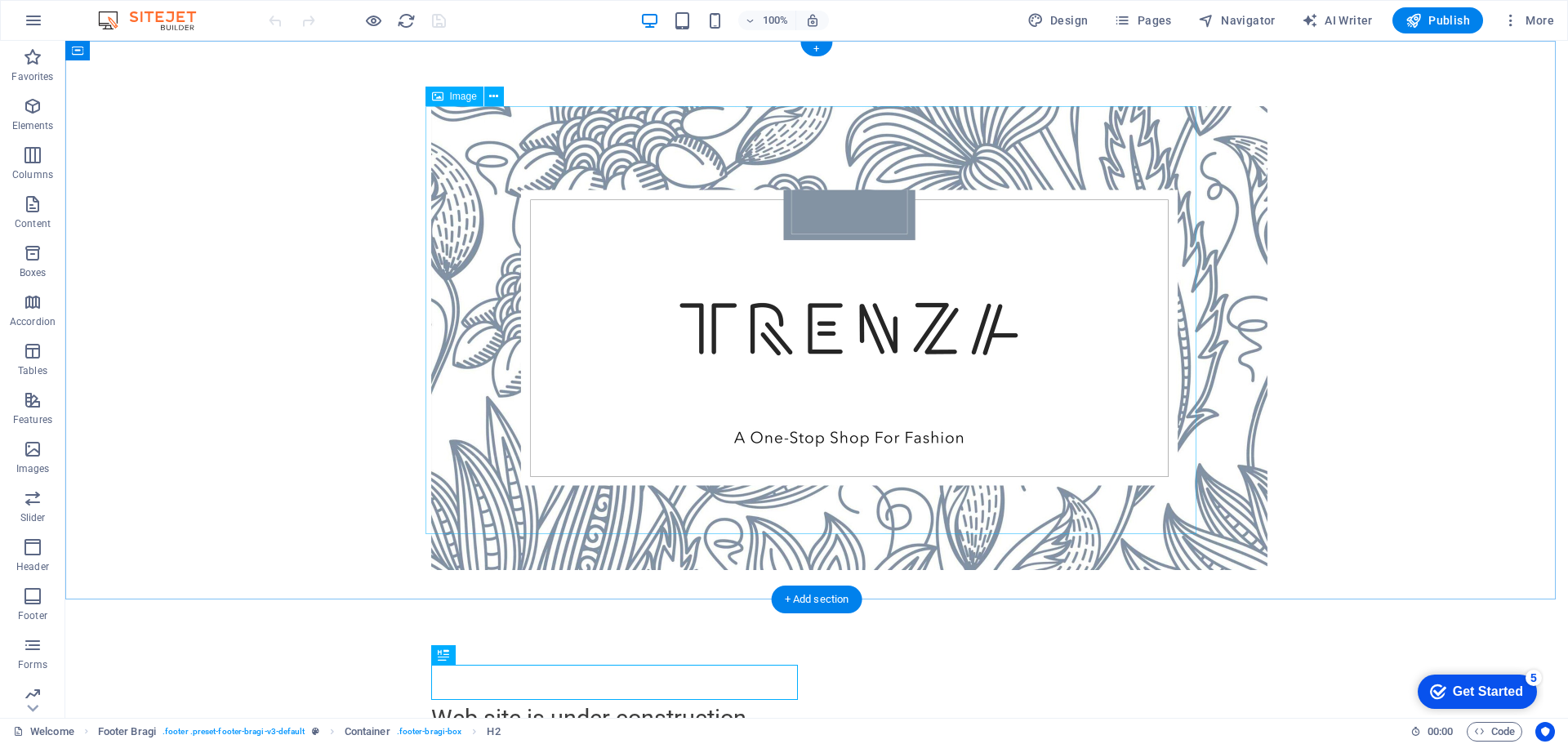
click at [1042, 295] on figure at bounding box center [816, 338] width 771 height 464
click at [1174, 522] on figure at bounding box center [816, 338] width 771 height 464
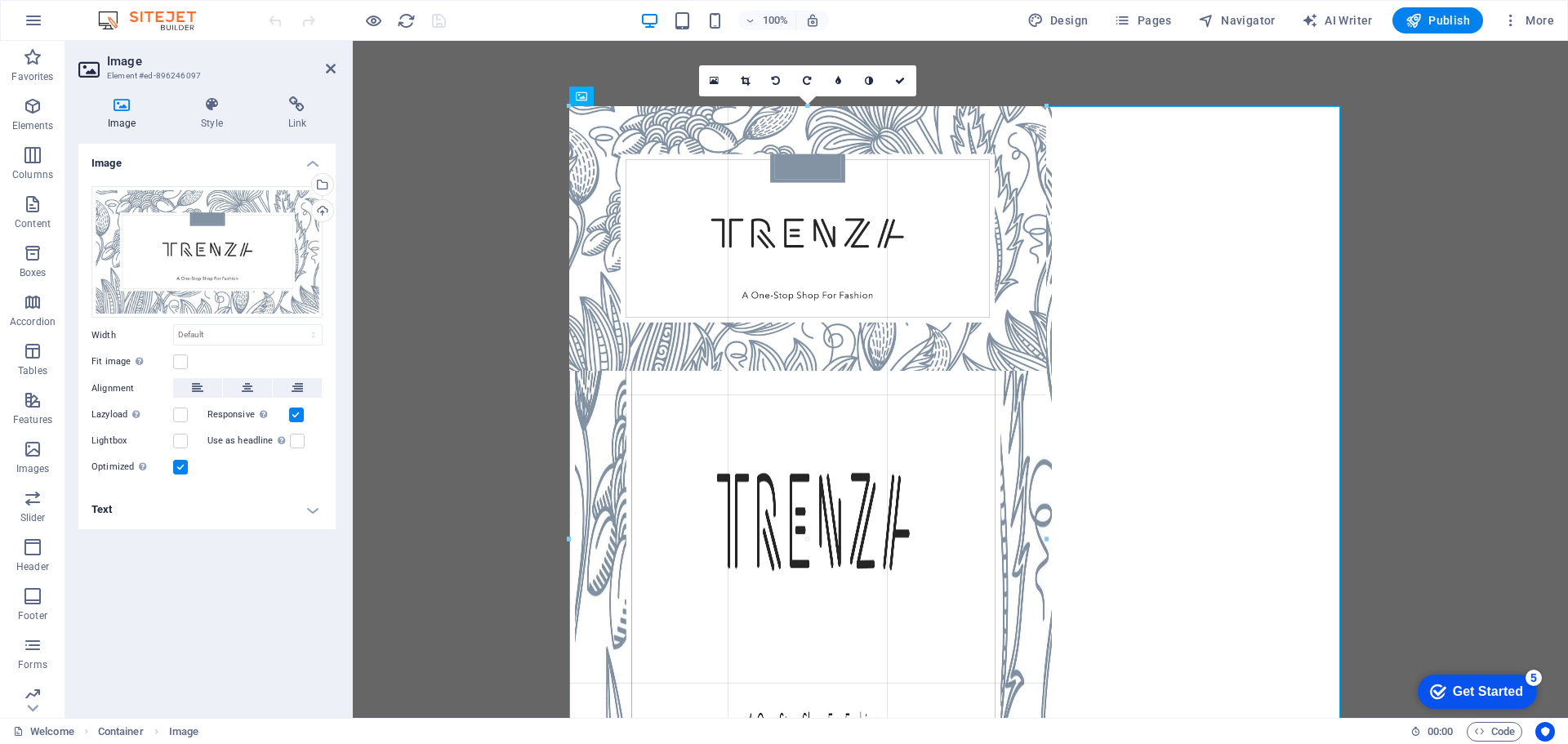
drag, startPoint x: 567, startPoint y: 533, endPoint x: 509, endPoint y: 156, distance: 381.4
type input "584"
select select "px"
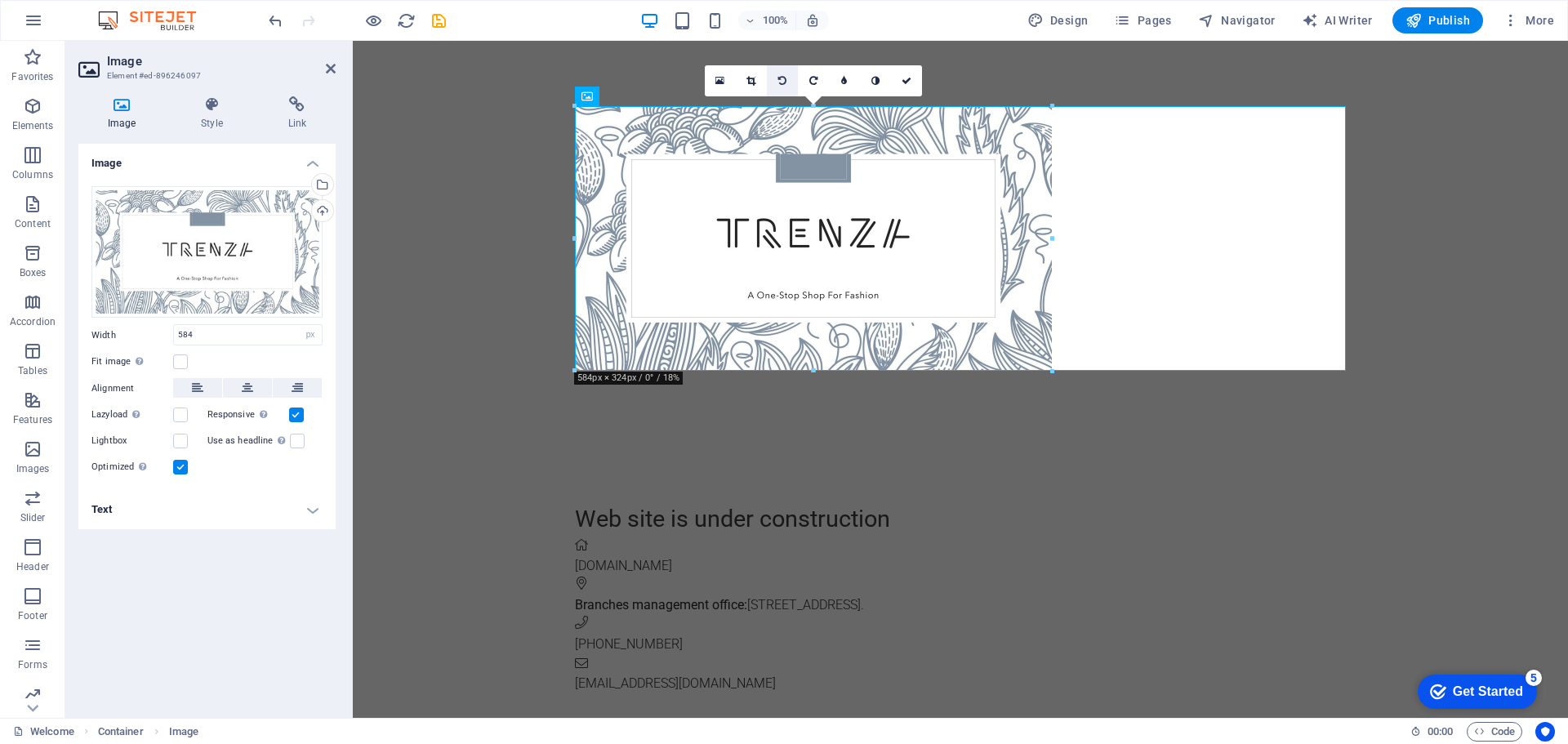
click at [789, 79] on link at bounding box center [782, 81] width 31 height 31
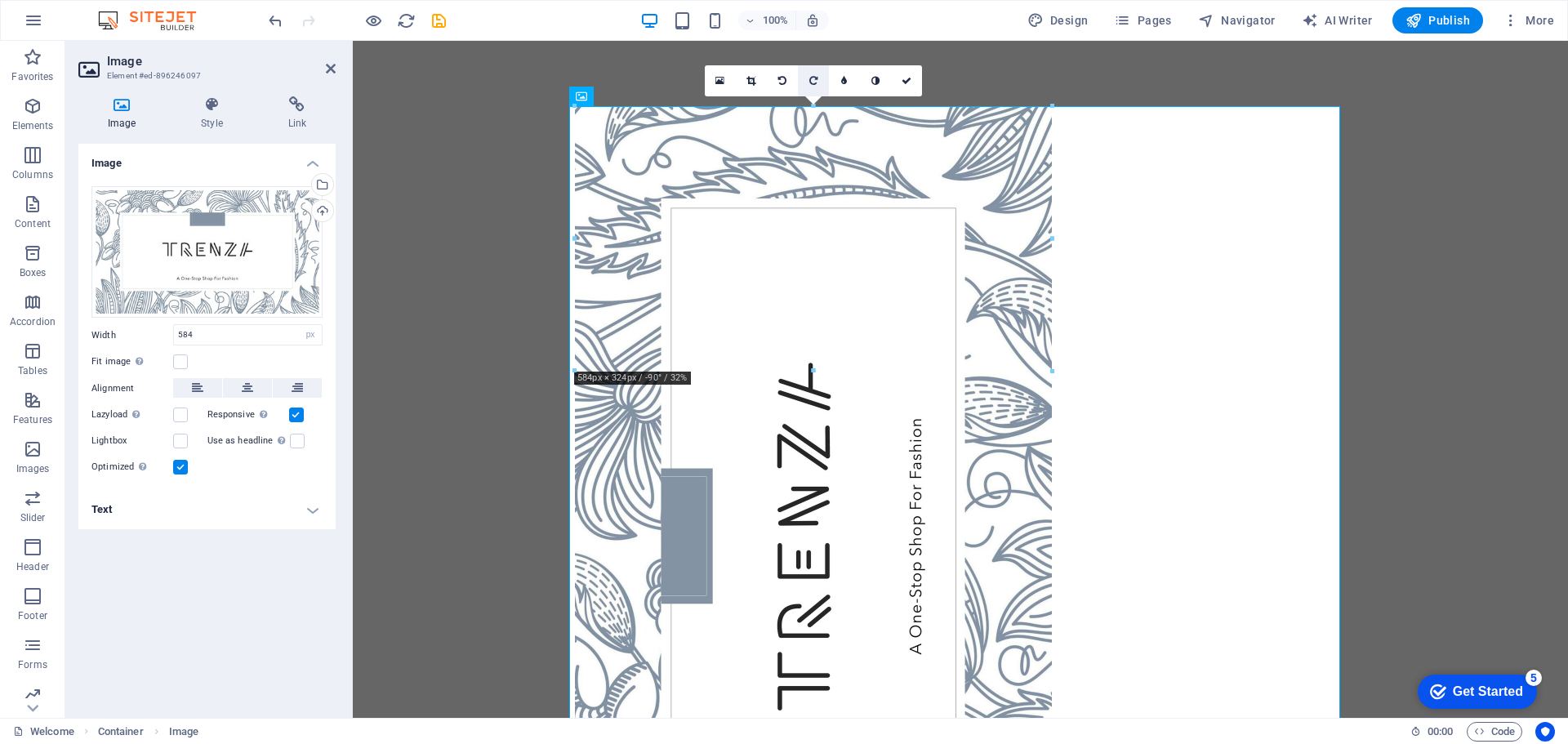
click at [810, 78] on icon at bounding box center [814, 80] width 9 height 9
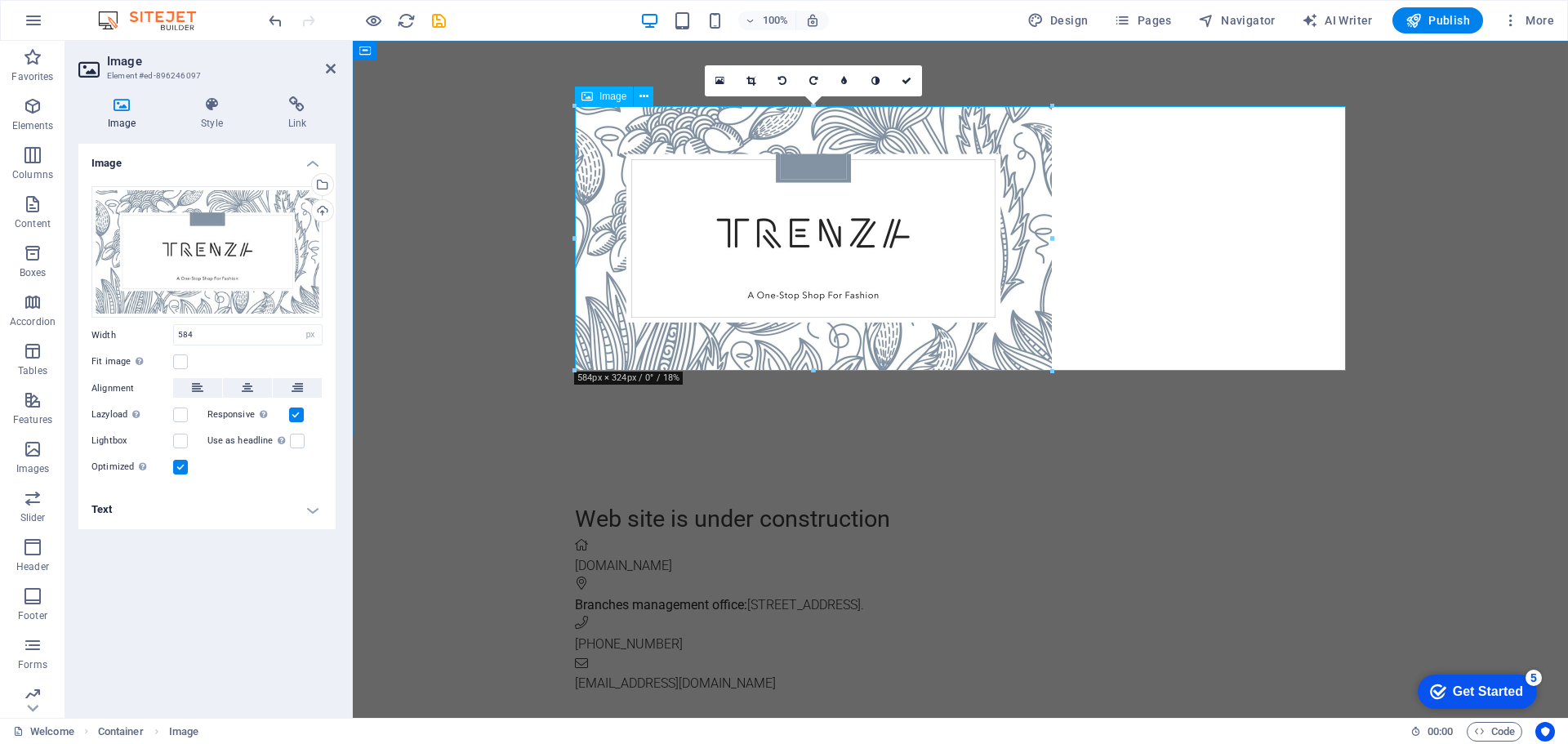
click at [1190, 195] on figure at bounding box center [961, 238] width 771 height 264
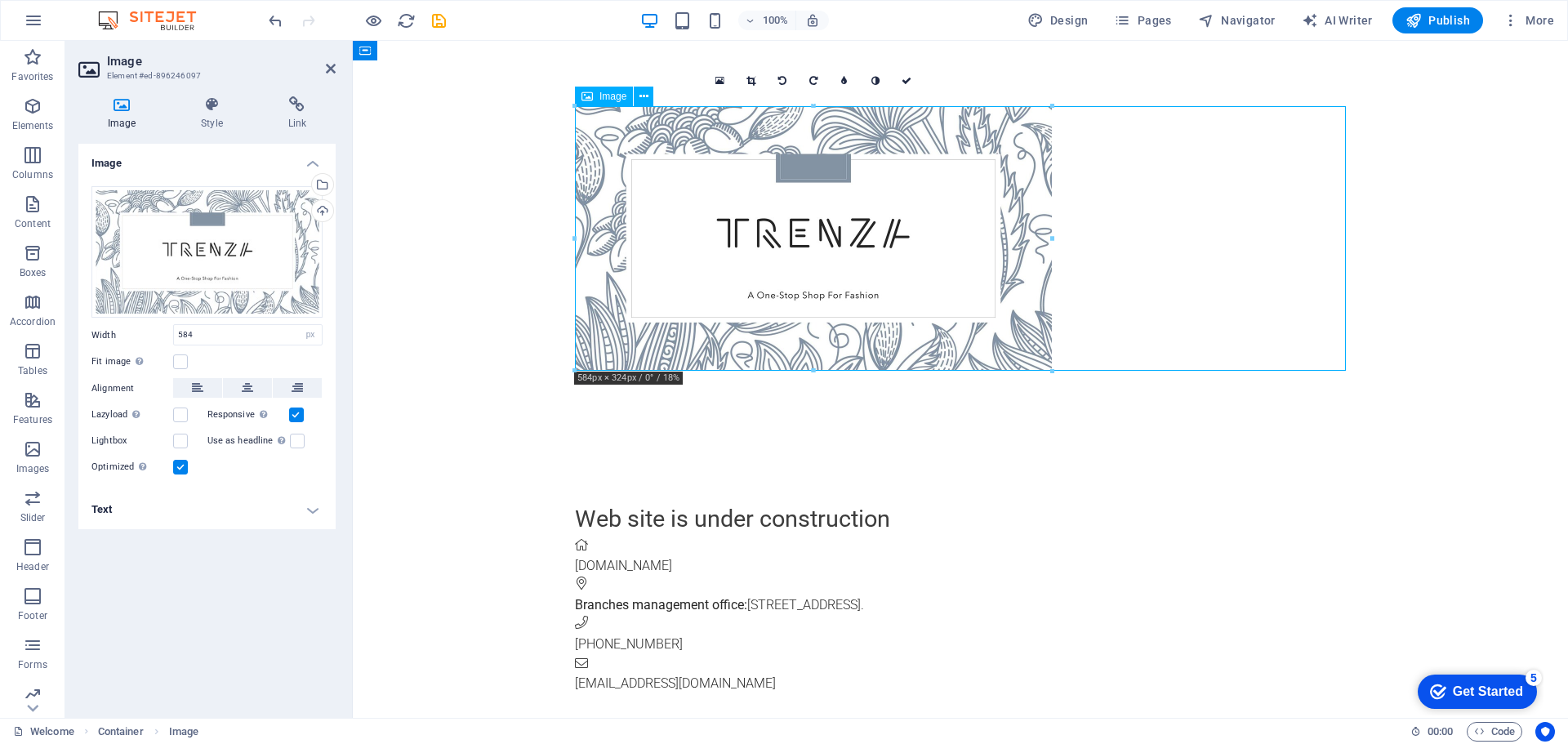
drag, startPoint x: 908, startPoint y: 200, endPoint x: 996, endPoint y: 217, distance: 89.6
click at [996, 217] on figure at bounding box center [961, 238] width 771 height 264
drag, startPoint x: 979, startPoint y: 216, endPoint x: 1061, endPoint y: 225, distance: 82.5
click at [1061, 225] on figure at bounding box center [961, 238] width 771 height 264
drag, startPoint x: 1016, startPoint y: 222, endPoint x: 967, endPoint y: 216, distance: 49.4
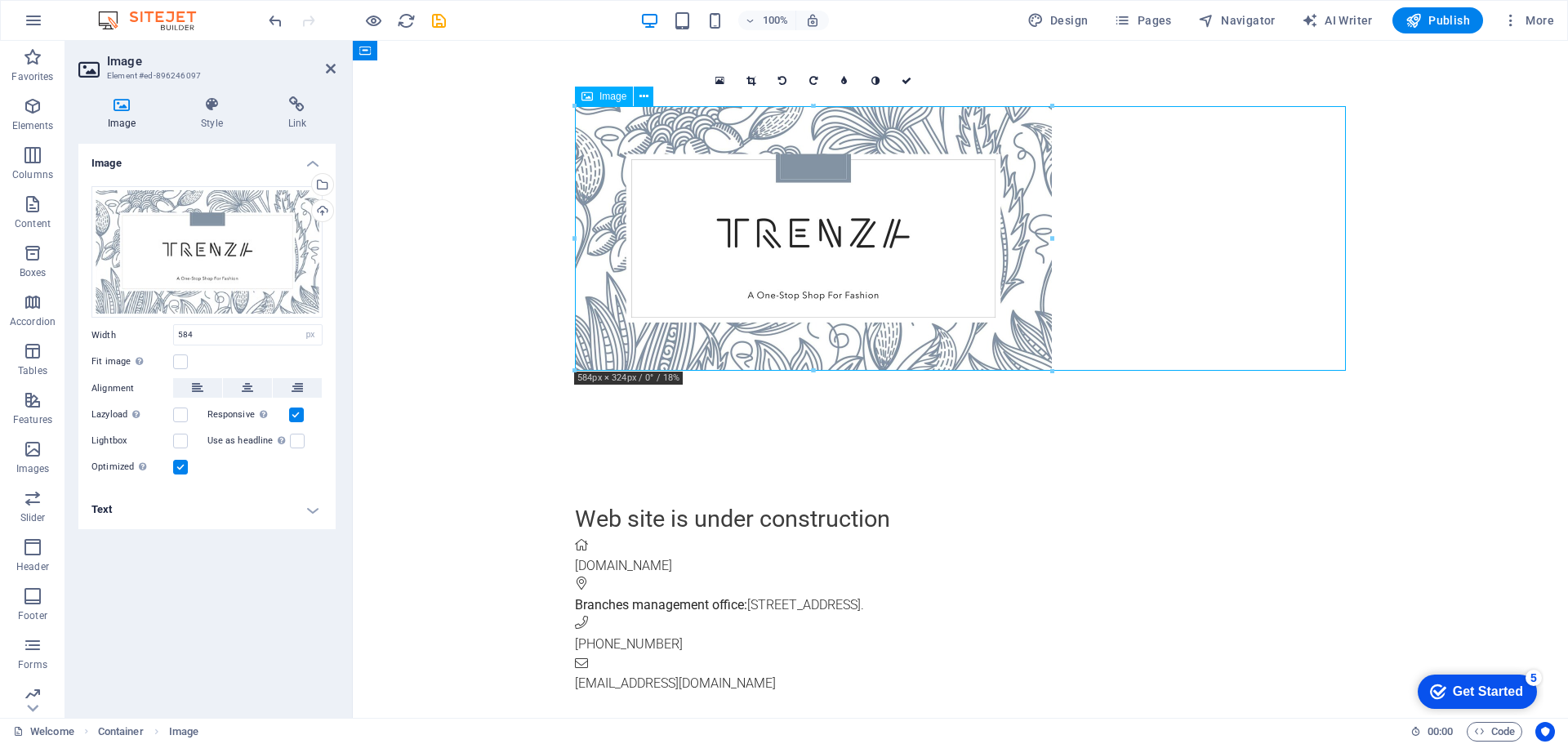
click at [967, 216] on figure at bounding box center [961, 238] width 771 height 264
drag, startPoint x: 1407, startPoint y: 284, endPoint x: 1161, endPoint y: 245, distance: 249.1
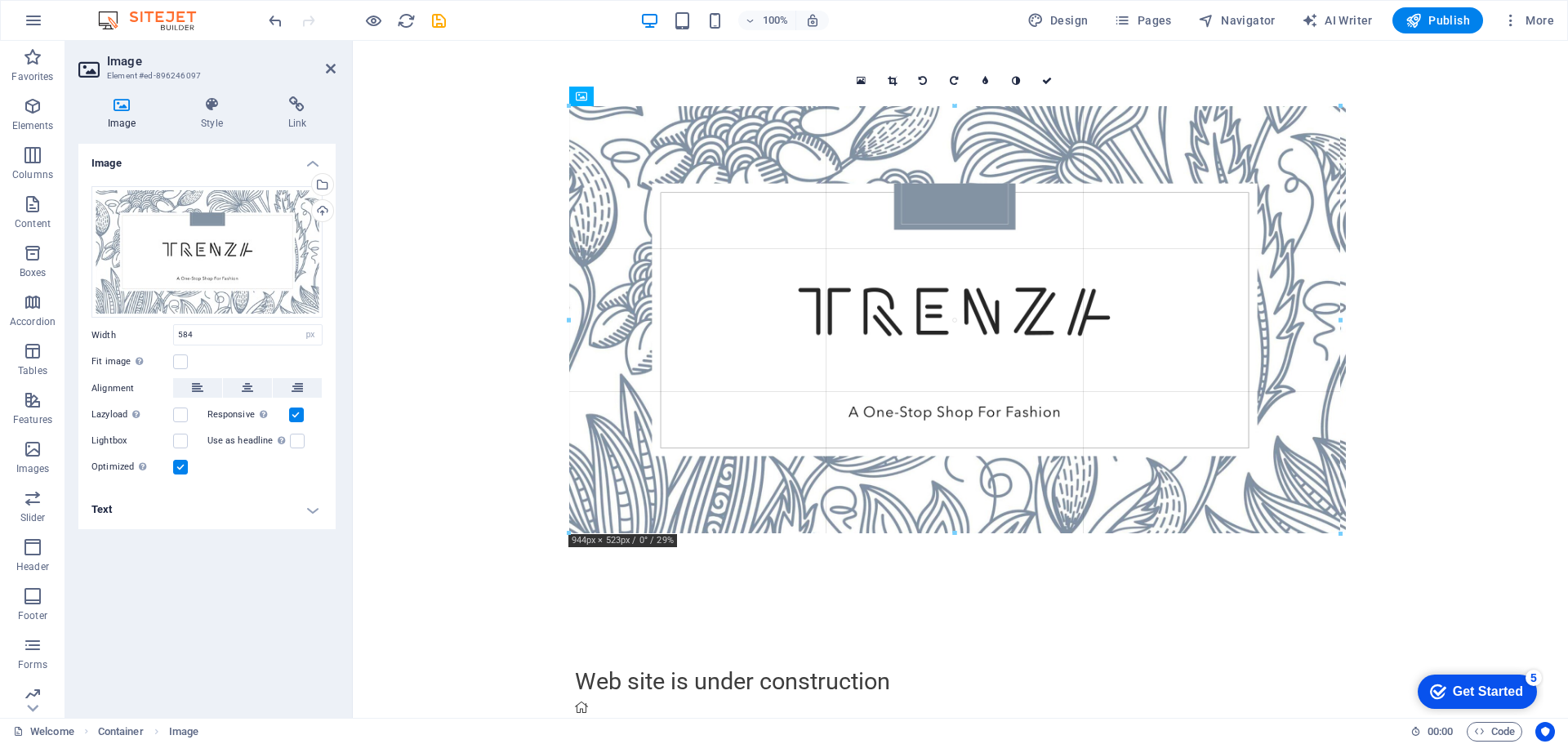
drag, startPoint x: 1049, startPoint y: 238, endPoint x: 1351, endPoint y: 275, distance: 304.3
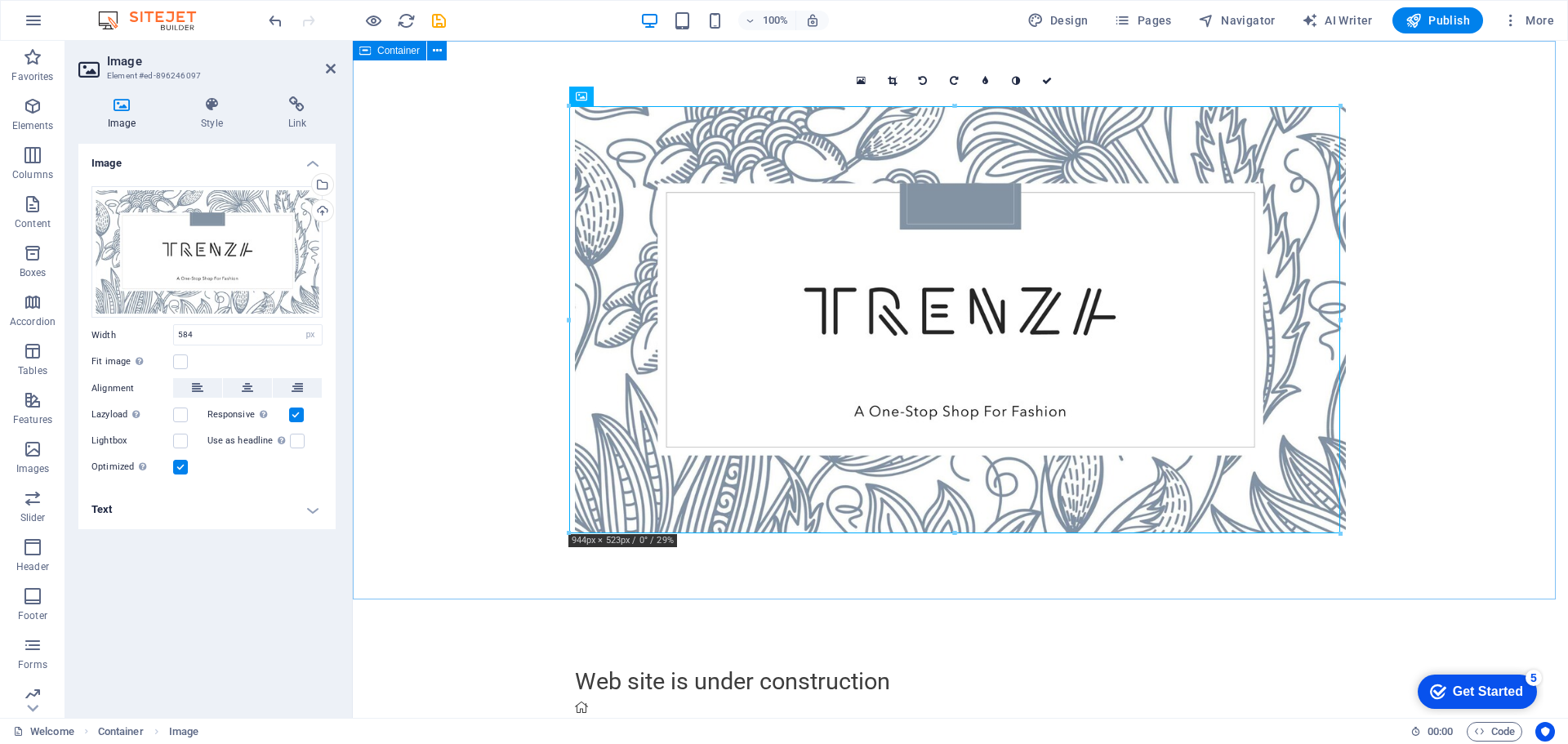
type input "944"
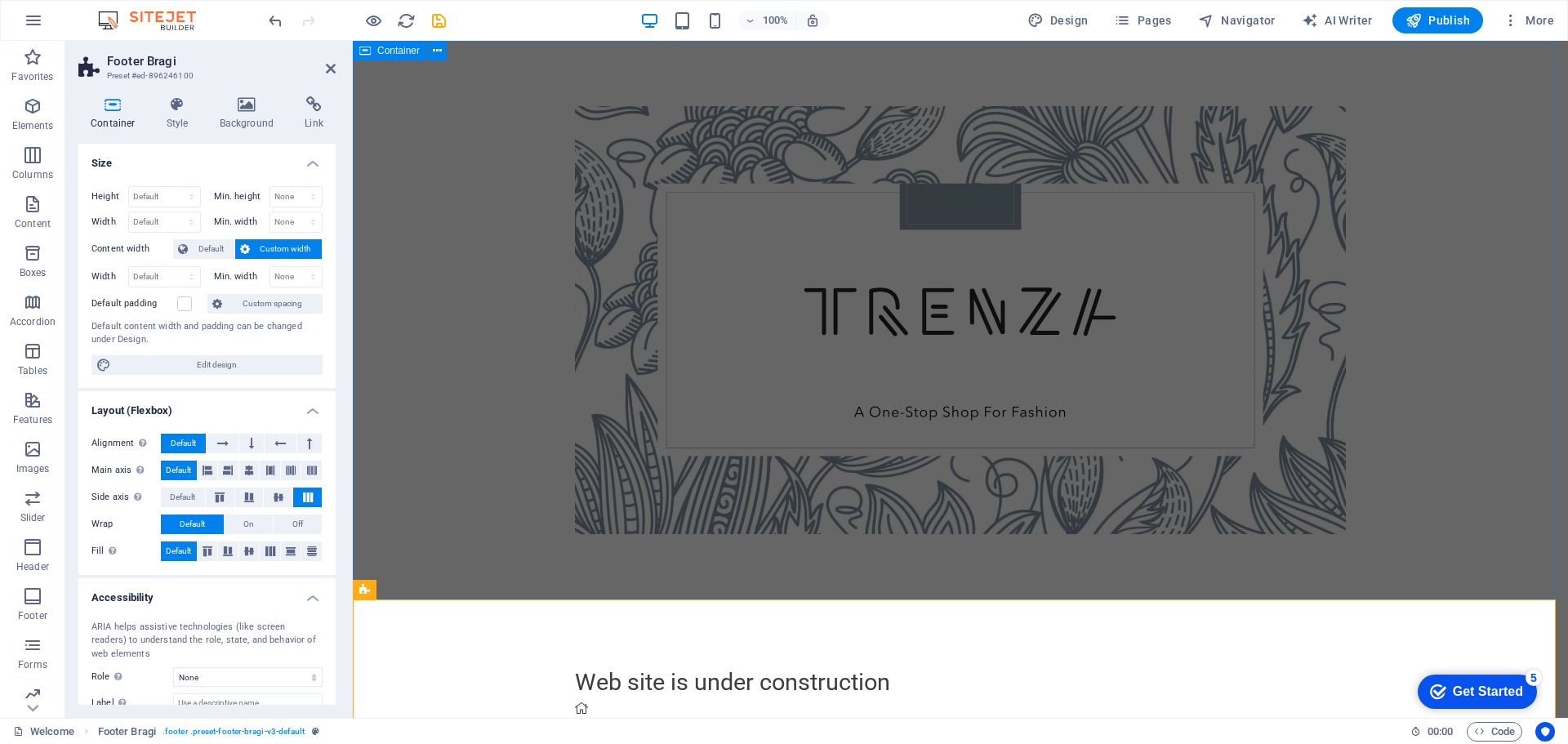
click at [1397, 485] on div at bounding box center [961, 320] width 1215 height 559
click at [1567, 485] on div at bounding box center [961, 320] width 1215 height 559
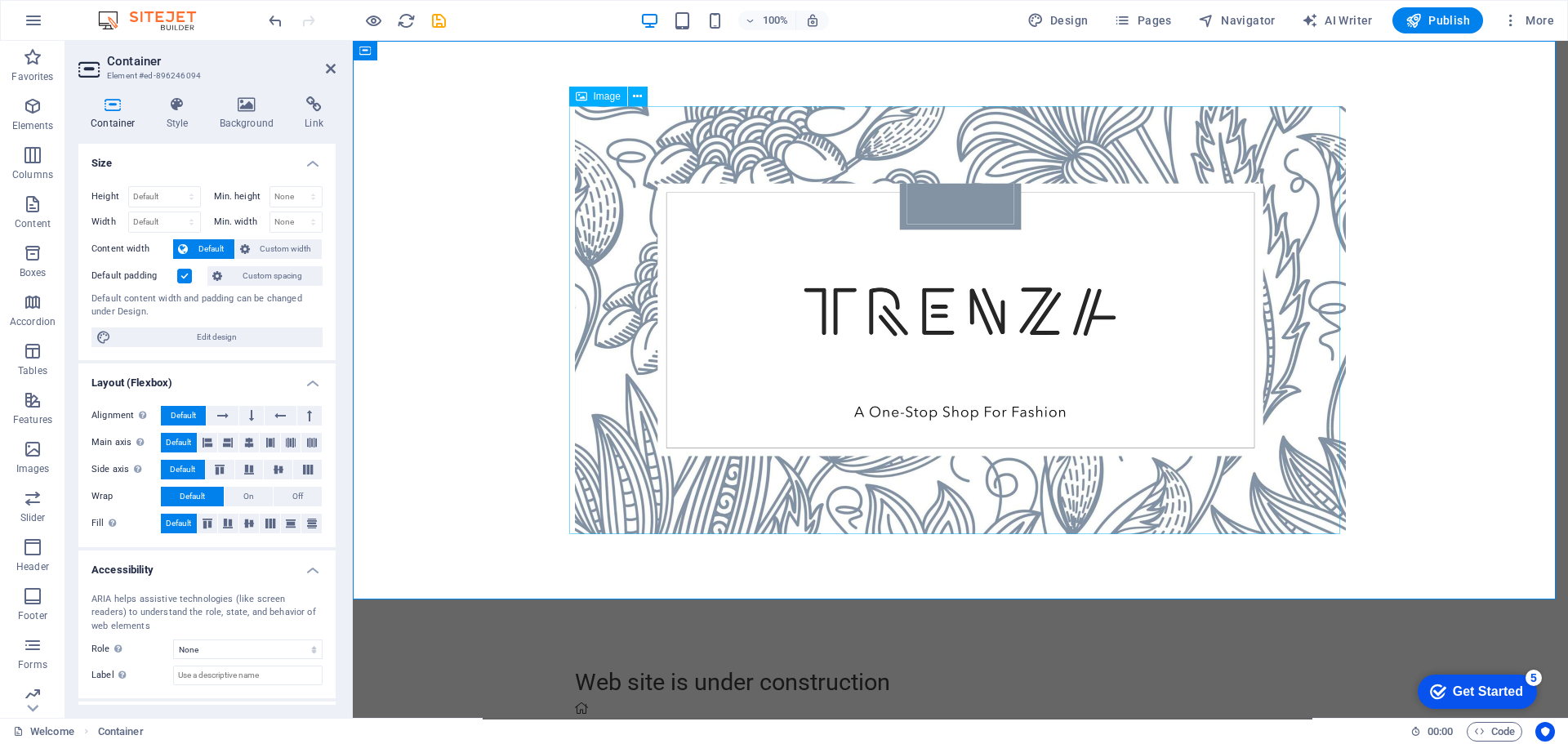
click at [1005, 372] on figure at bounding box center [961, 320] width 771 height 428
click at [594, 126] on figure at bounding box center [961, 320] width 771 height 428
click at [615, 507] on figure at bounding box center [961, 320] width 771 height 428
select select "px"
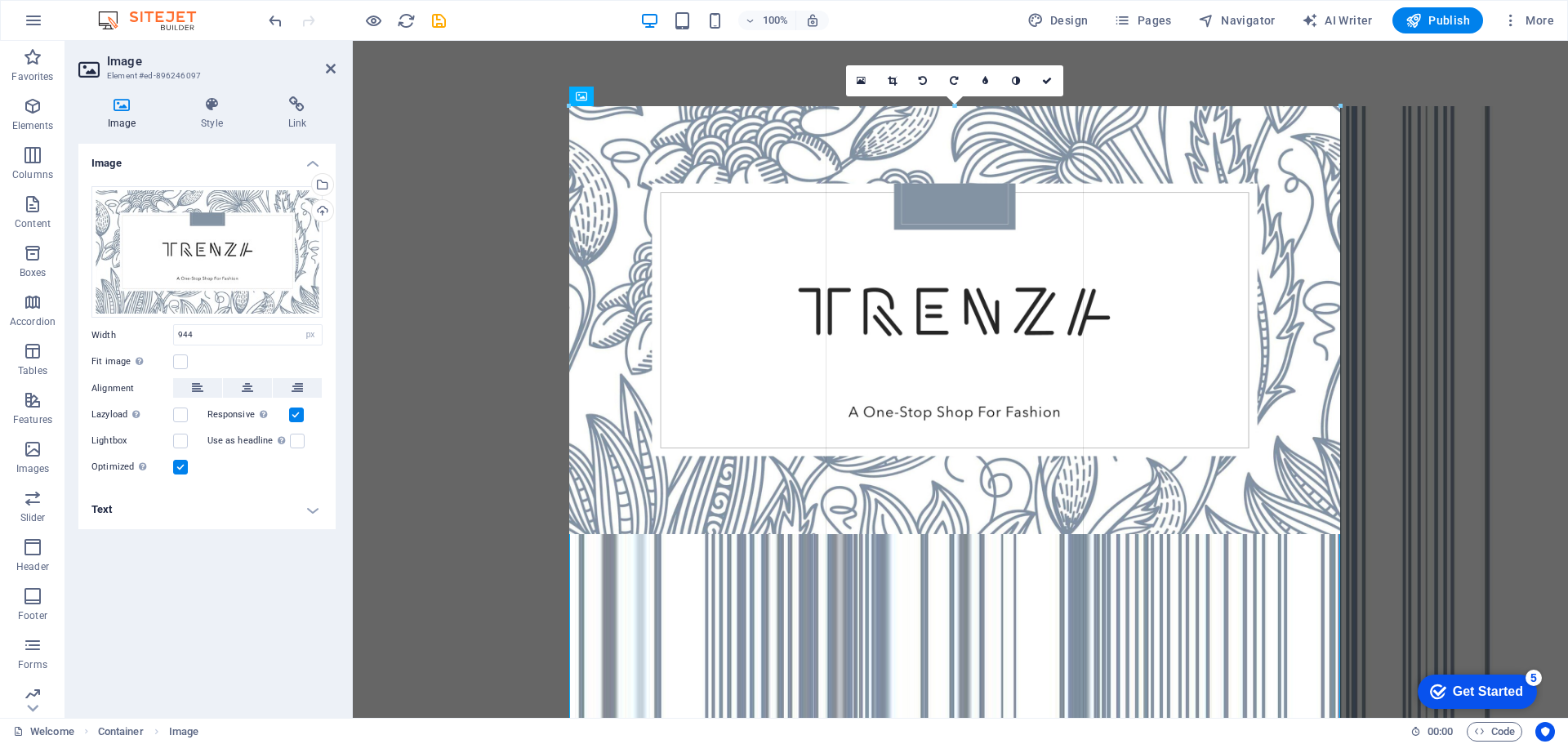
drag, startPoint x: 1341, startPoint y: 537, endPoint x: 1136, endPoint y: 603, distance: 215.4
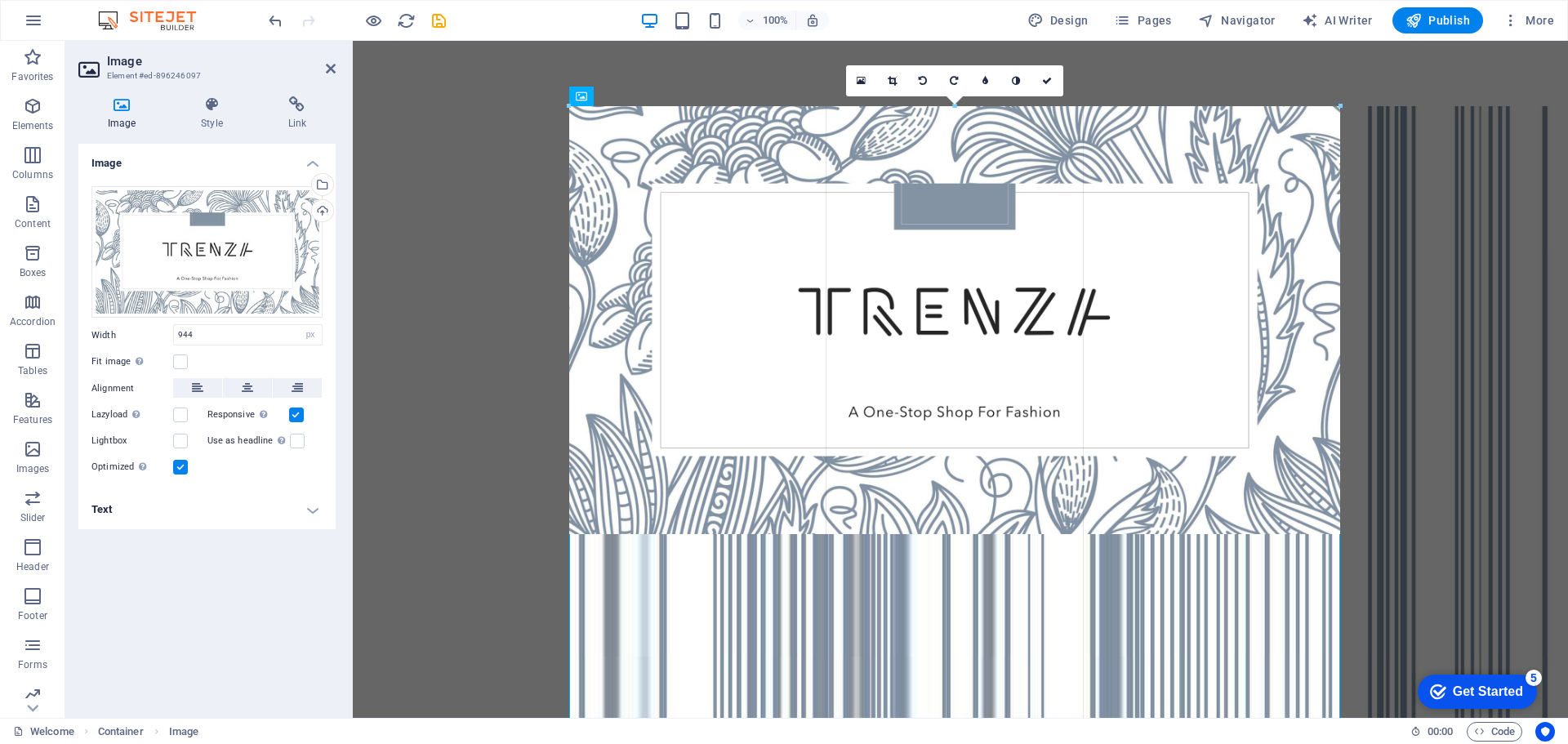
drag, startPoint x: 1339, startPoint y: 314, endPoint x: 1544, endPoint y: 328, distance: 205.5
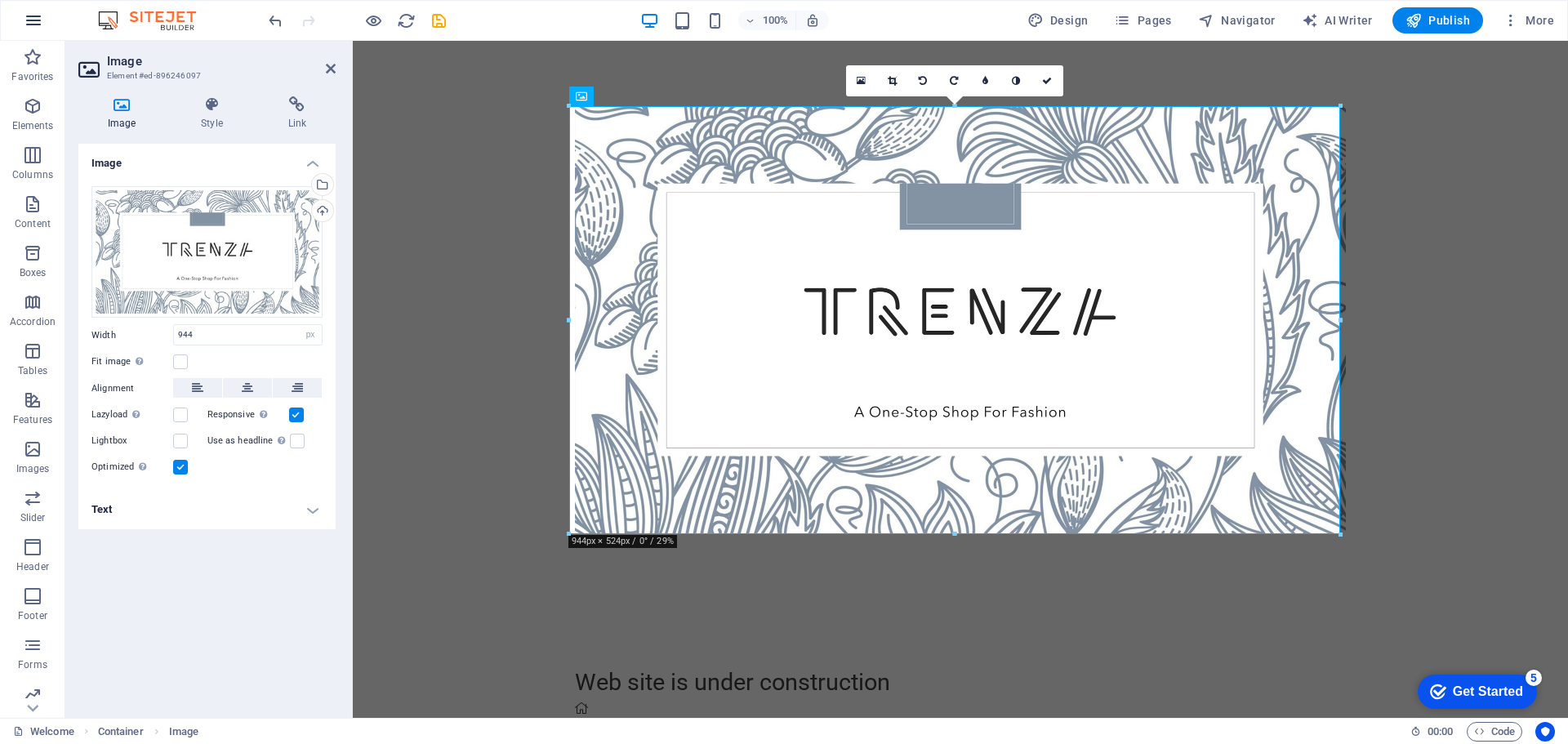
click at [40, 23] on icon "button" at bounding box center [33, 20] width 20 height 20
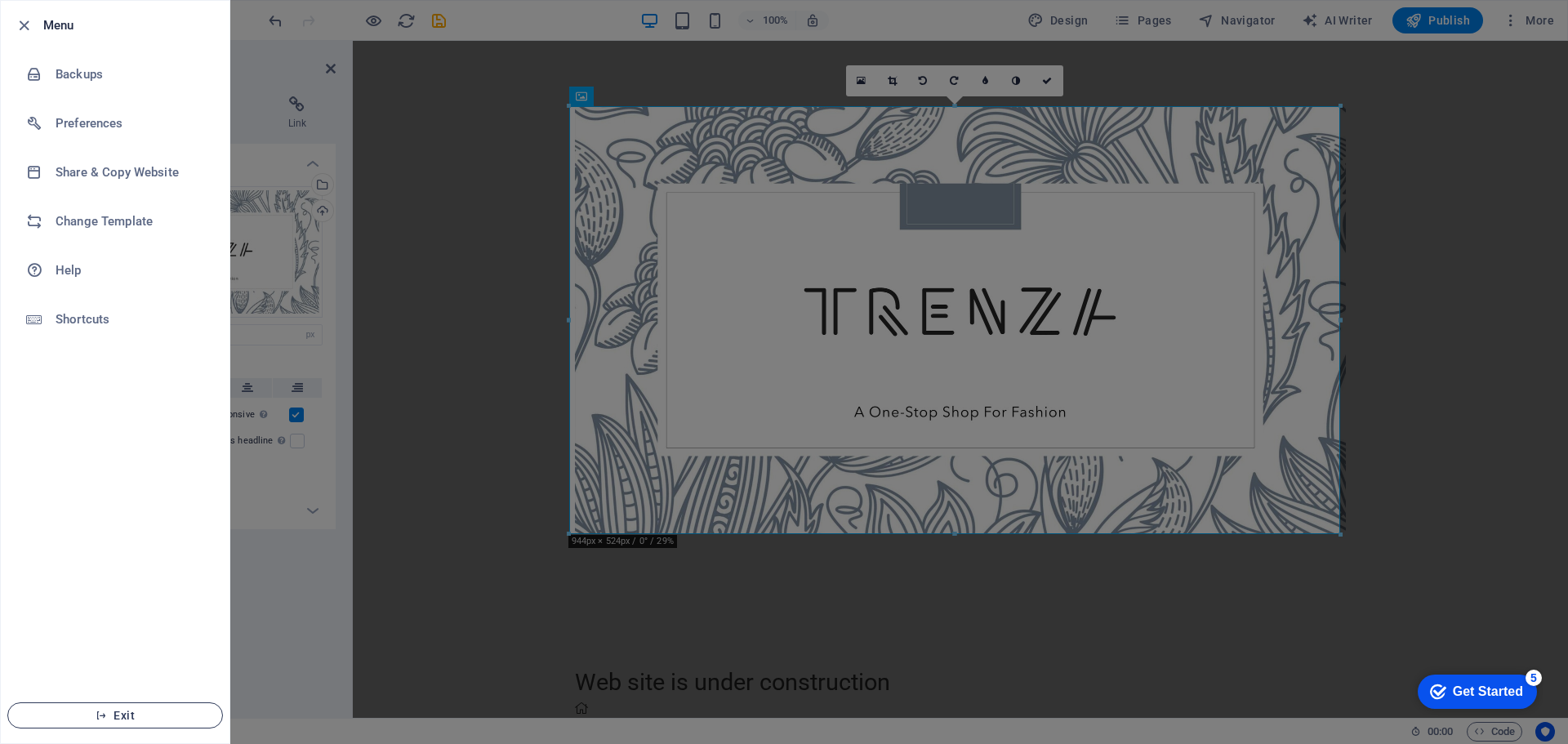
click at [119, 723] on button "Exit" at bounding box center [115, 715] width 216 height 26
